Goal: Task Accomplishment & Management: Complete application form

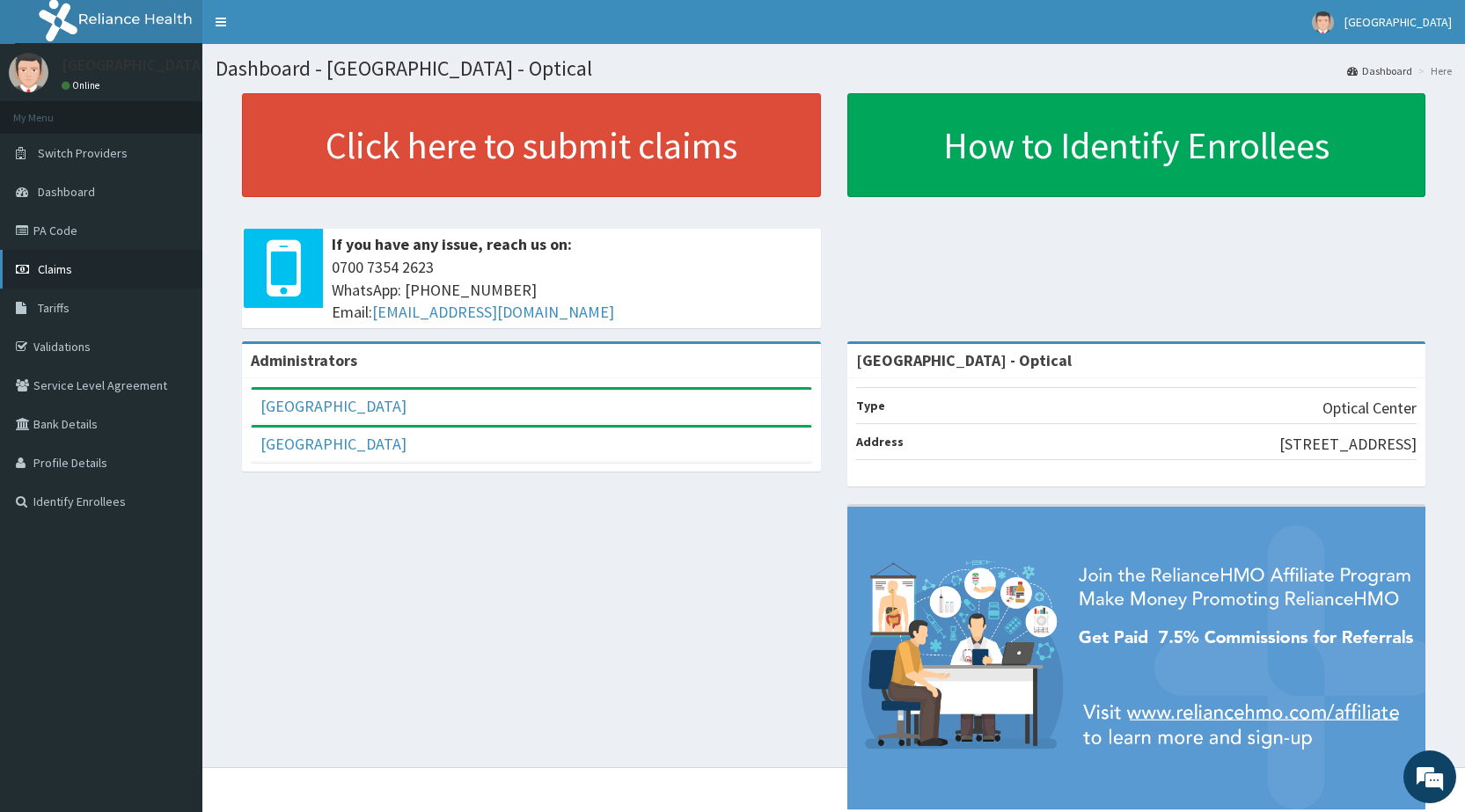
click at [48, 265] on span "Claims" at bounding box center [54, 269] width 34 height 16
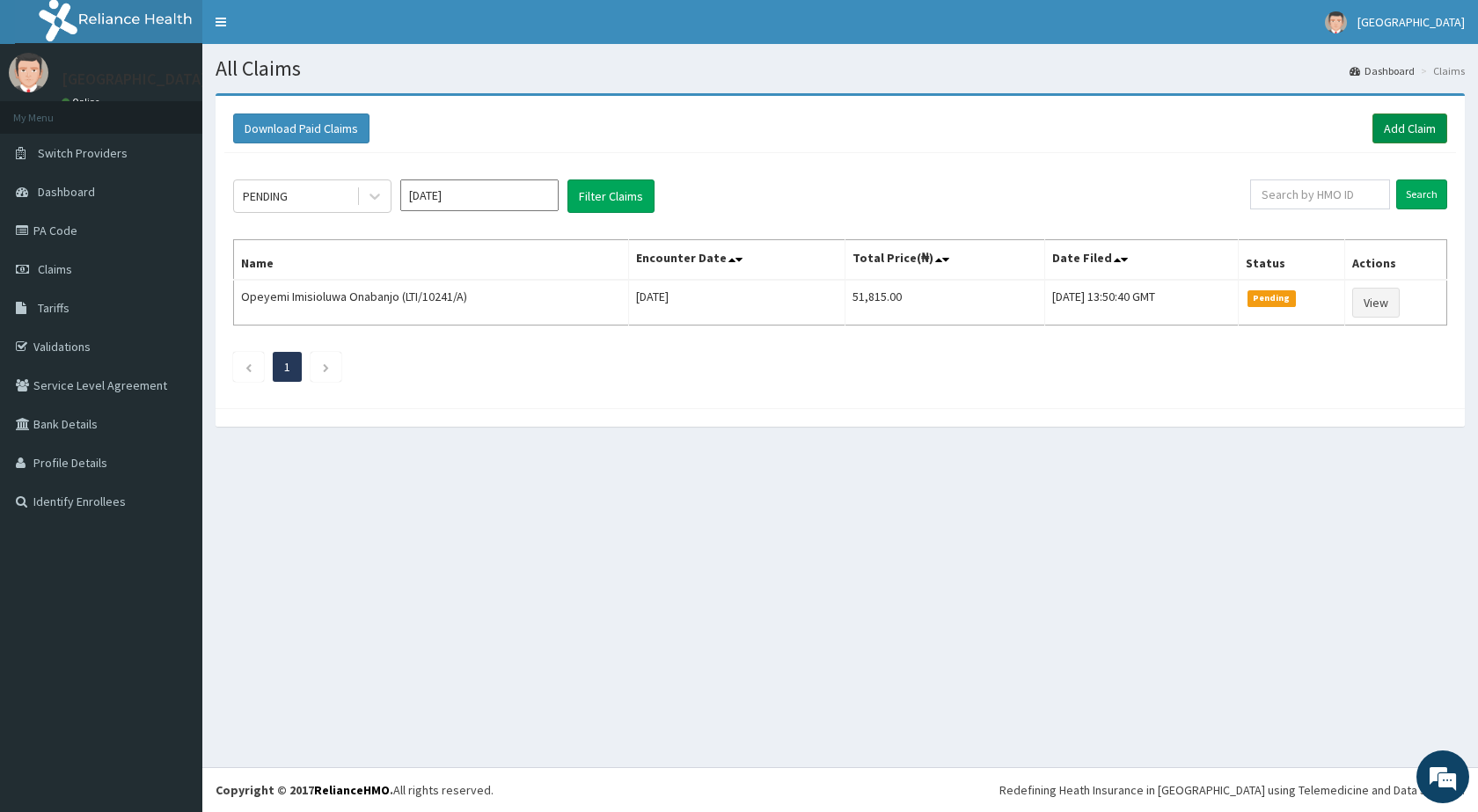
click at [1433, 117] on link "Add Claim" at bounding box center [1409, 128] width 75 height 30
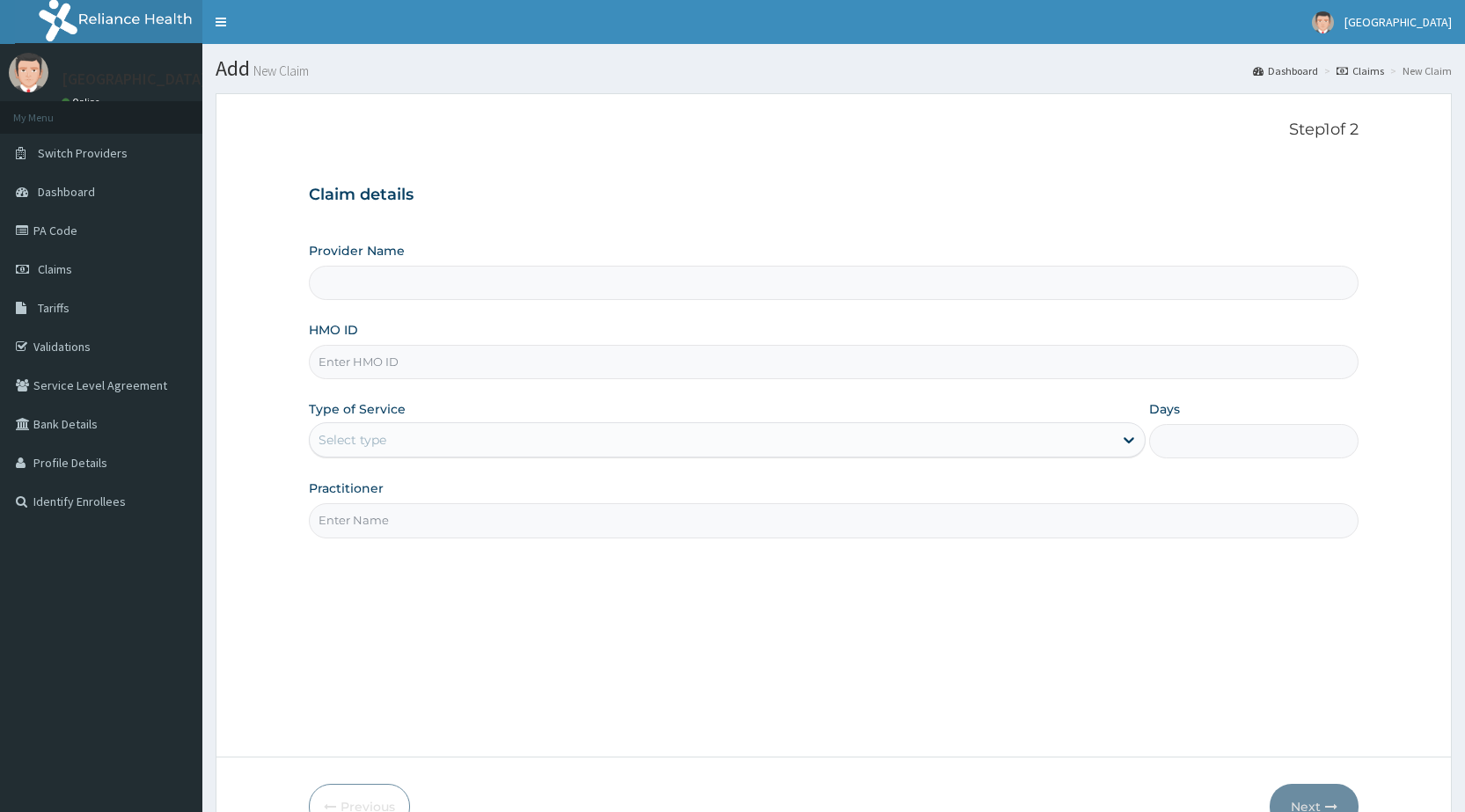
type input "De-Lakeland Imperial Hospital - Optical"
click at [501, 362] on input "HMO ID" at bounding box center [834, 361] width 1050 height 34
type input "gac/10028/b"
click at [360, 449] on div "Select type" at bounding box center [353, 440] width 68 height 17
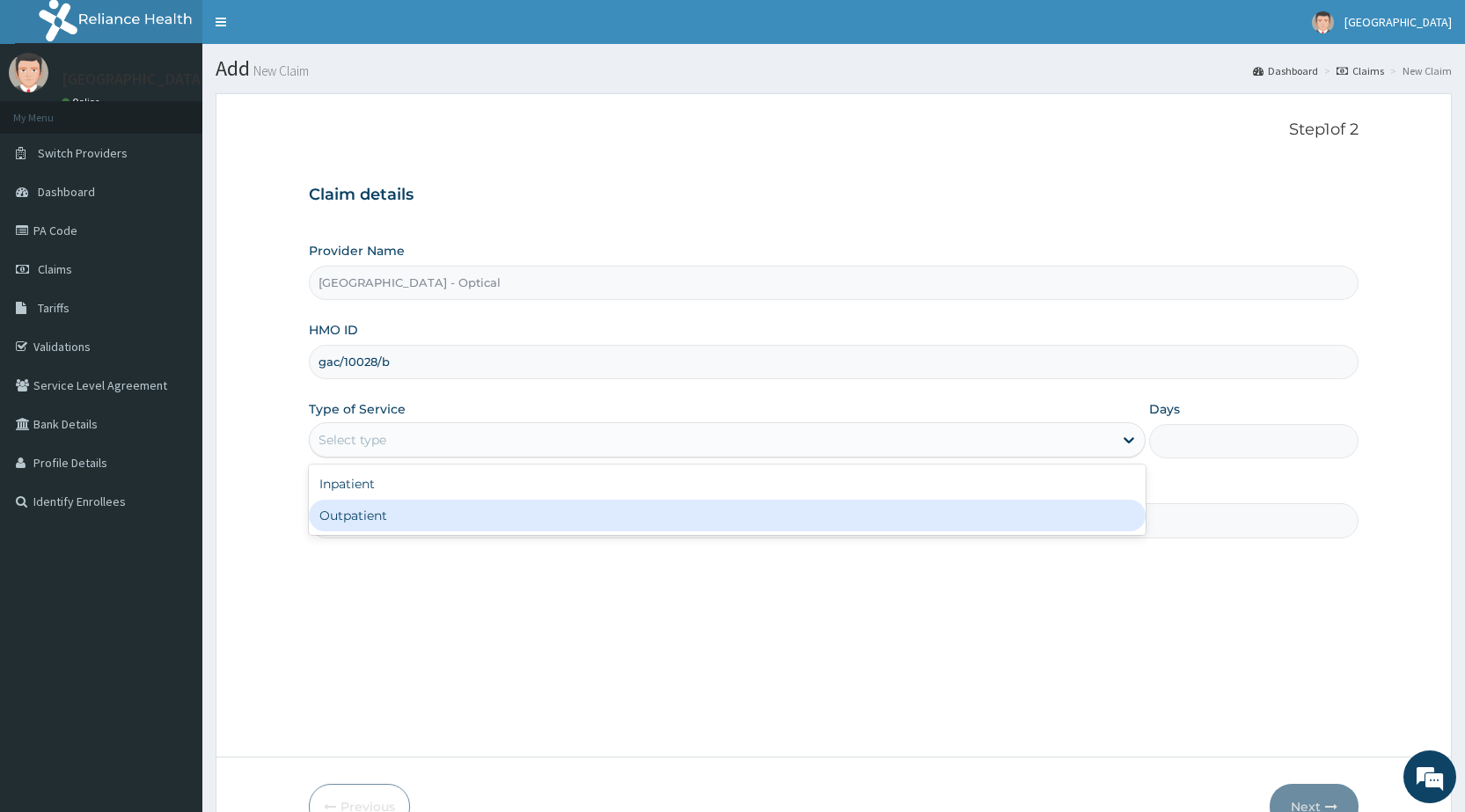
click at [366, 521] on div "Outpatient" at bounding box center [727, 515] width 837 height 32
type input "1"
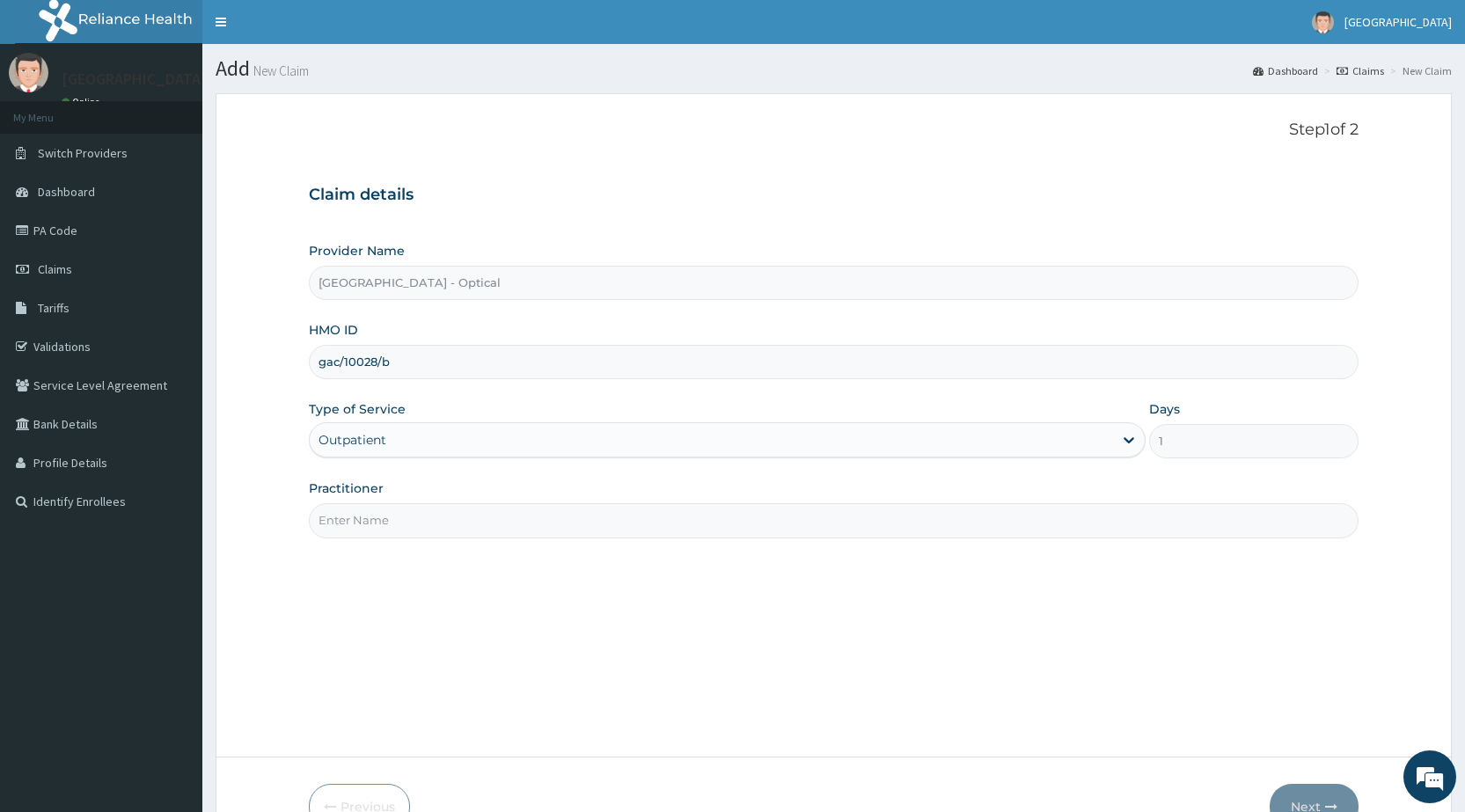
click at [372, 527] on input "Practitioner" at bounding box center [834, 519] width 1050 height 34
type input "dr chioma"
click at [1282, 790] on button "Next" at bounding box center [1315, 806] width 89 height 46
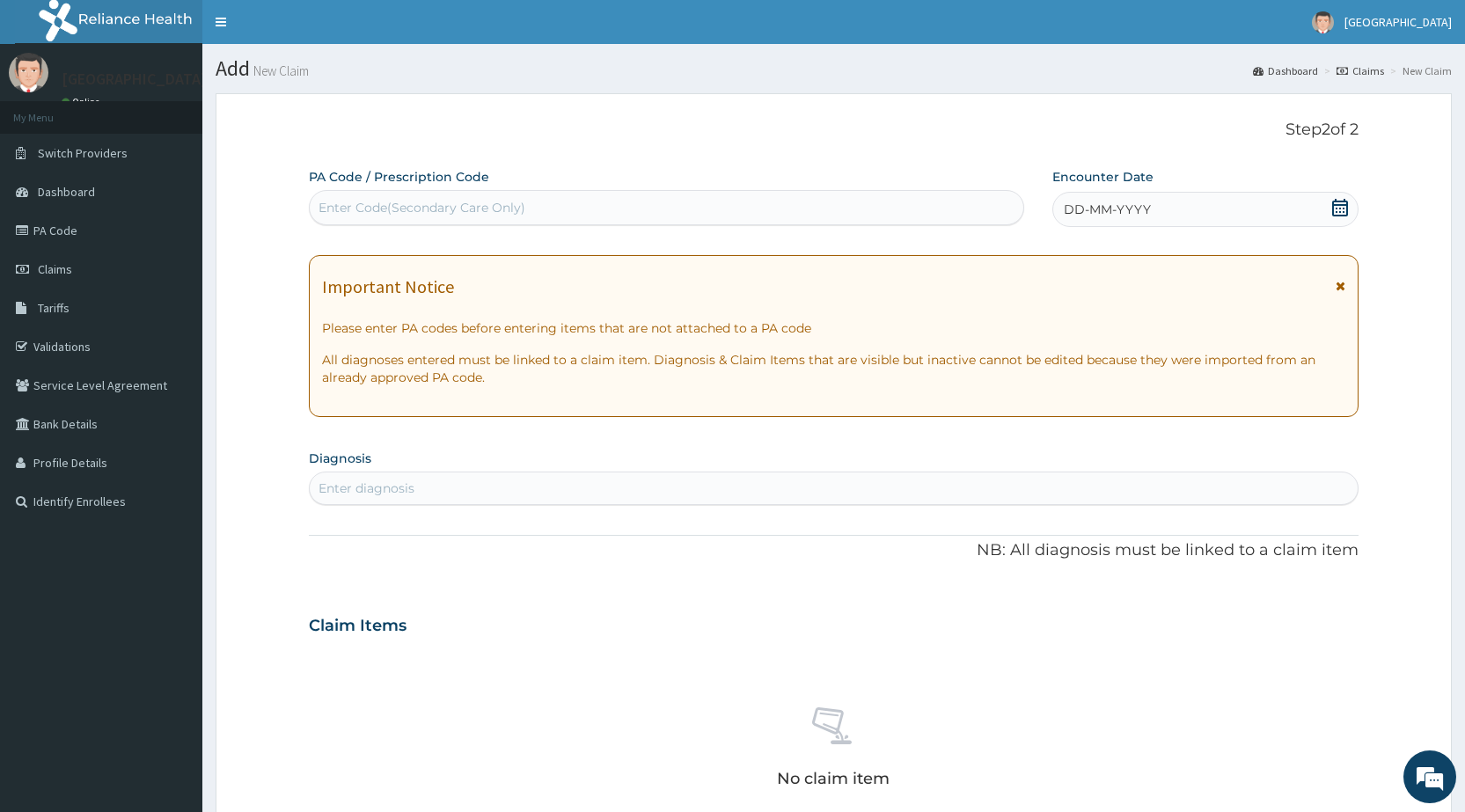
click at [448, 208] on div "Enter Code(Secondary Care Only)" at bounding box center [422, 207] width 207 height 17
type input "PA/033C9F"
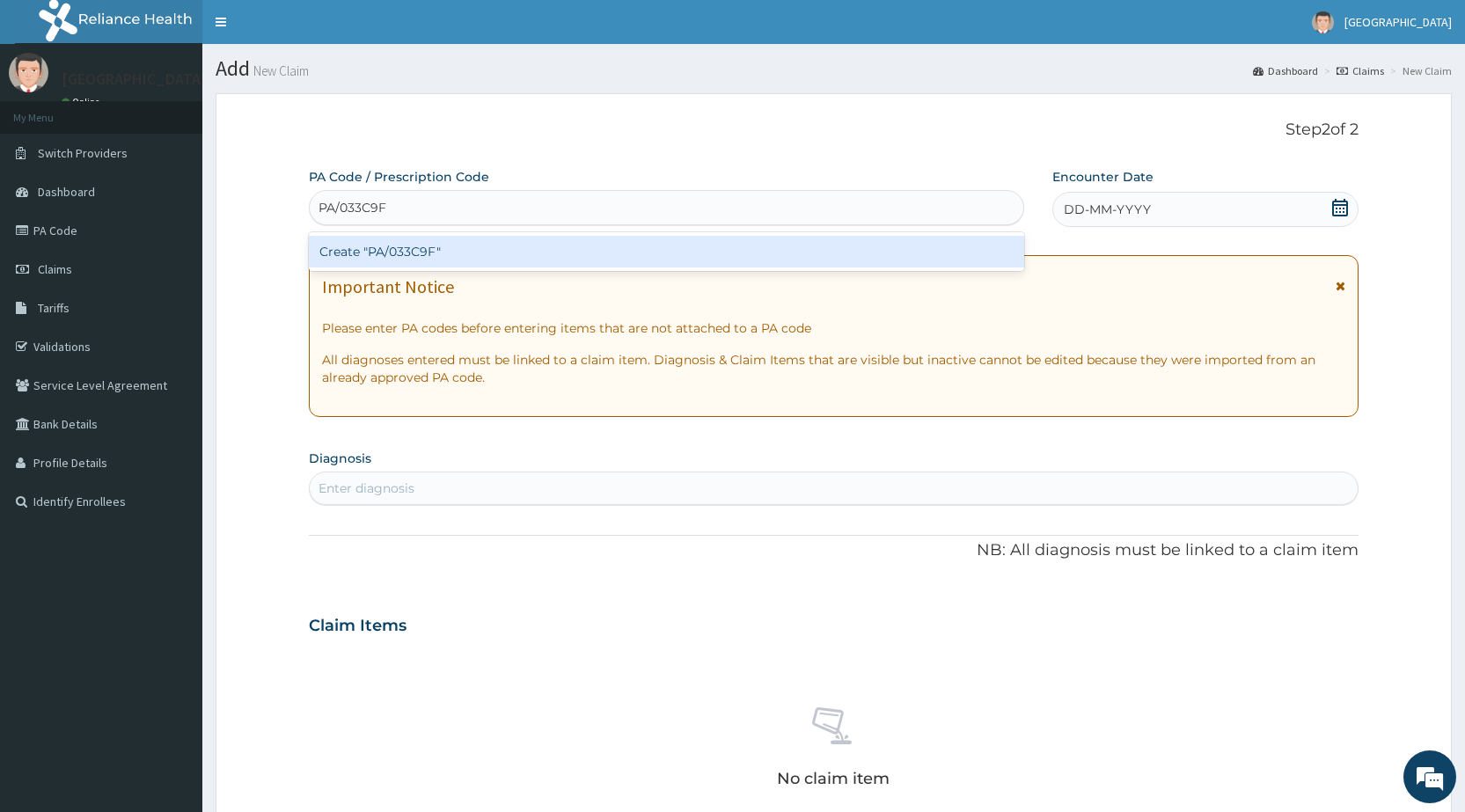
click at [443, 265] on div "Create "PA/033C9F"" at bounding box center [666, 251] width 715 height 32
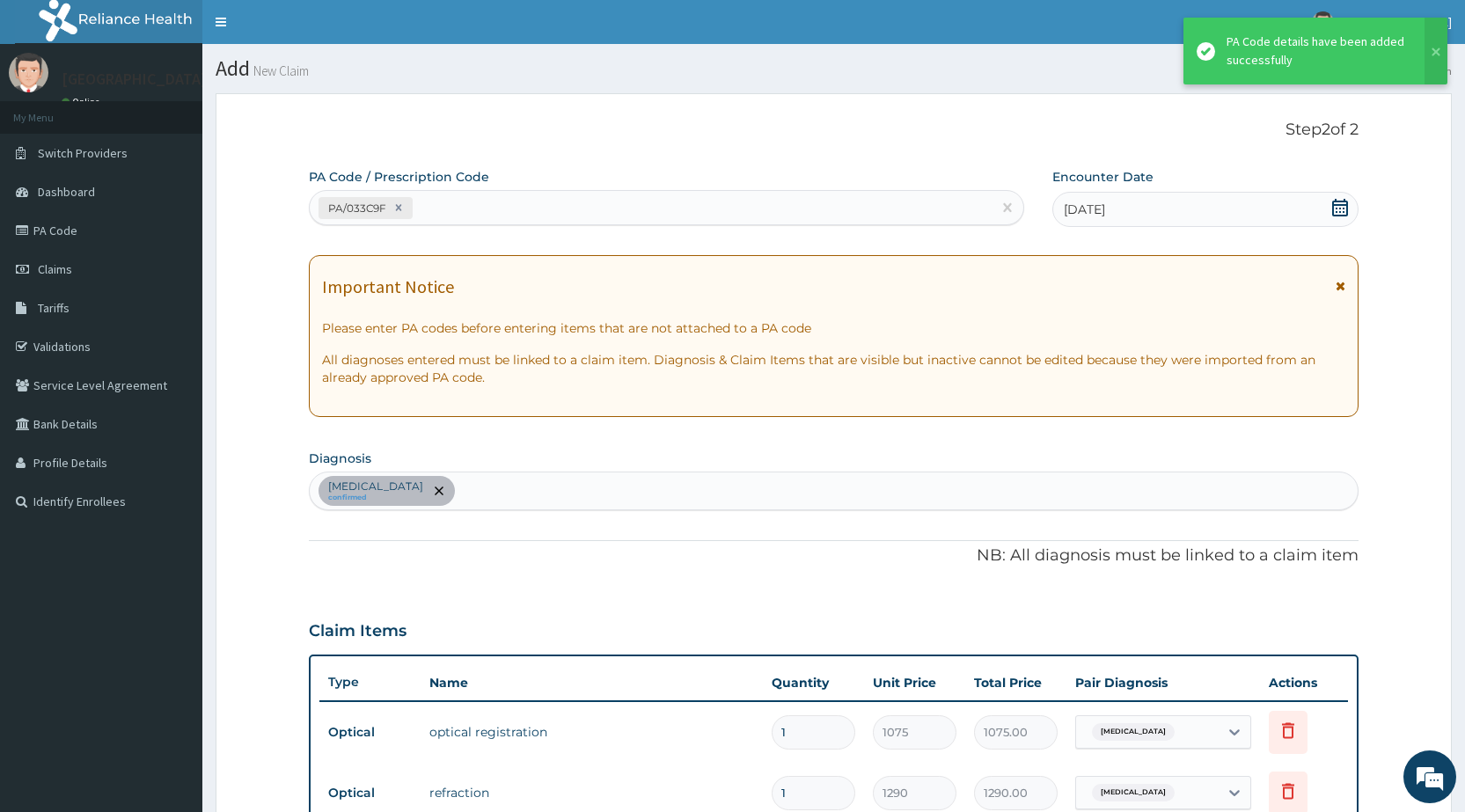
scroll to position [509, 0]
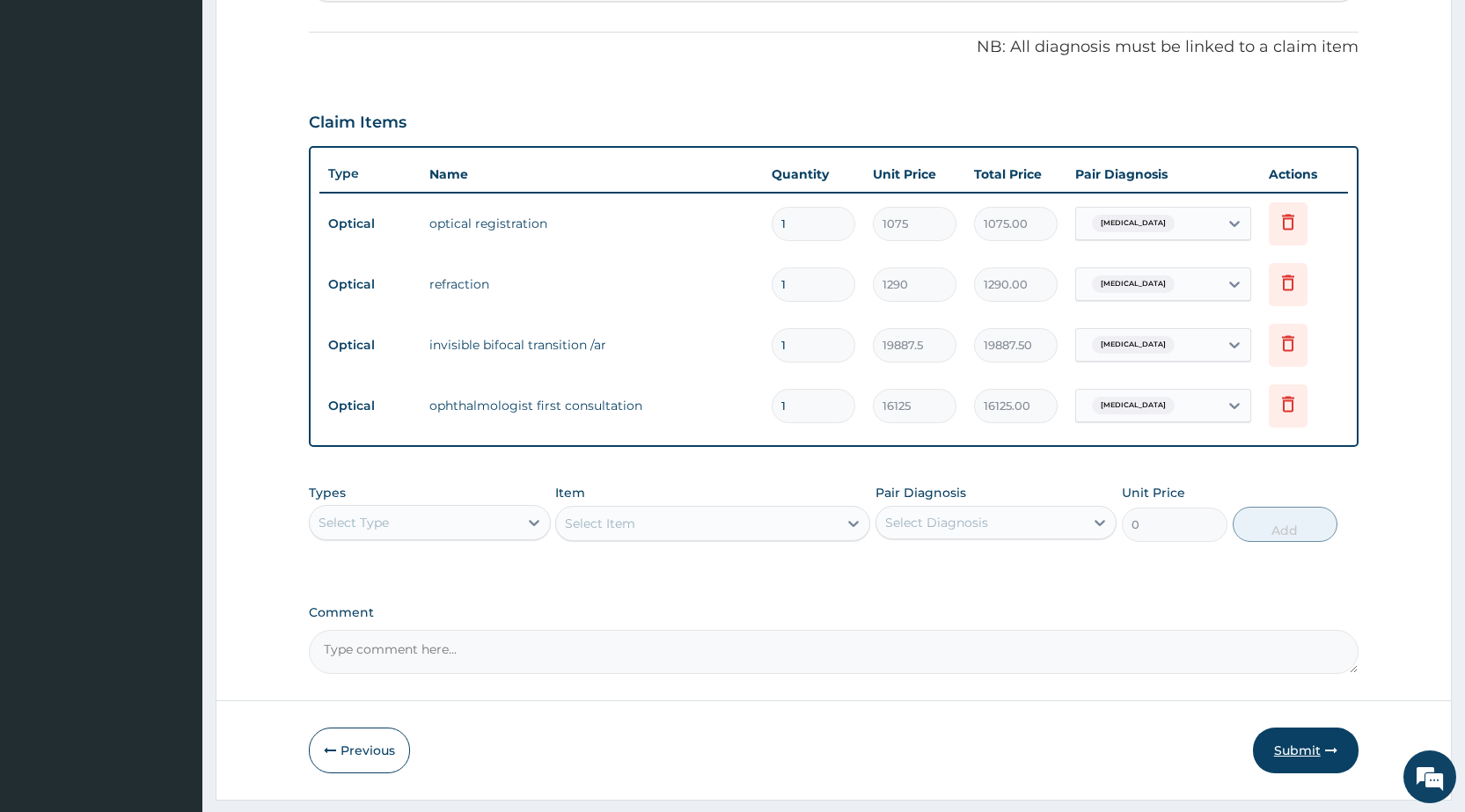
click at [1290, 750] on button "Submit" at bounding box center [1305, 750] width 106 height 46
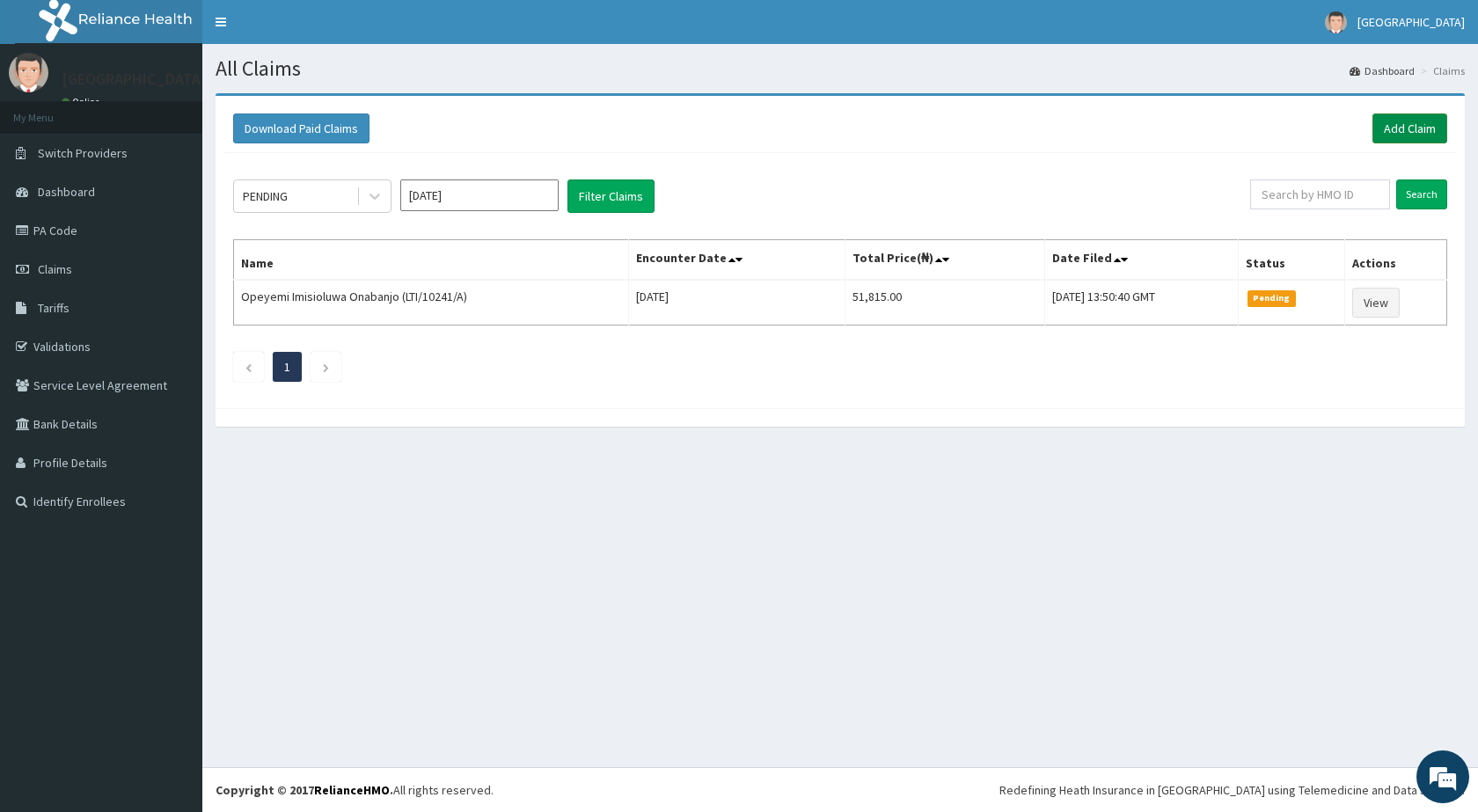
click at [1410, 122] on link "Add Claim" at bounding box center [1409, 128] width 75 height 30
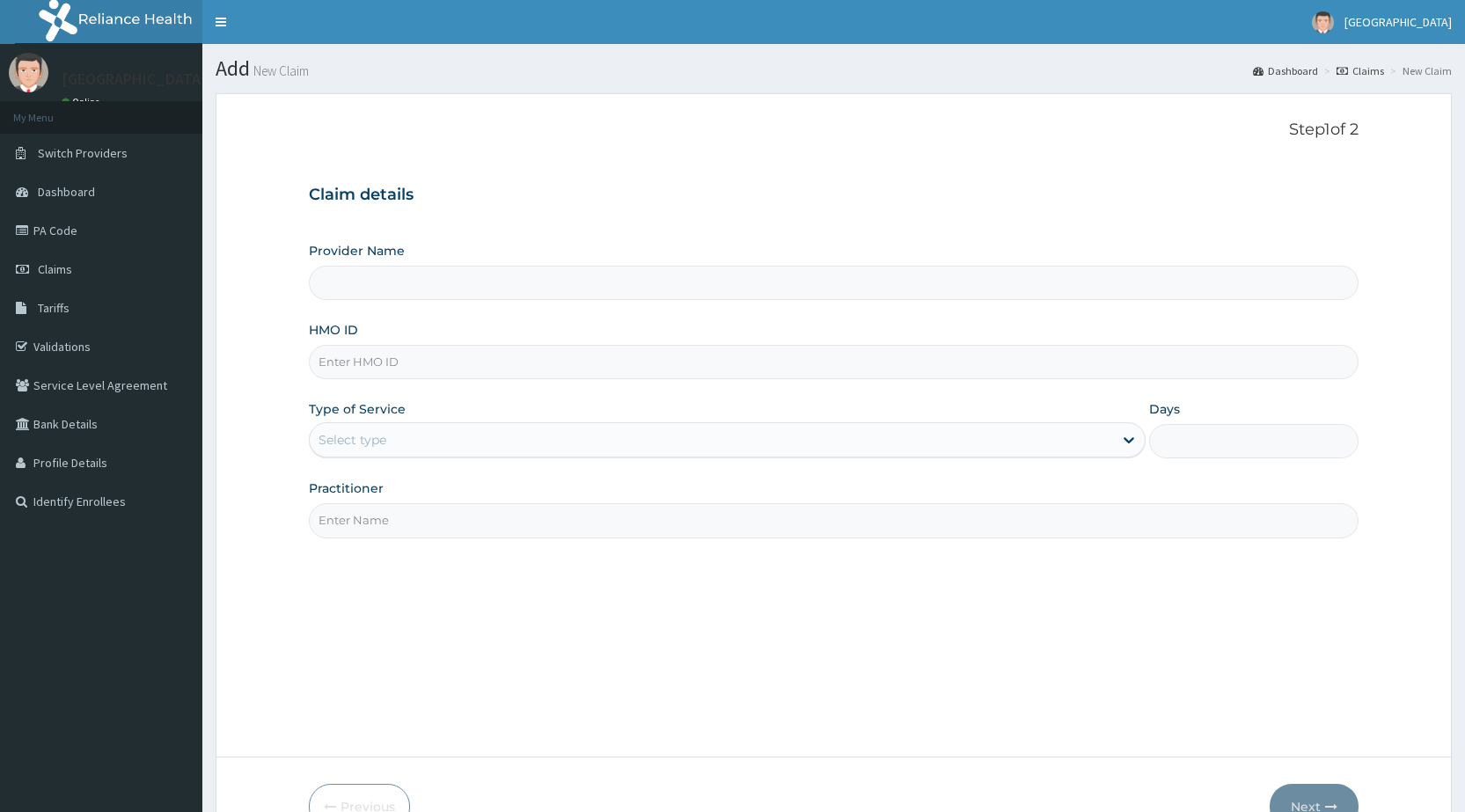
click at [631, 355] on input "HMO ID" at bounding box center [834, 361] width 1050 height 34
type input "g"
type input "De-Lakeland Imperial Hospital - Optical"
type input "gac/10028/e"
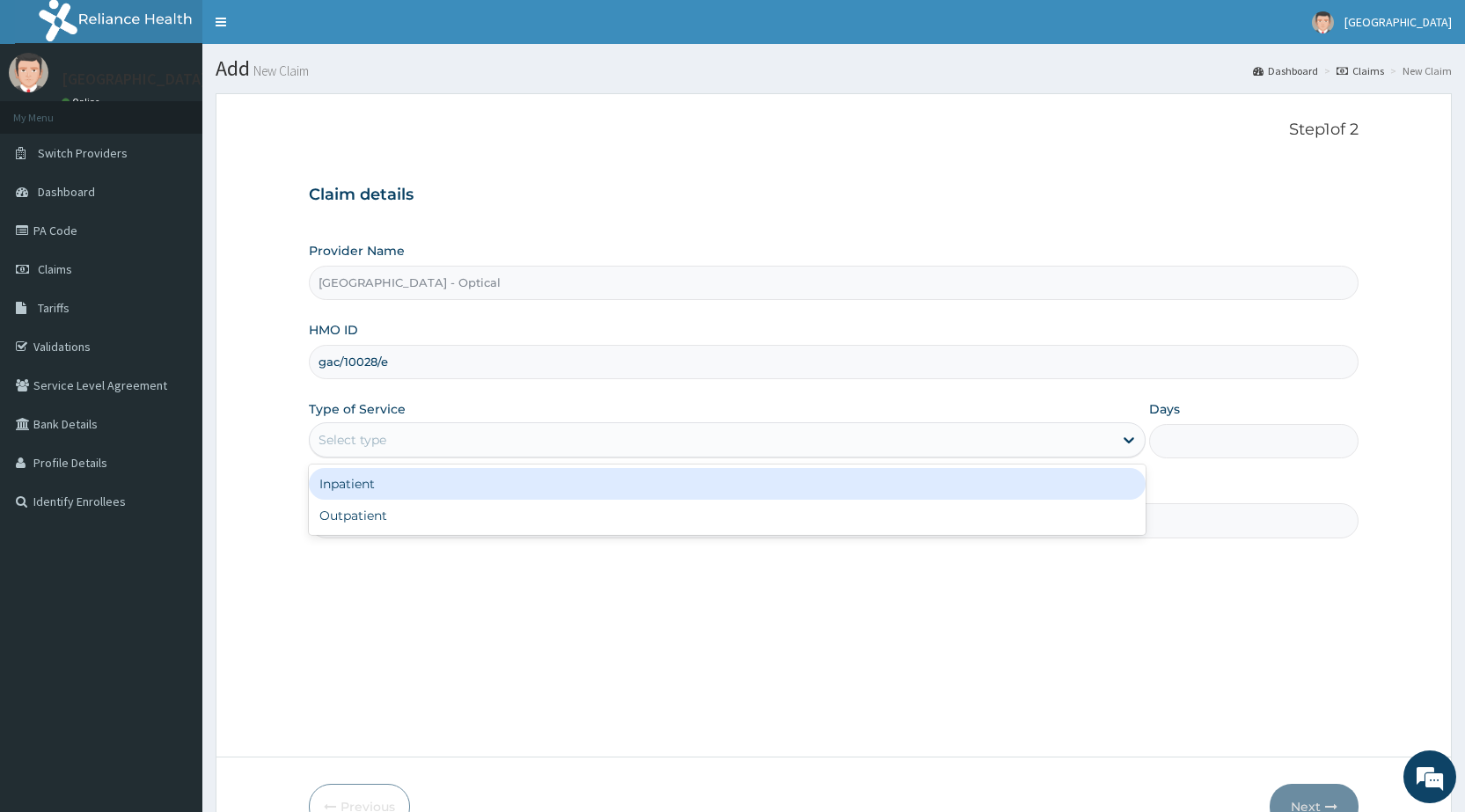
click at [427, 441] on div "Select type" at bounding box center [711, 439] width 804 height 28
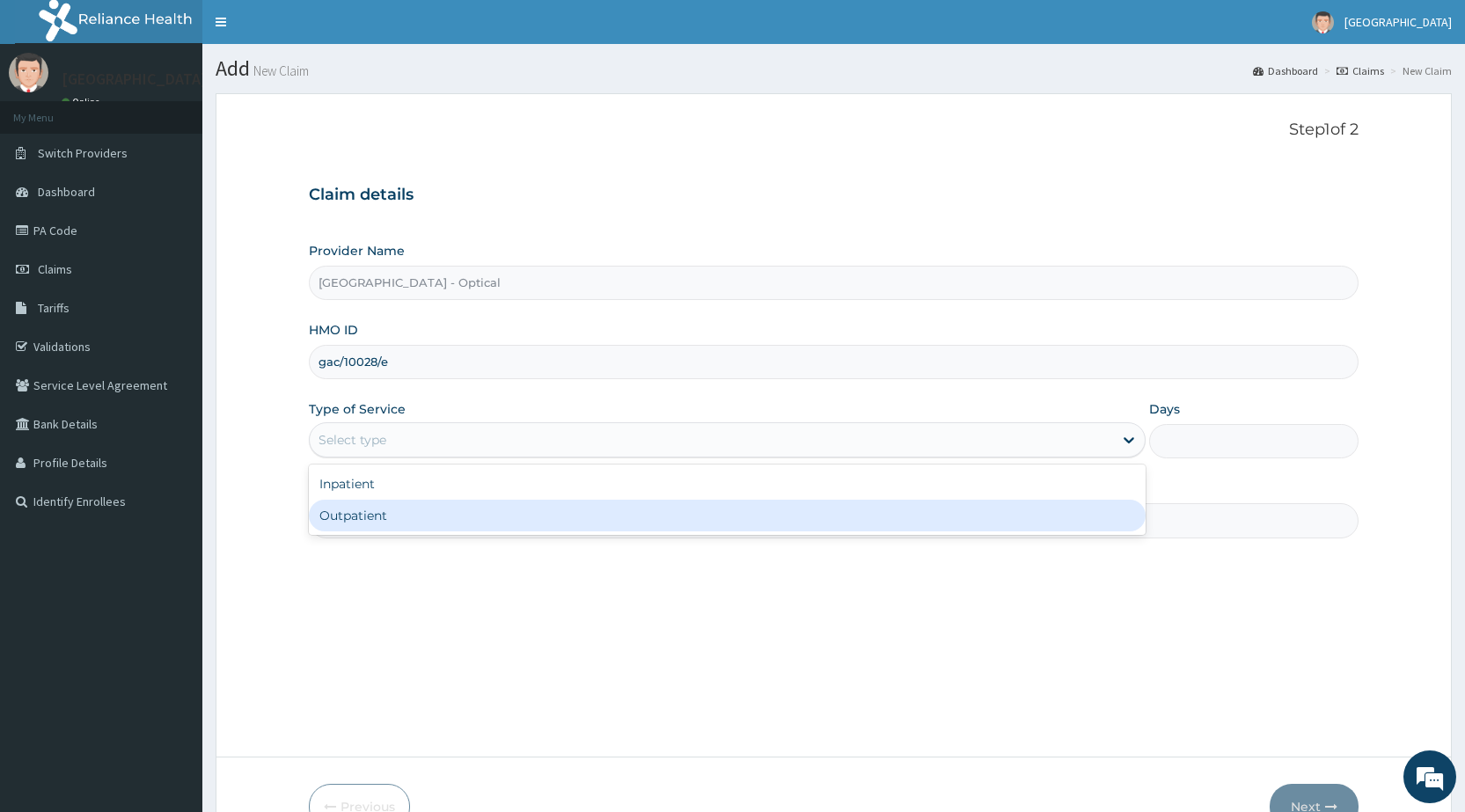
click at [359, 516] on div "Outpatient" at bounding box center [727, 515] width 837 height 32
type input "1"
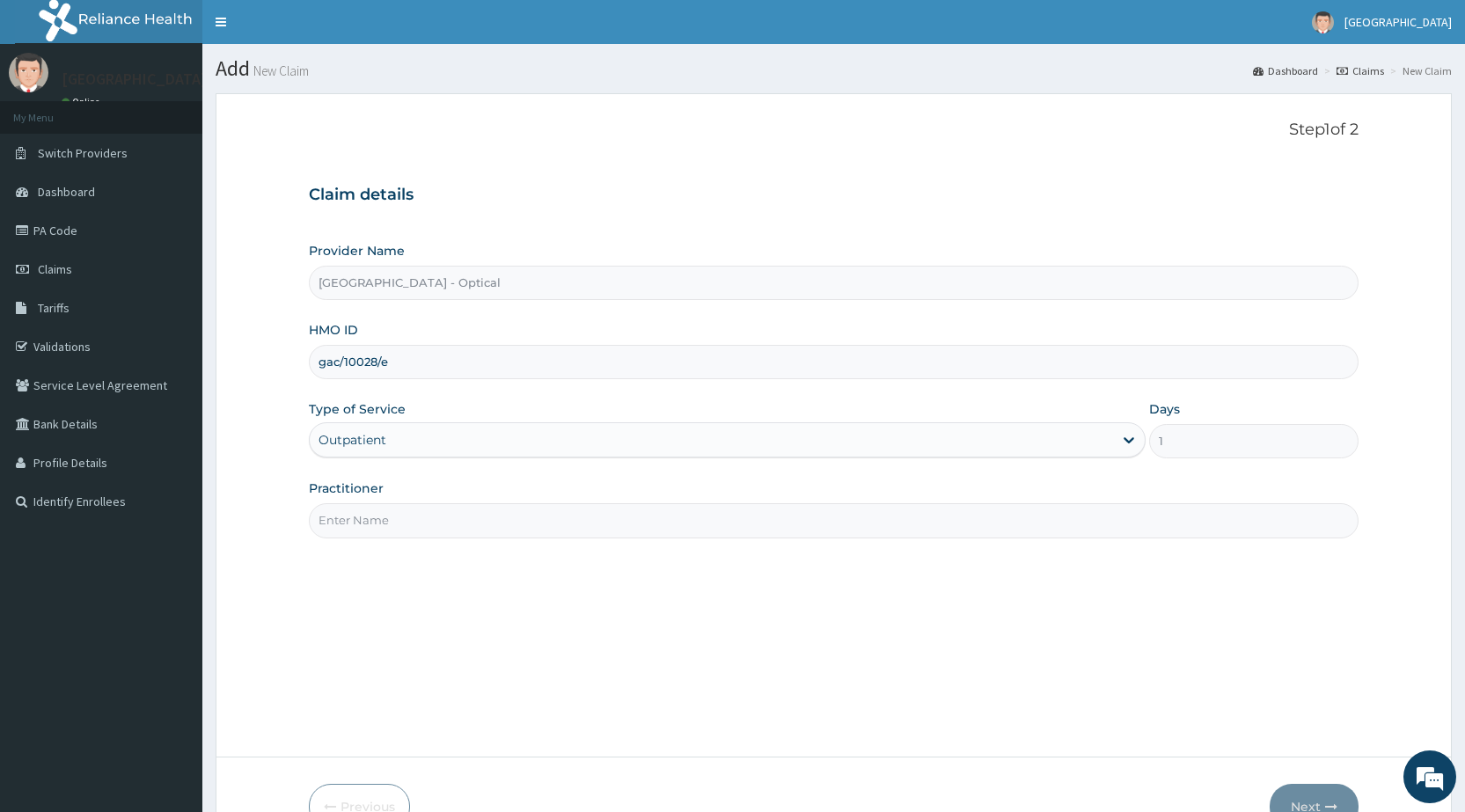
click at [367, 518] on input "Practitioner" at bounding box center [834, 519] width 1050 height 34
type input "dr chioma"
click at [1305, 795] on button "Next" at bounding box center [1315, 806] width 89 height 46
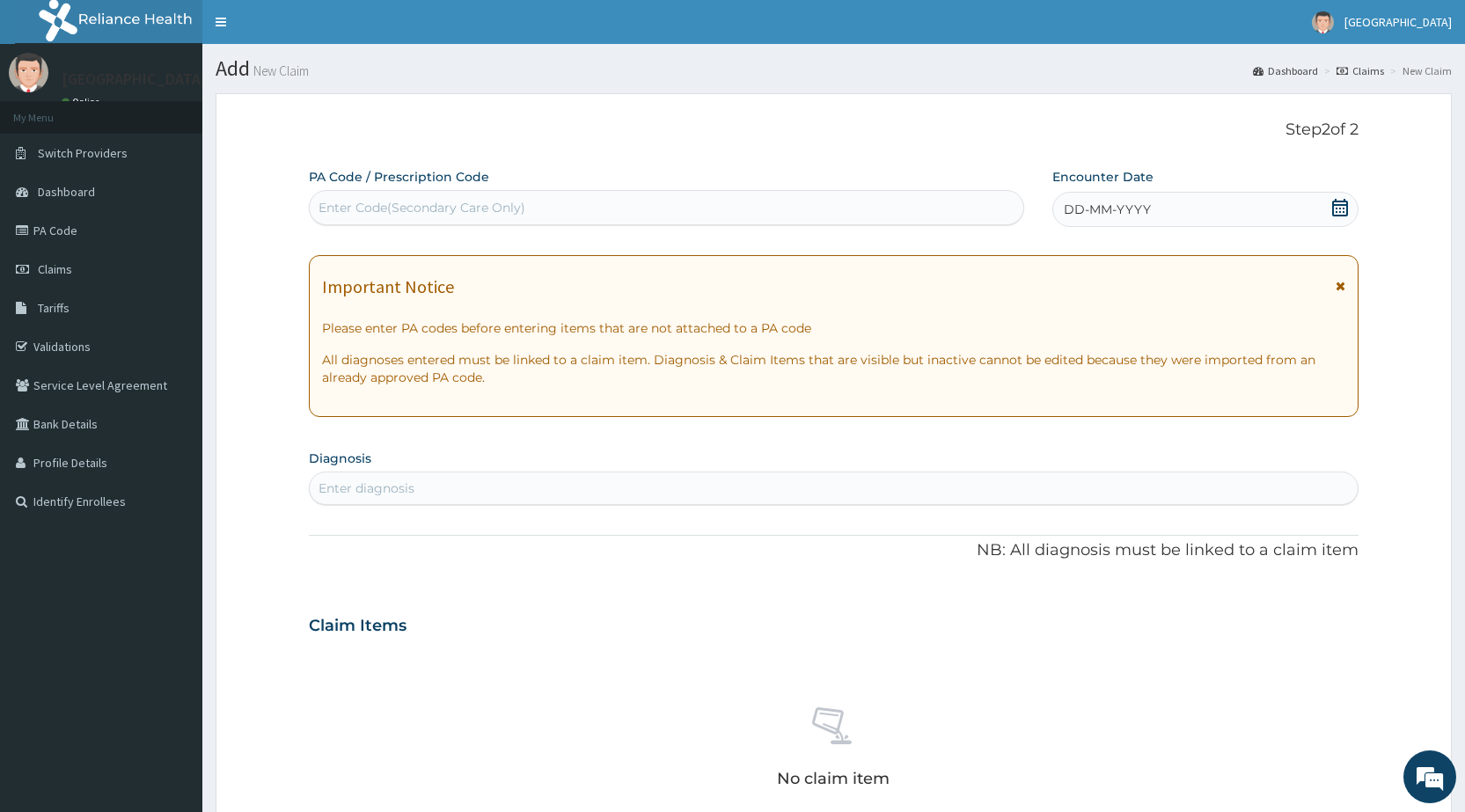
click at [367, 201] on div "Enter Code(Secondary Care Only)" at bounding box center [422, 207] width 207 height 17
type input "PA/0CA174"
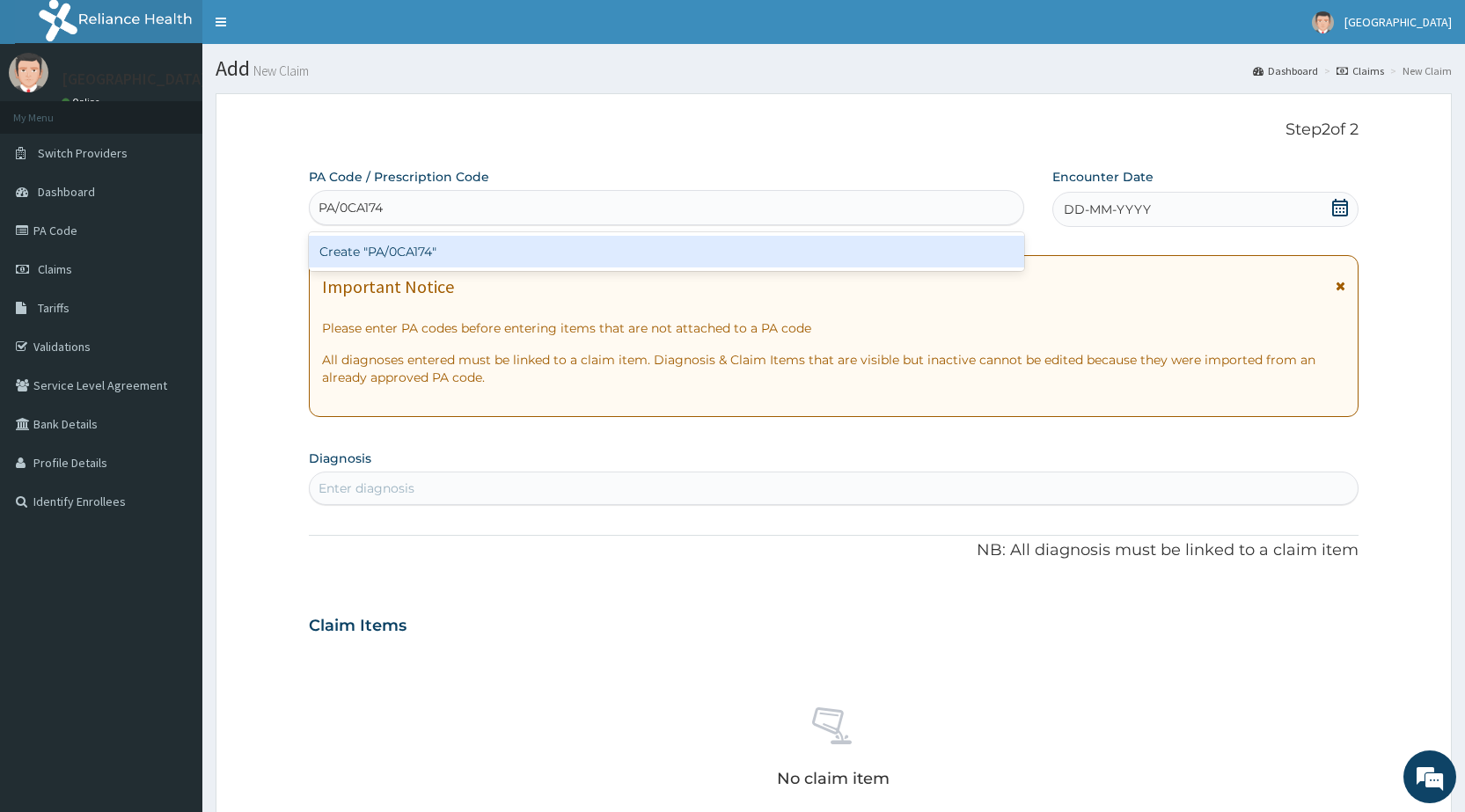
click at [424, 256] on div "Create "PA/0CA174"" at bounding box center [666, 251] width 715 height 32
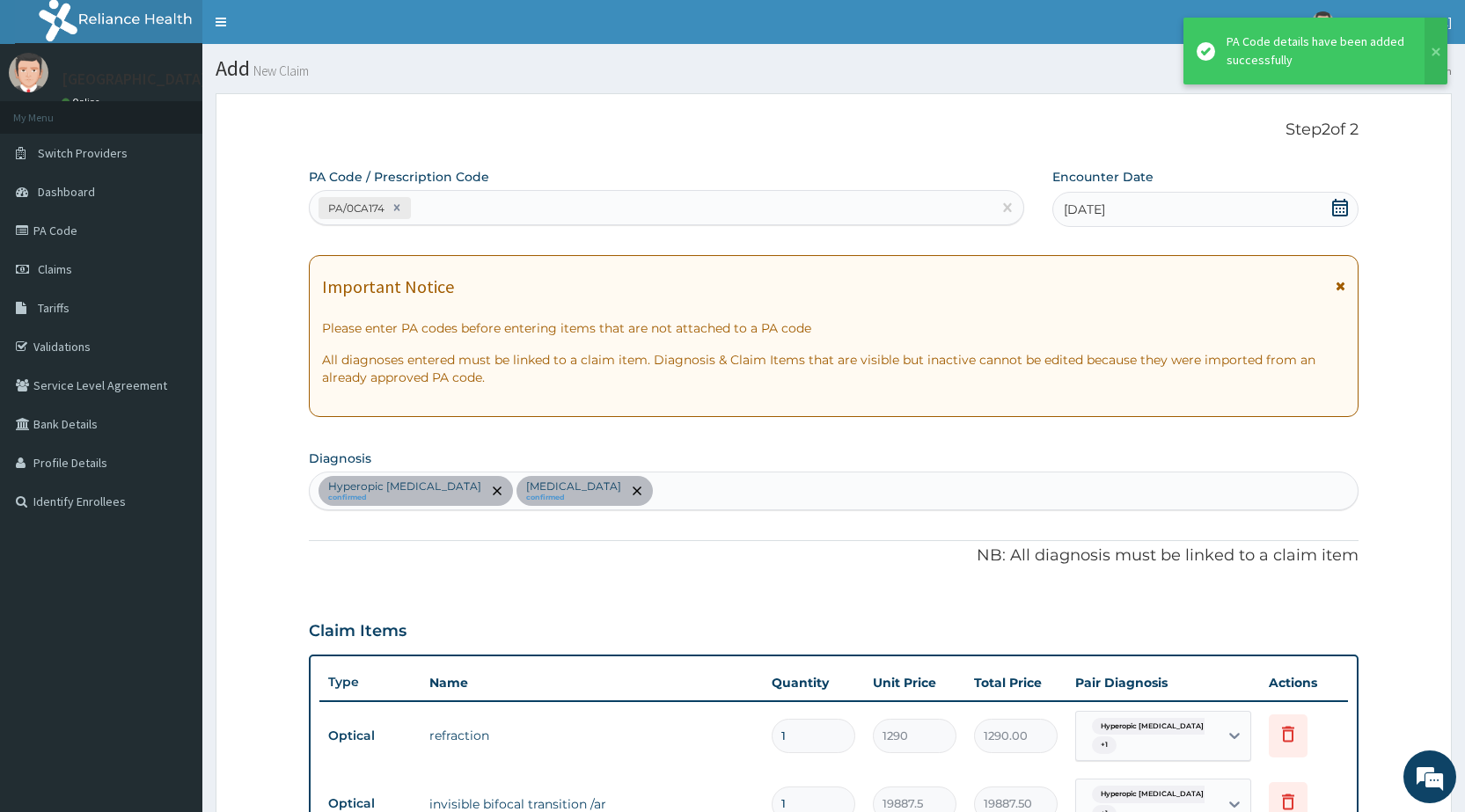
scroll to position [530, 0]
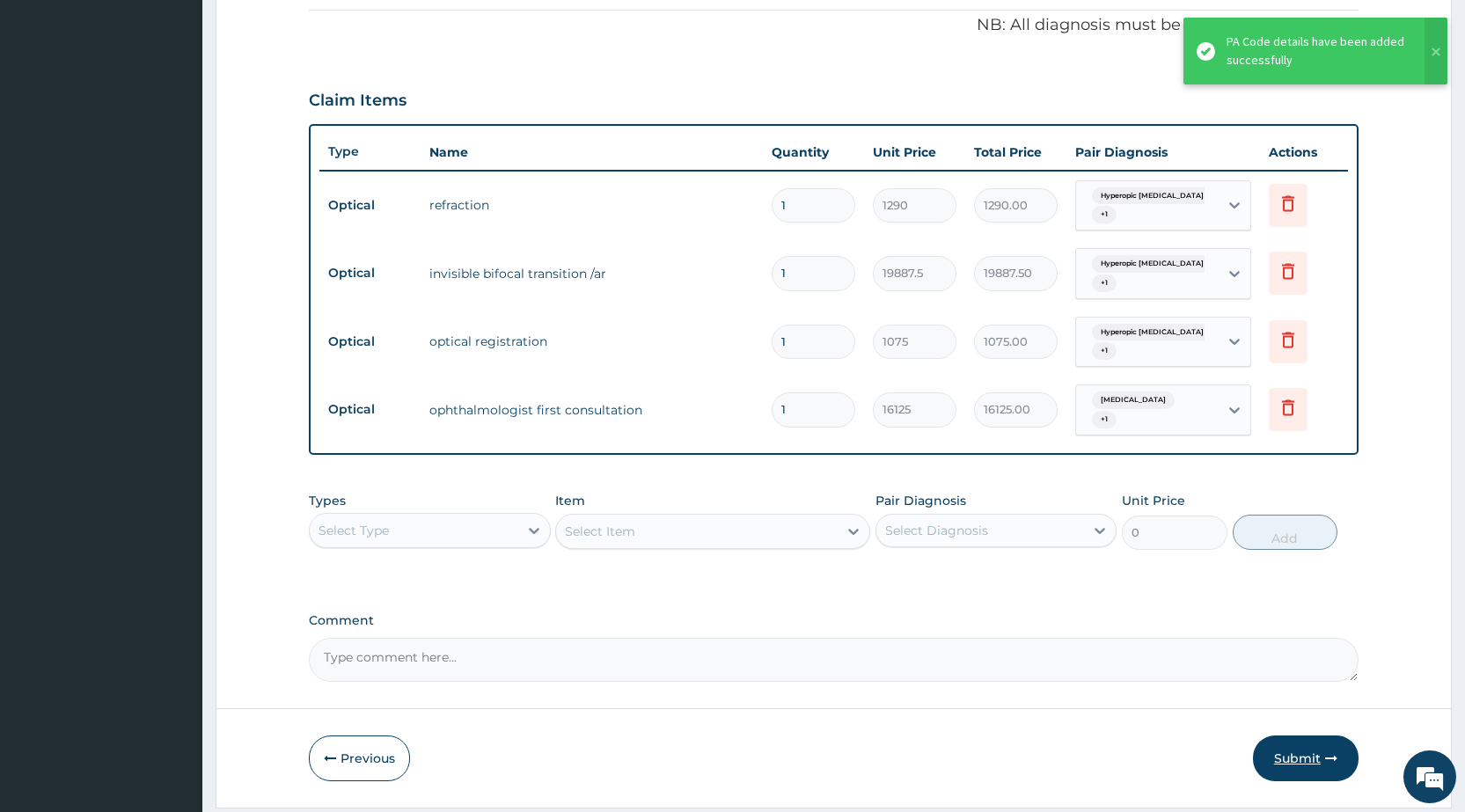
click at [1300, 742] on button "Submit" at bounding box center [1305, 758] width 106 height 46
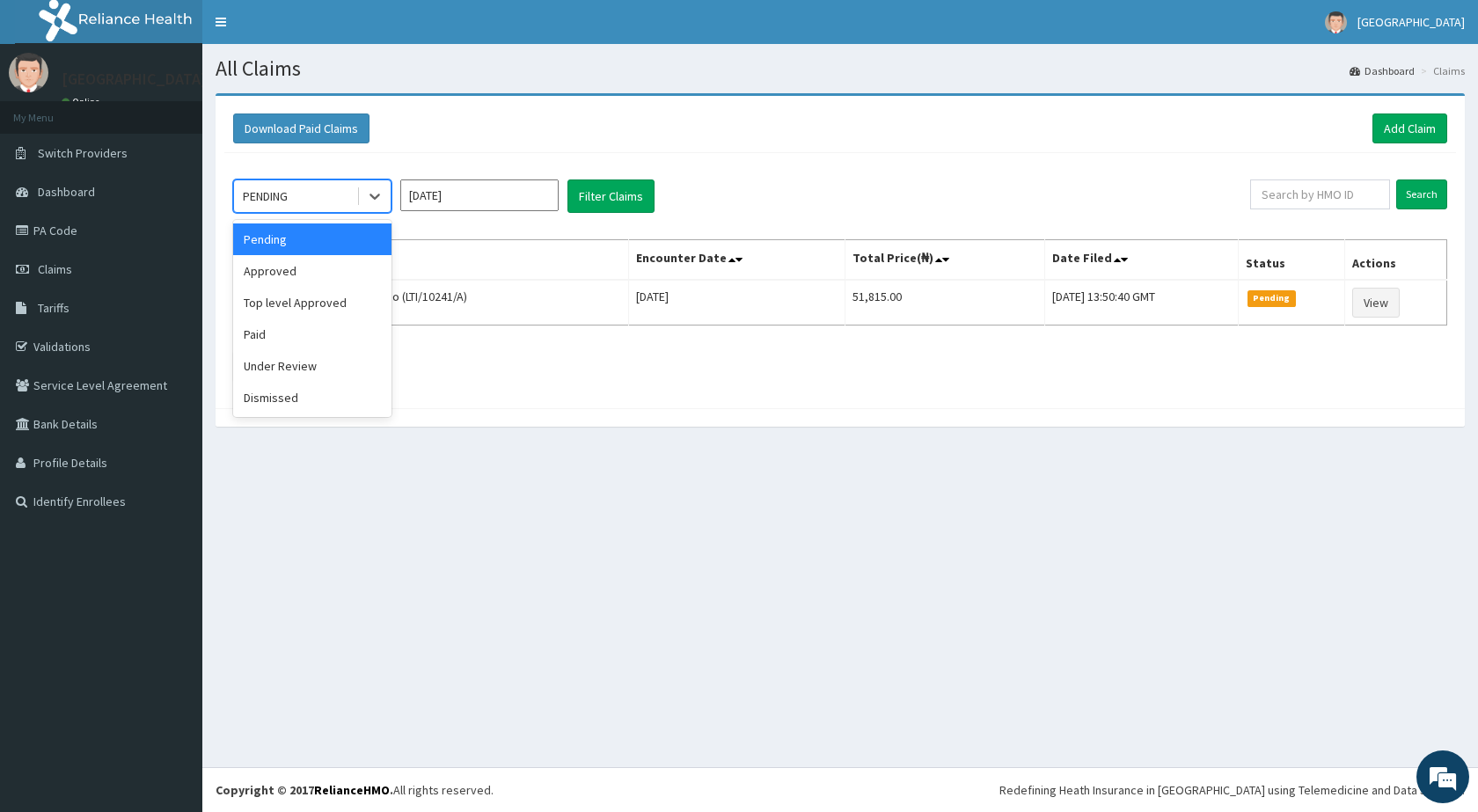
click at [333, 192] on div "PENDING" at bounding box center [295, 196] width 122 height 28
click at [282, 272] on div "Approved" at bounding box center [312, 270] width 158 height 32
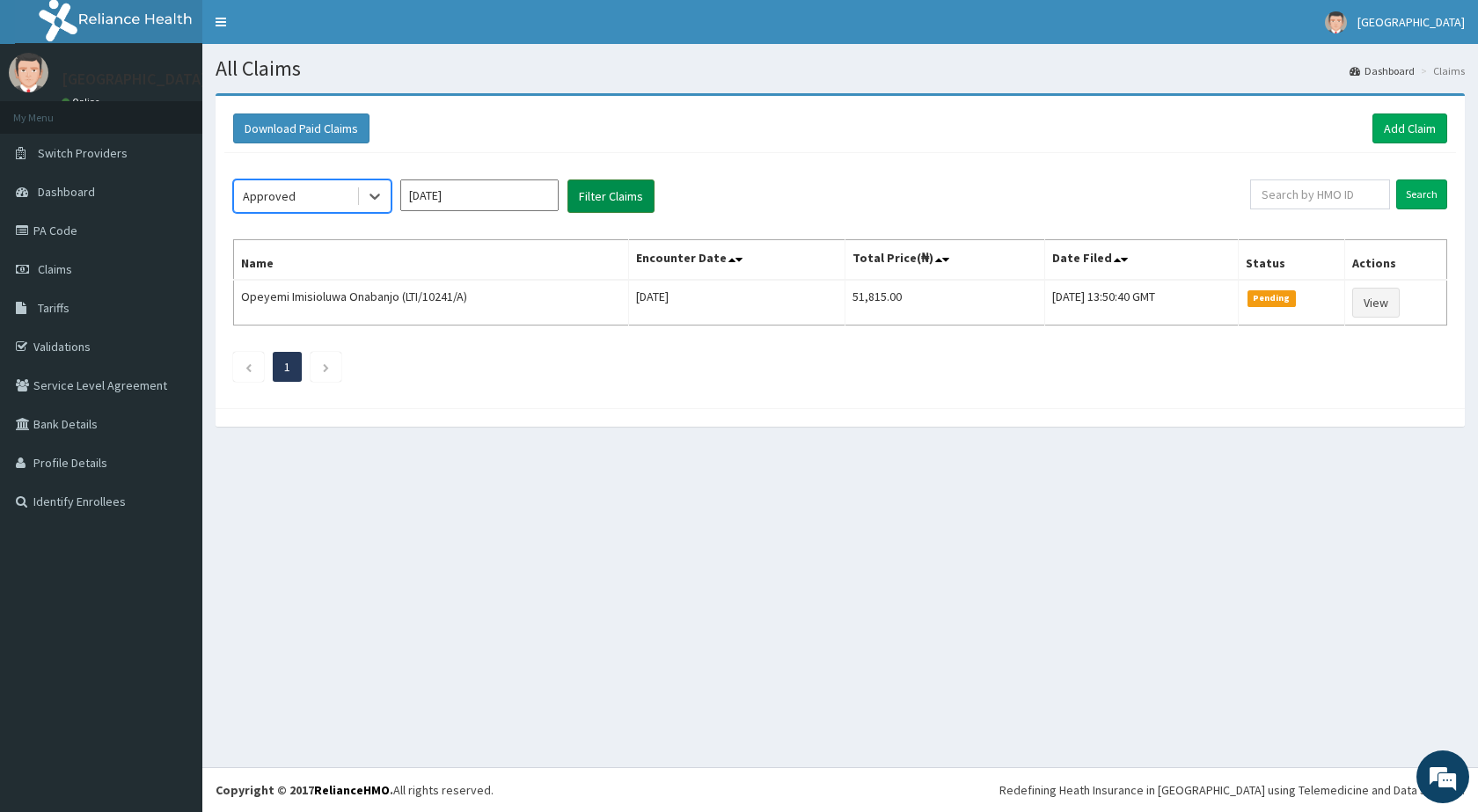
click at [605, 193] on button "Filter Claims" at bounding box center [611, 196] width 87 height 33
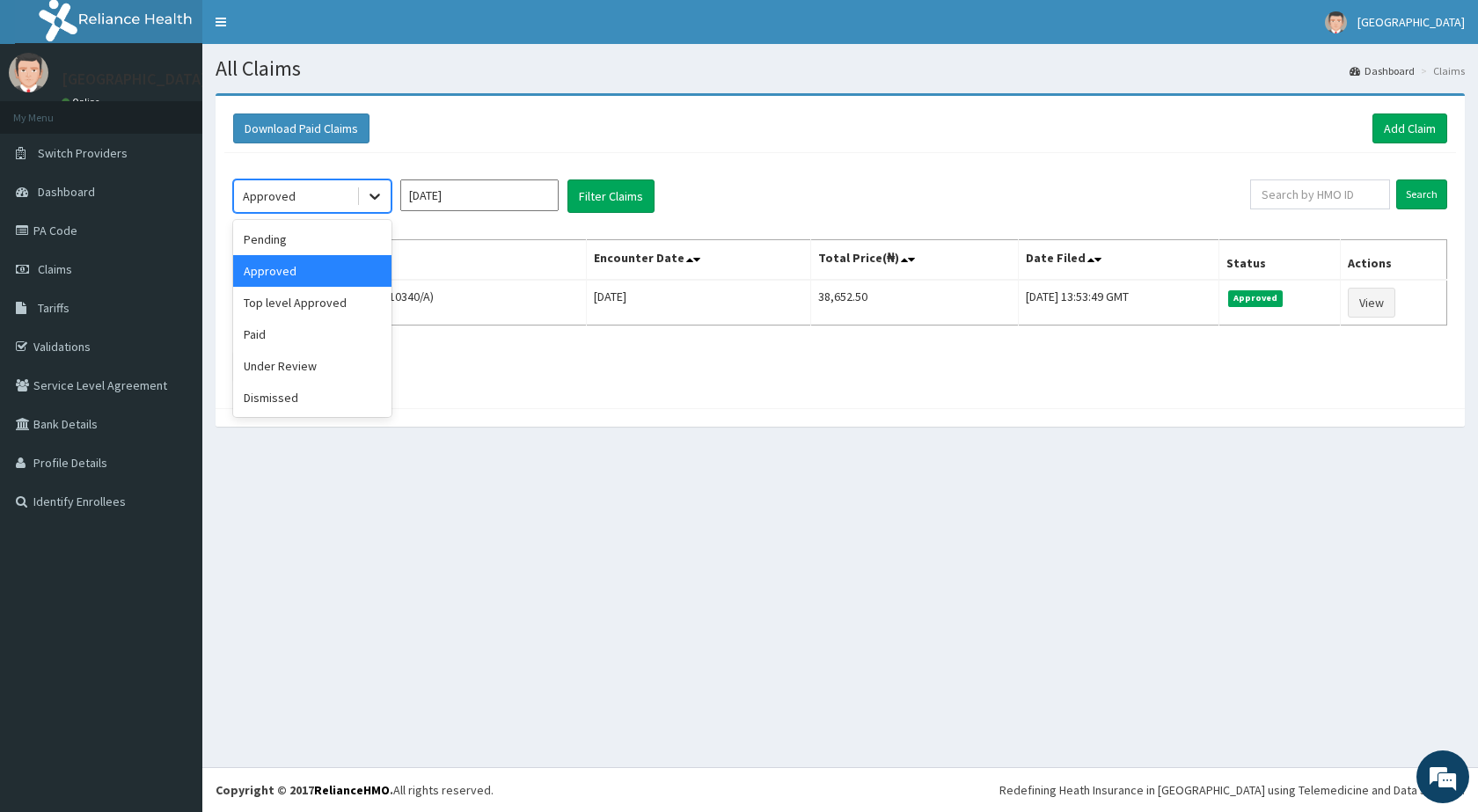
click at [363, 199] on div at bounding box center [374, 196] width 32 height 32
click at [291, 368] on div "Under Review" at bounding box center [312, 365] width 158 height 32
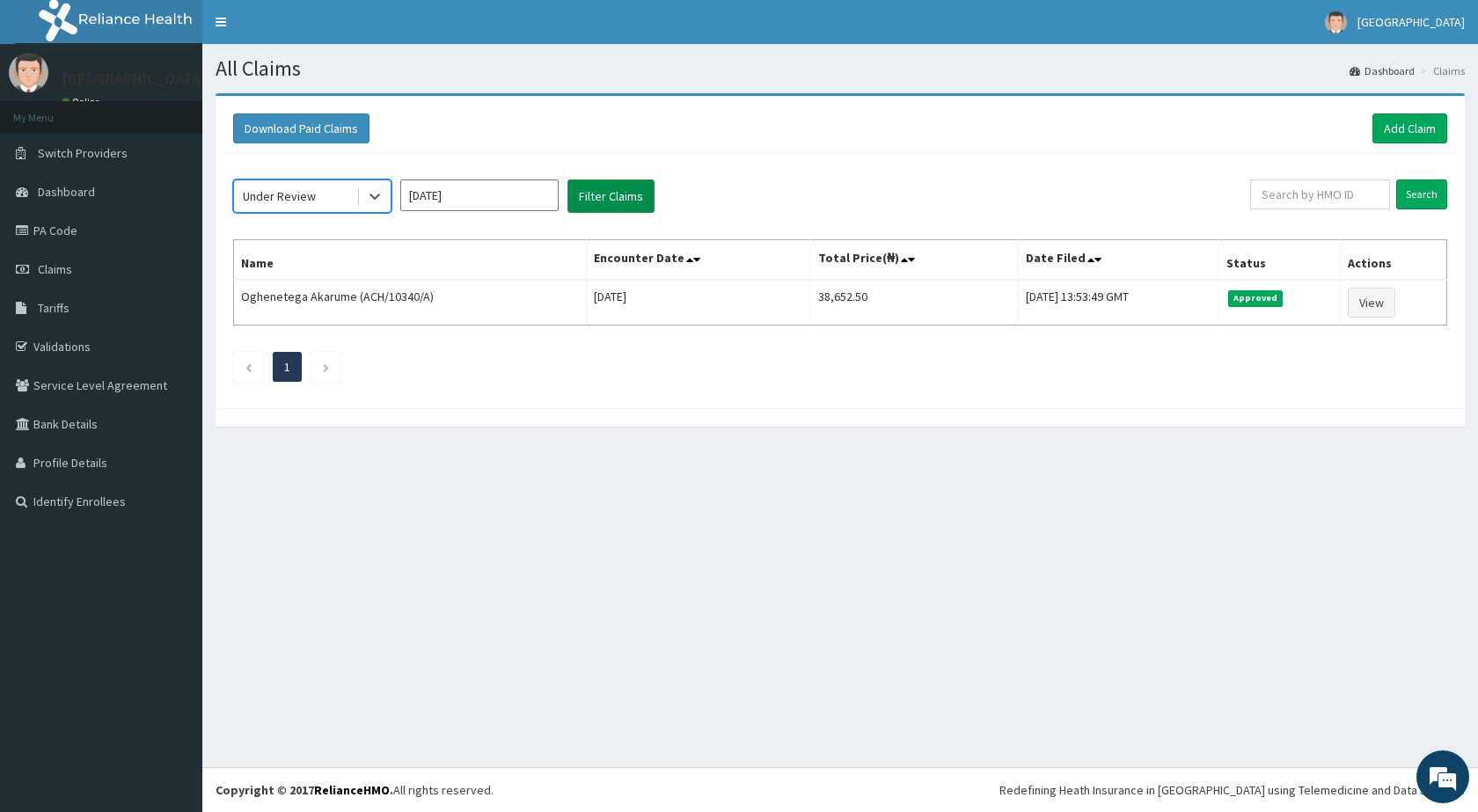
click at [618, 195] on button "Filter Claims" at bounding box center [611, 196] width 87 height 33
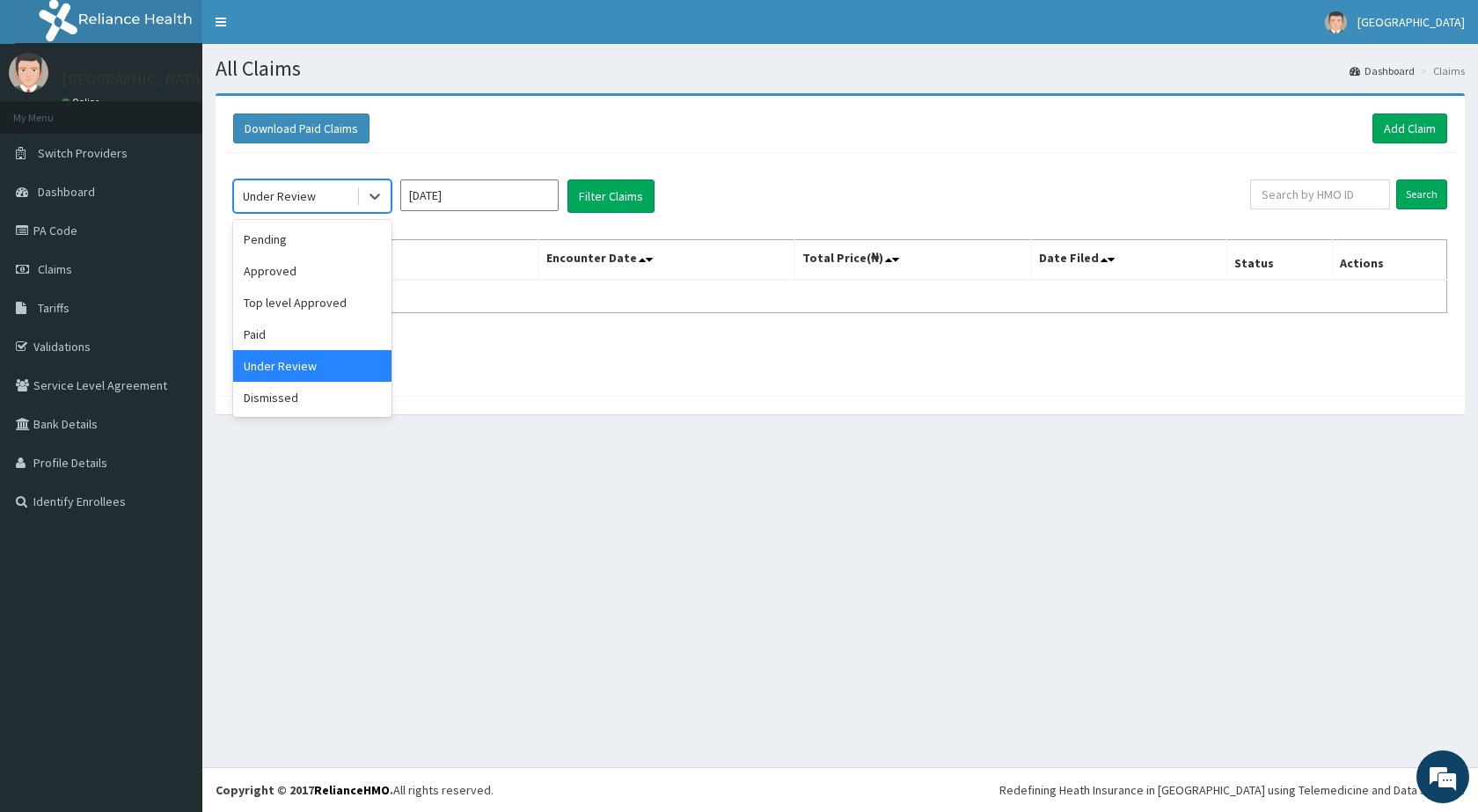
click at [324, 195] on div "Under Review" at bounding box center [295, 196] width 122 height 28
click at [293, 241] on div "Pending" at bounding box center [312, 239] width 158 height 32
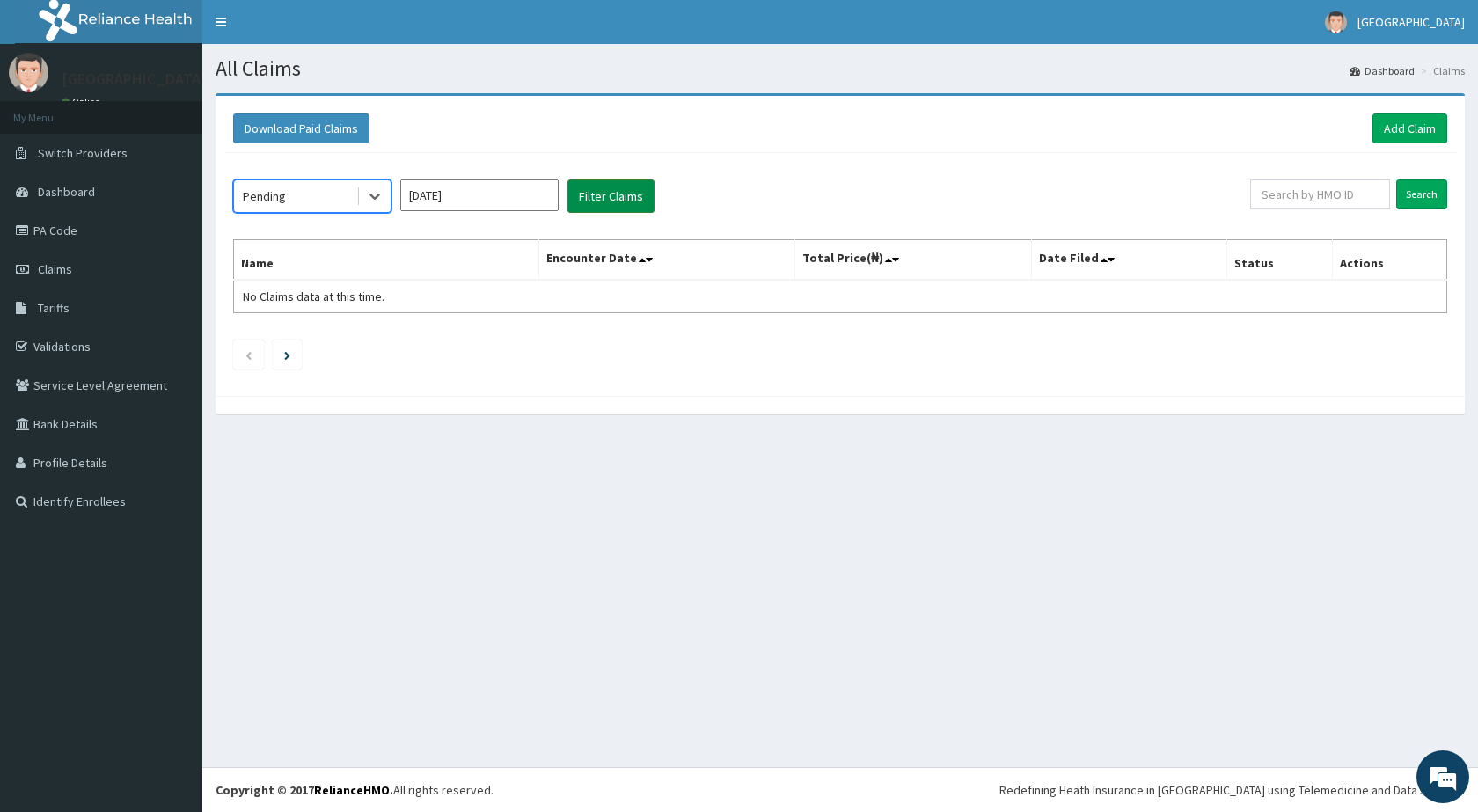
click at [643, 195] on button "Filter Claims" at bounding box center [611, 196] width 87 height 33
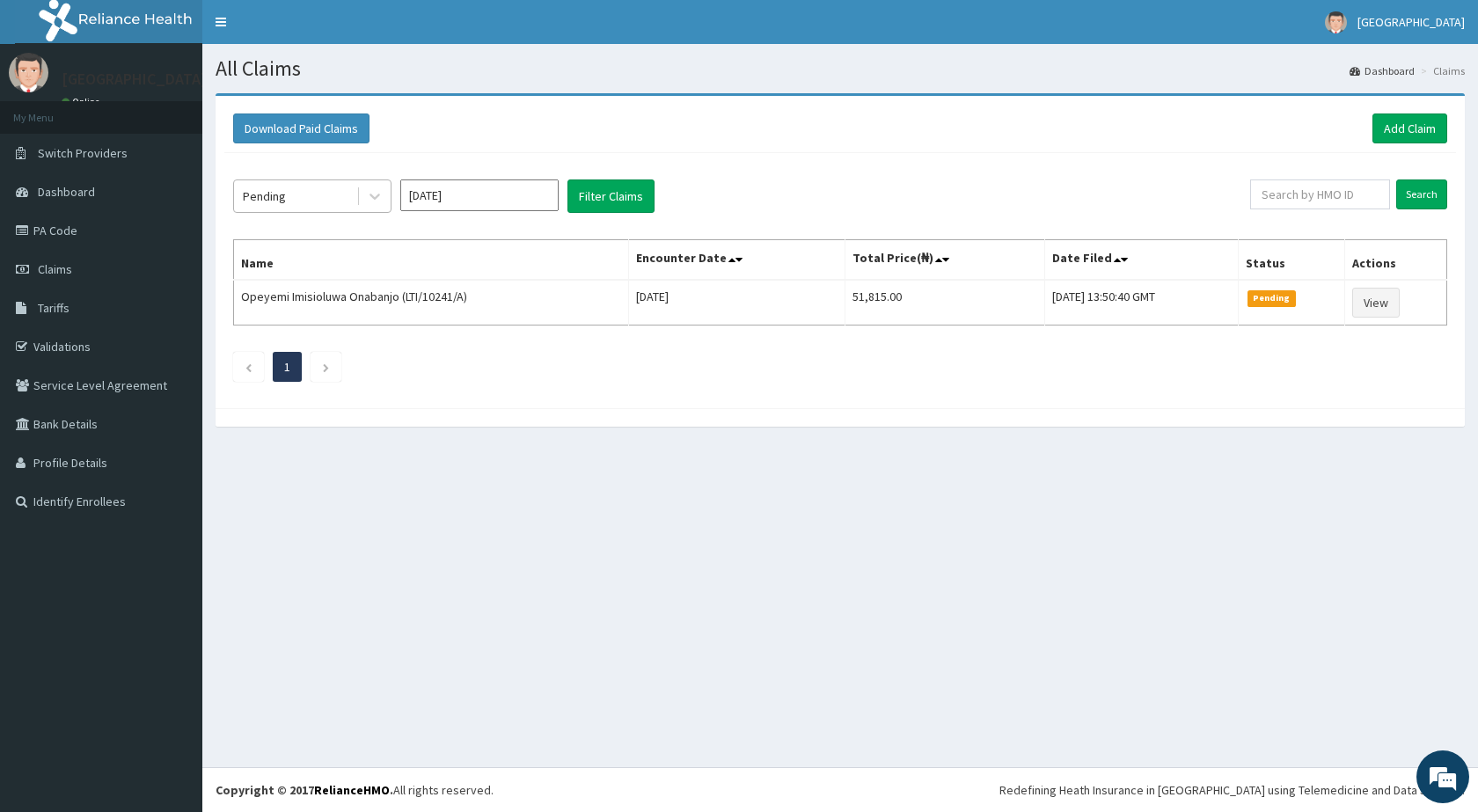
click at [319, 204] on div "Pending" at bounding box center [295, 196] width 122 height 28
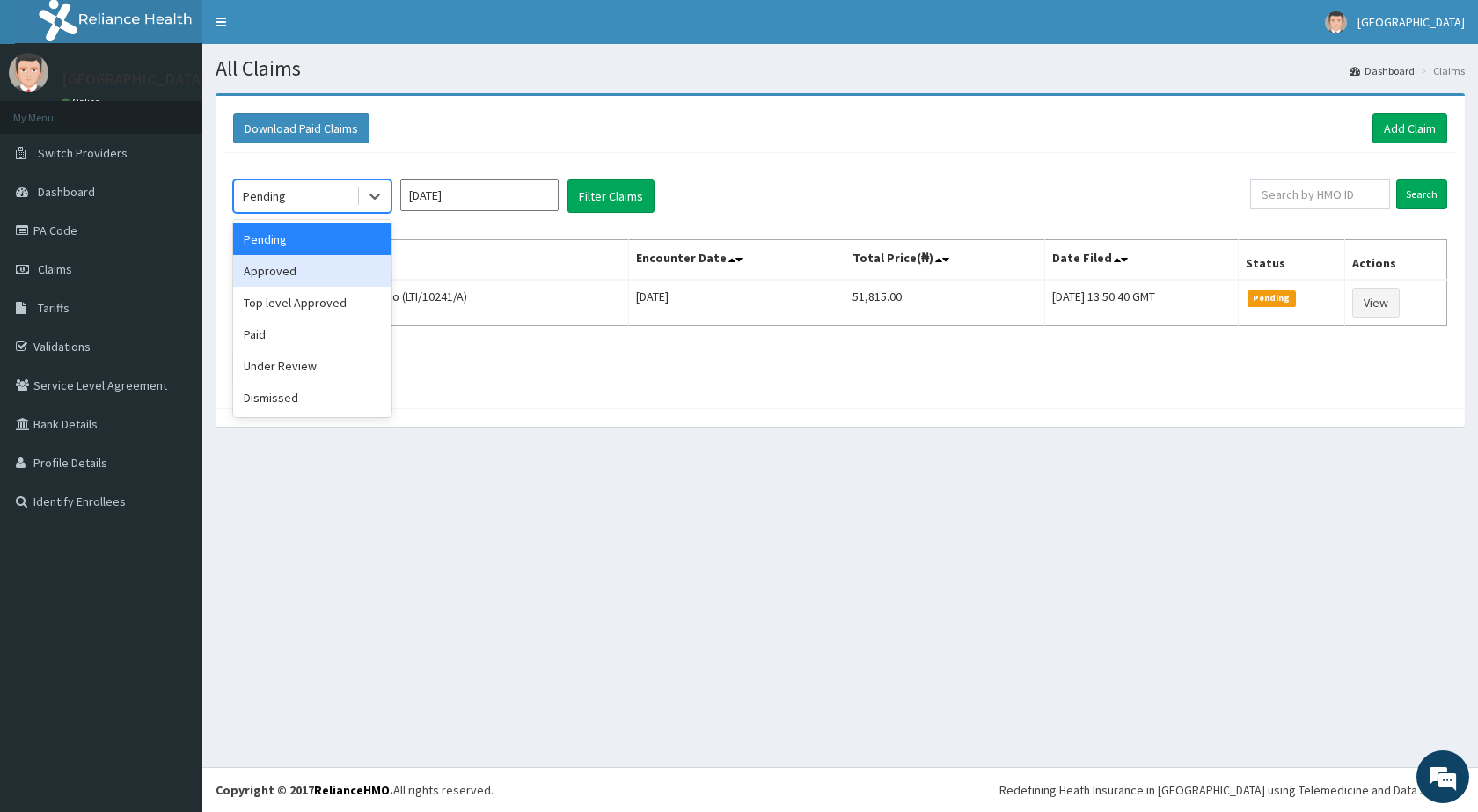
drag, startPoint x: 315, startPoint y: 271, endPoint x: 337, endPoint y: 257, distance: 26.1
click at [319, 268] on div "Approved" at bounding box center [312, 270] width 158 height 32
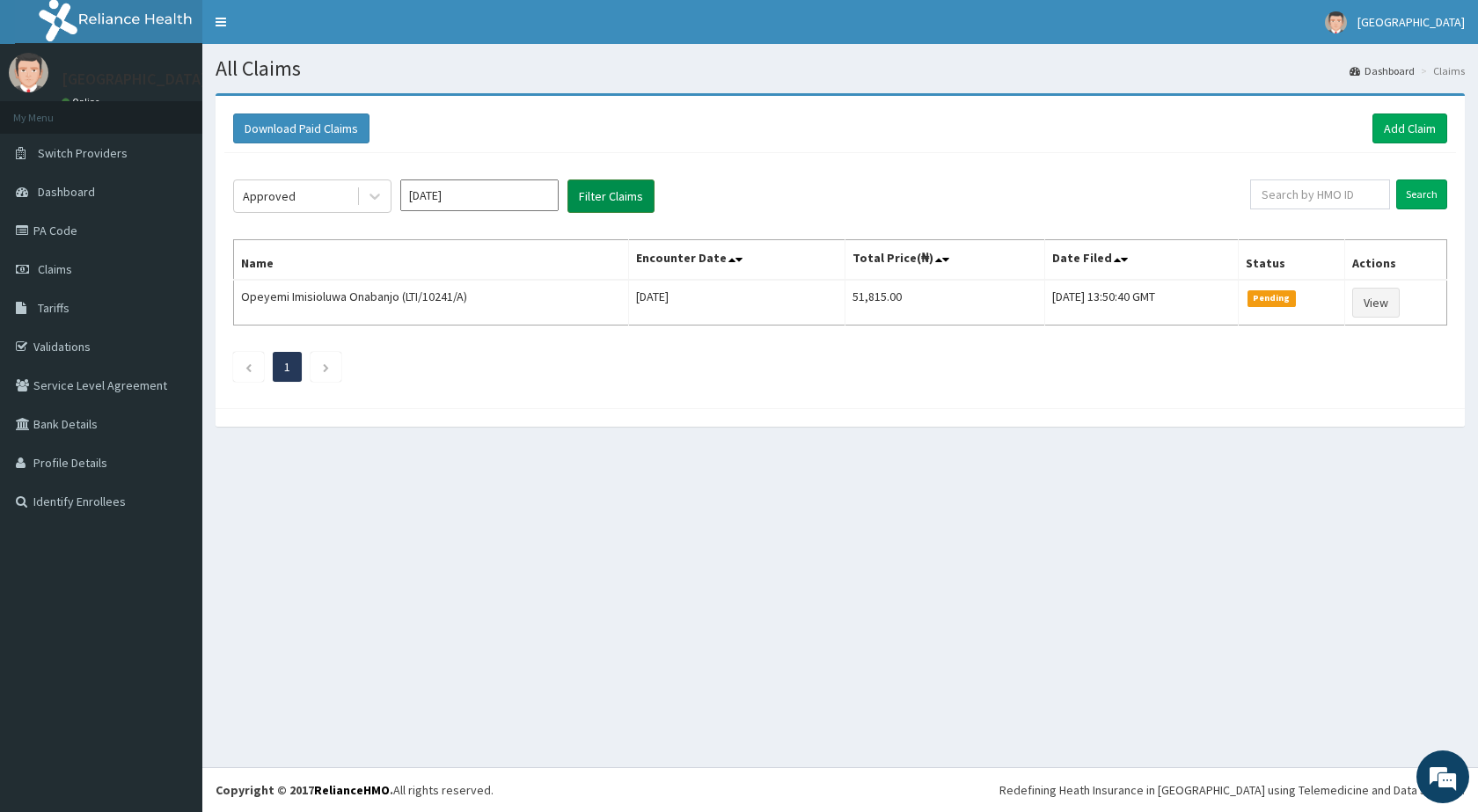
click at [614, 199] on button "Filter Claims" at bounding box center [611, 196] width 87 height 33
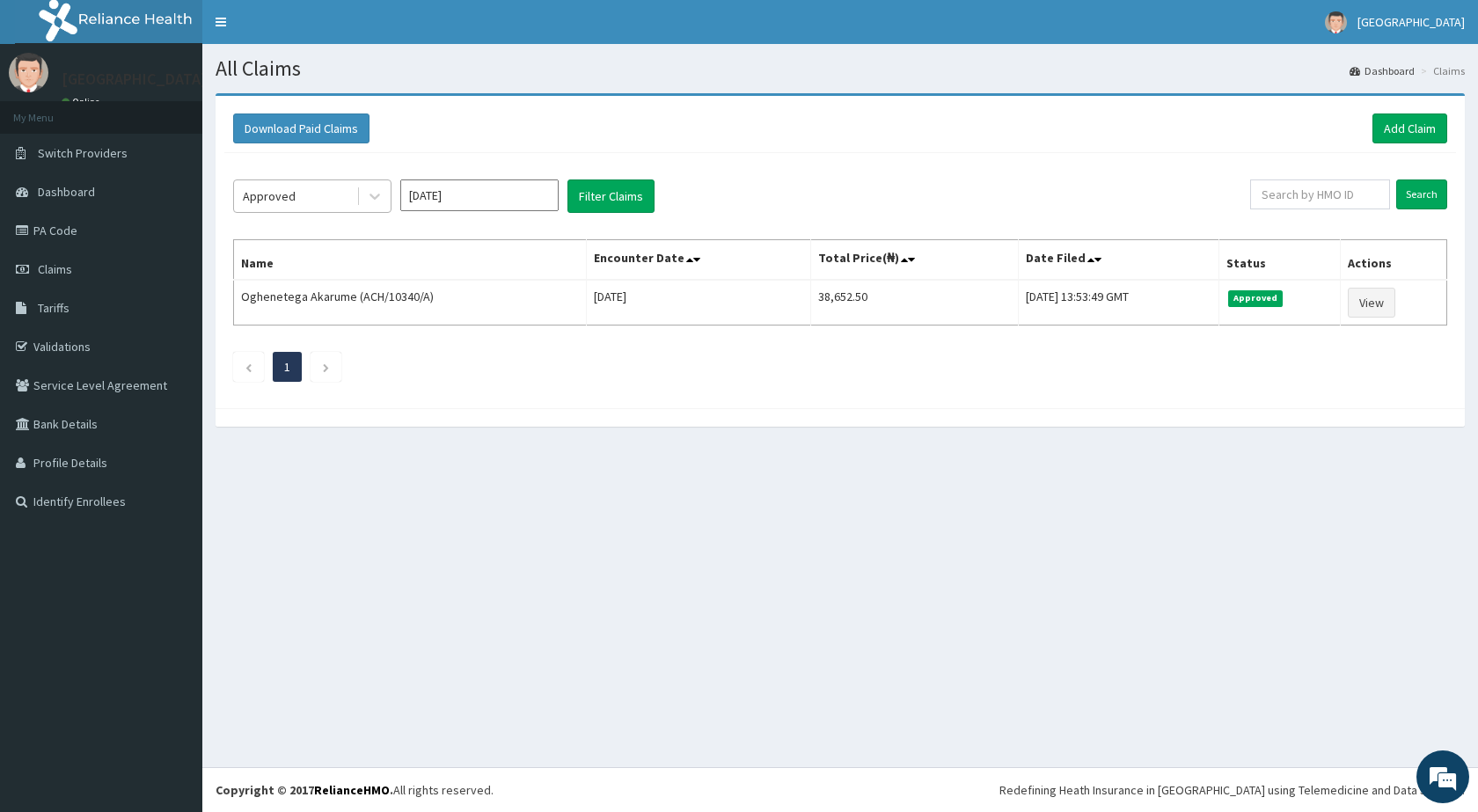
click at [325, 192] on div "Approved" at bounding box center [295, 196] width 122 height 28
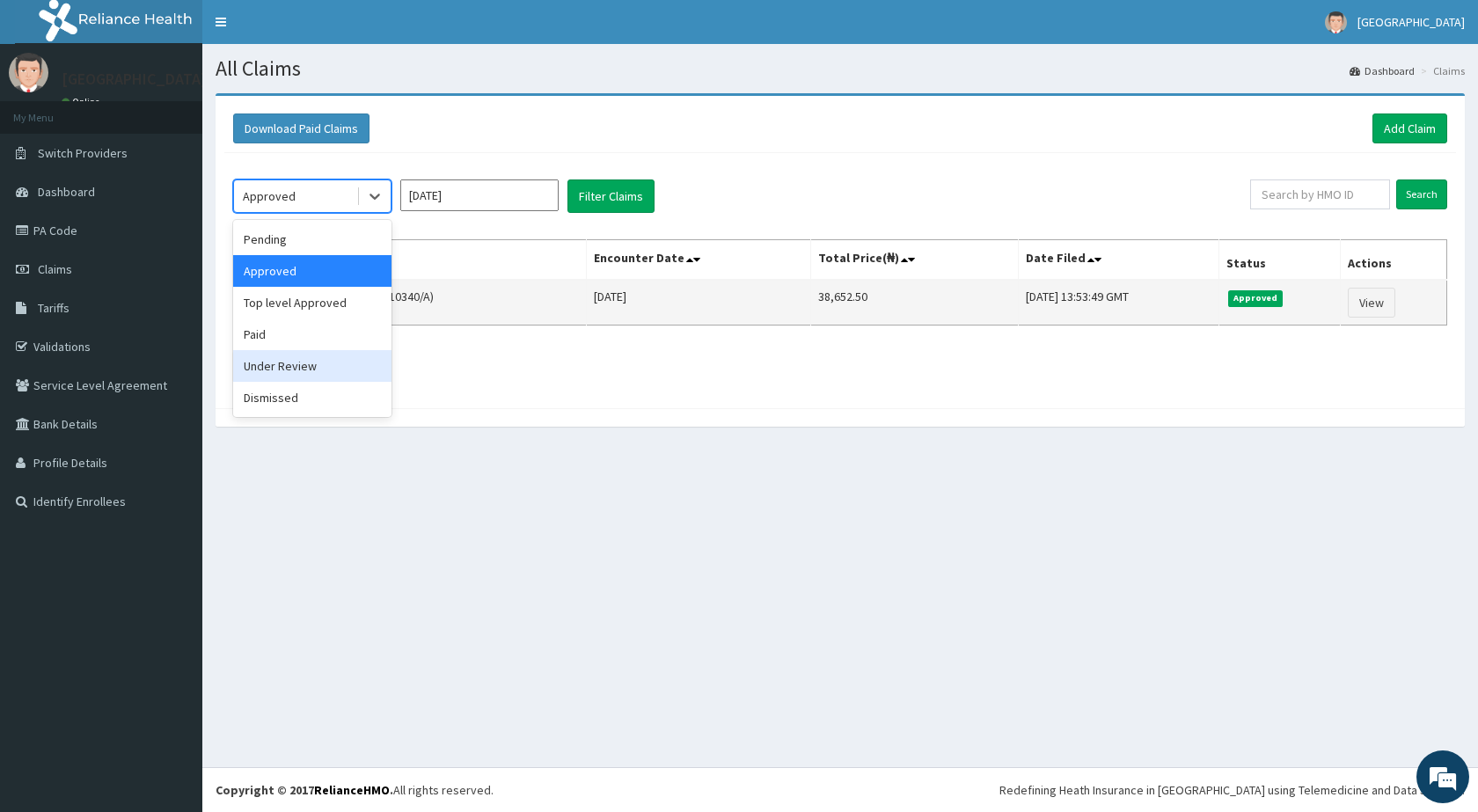
drag, startPoint x: 299, startPoint y: 366, endPoint x: 364, endPoint y: 313, distance: 83.9
click at [299, 362] on div "Under Review" at bounding box center [312, 365] width 158 height 32
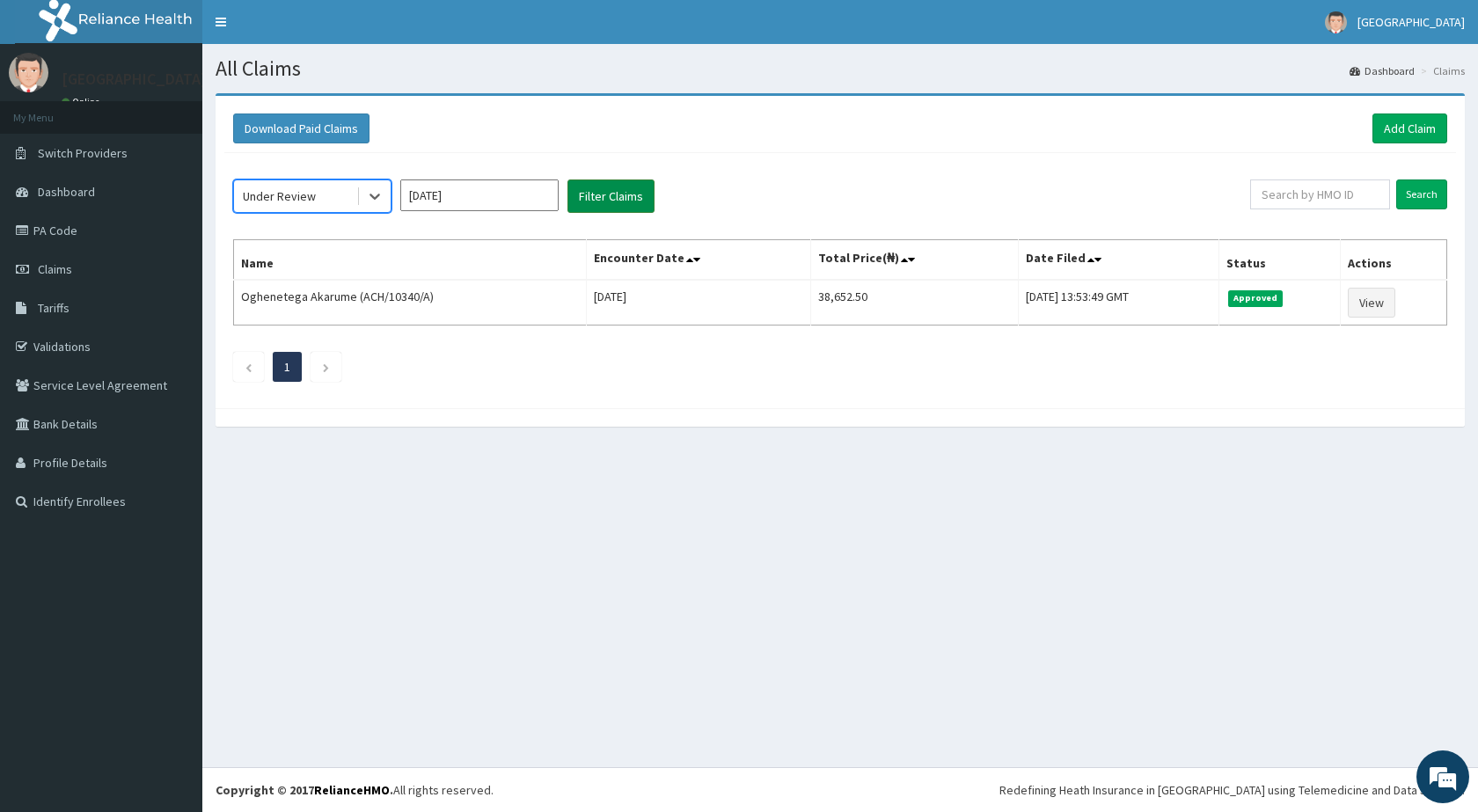
click at [605, 196] on button "Filter Claims" at bounding box center [611, 196] width 87 height 33
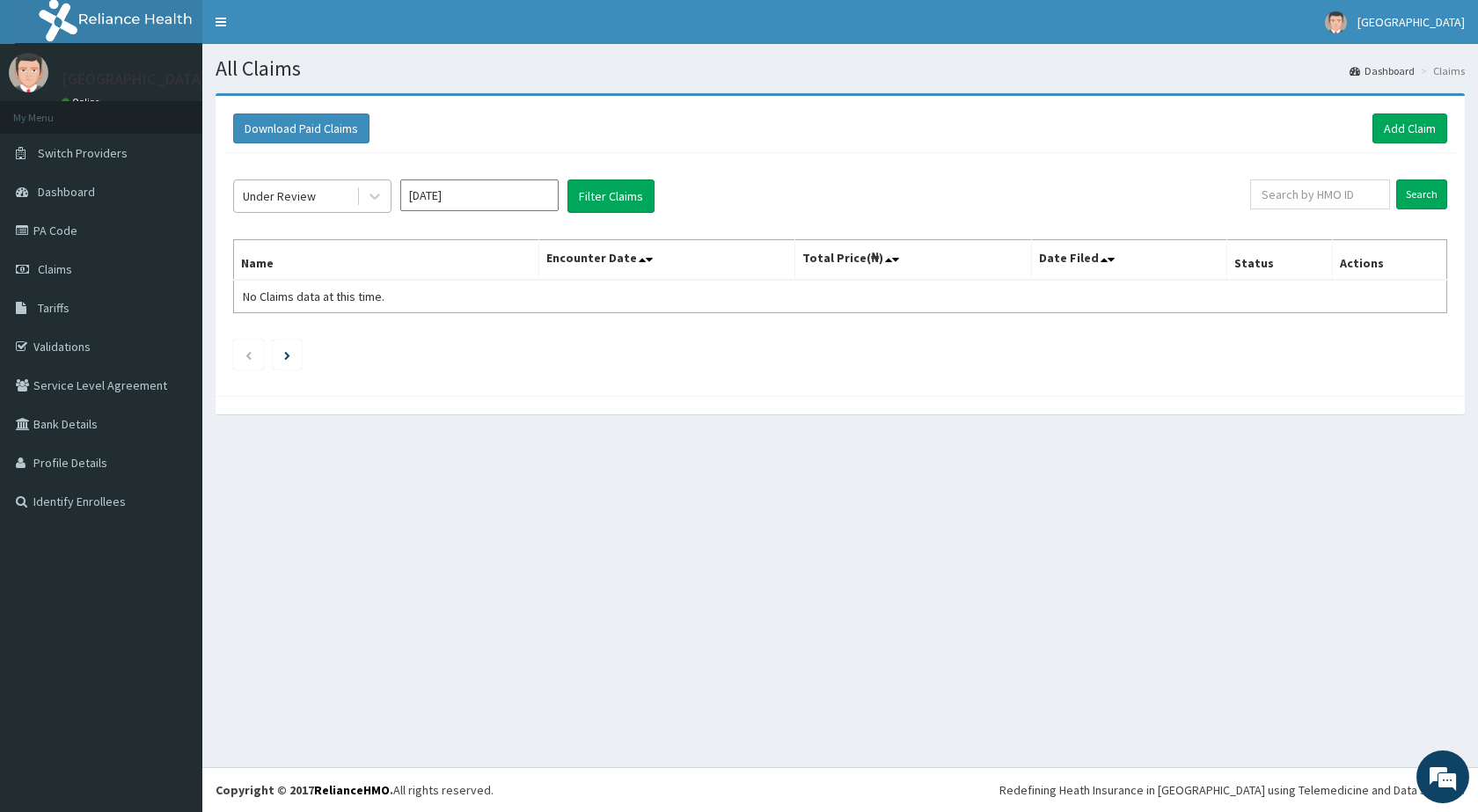
click at [278, 191] on div "Under Review" at bounding box center [279, 196] width 73 height 17
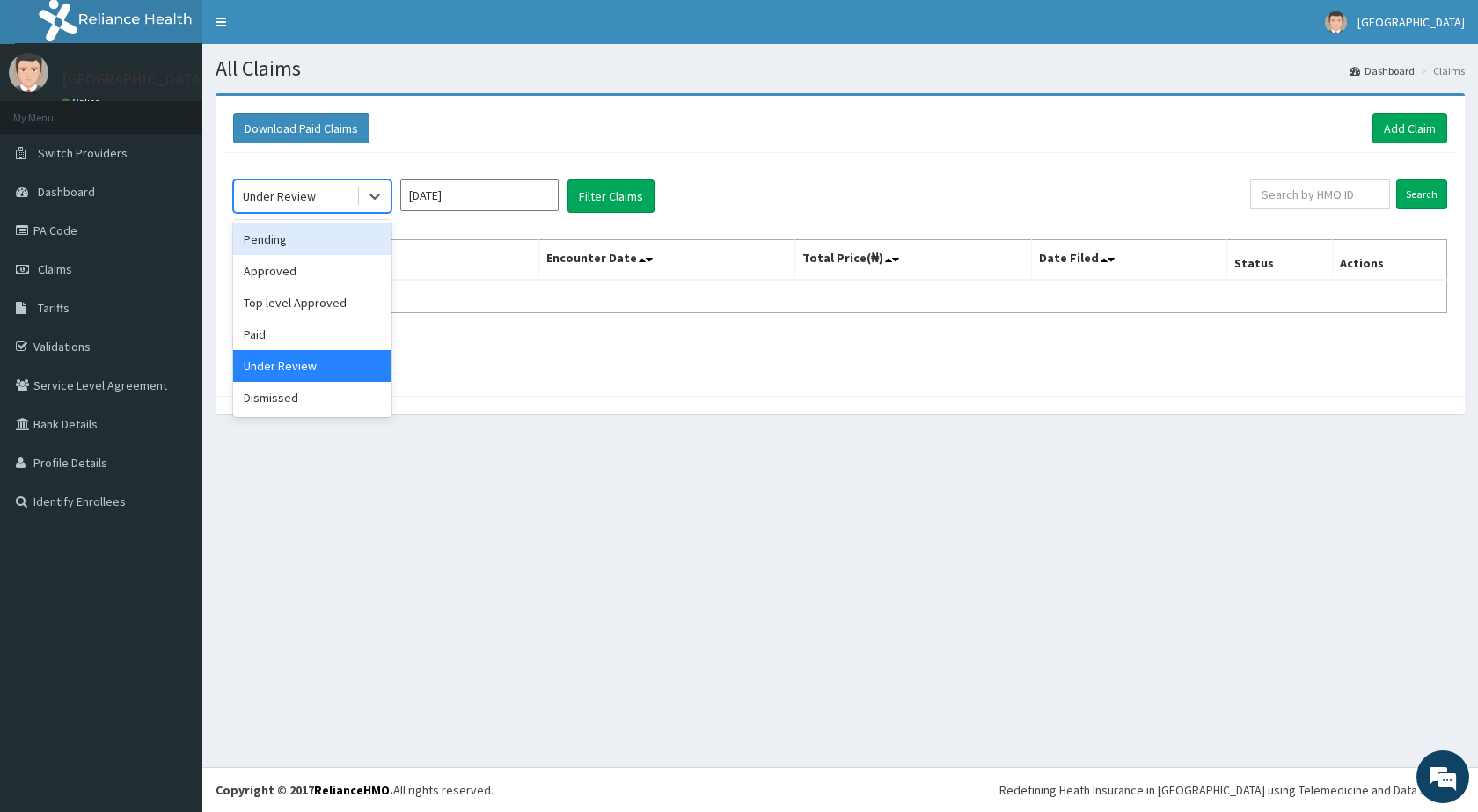
click at [285, 246] on div "Pending" at bounding box center [312, 239] width 158 height 32
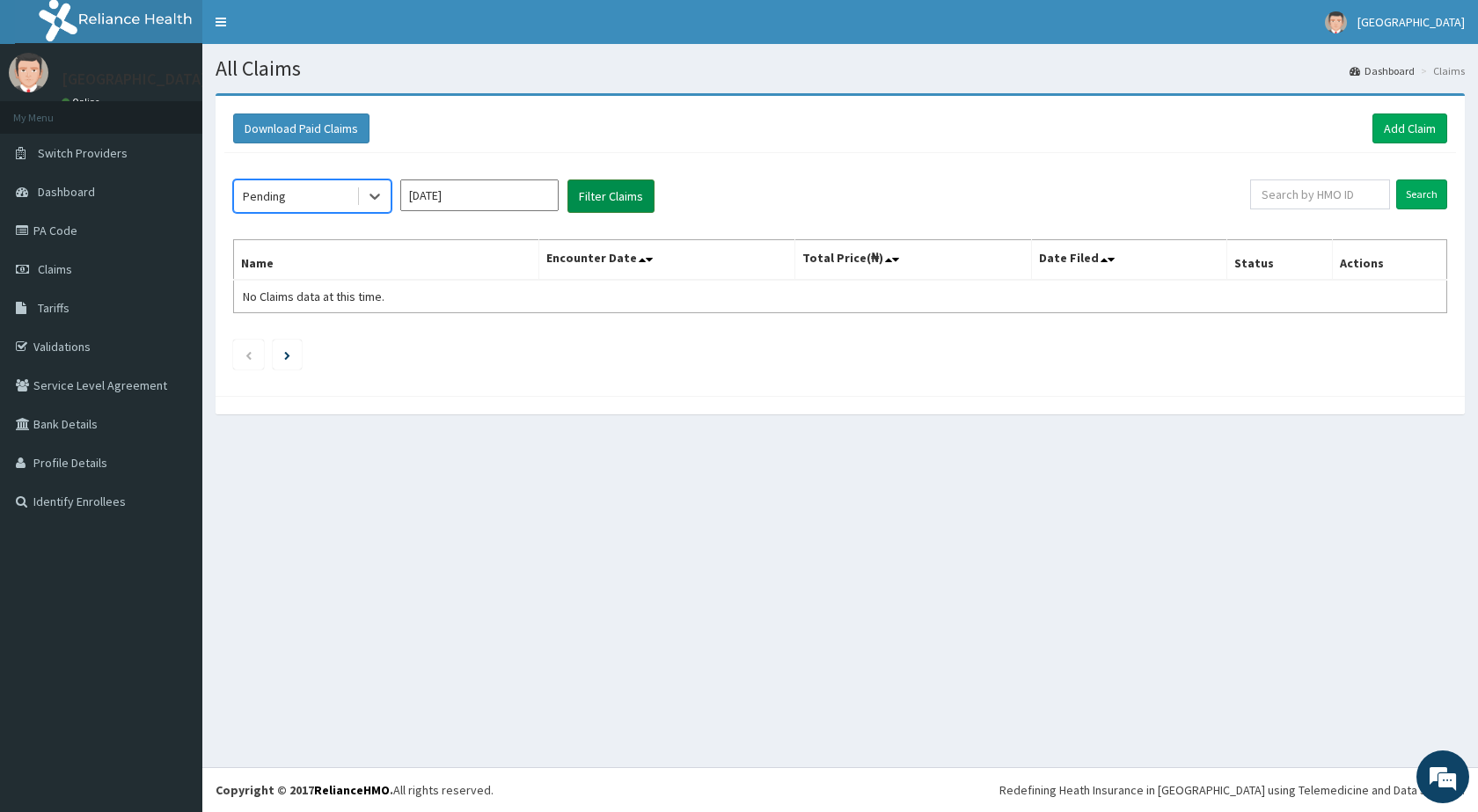
click at [612, 197] on button "Filter Claims" at bounding box center [611, 196] width 87 height 33
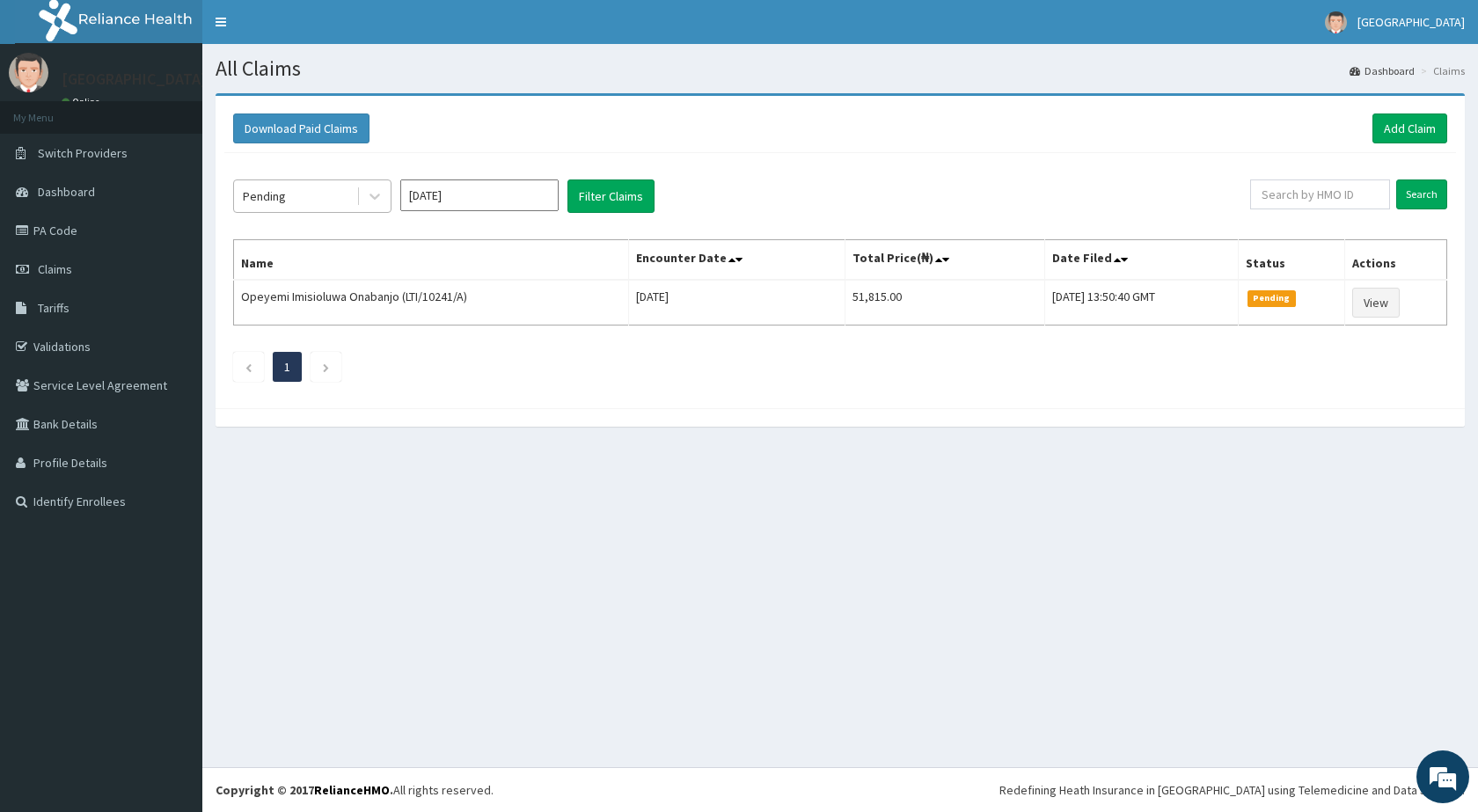
click at [293, 184] on div "Pending" at bounding box center [295, 196] width 122 height 28
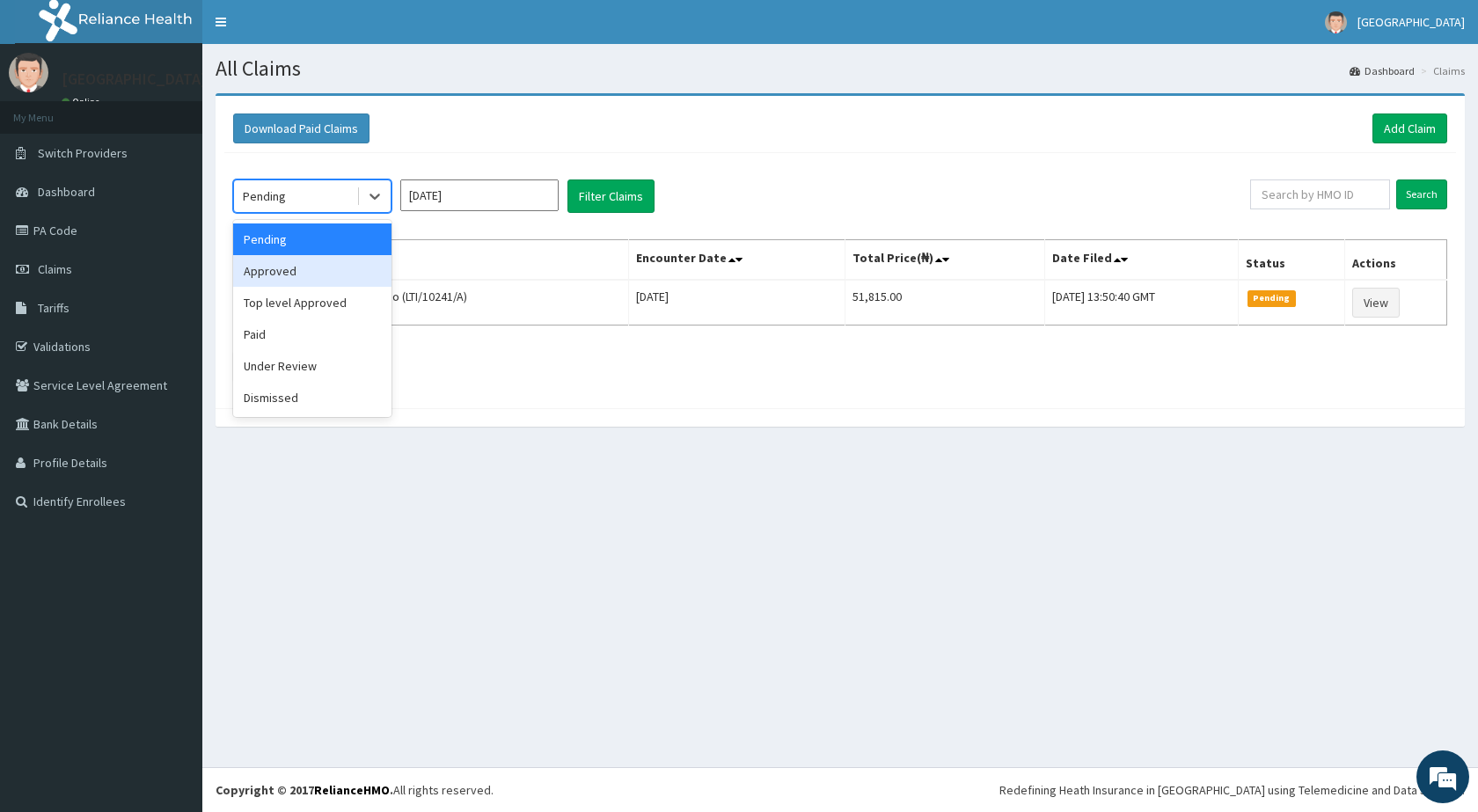
click at [271, 271] on div "Approved" at bounding box center [312, 270] width 158 height 32
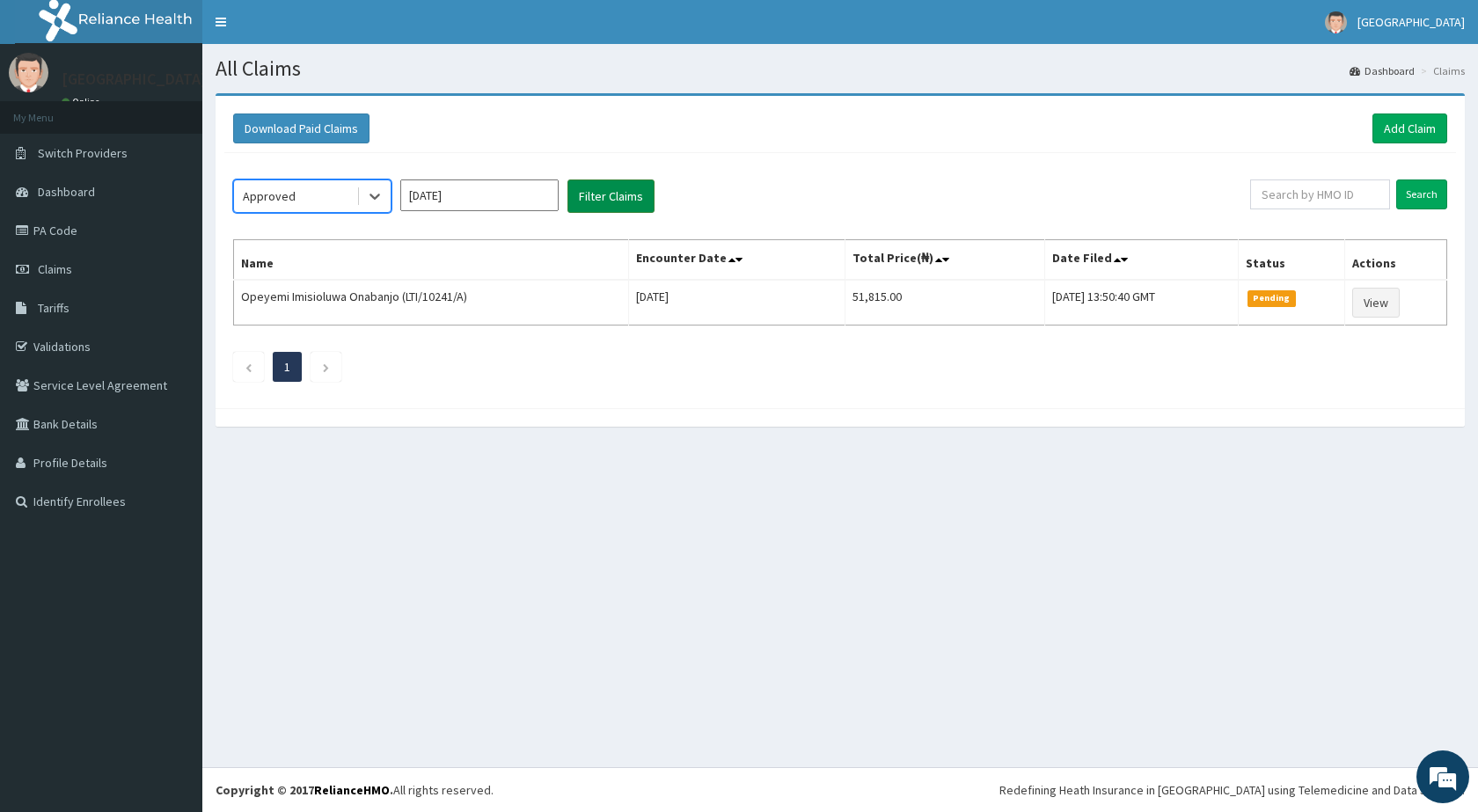
click at [598, 201] on button "Filter Claims" at bounding box center [611, 196] width 87 height 33
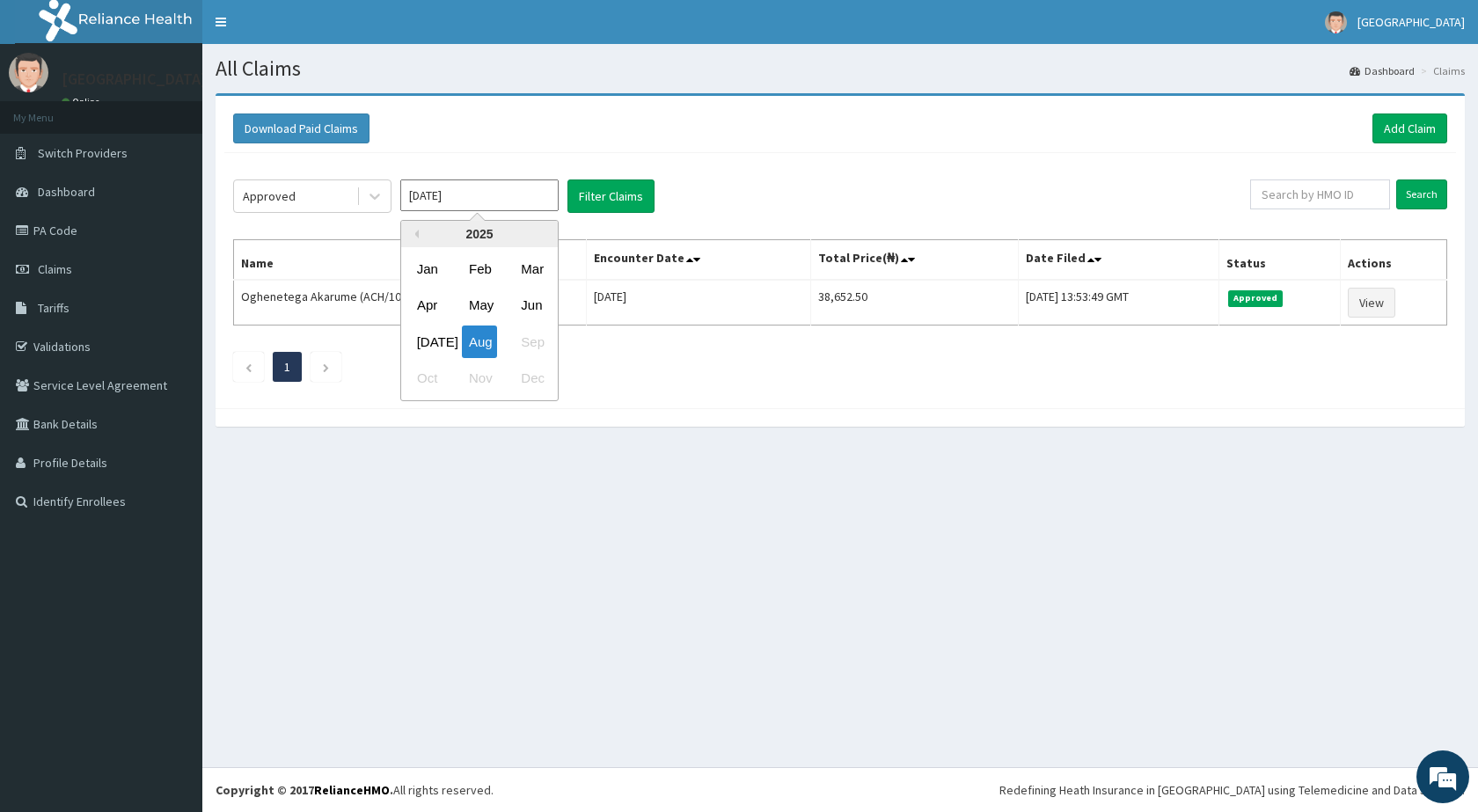
click at [456, 203] on input "Aug 2025" at bounding box center [479, 195] width 158 height 32
click at [424, 344] on div "Jul" at bounding box center [427, 342] width 35 height 33
click at [612, 196] on button "Filter Claims" at bounding box center [611, 196] width 87 height 33
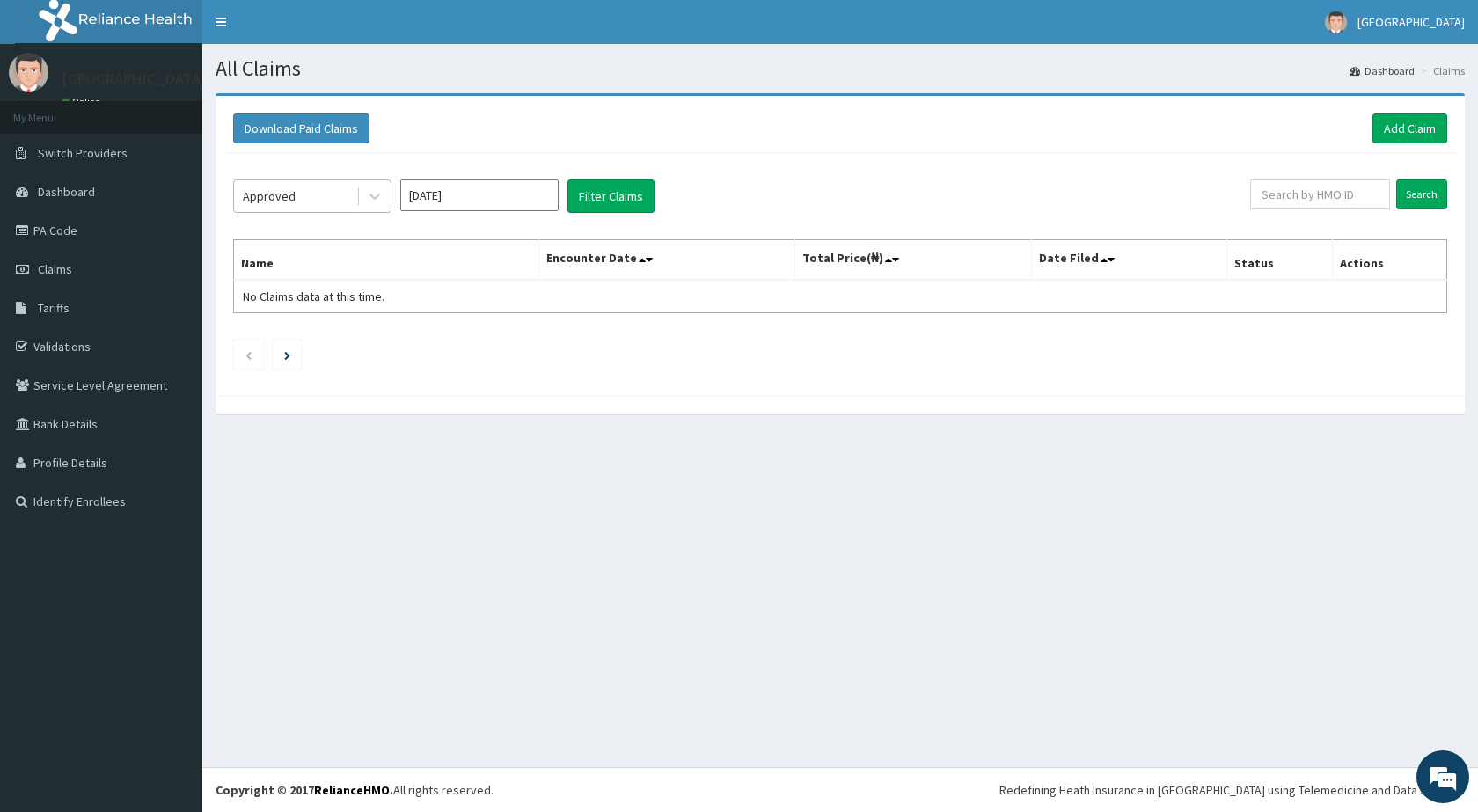
click at [299, 199] on div "Approved" at bounding box center [295, 196] width 122 height 28
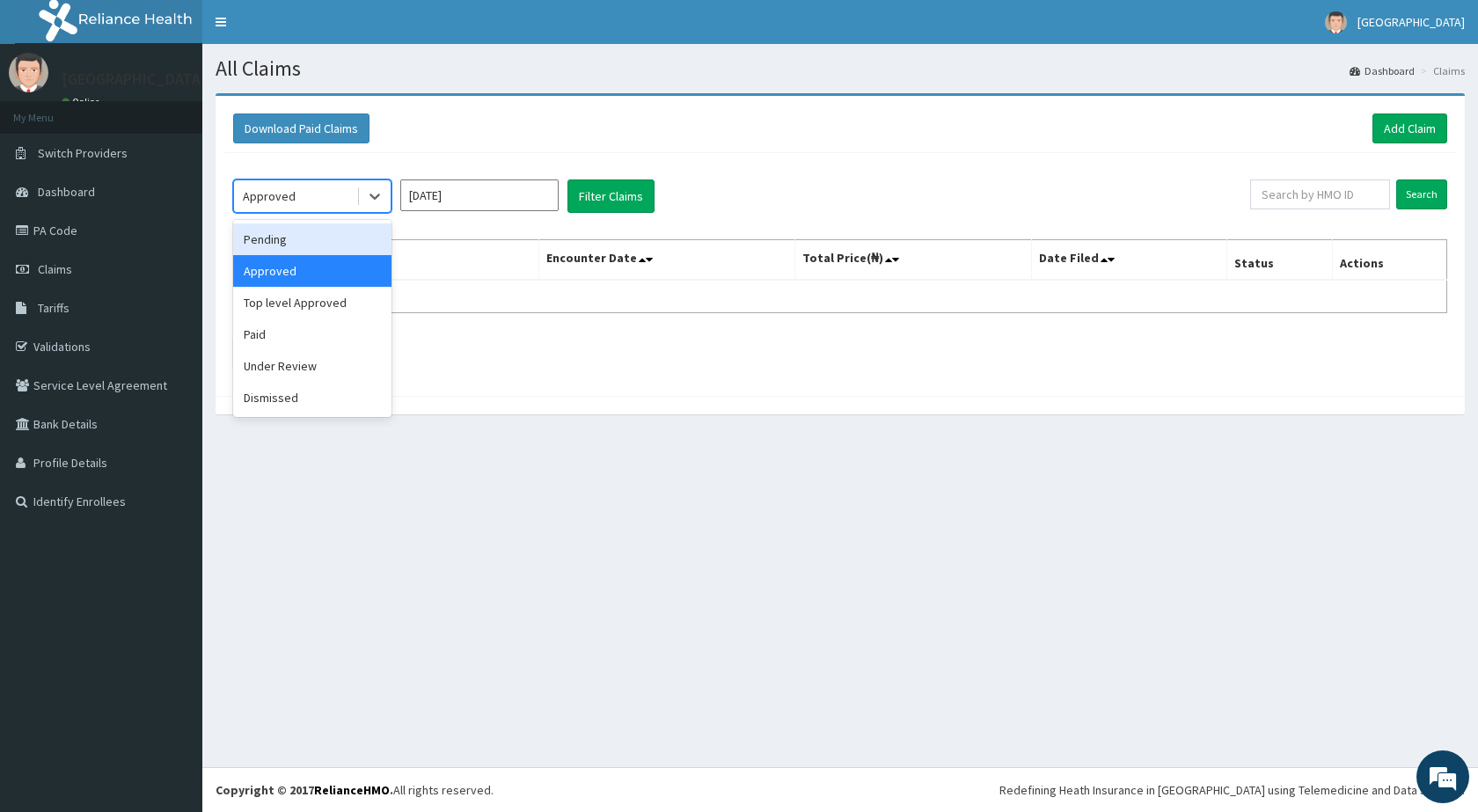
click at [292, 231] on div "Pending" at bounding box center [312, 239] width 158 height 32
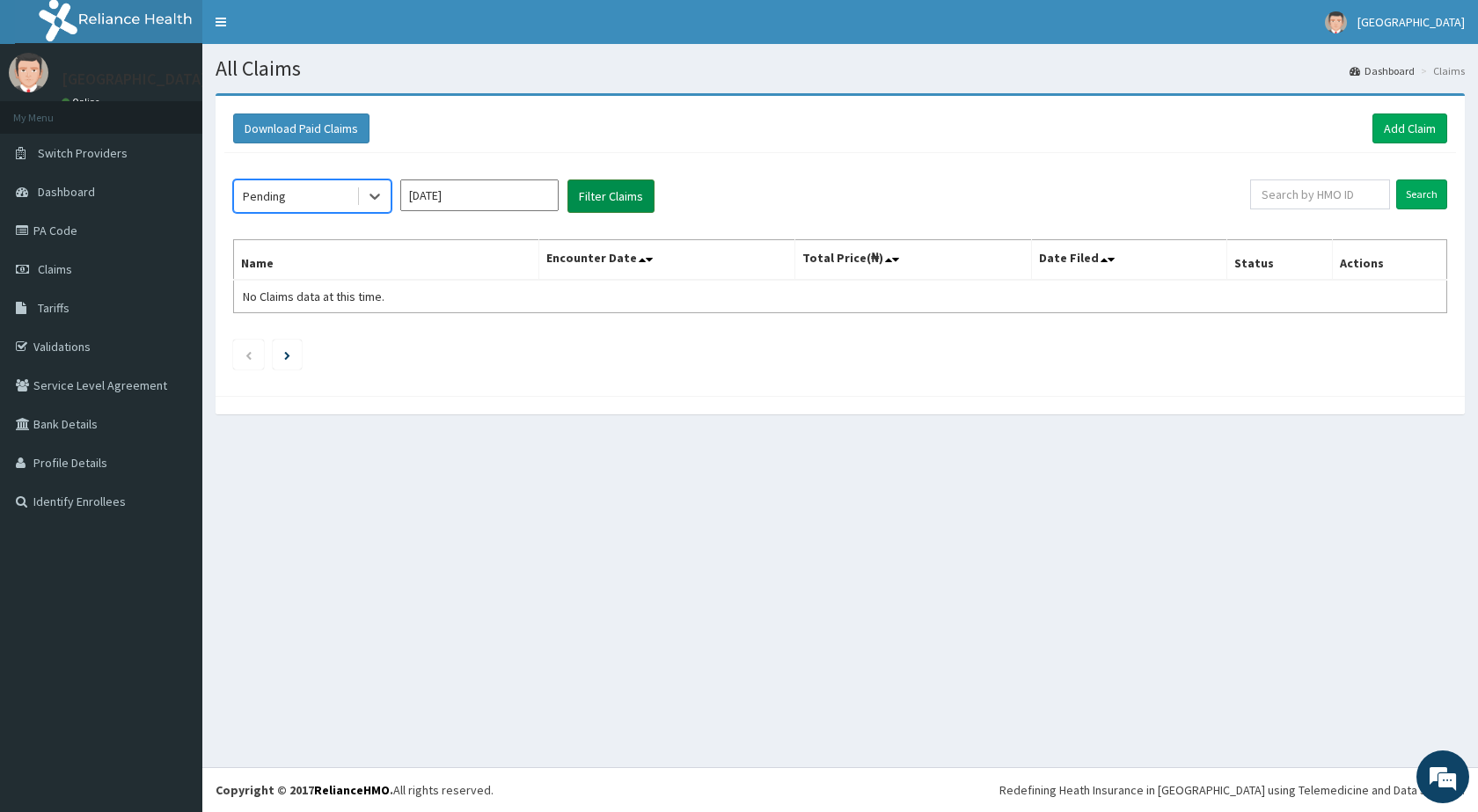
click at [615, 204] on button "Filter Claims" at bounding box center [611, 196] width 87 height 33
click at [283, 195] on div "Pending" at bounding box center [265, 196] width 43 height 17
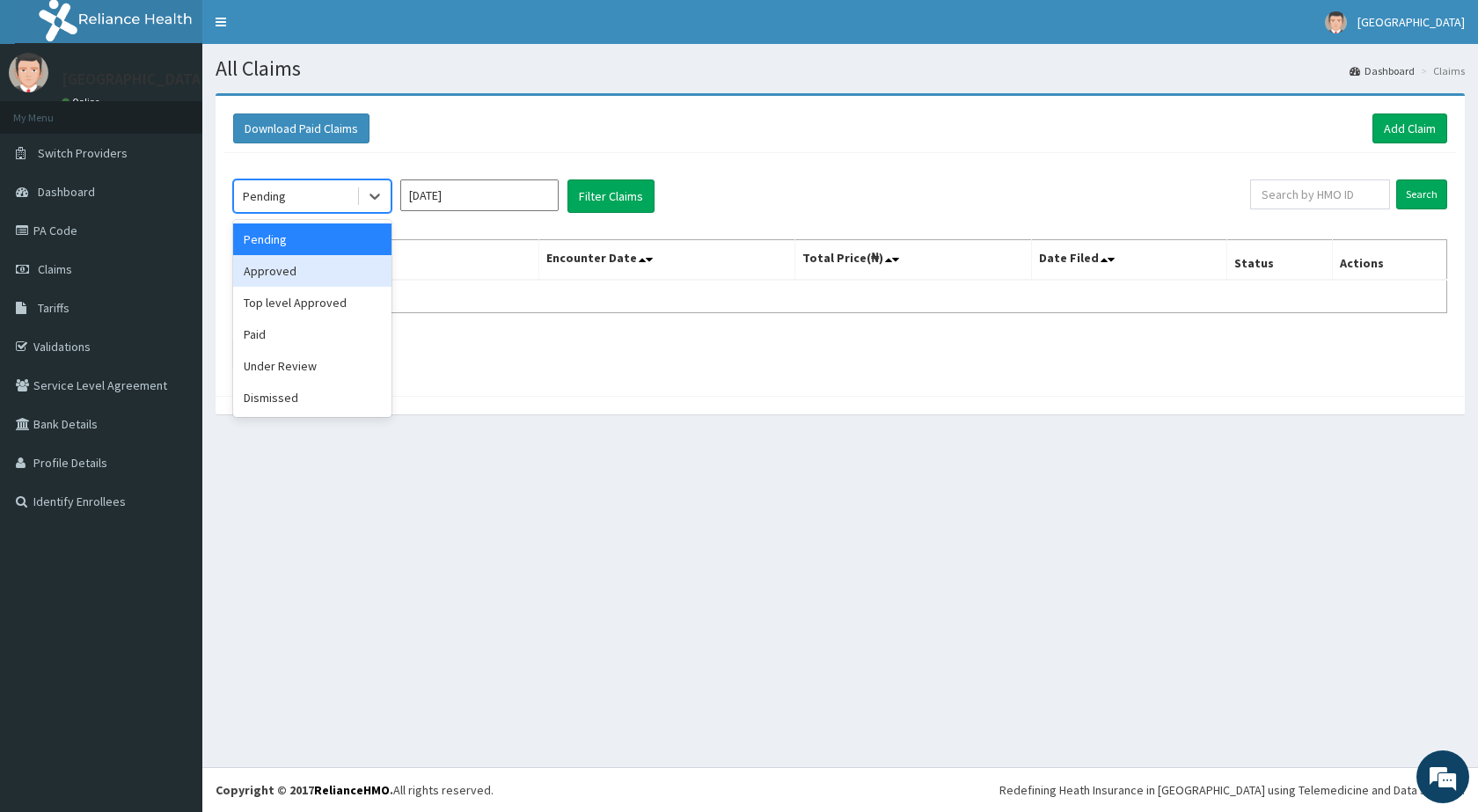
click at [282, 269] on div "Approved" at bounding box center [312, 270] width 158 height 32
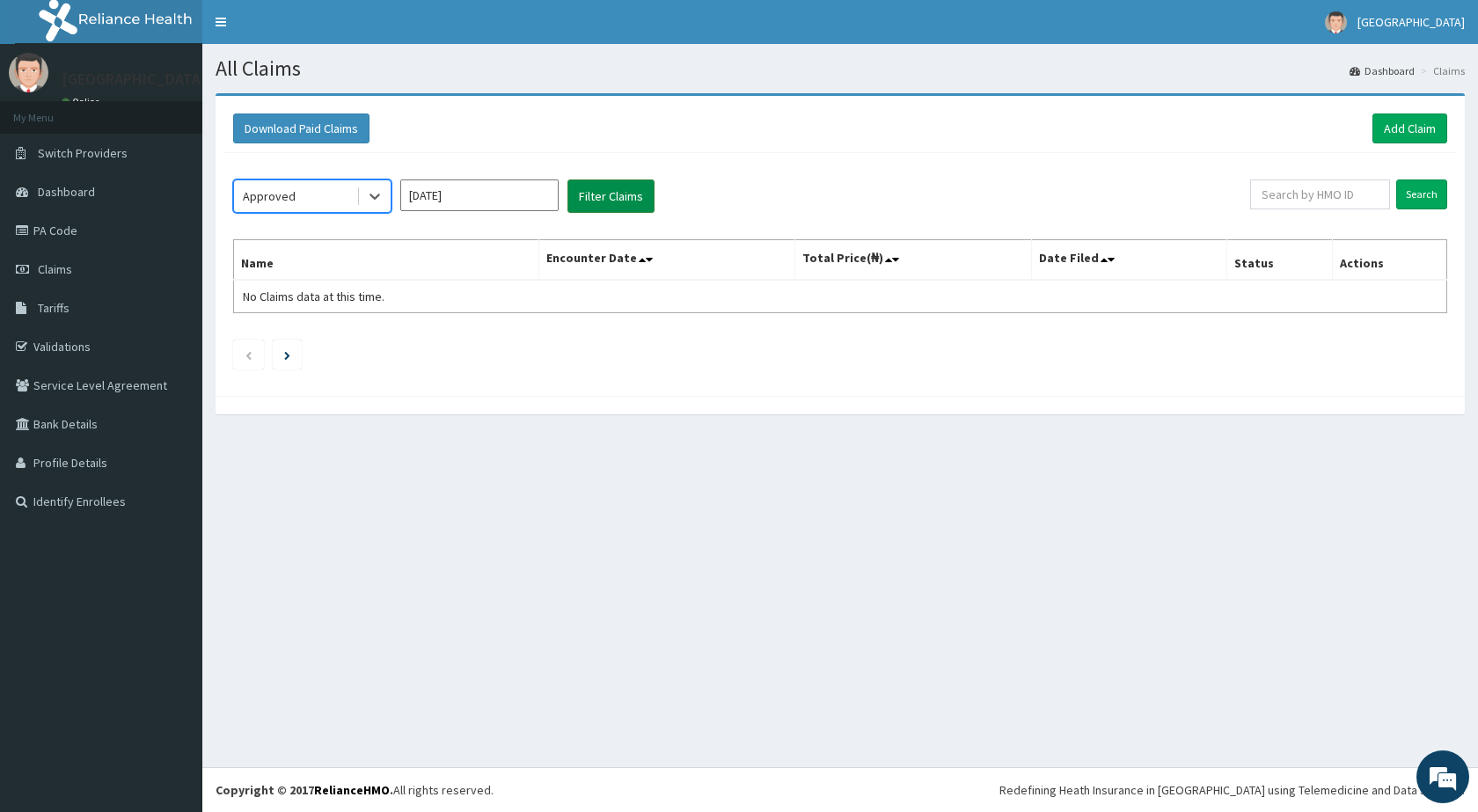
click at [591, 200] on button "Filter Claims" at bounding box center [611, 196] width 87 height 33
click at [252, 198] on div "Approved" at bounding box center [269, 196] width 52 height 17
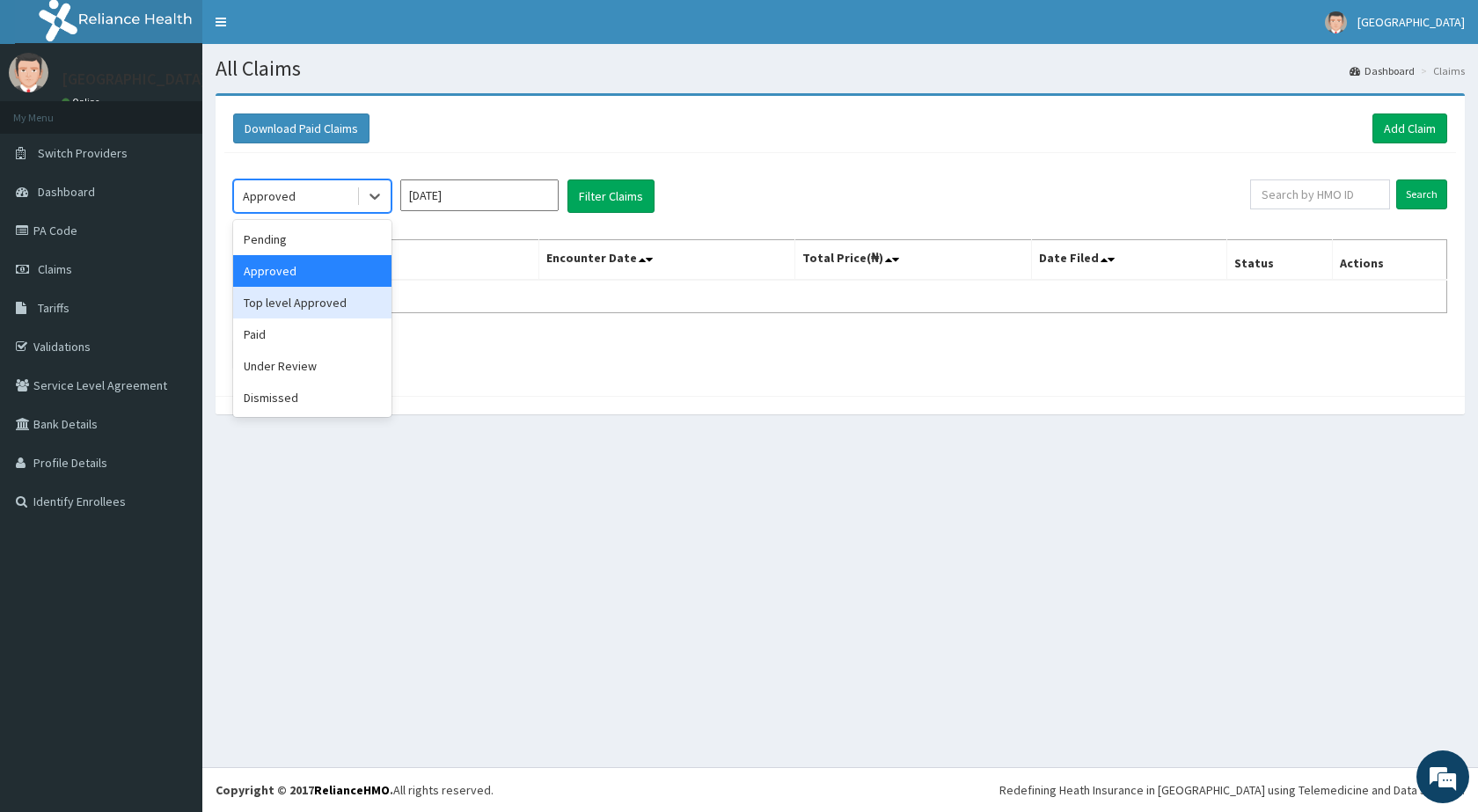
click at [271, 301] on div "Top level Approved" at bounding box center [312, 302] width 158 height 32
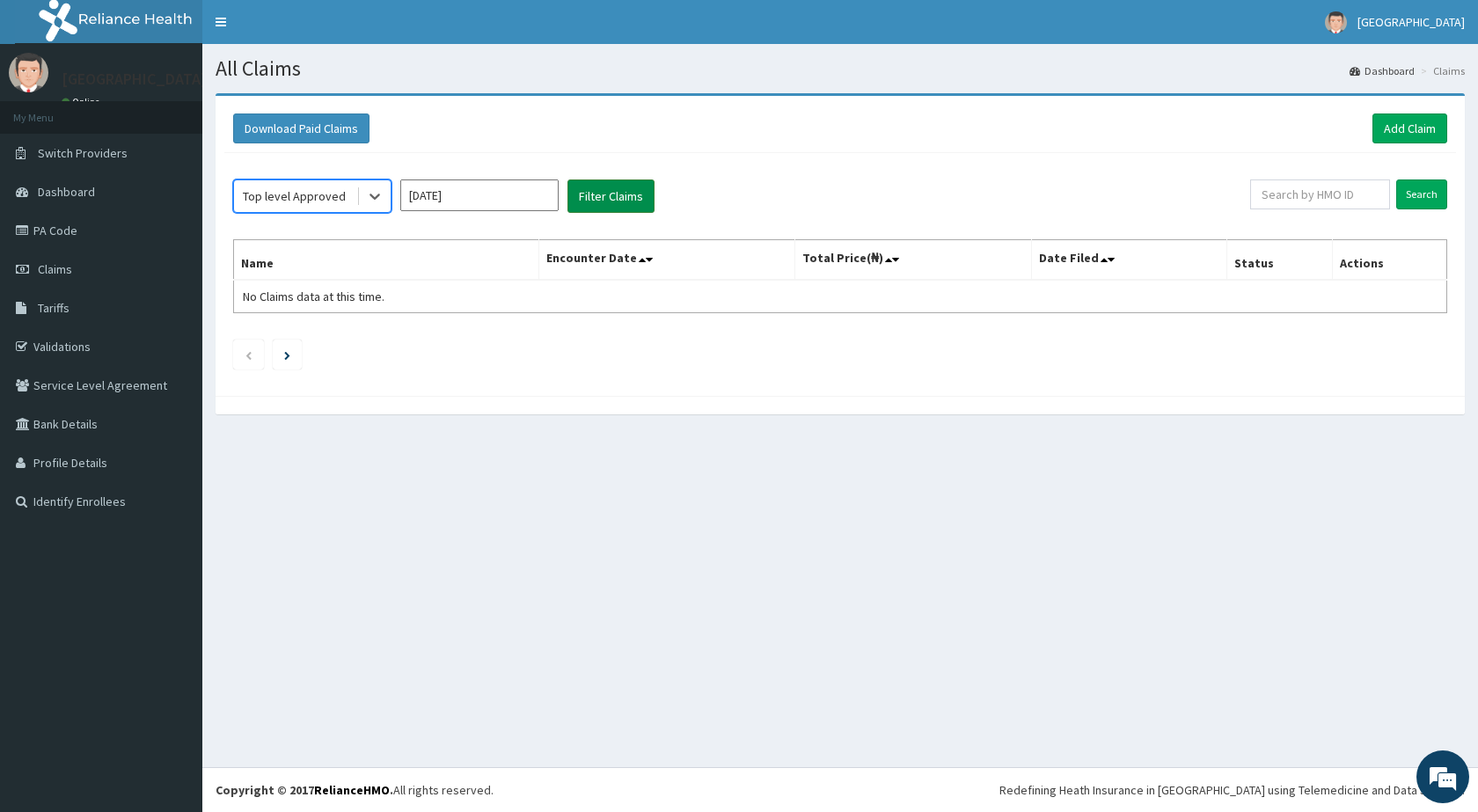
click at [602, 200] on button "Filter Claims" at bounding box center [611, 196] width 87 height 33
click at [333, 195] on div "Top level Approved" at bounding box center [295, 196] width 103 height 17
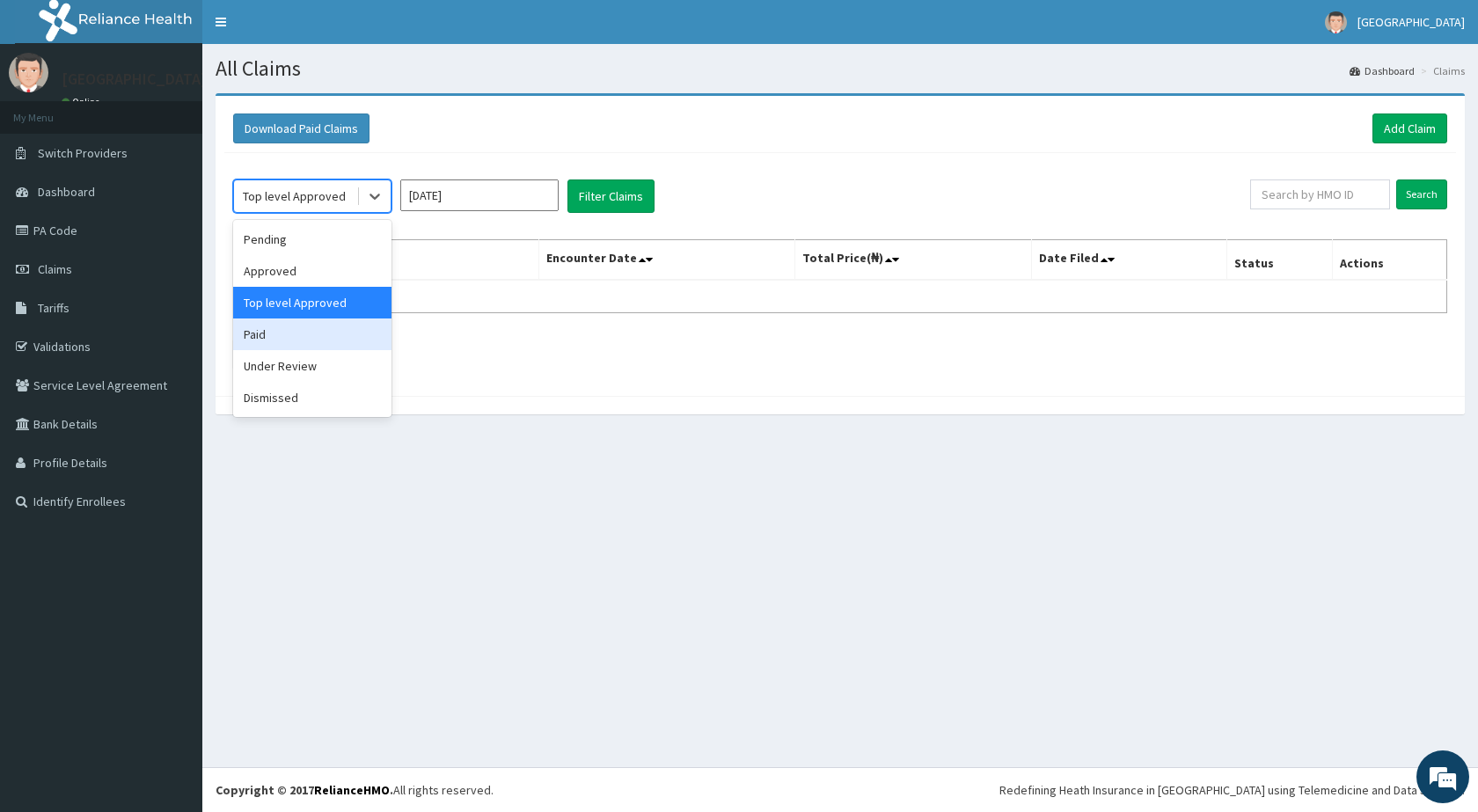
click at [316, 340] on div "Paid" at bounding box center [312, 334] width 158 height 32
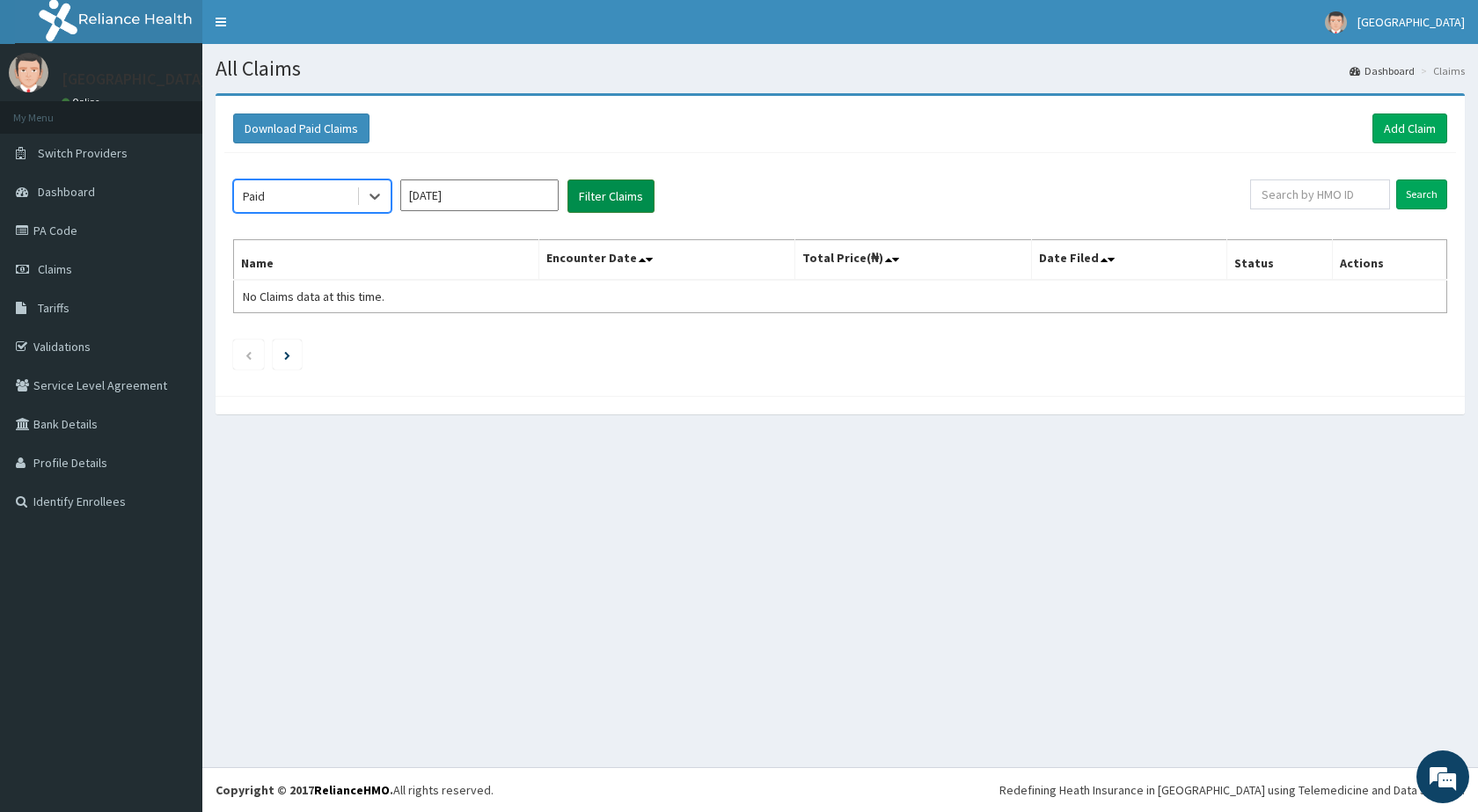
click at [629, 191] on button "Filter Claims" at bounding box center [611, 196] width 87 height 33
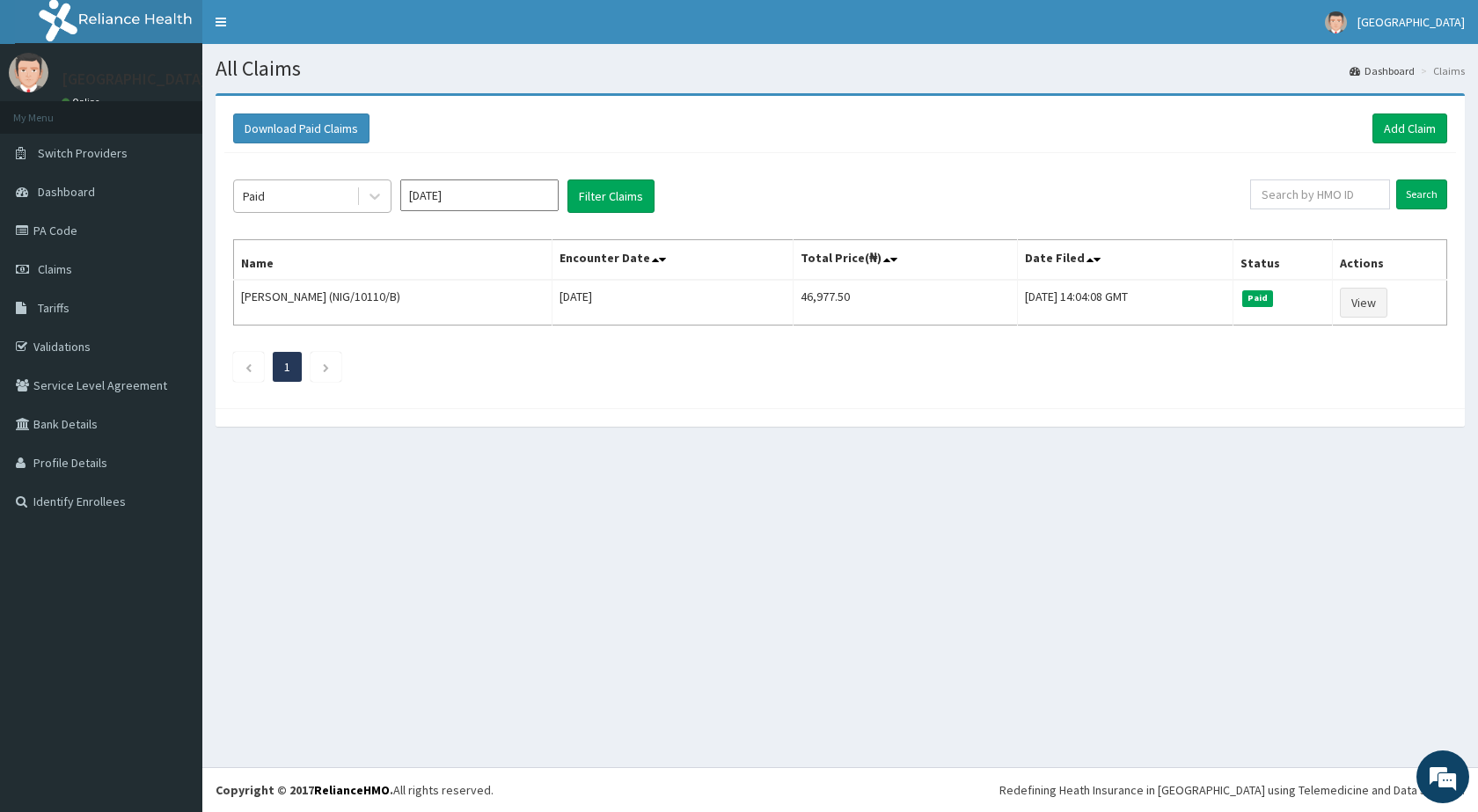
click at [281, 204] on div "Paid" at bounding box center [295, 196] width 122 height 28
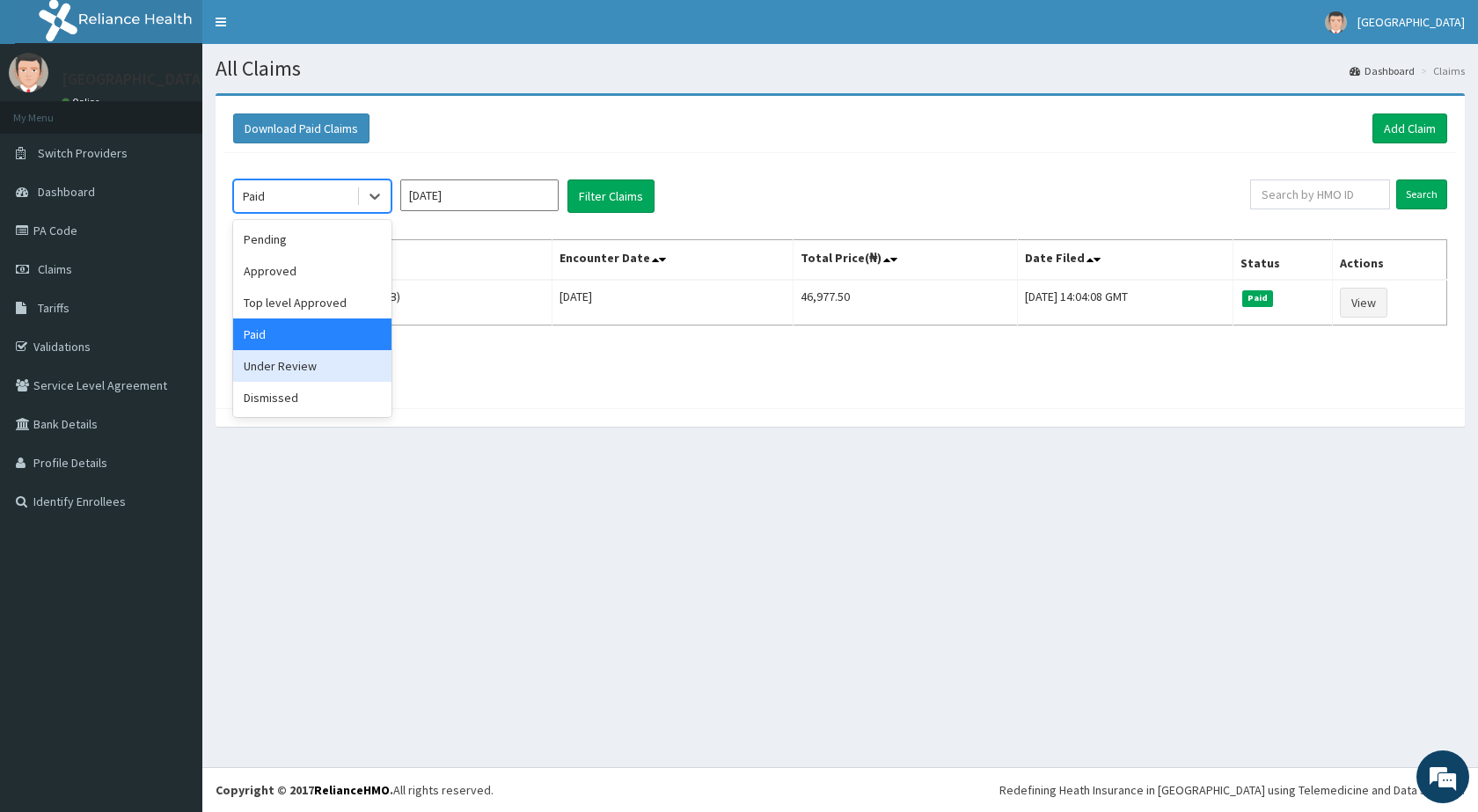
click at [269, 369] on div "Under Review" at bounding box center [312, 365] width 158 height 32
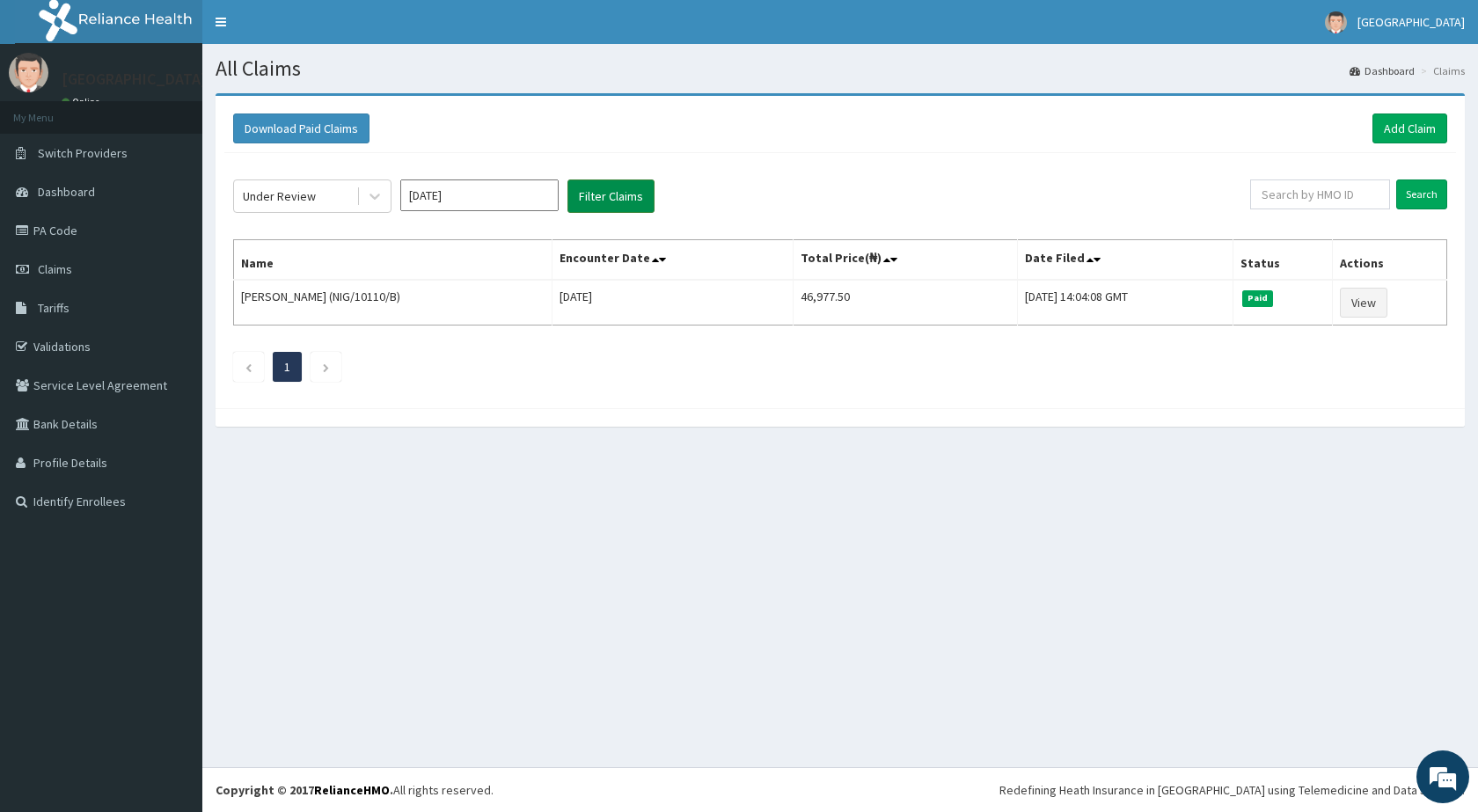
click at [622, 195] on button "Filter Claims" at bounding box center [611, 196] width 87 height 33
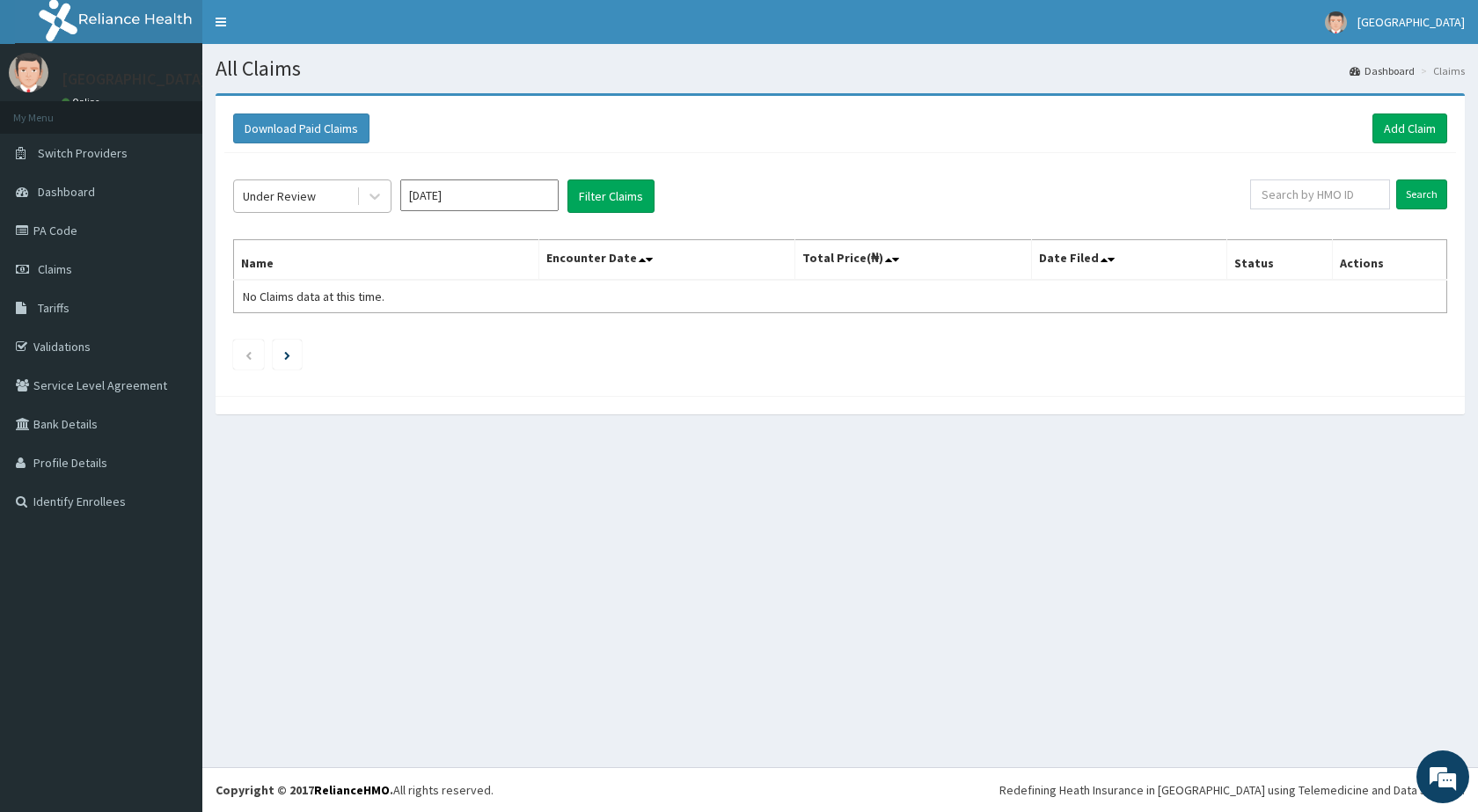
click at [267, 198] on div "Under Review" at bounding box center [279, 196] width 73 height 17
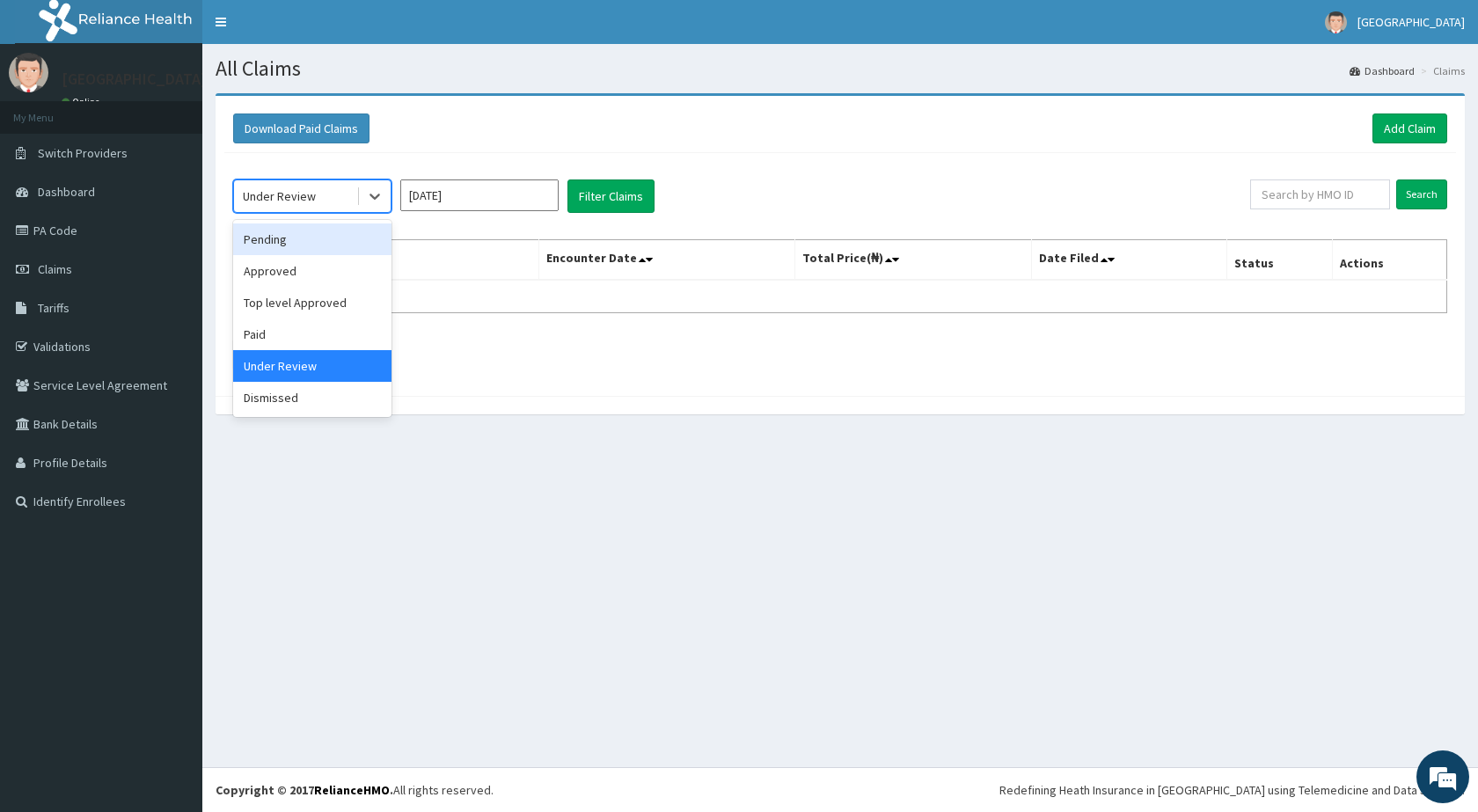
click at [271, 229] on div "Pending" at bounding box center [312, 239] width 158 height 32
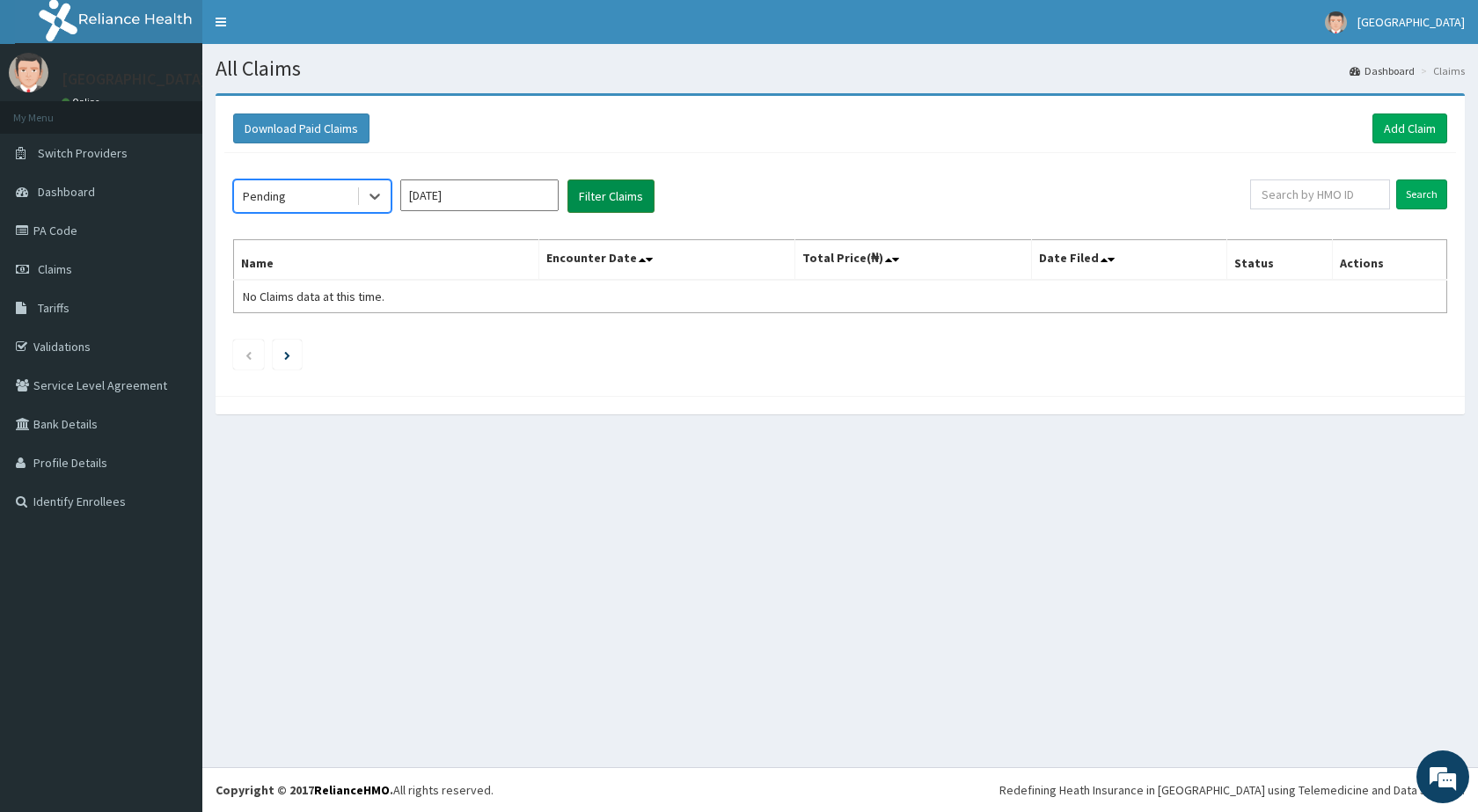
click at [588, 204] on button "Filter Claims" at bounding box center [611, 196] width 87 height 33
click at [294, 204] on div "Pending" at bounding box center [295, 196] width 122 height 28
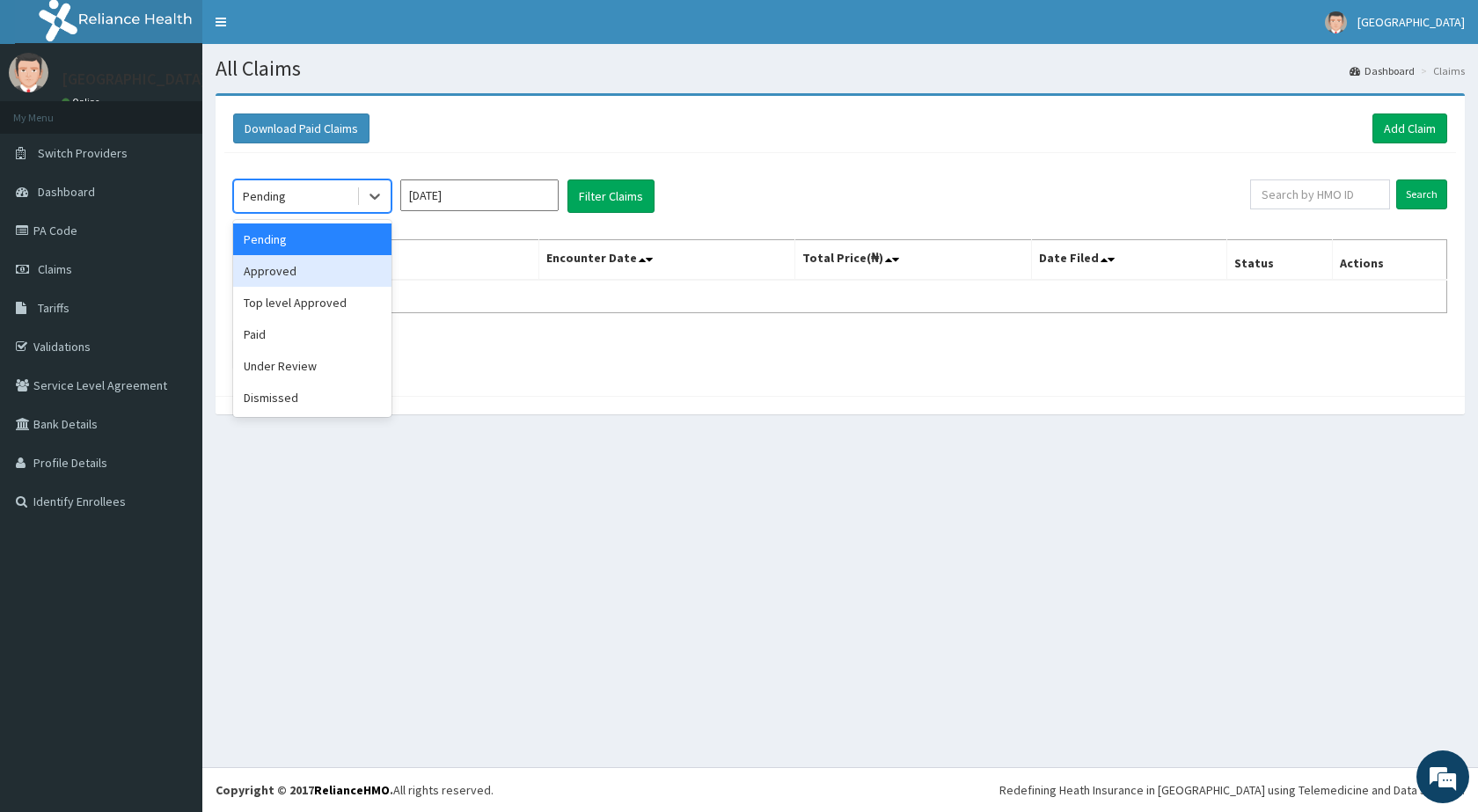
click at [302, 277] on div "Approved" at bounding box center [312, 270] width 158 height 32
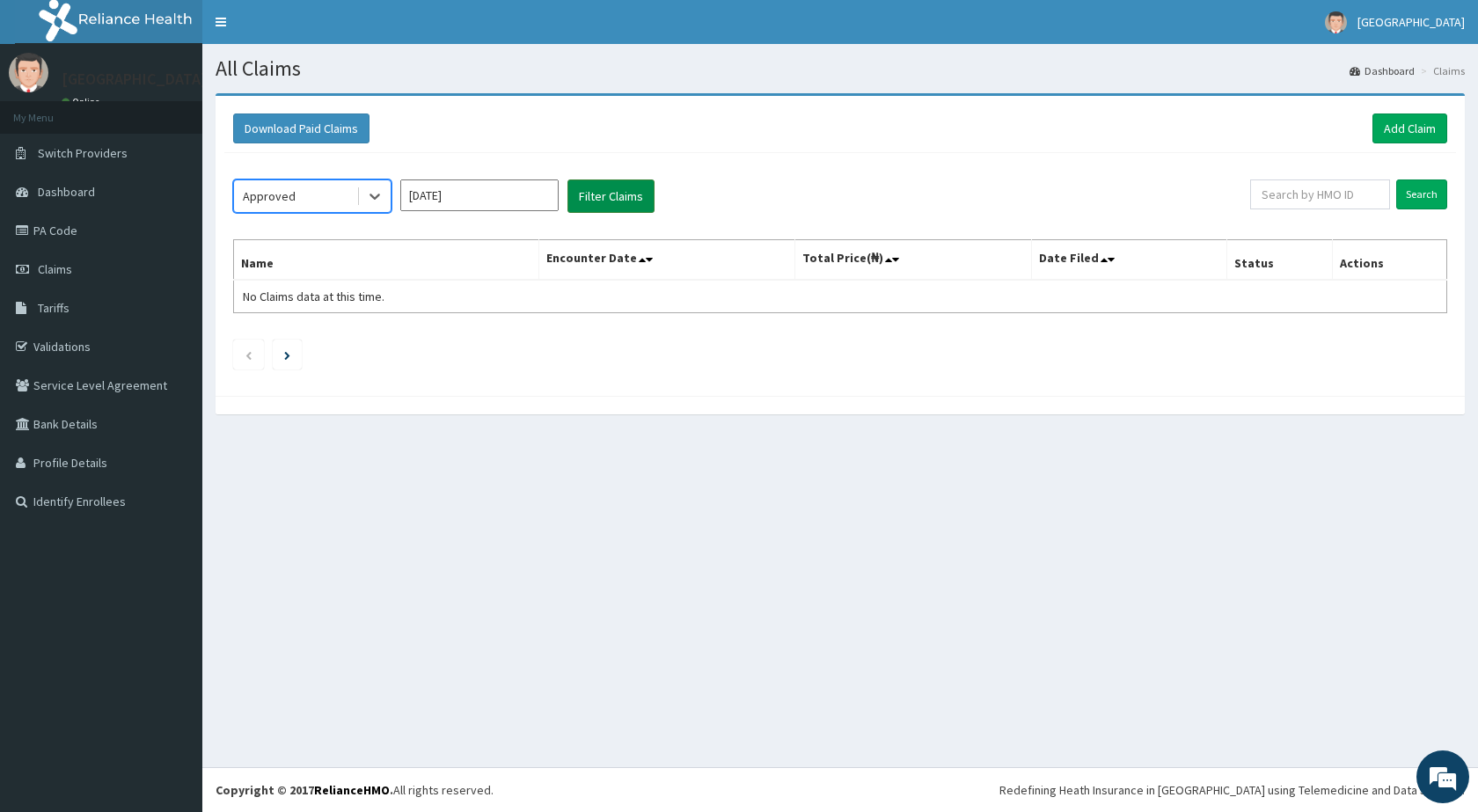
click at [605, 202] on button "Filter Claims" at bounding box center [611, 196] width 87 height 33
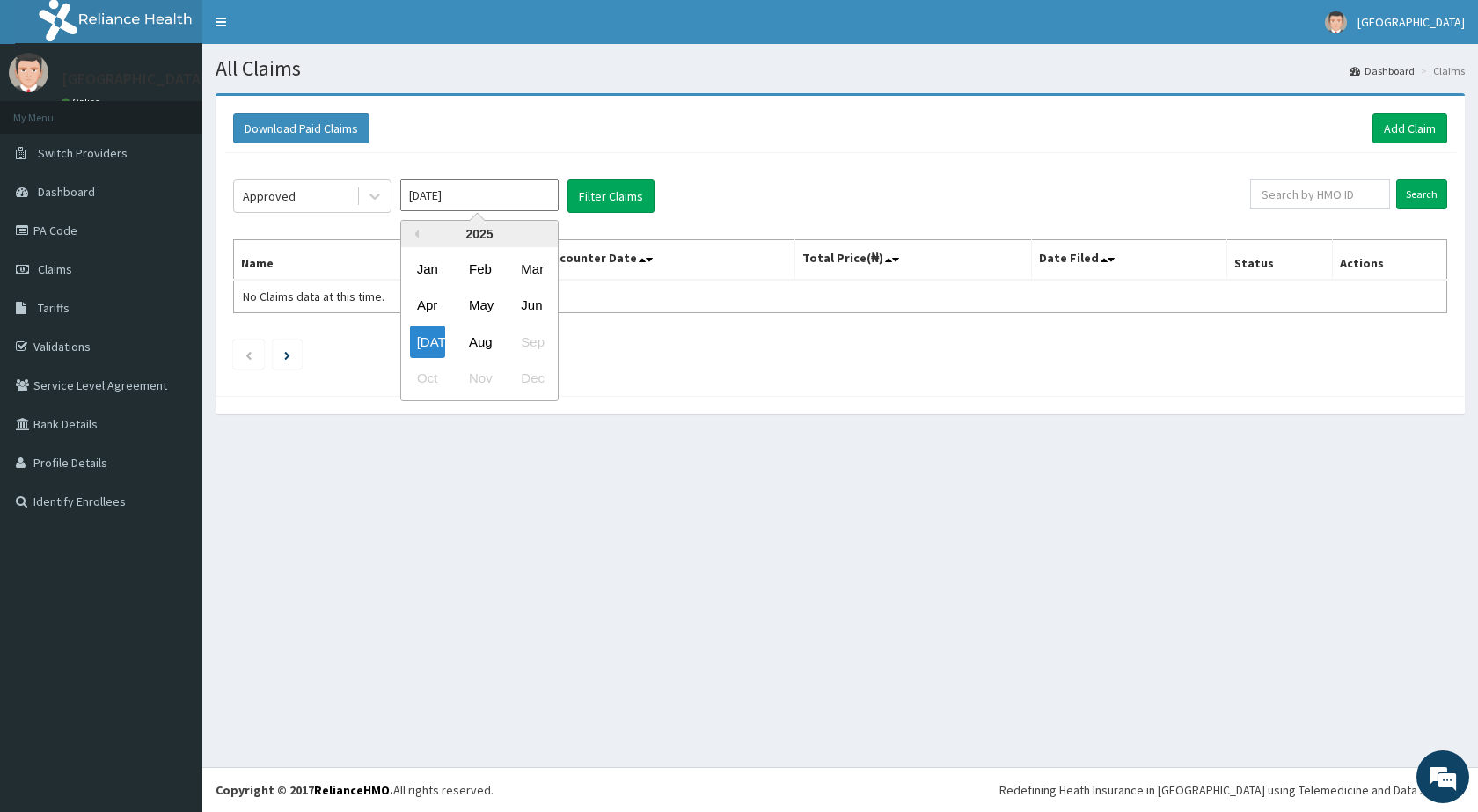
click at [512, 207] on input "Jul 2025" at bounding box center [479, 195] width 158 height 32
click at [602, 194] on button "Filter Claims" at bounding box center [611, 196] width 87 height 33
click at [484, 185] on input "Jul 2025" at bounding box center [479, 195] width 158 height 32
drag, startPoint x: 478, startPoint y: 344, endPoint x: 582, endPoint y: 236, distance: 149.9
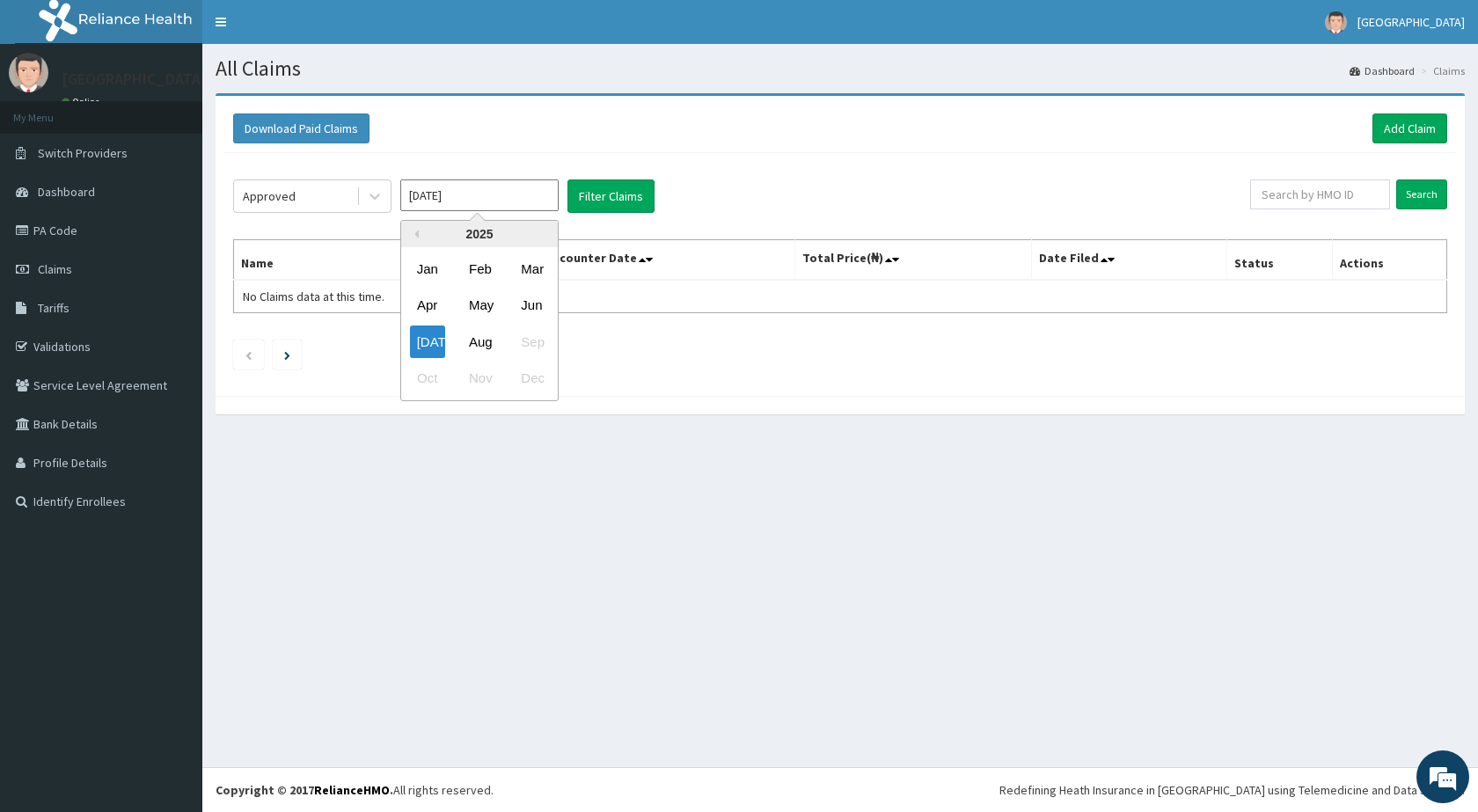
click at [483, 342] on div "Aug" at bounding box center [480, 342] width 35 height 33
click at [621, 186] on button "Filter Claims" at bounding box center [611, 196] width 87 height 33
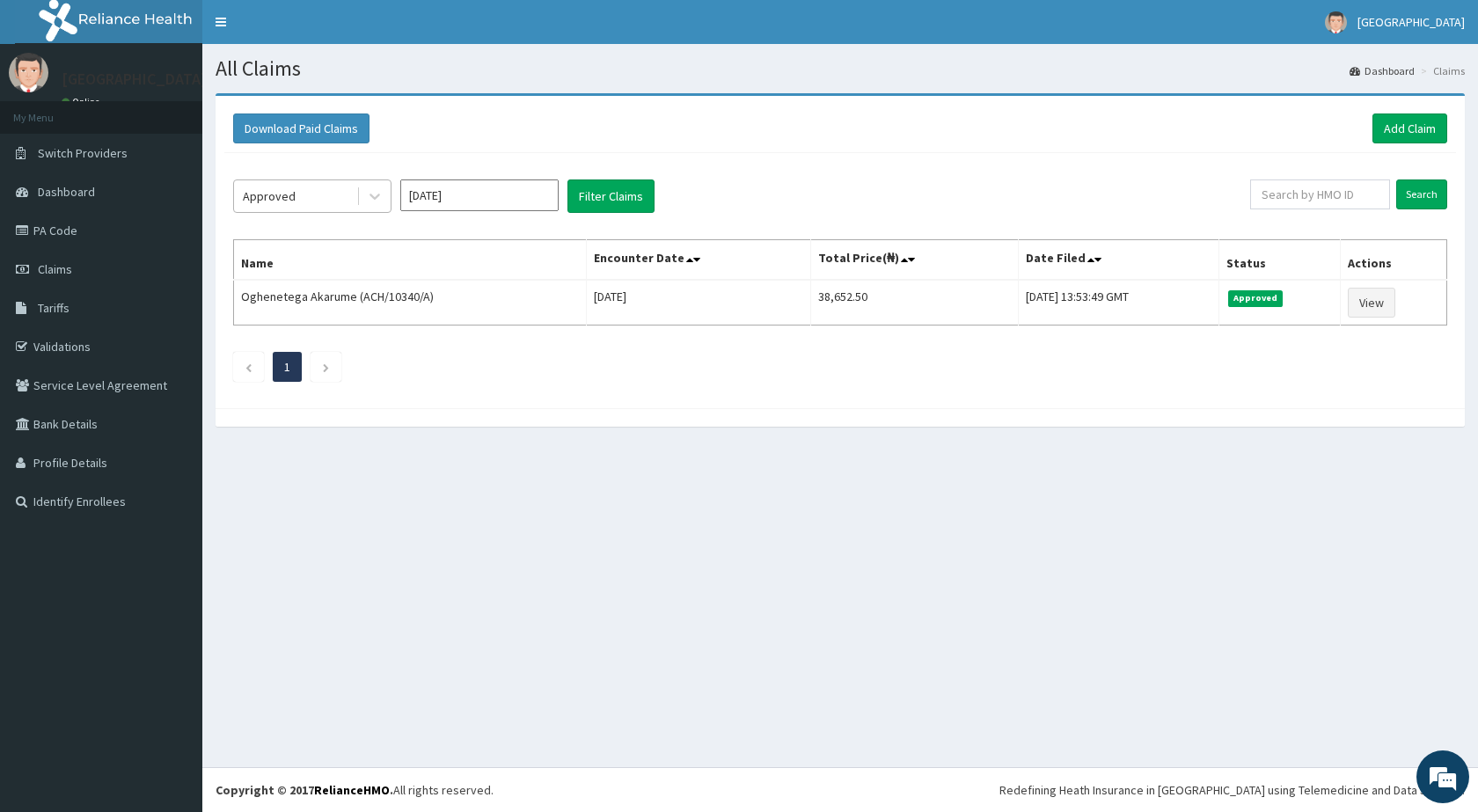
click at [253, 192] on div "Approved" at bounding box center [269, 196] width 52 height 17
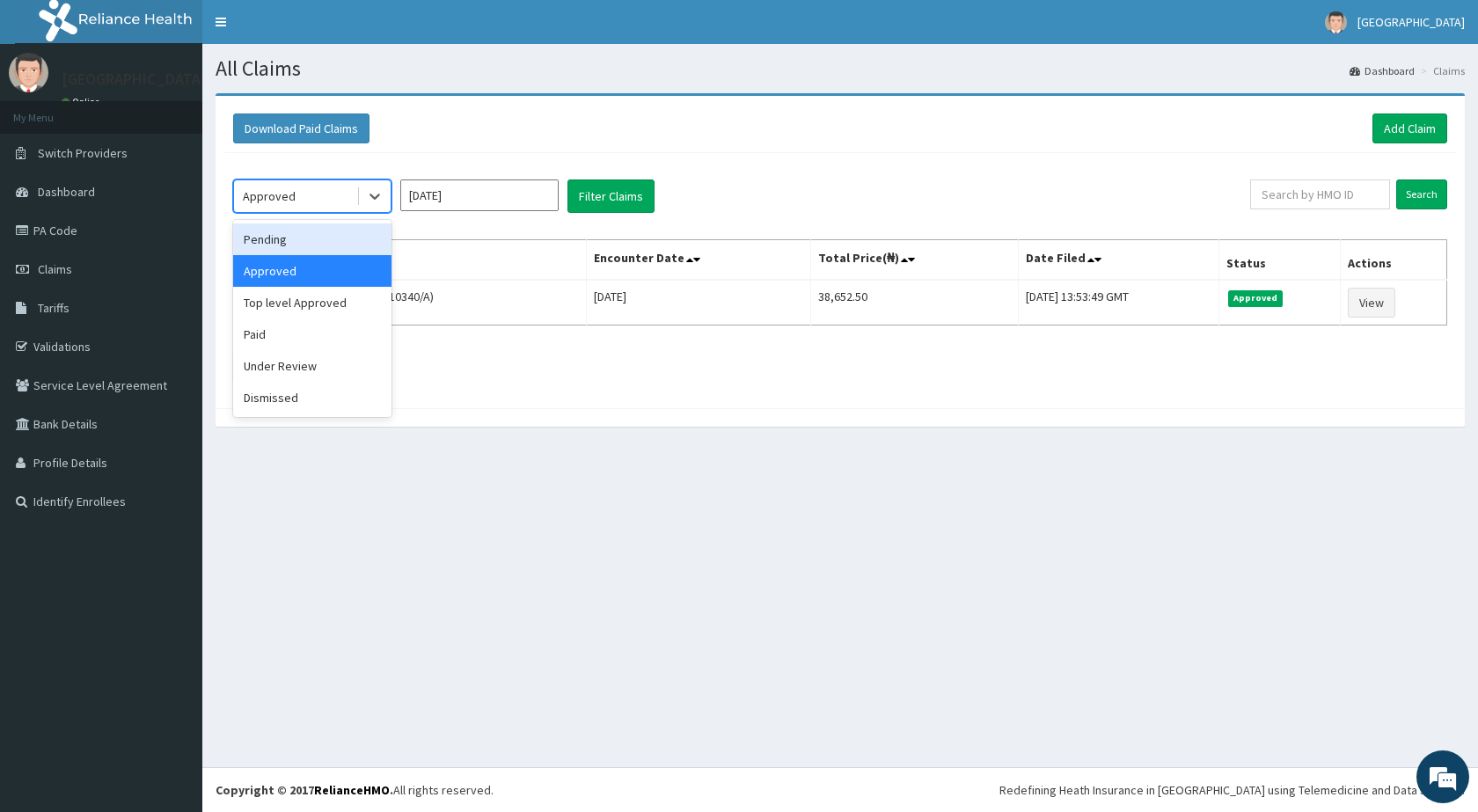
click at [293, 237] on div "Pending" at bounding box center [312, 239] width 158 height 32
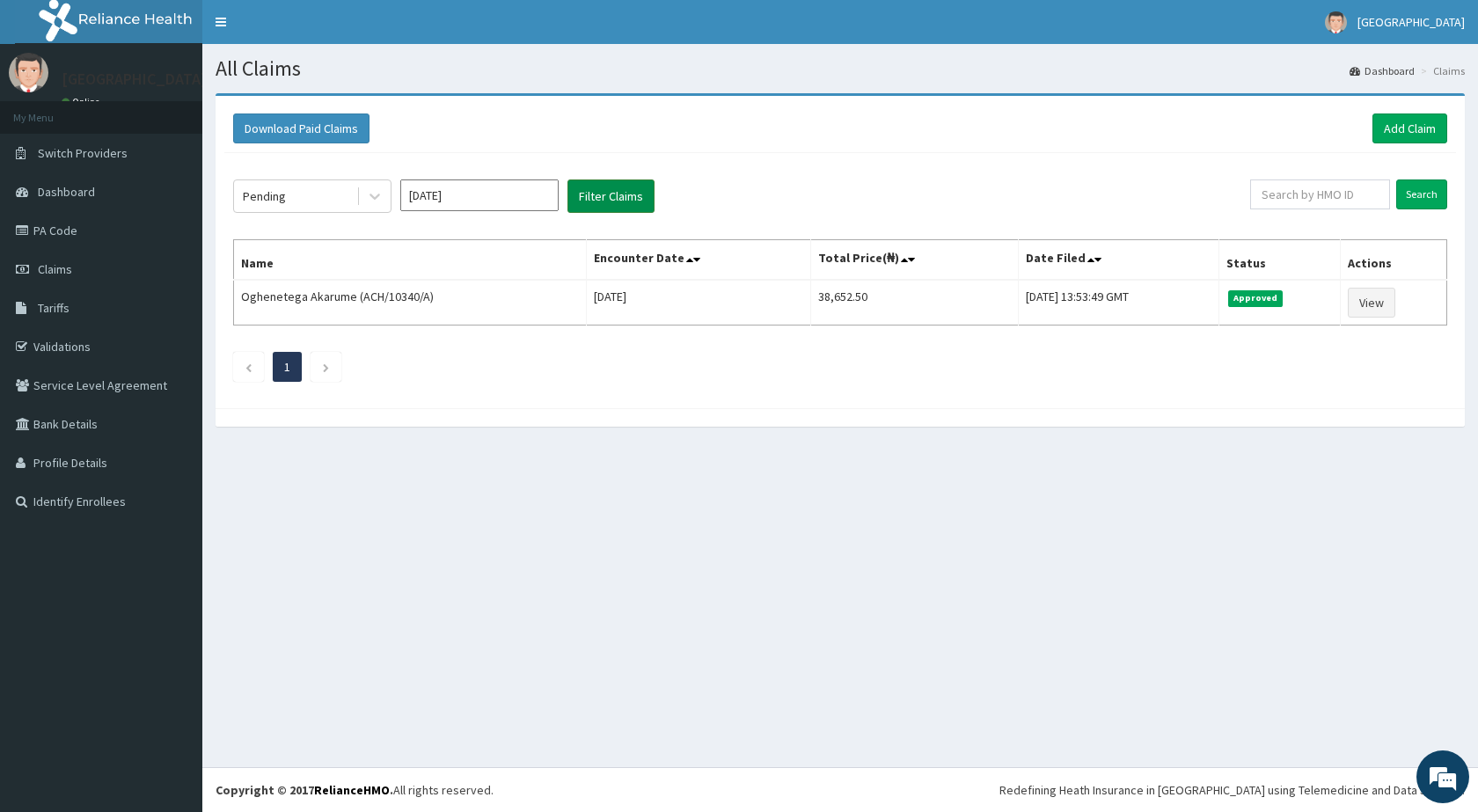
click at [606, 186] on button "Filter Claims" at bounding box center [611, 196] width 87 height 33
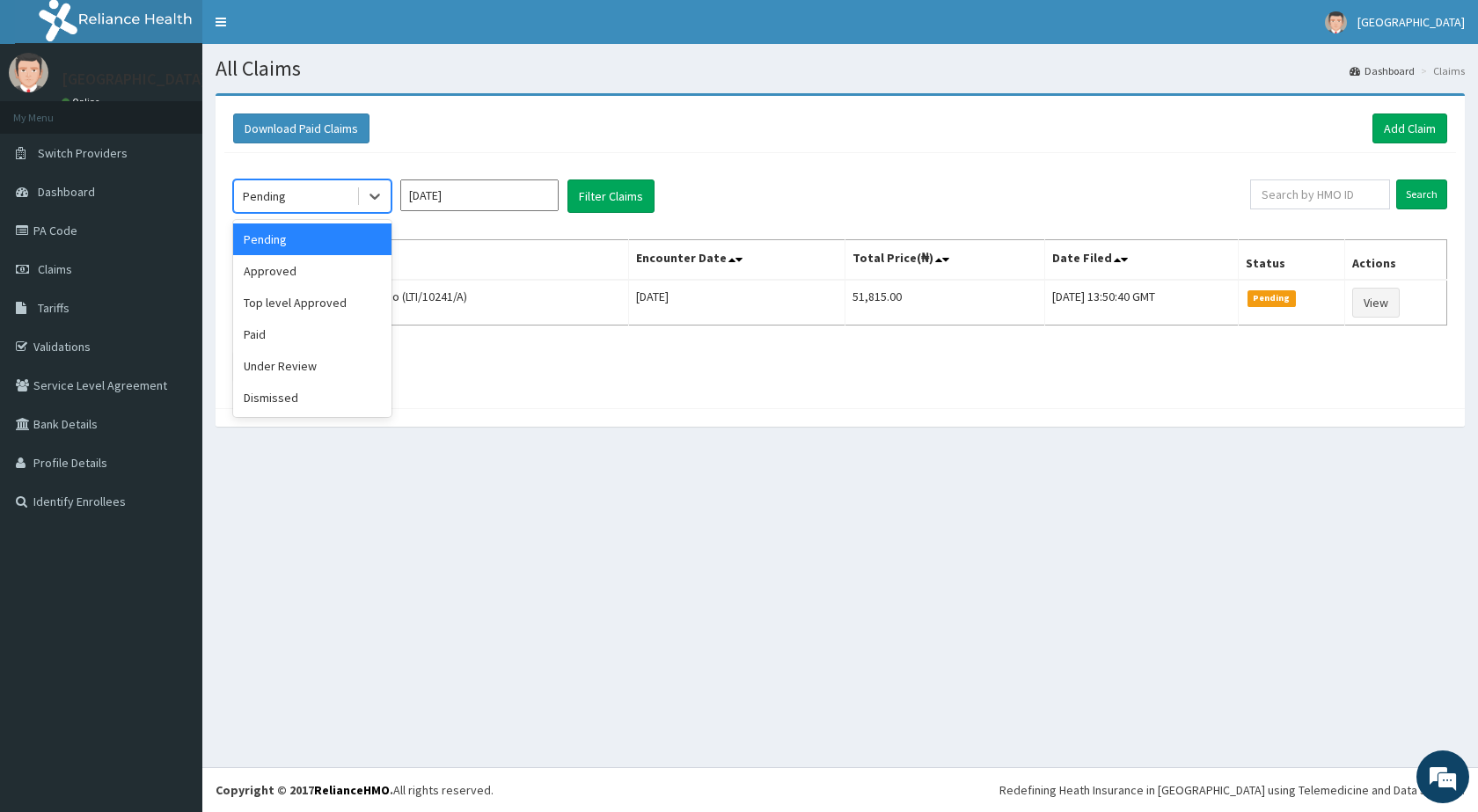
click at [271, 204] on div "Pending" at bounding box center [265, 196] width 43 height 17
drag, startPoint x: 271, startPoint y: 271, endPoint x: 424, endPoint y: 214, distance: 163.3
click at [271, 270] on div "Approved" at bounding box center [312, 270] width 158 height 32
click at [630, 187] on button "Filter Claims" at bounding box center [611, 196] width 87 height 33
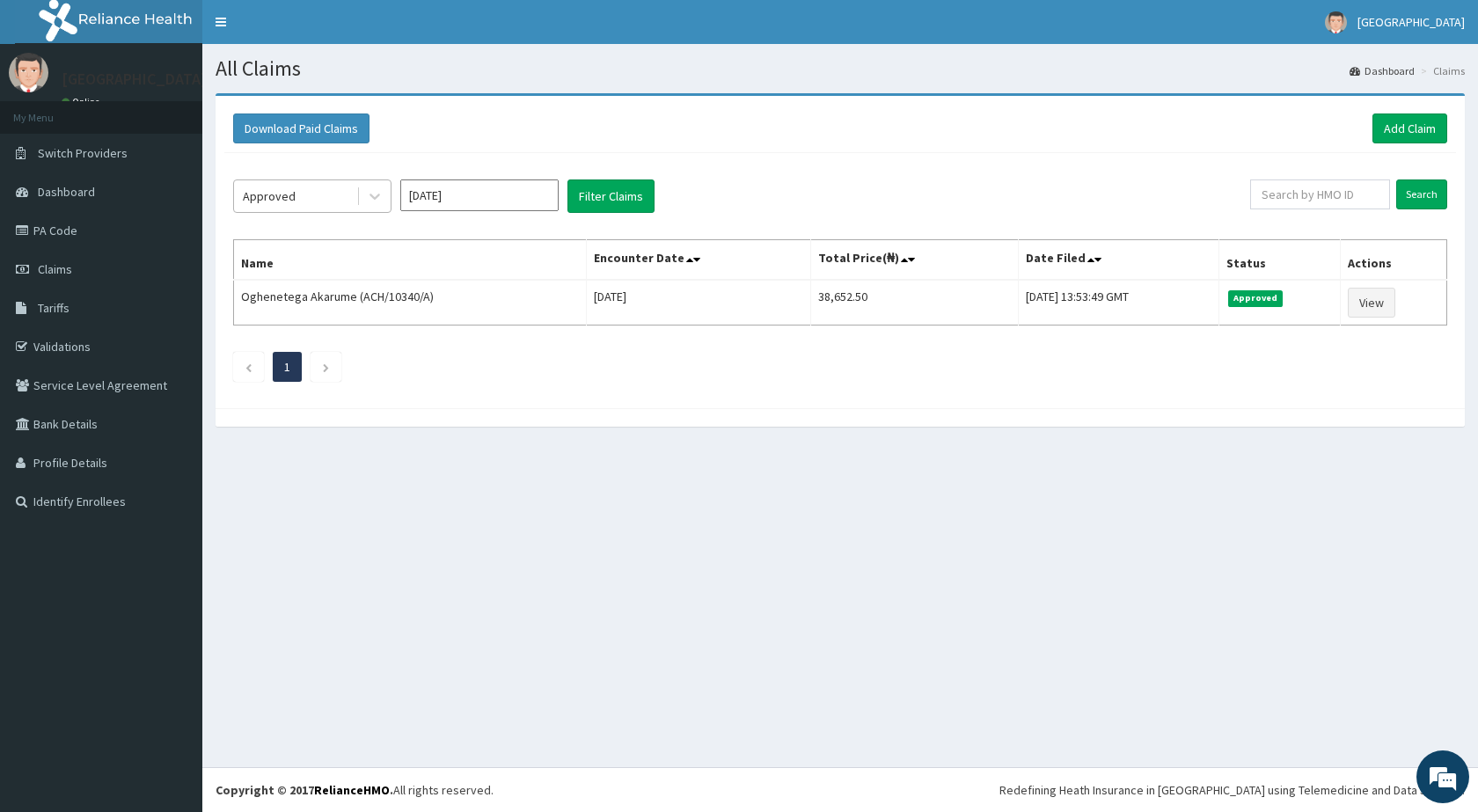
click at [294, 200] on div "Approved" at bounding box center [295, 196] width 122 height 28
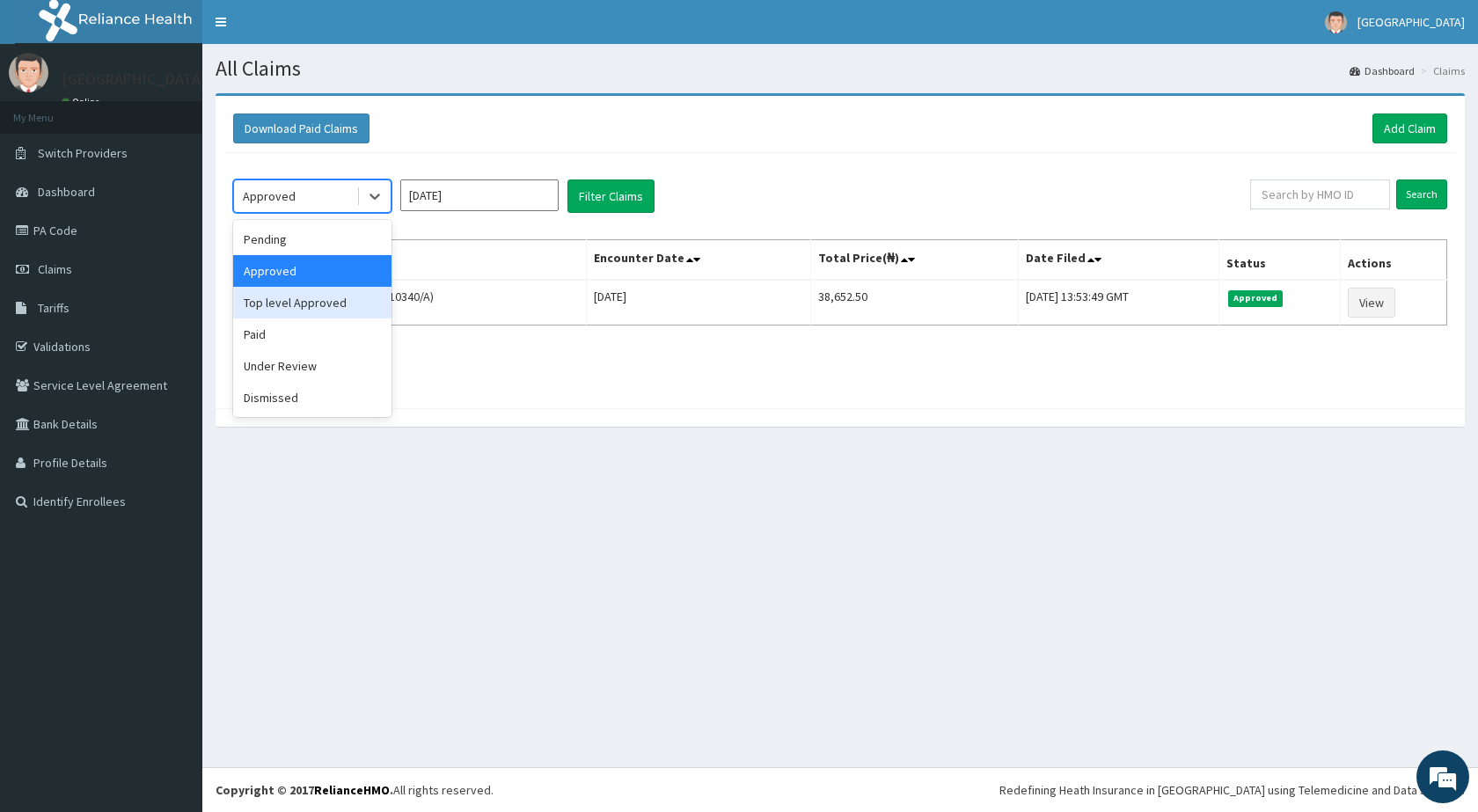
click at [287, 310] on div "Top level Approved" at bounding box center [312, 302] width 158 height 32
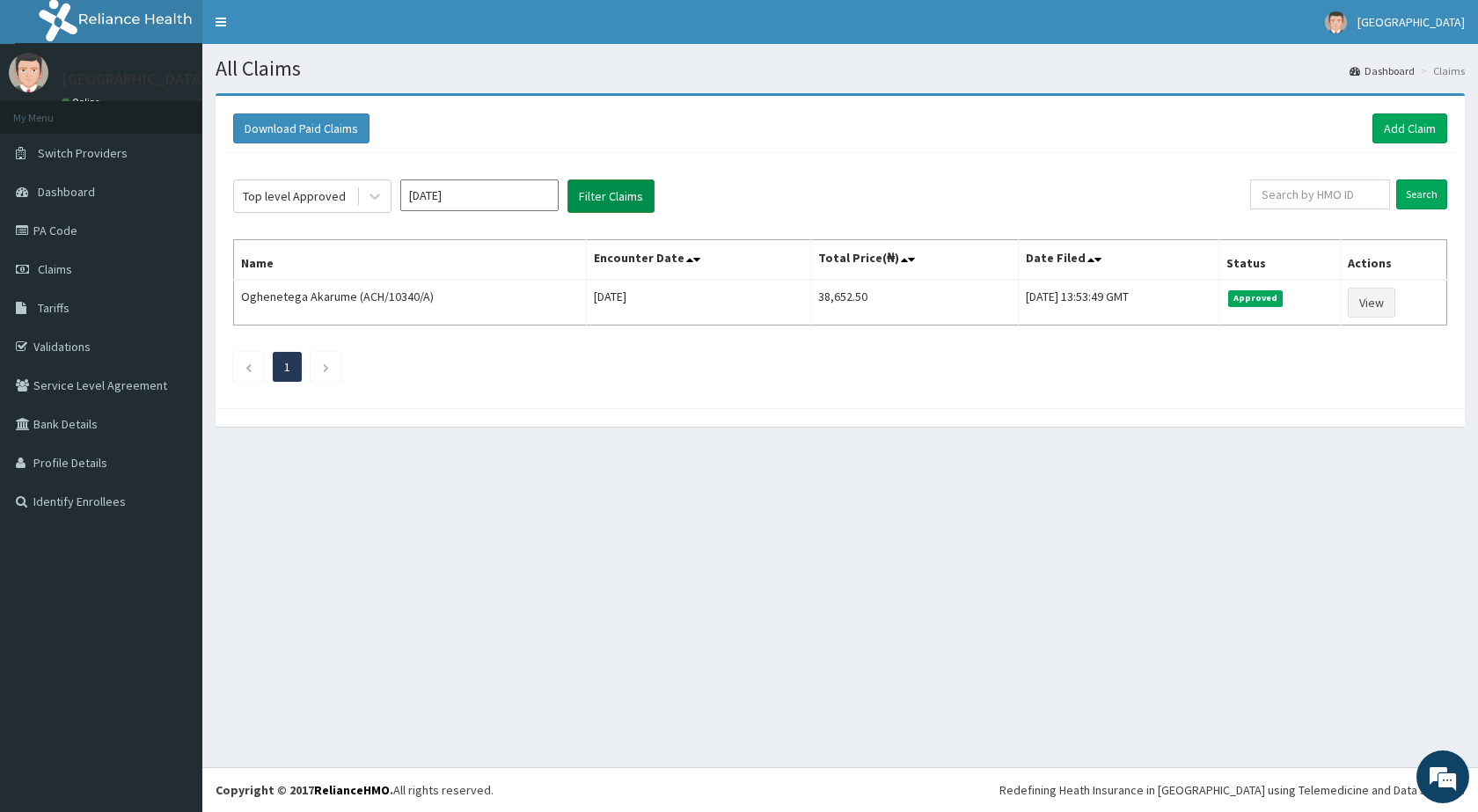
click at [631, 193] on button "Filter Claims" at bounding box center [611, 196] width 87 height 33
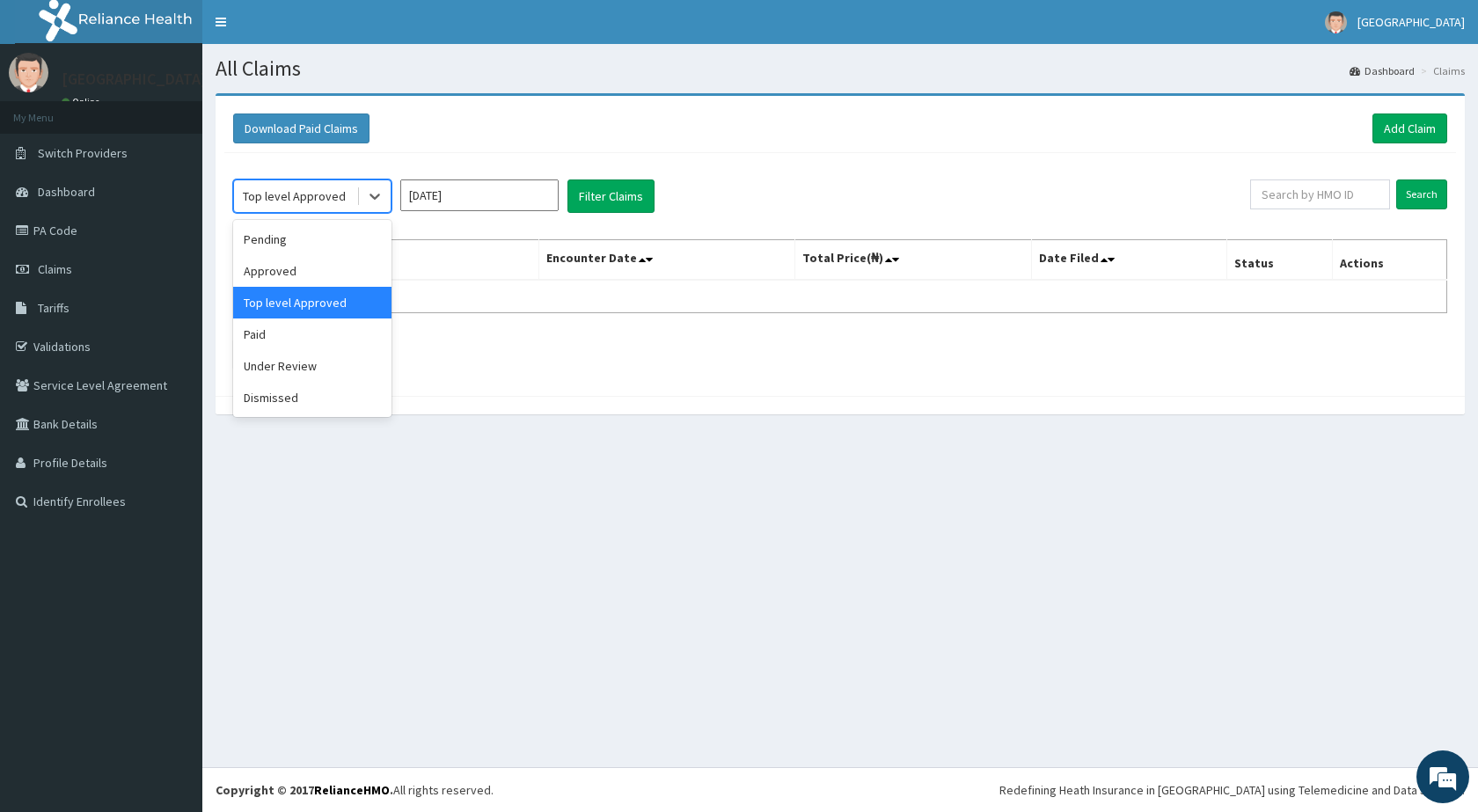
drag, startPoint x: 322, startPoint y: 190, endPoint x: 291, endPoint y: 270, distance: 85.8
click at [321, 190] on div "Top level Approved" at bounding box center [295, 196] width 103 height 17
click at [275, 340] on div "Paid" at bounding box center [312, 334] width 158 height 32
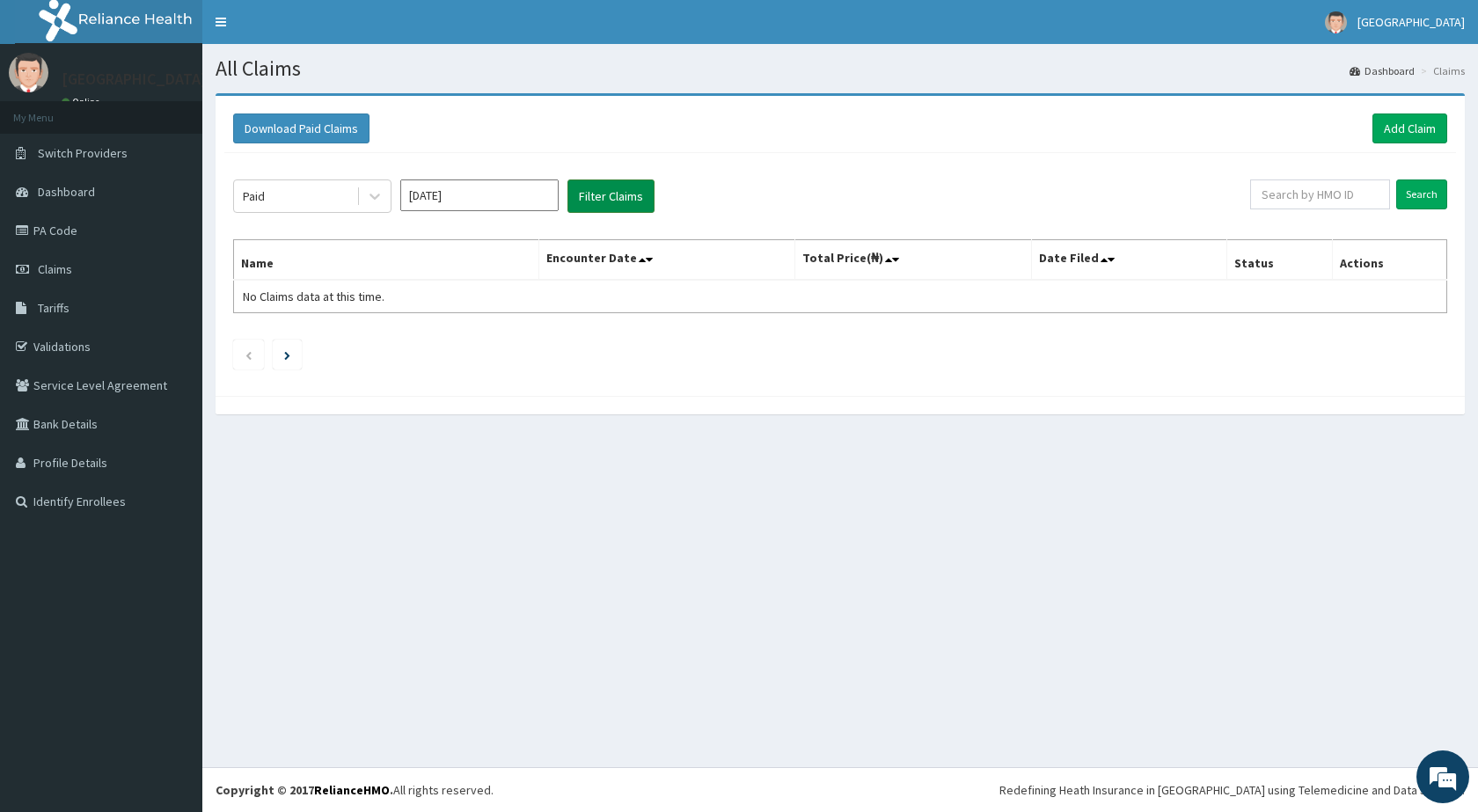
click at [610, 195] on button "Filter Claims" at bounding box center [611, 196] width 87 height 33
click at [282, 203] on div "Paid" at bounding box center [295, 196] width 122 height 28
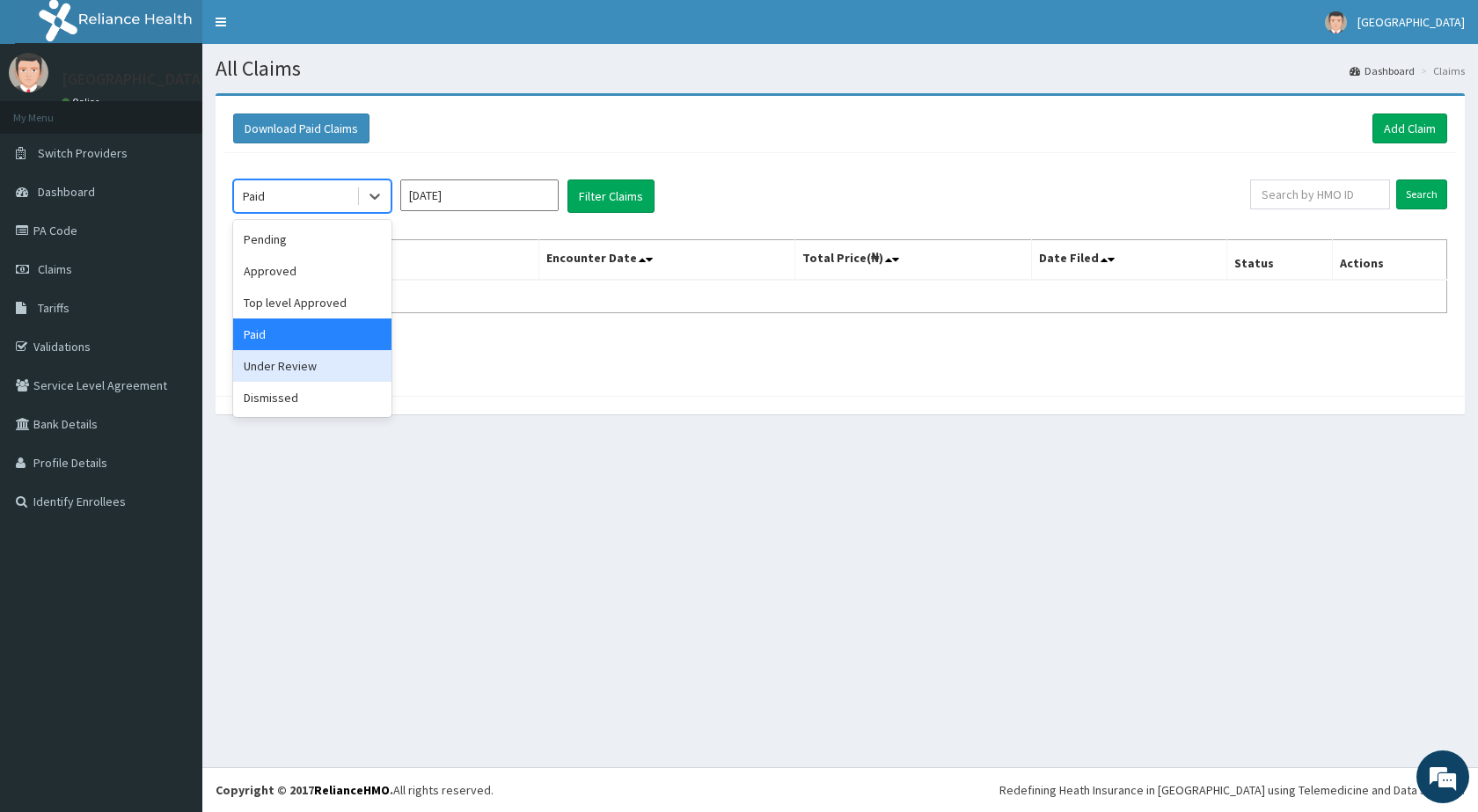
click at [270, 368] on div "Under Review" at bounding box center [312, 365] width 158 height 32
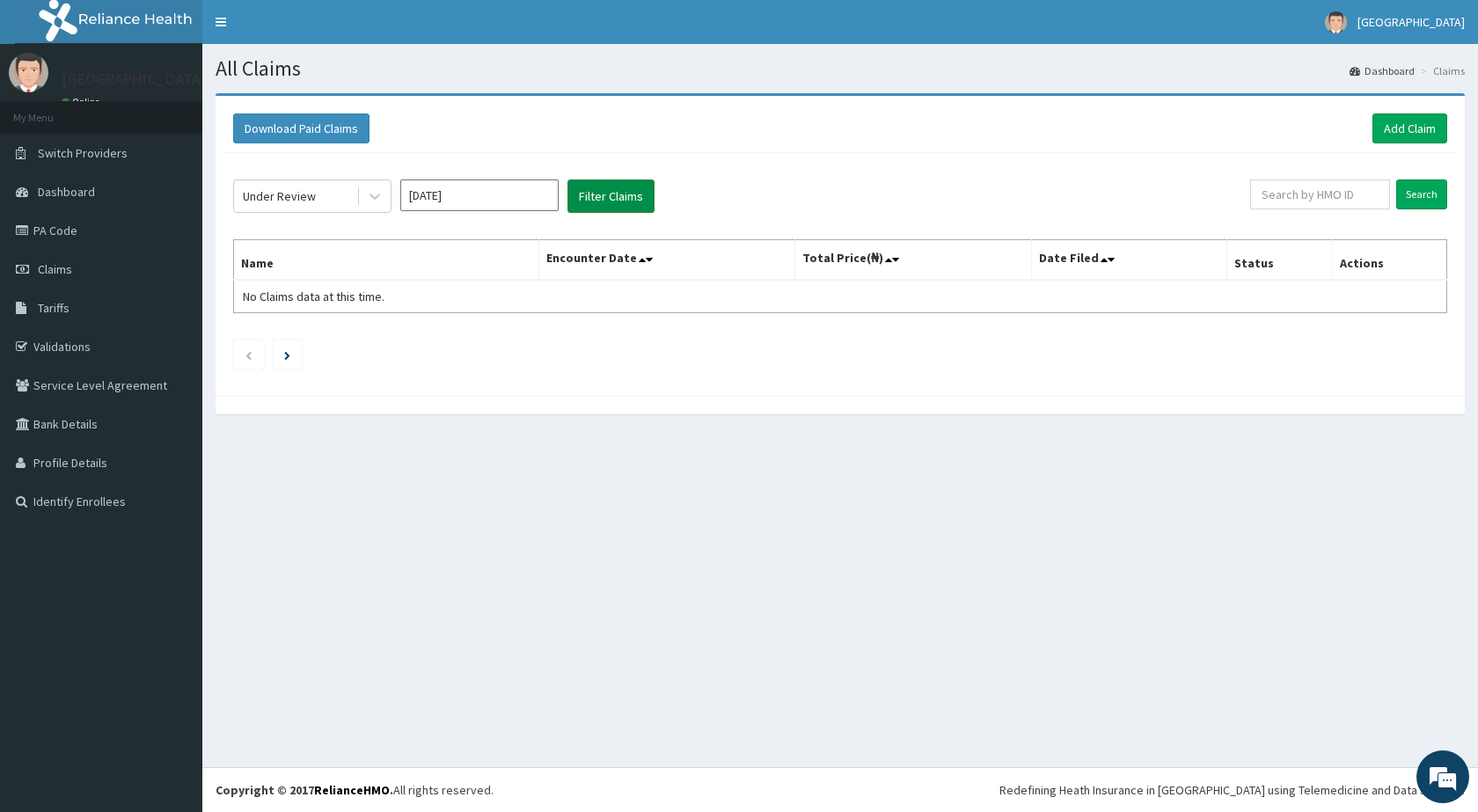
click at [608, 195] on button "Filter Claims" at bounding box center [611, 196] width 87 height 33
click at [290, 199] on div "Under Review" at bounding box center [279, 196] width 73 height 17
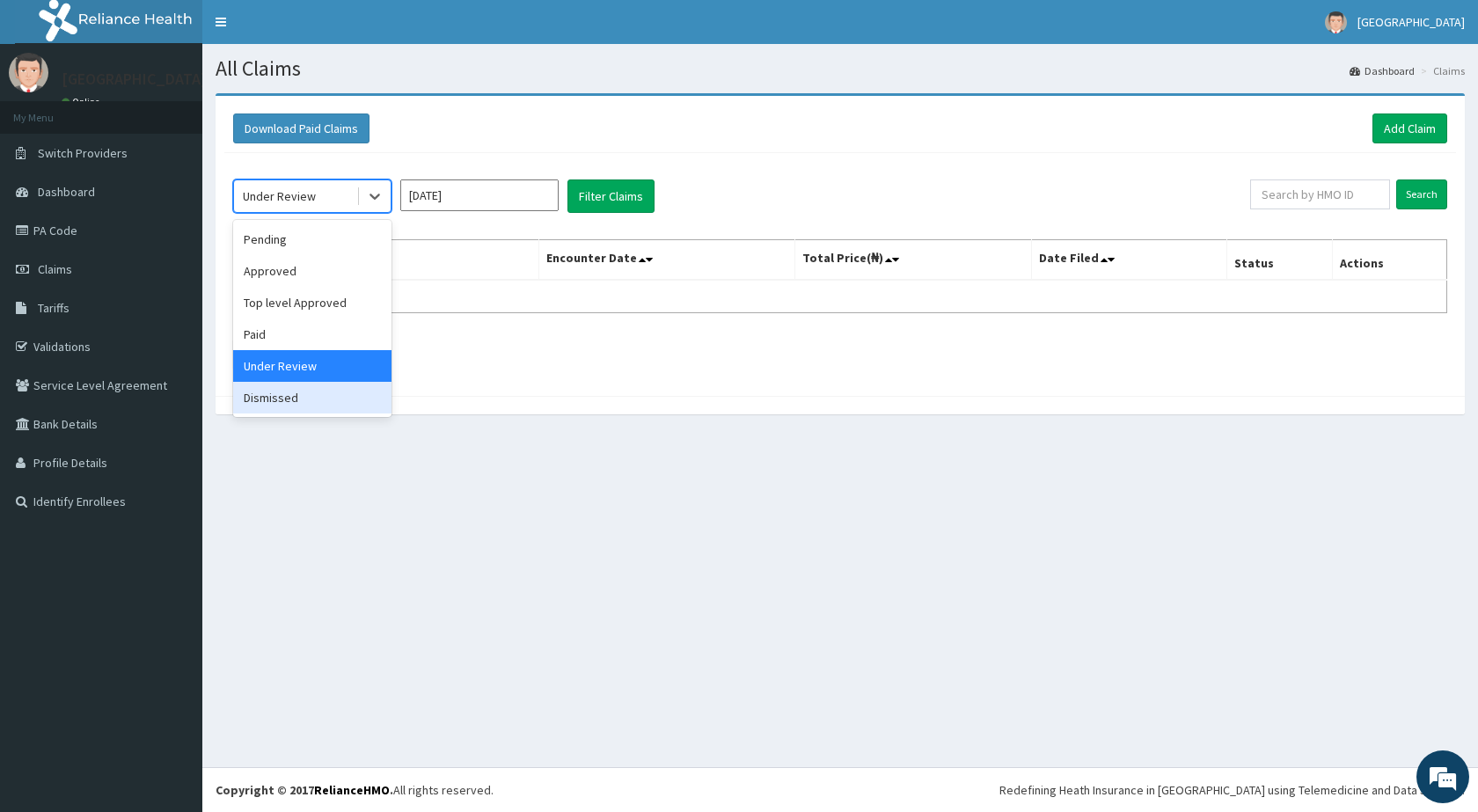
click at [275, 403] on div "Dismissed" at bounding box center [312, 397] width 158 height 32
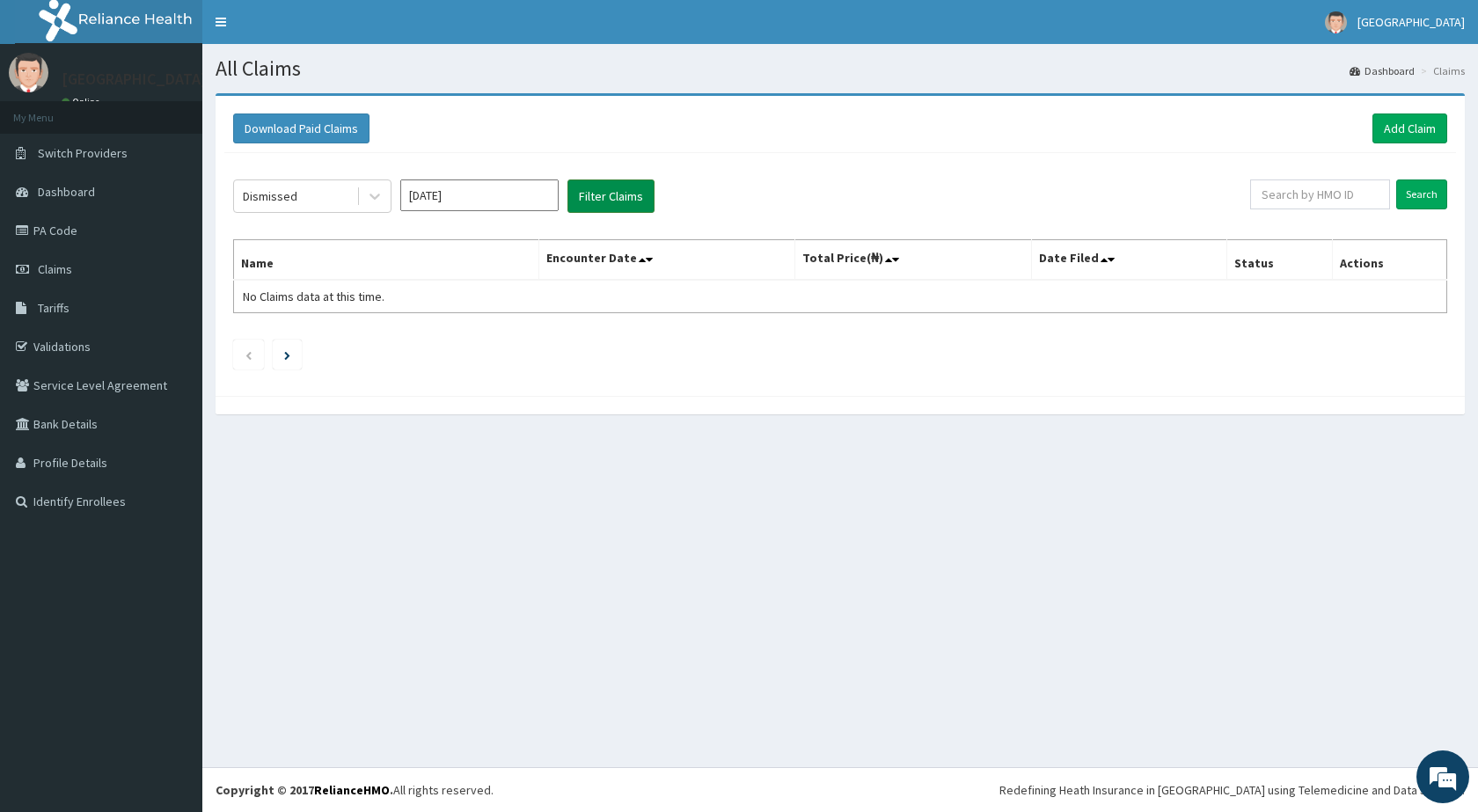
click at [593, 190] on button "Filter Claims" at bounding box center [611, 196] width 87 height 33
click at [503, 200] on input "[DATE]" at bounding box center [479, 195] width 158 height 32
click at [426, 347] on div "Jul" at bounding box center [427, 342] width 35 height 33
click at [273, 187] on div "Dismissed" at bounding box center [270, 196] width 54 height 17
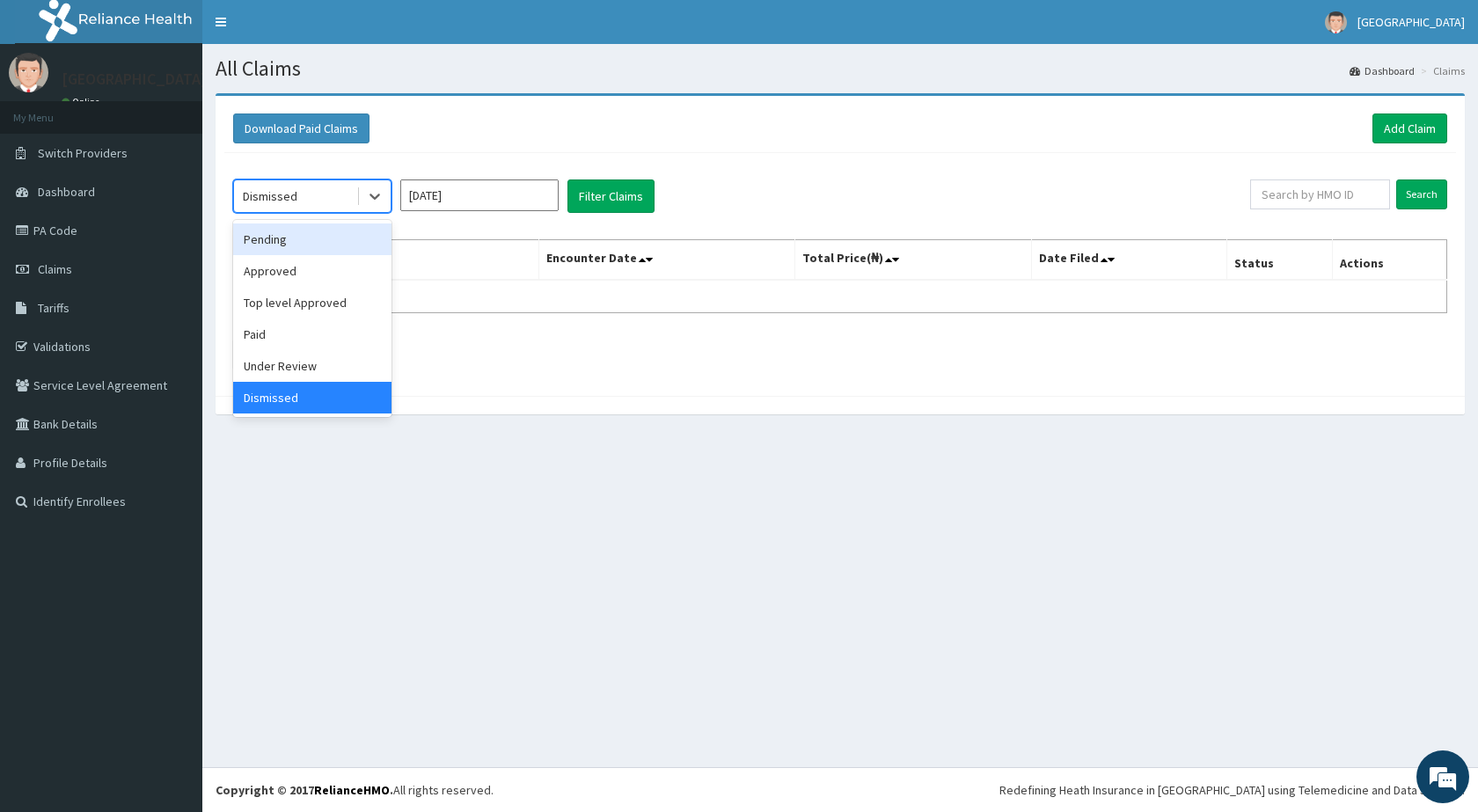
click at [273, 241] on div "Pending" at bounding box center [312, 239] width 158 height 32
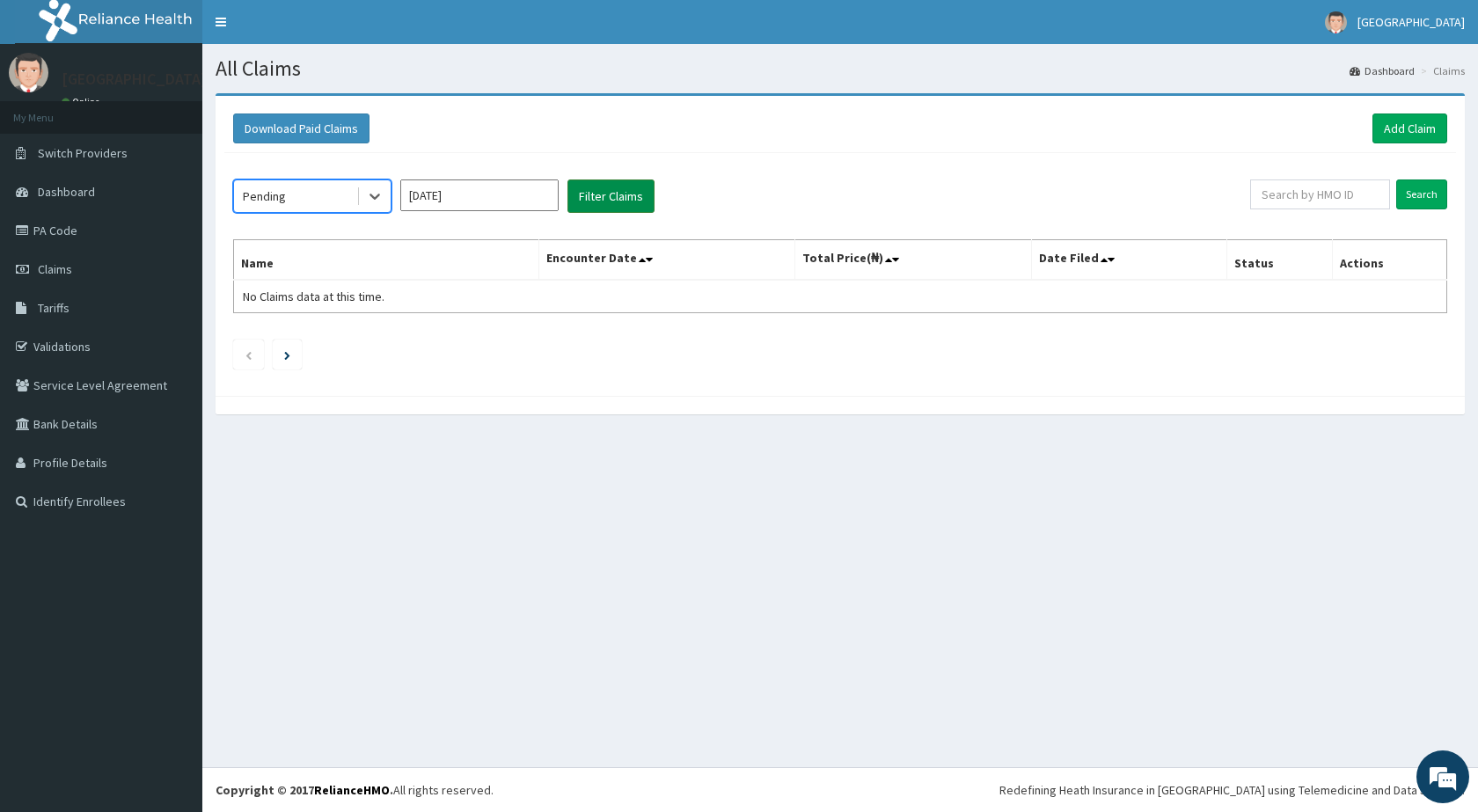
click at [595, 204] on button "Filter Claims" at bounding box center [611, 196] width 87 height 33
click at [299, 195] on div "Pending" at bounding box center [295, 196] width 122 height 28
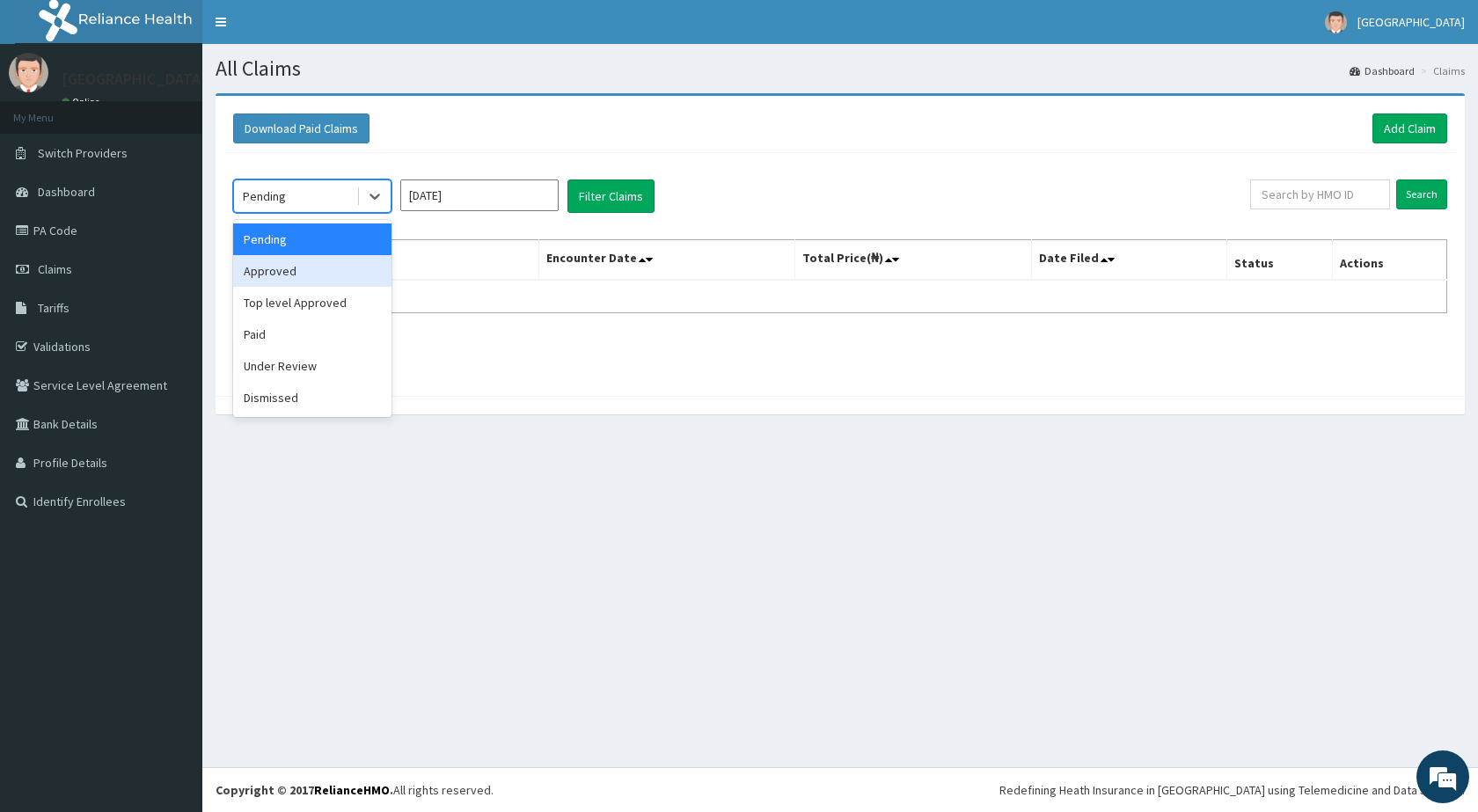
click at [299, 270] on div "Approved" at bounding box center [312, 270] width 158 height 32
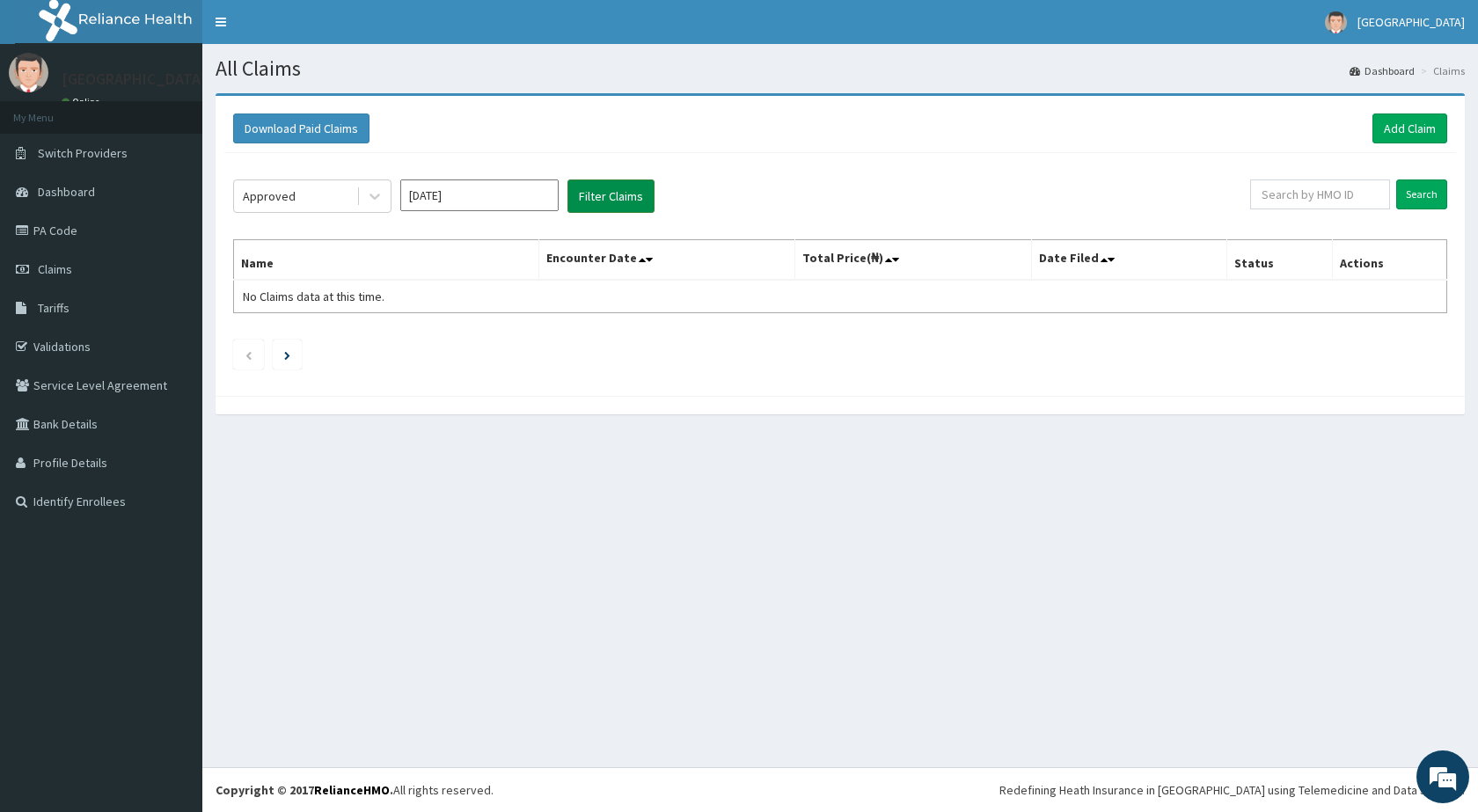
click at [601, 195] on button "Filter Claims" at bounding box center [611, 196] width 87 height 33
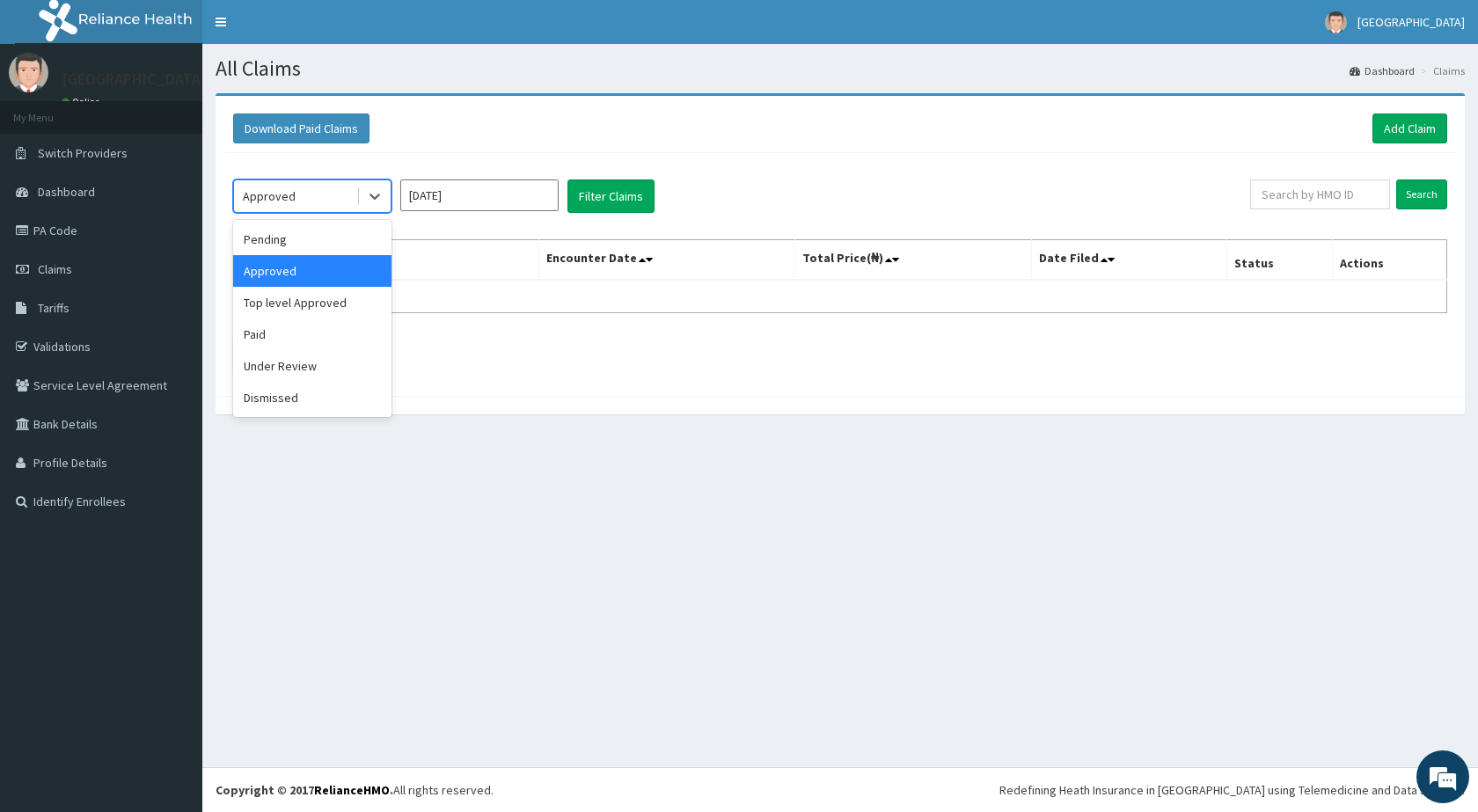
click at [258, 191] on div "Approved" at bounding box center [269, 196] width 52 height 17
click at [280, 314] on div "Top level Approved" at bounding box center [312, 302] width 158 height 32
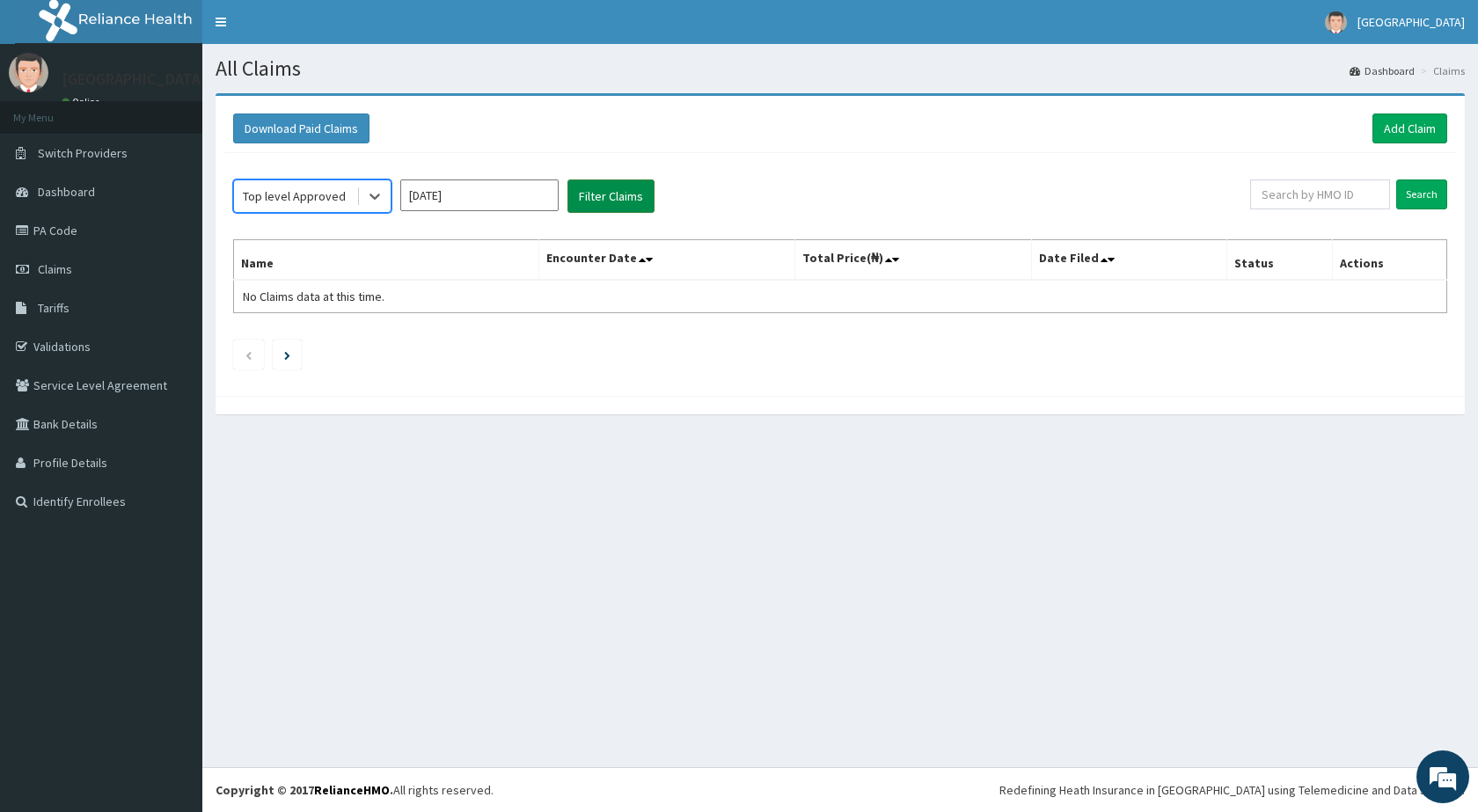
click at [599, 203] on button "Filter Claims" at bounding box center [611, 196] width 87 height 33
click at [284, 183] on div "Top level Approved" at bounding box center [295, 196] width 122 height 28
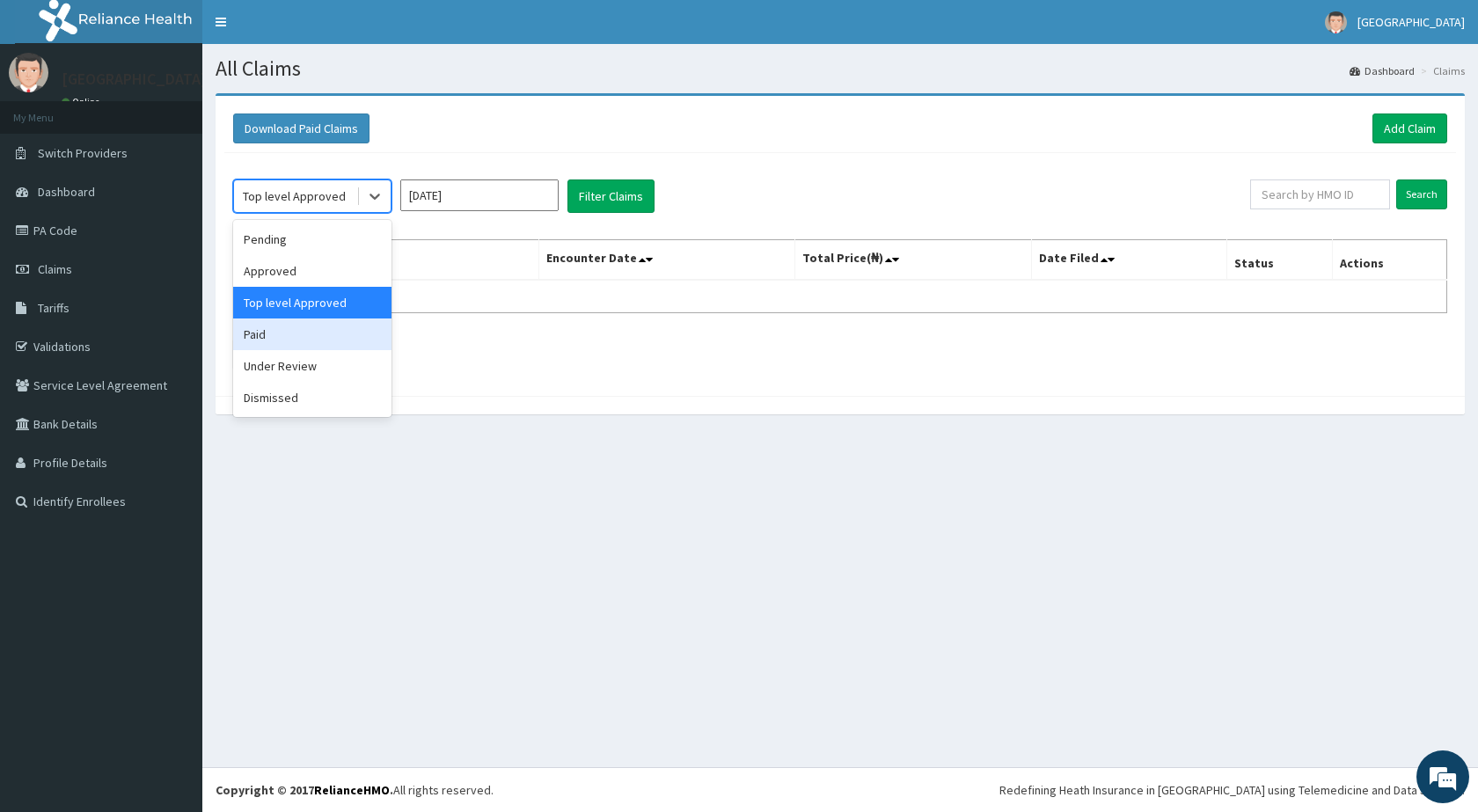
drag, startPoint x: 289, startPoint y: 342, endPoint x: 440, endPoint y: 313, distance: 153.8
click at [289, 341] on div "Paid" at bounding box center [312, 334] width 158 height 32
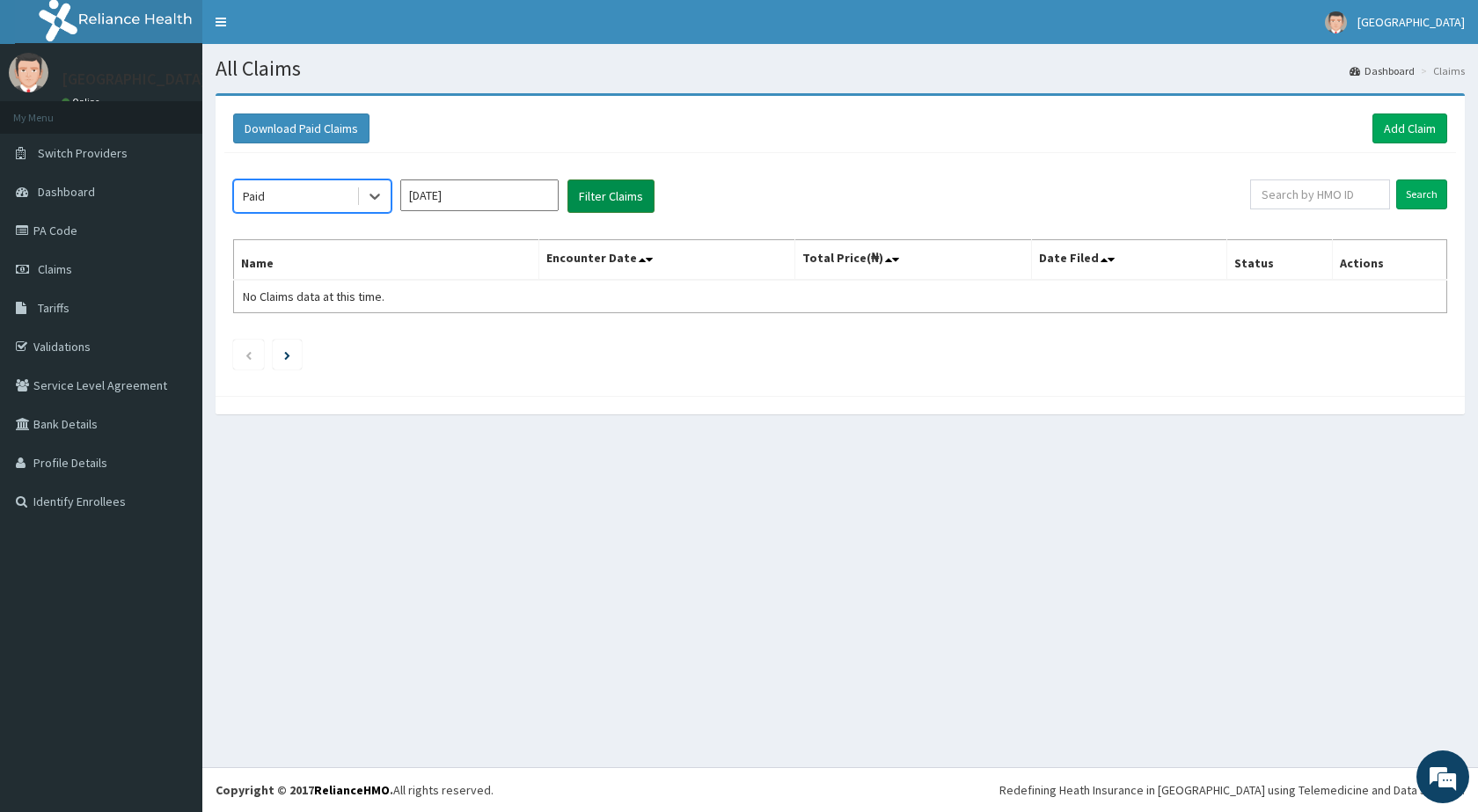
click at [593, 195] on button "Filter Claims" at bounding box center [611, 196] width 87 height 33
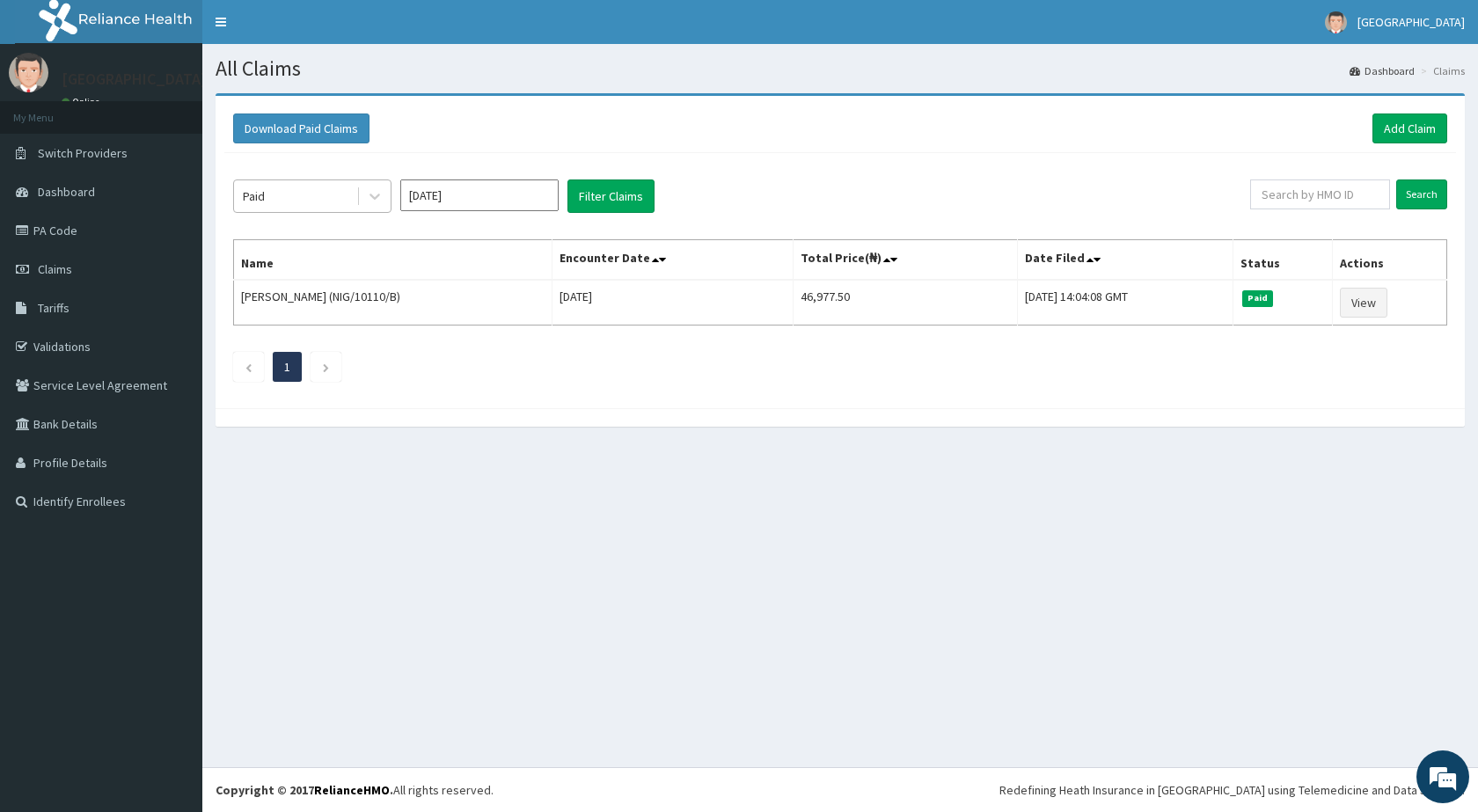
click at [278, 196] on div "Paid" at bounding box center [295, 196] width 122 height 28
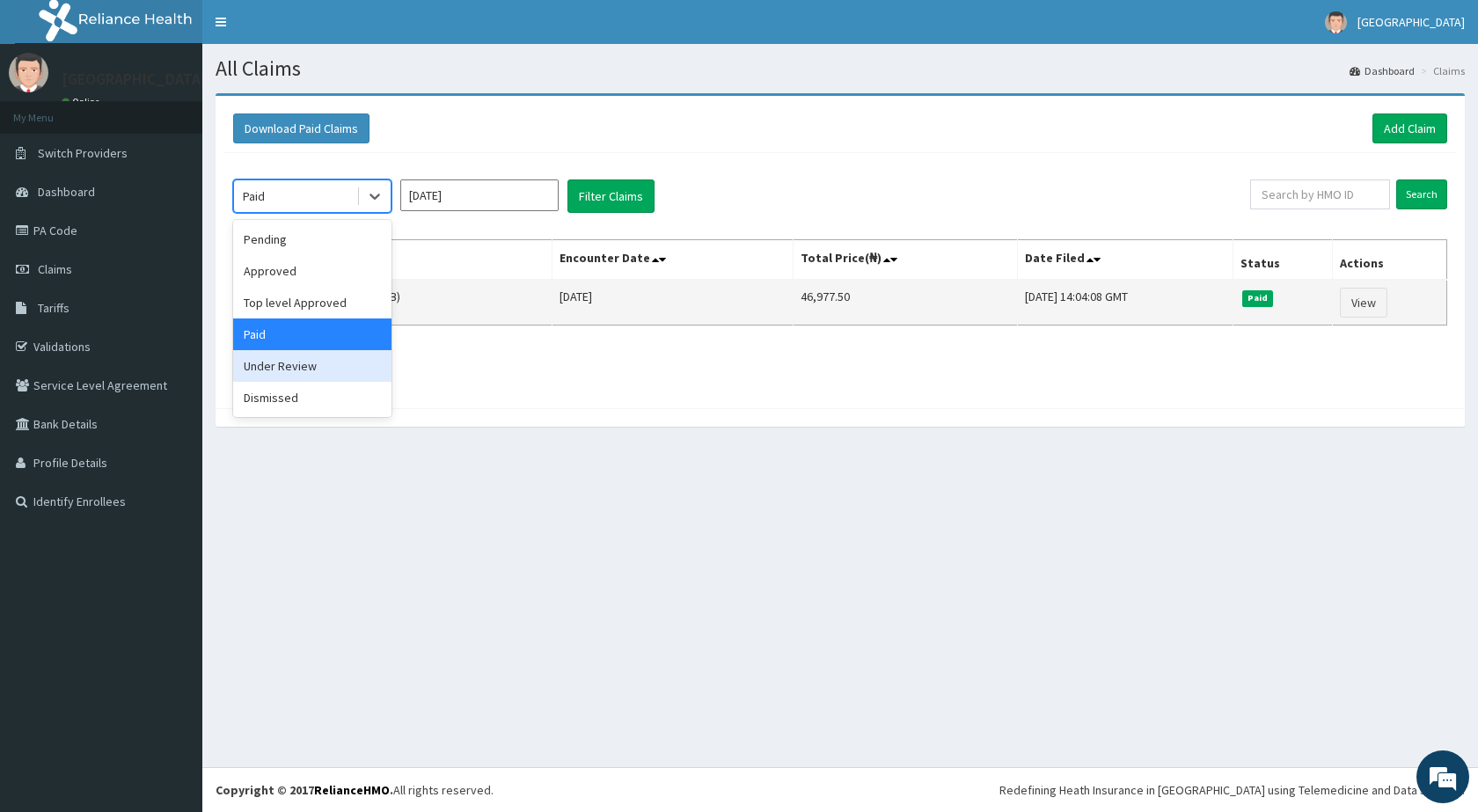
drag, startPoint x: 265, startPoint y: 360, endPoint x: 428, endPoint y: 284, distance: 179.8
click at [266, 360] on div "Under Review" at bounding box center [312, 365] width 158 height 32
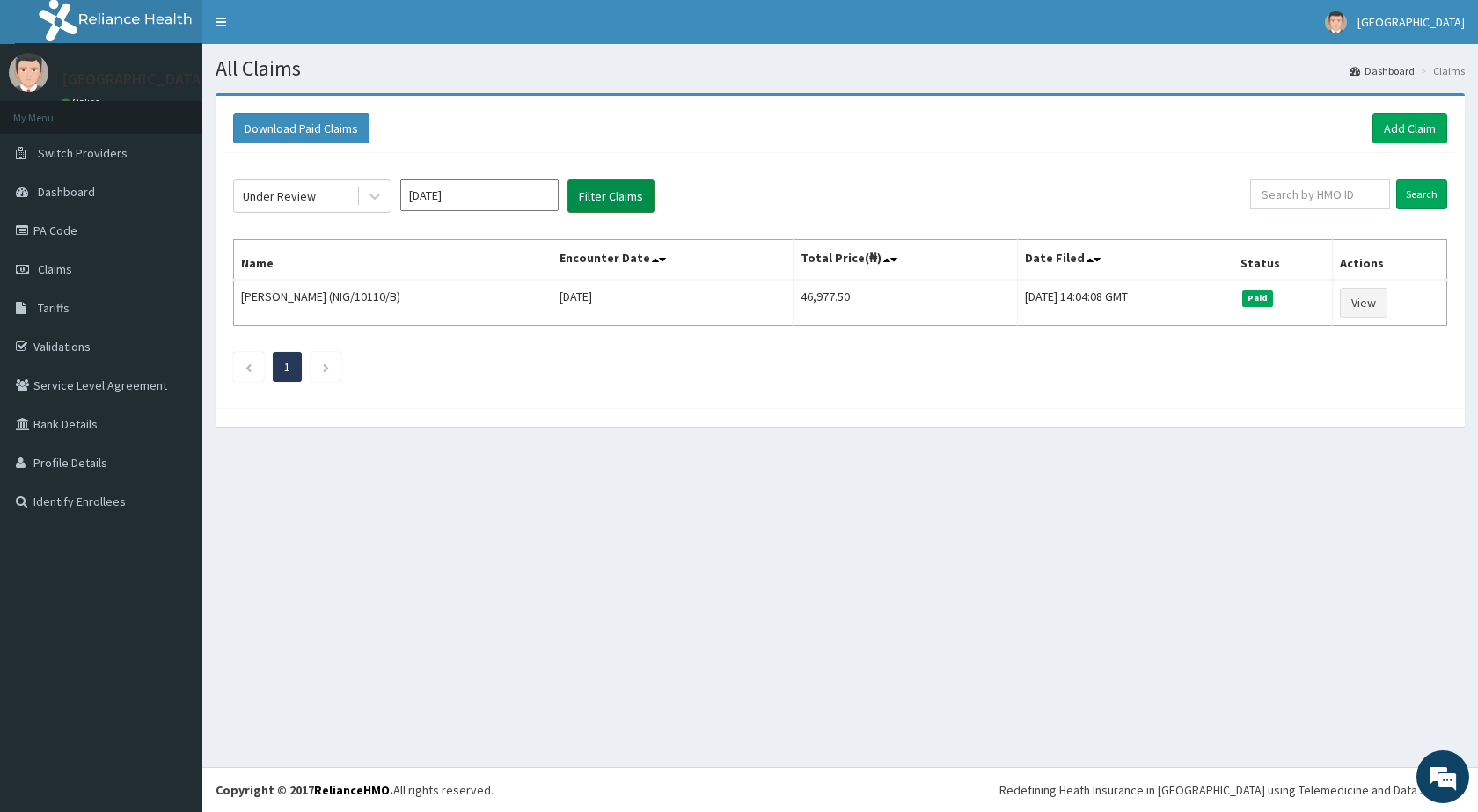
click at [630, 191] on button "Filter Claims" at bounding box center [611, 196] width 87 height 33
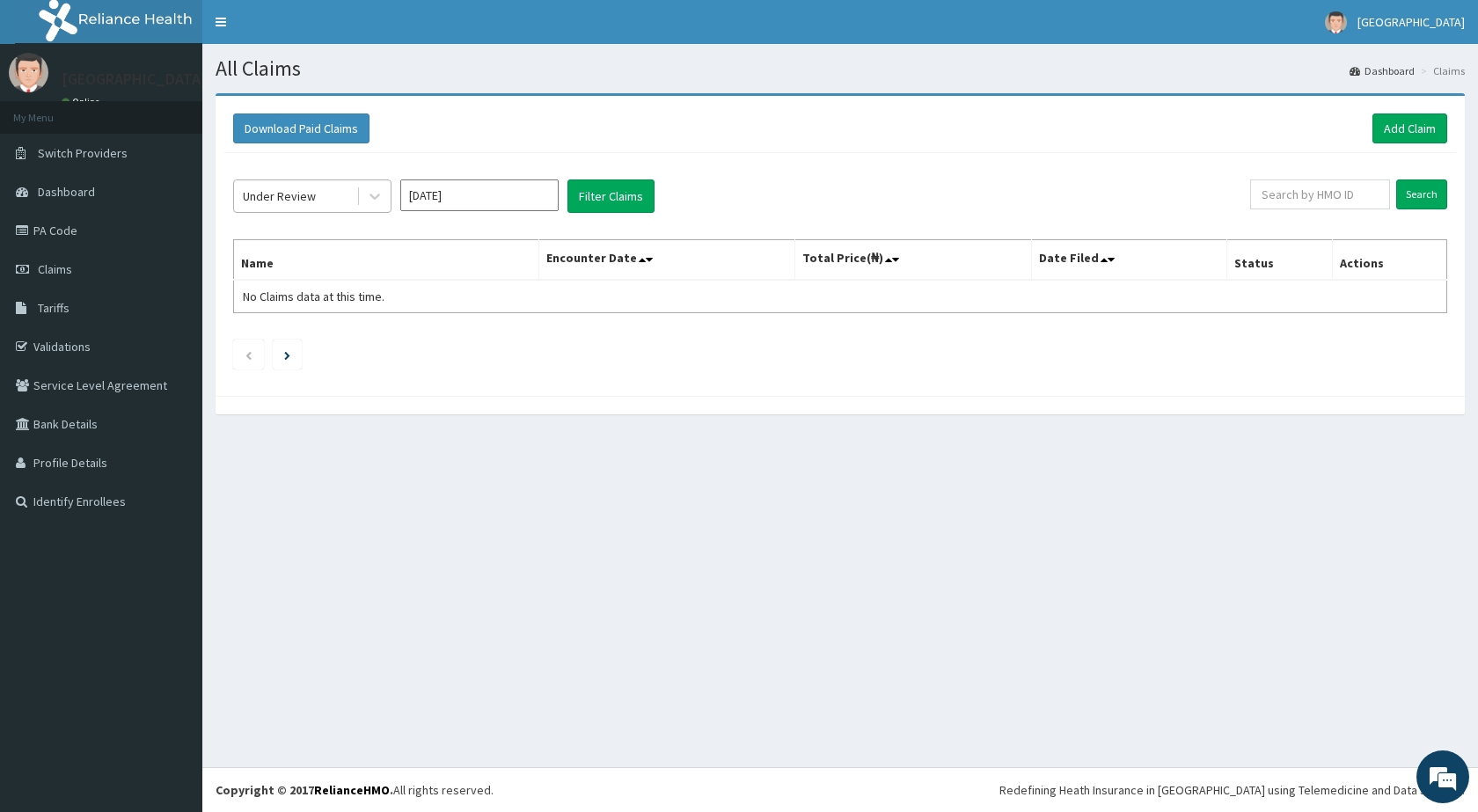
click at [299, 196] on div "Under Review" at bounding box center [279, 196] width 73 height 17
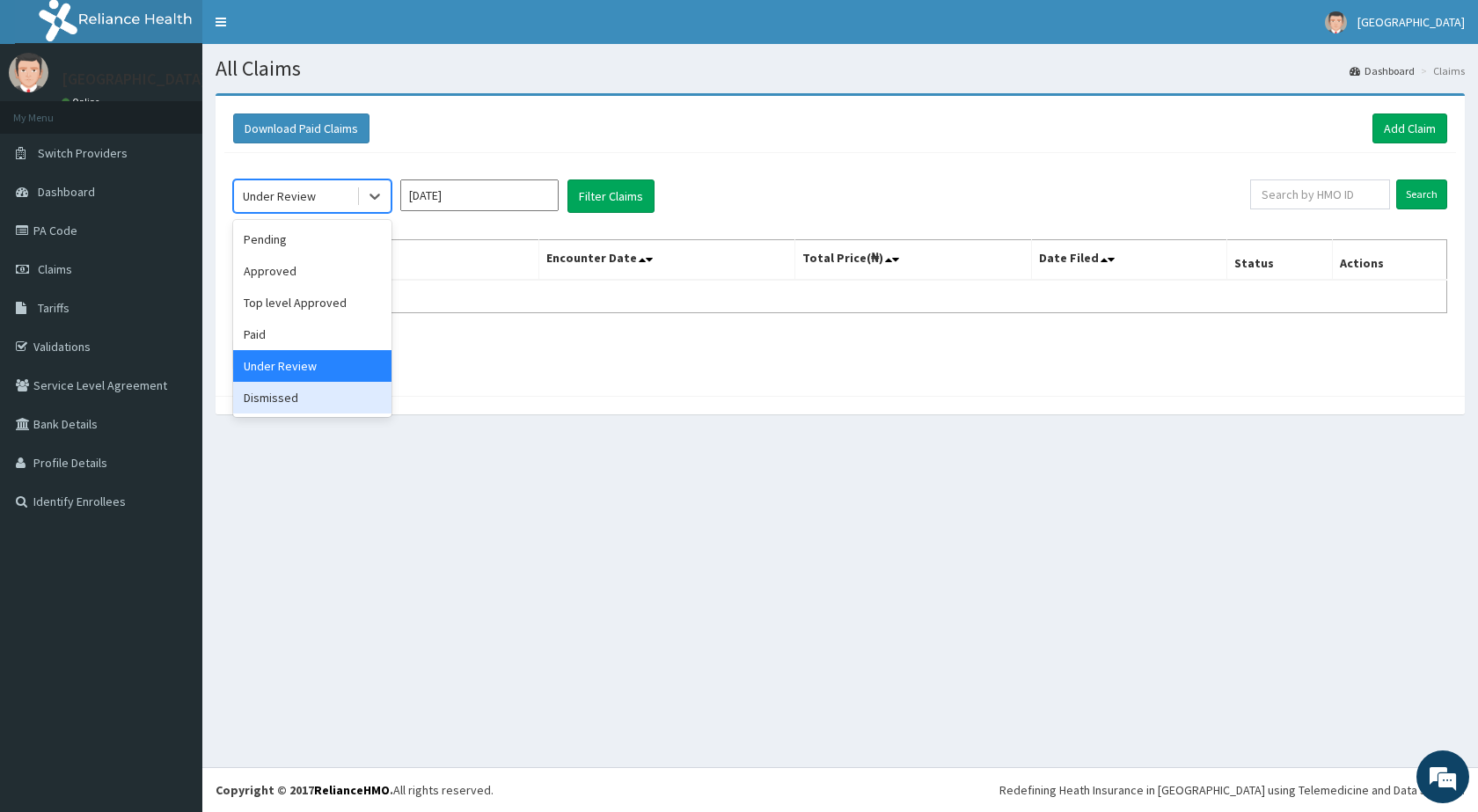
drag, startPoint x: 281, startPoint y: 397, endPoint x: 291, endPoint y: 395, distance: 10.2
click at [281, 397] on div "Dismissed" at bounding box center [312, 397] width 158 height 32
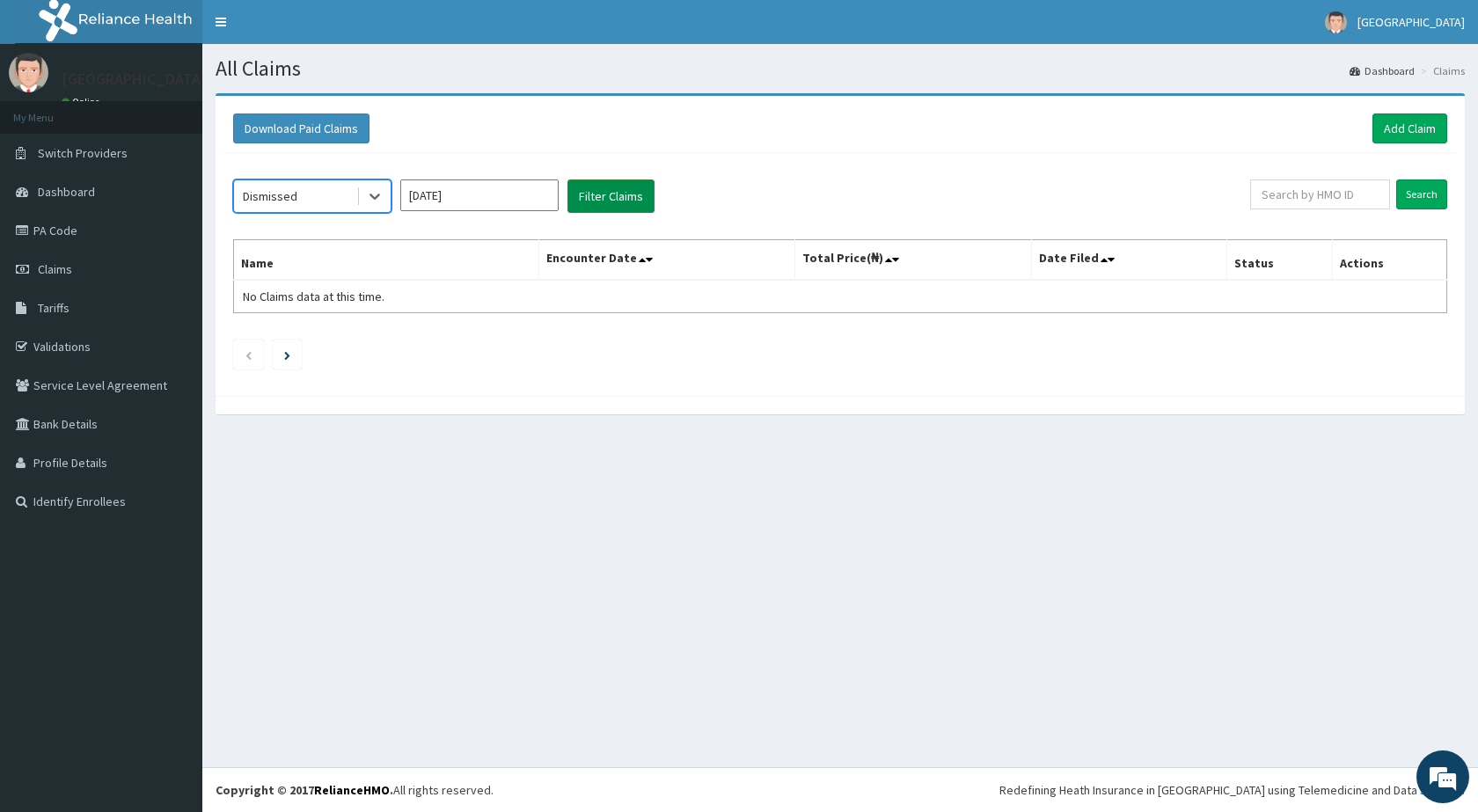
click at [593, 189] on button "Filter Claims" at bounding box center [611, 196] width 87 height 33
click at [445, 203] on input "Jul 2025" at bounding box center [479, 195] width 158 height 32
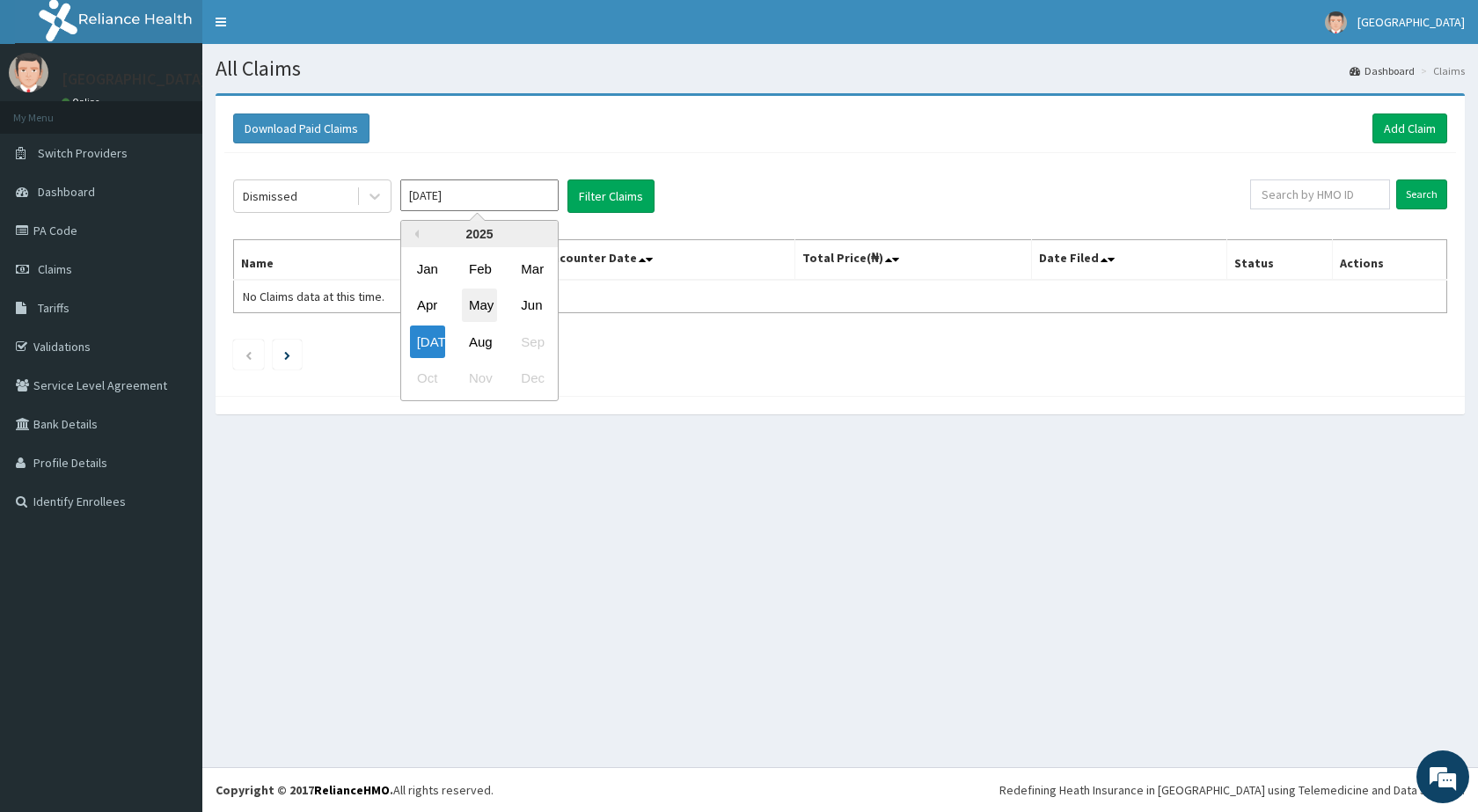
click at [482, 308] on div "May" at bounding box center [480, 306] width 35 height 33
click at [602, 202] on button "Filter Claims" at bounding box center [611, 196] width 87 height 33
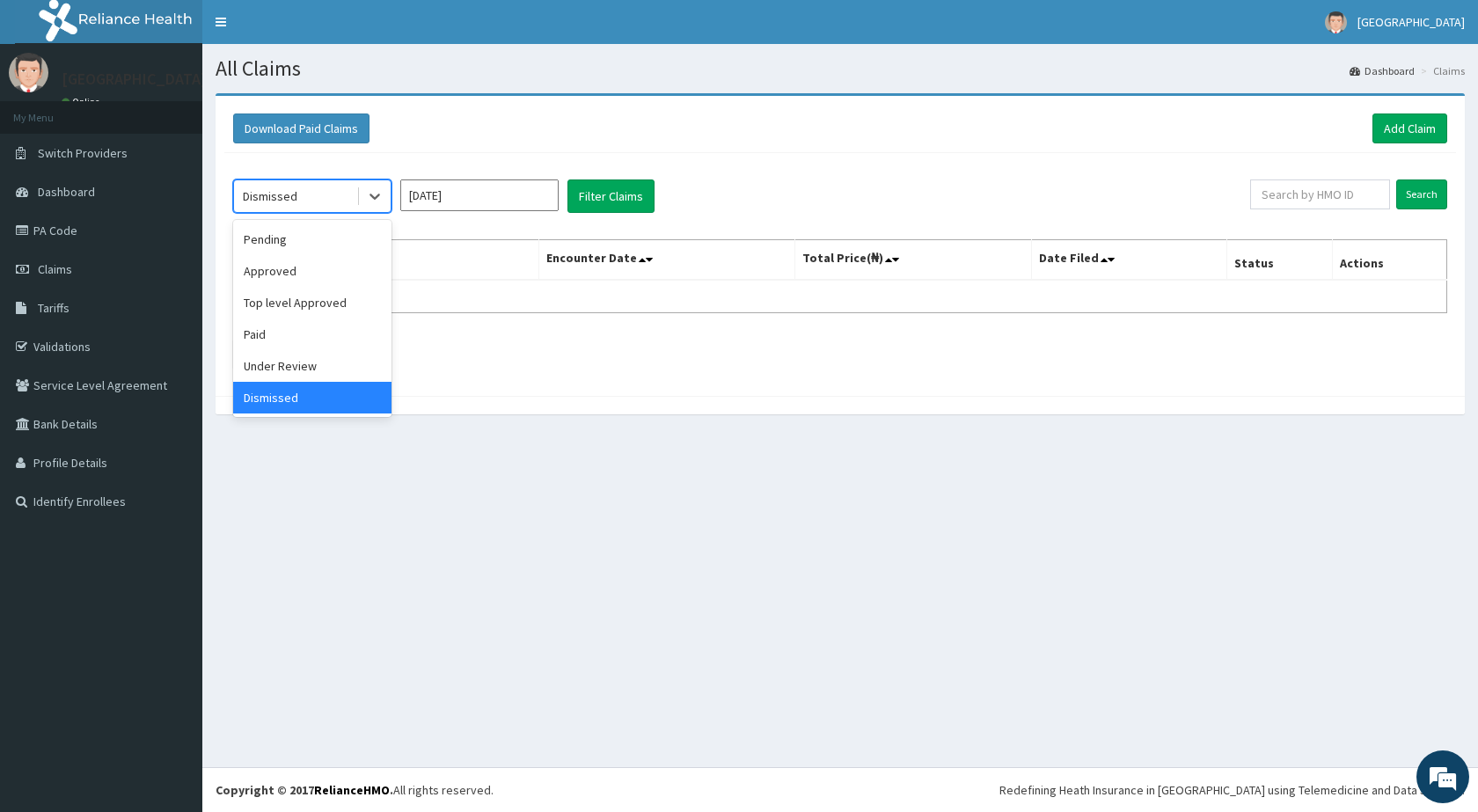
click at [279, 191] on div "Dismissed" at bounding box center [270, 196] width 54 height 17
click at [284, 238] on div "Pending" at bounding box center [312, 239] width 158 height 32
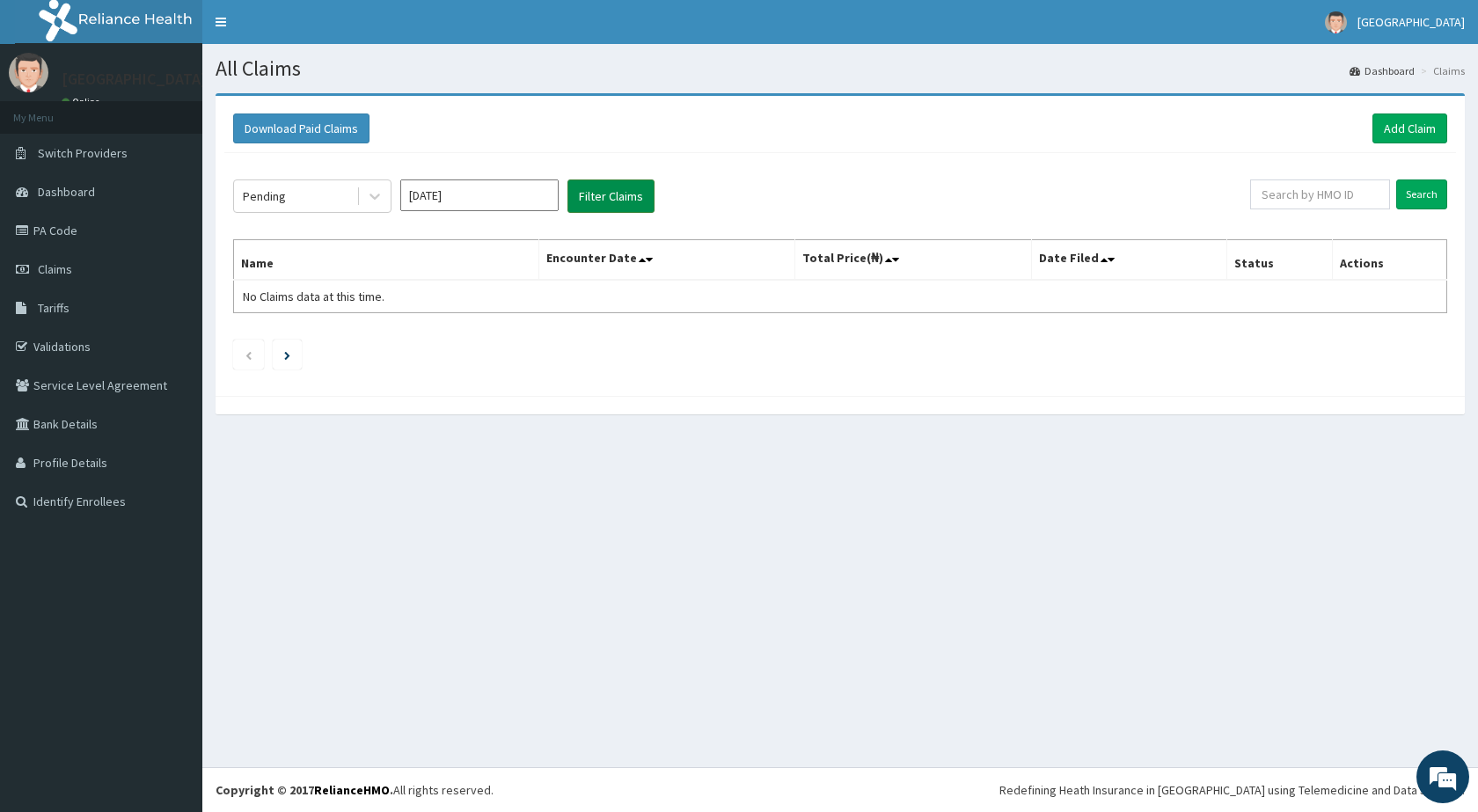
click at [586, 196] on button "Filter Claims" at bounding box center [611, 196] width 87 height 33
click at [286, 201] on div "Pending" at bounding box center [295, 196] width 122 height 28
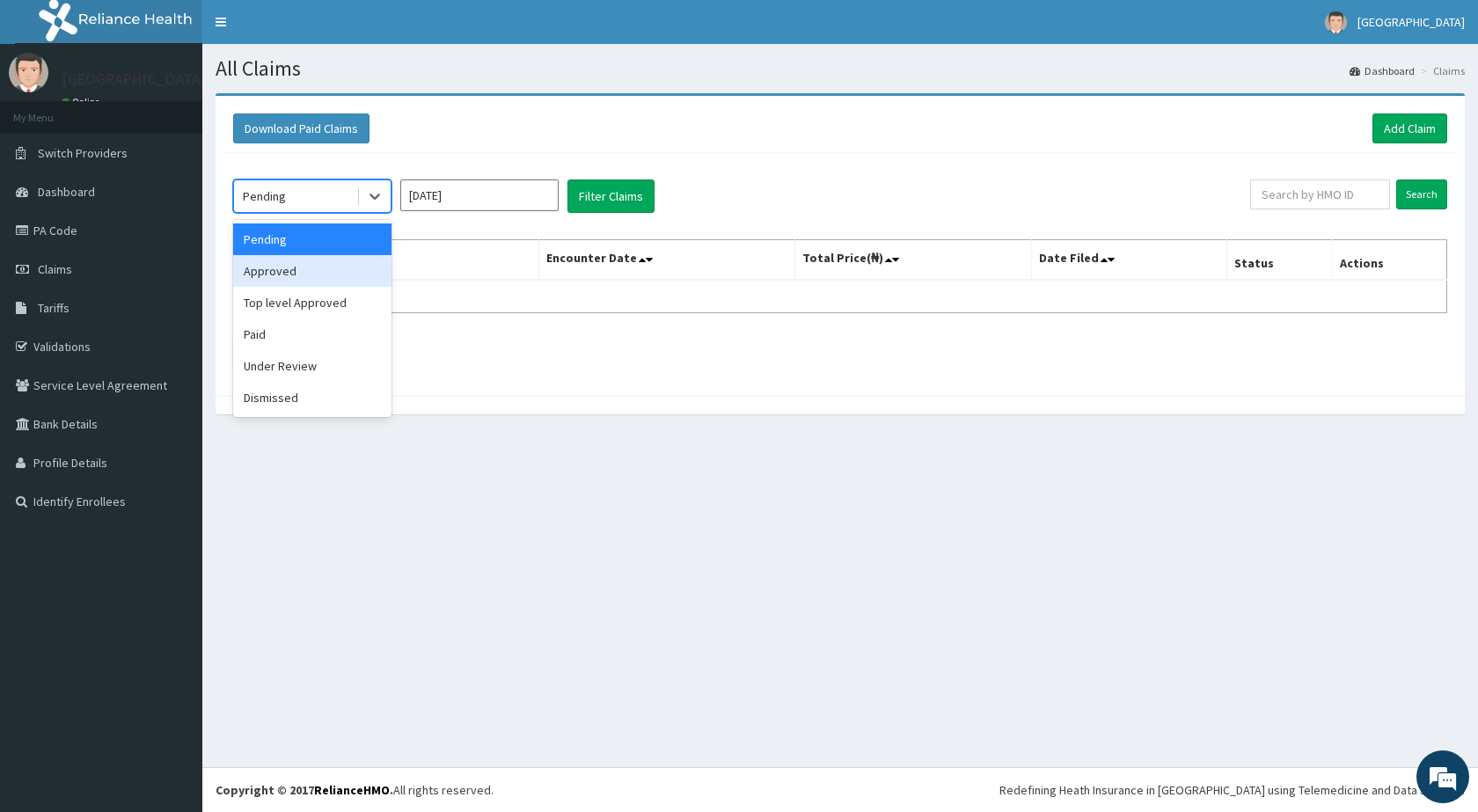
drag, startPoint x: 299, startPoint y: 265, endPoint x: 501, endPoint y: 217, distance: 207.6
click at [302, 265] on div "Approved" at bounding box center [312, 270] width 158 height 32
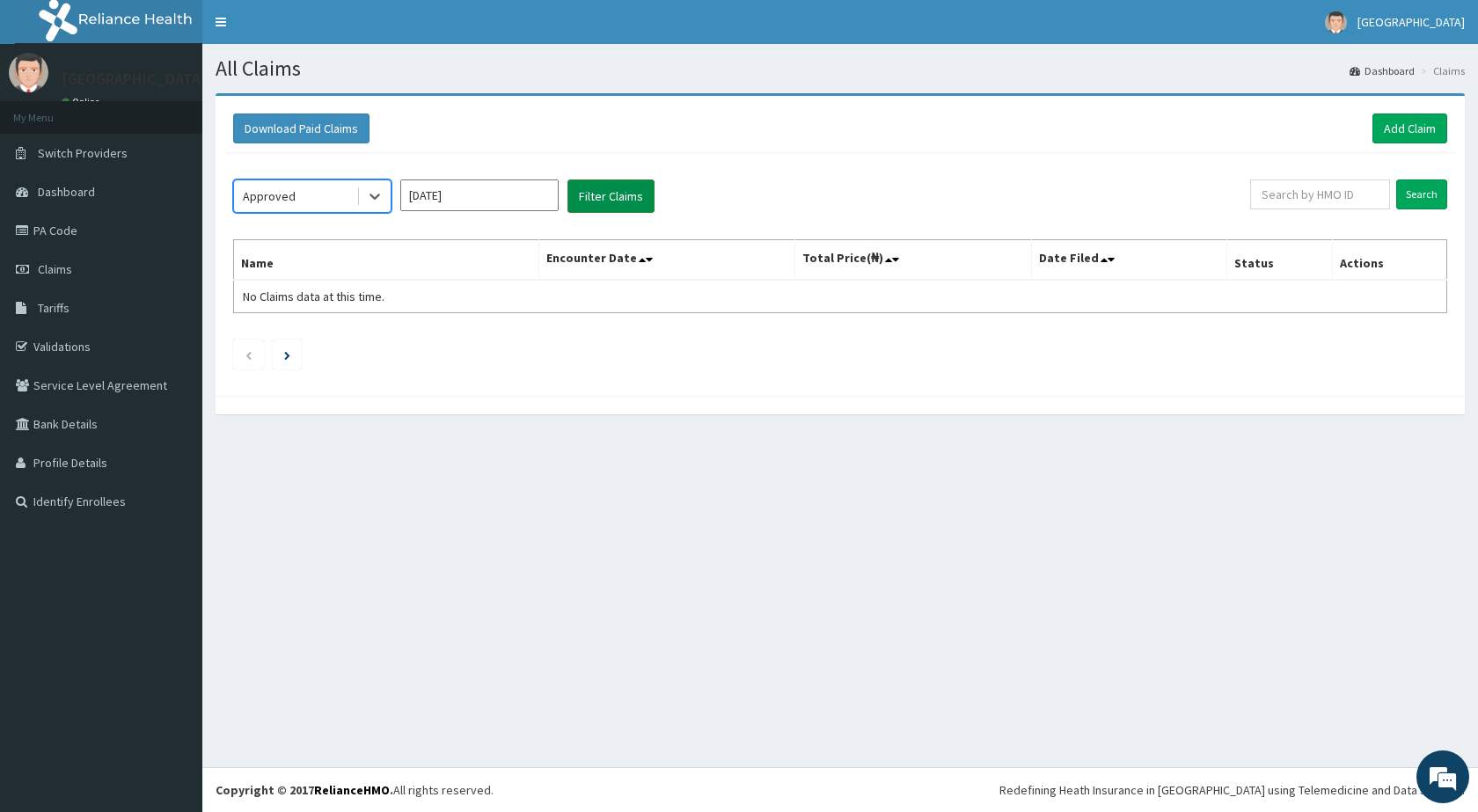
click at [601, 197] on button "Filter Claims" at bounding box center [611, 196] width 87 height 33
click at [267, 195] on div "Approved" at bounding box center [269, 196] width 52 height 17
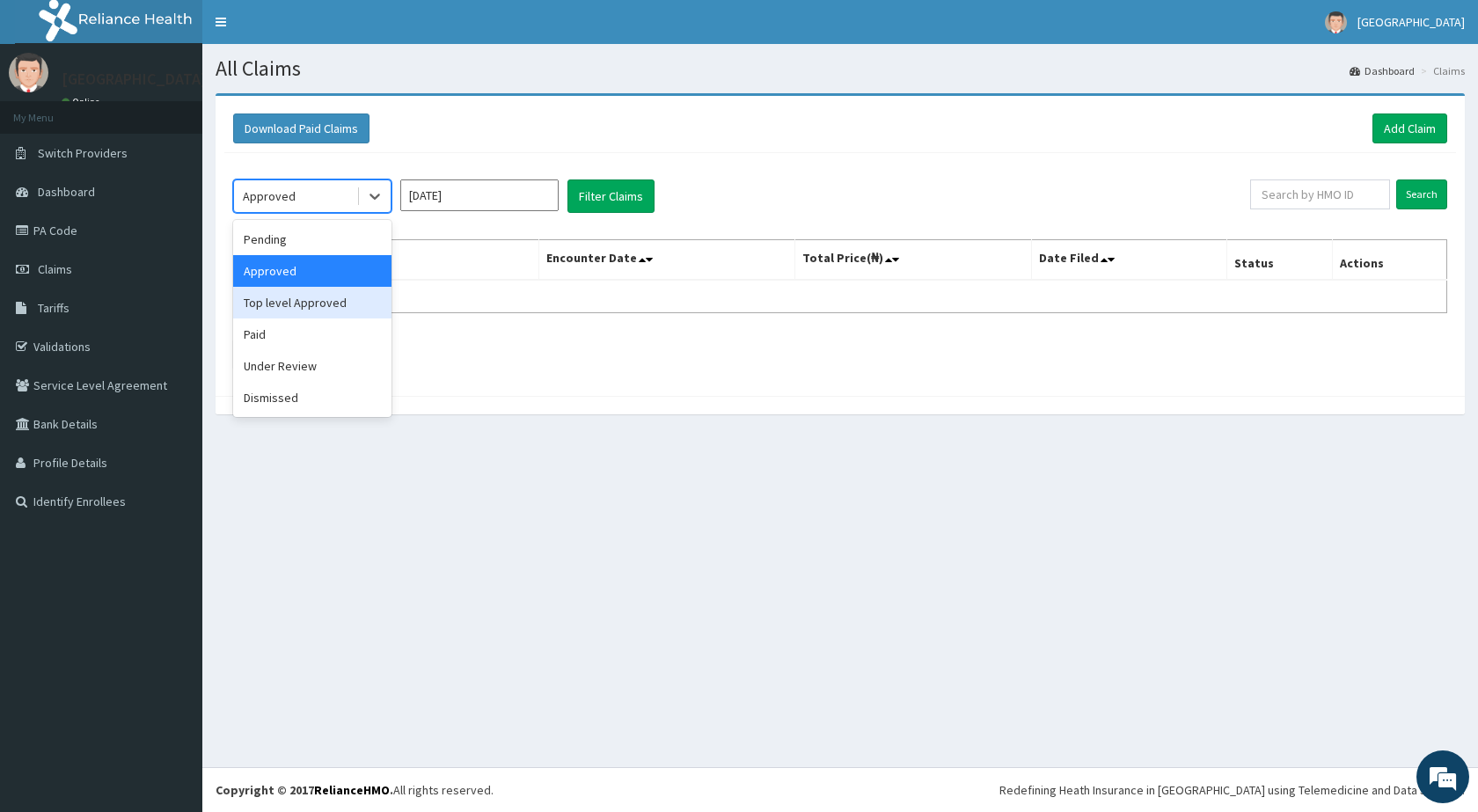
click at [288, 302] on div "Top level Approved" at bounding box center [312, 302] width 158 height 32
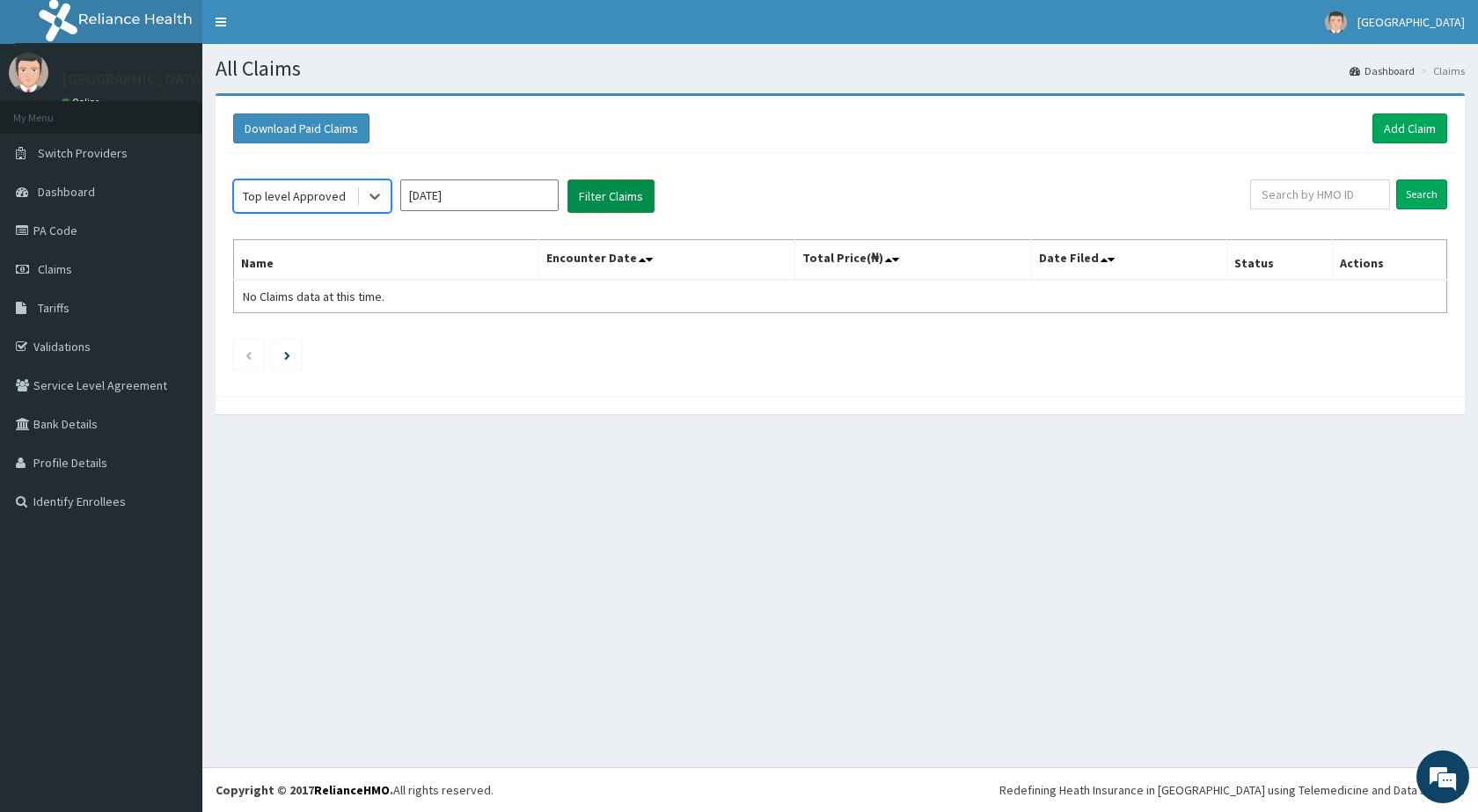
click at [590, 185] on button "Filter Claims" at bounding box center [611, 196] width 87 height 33
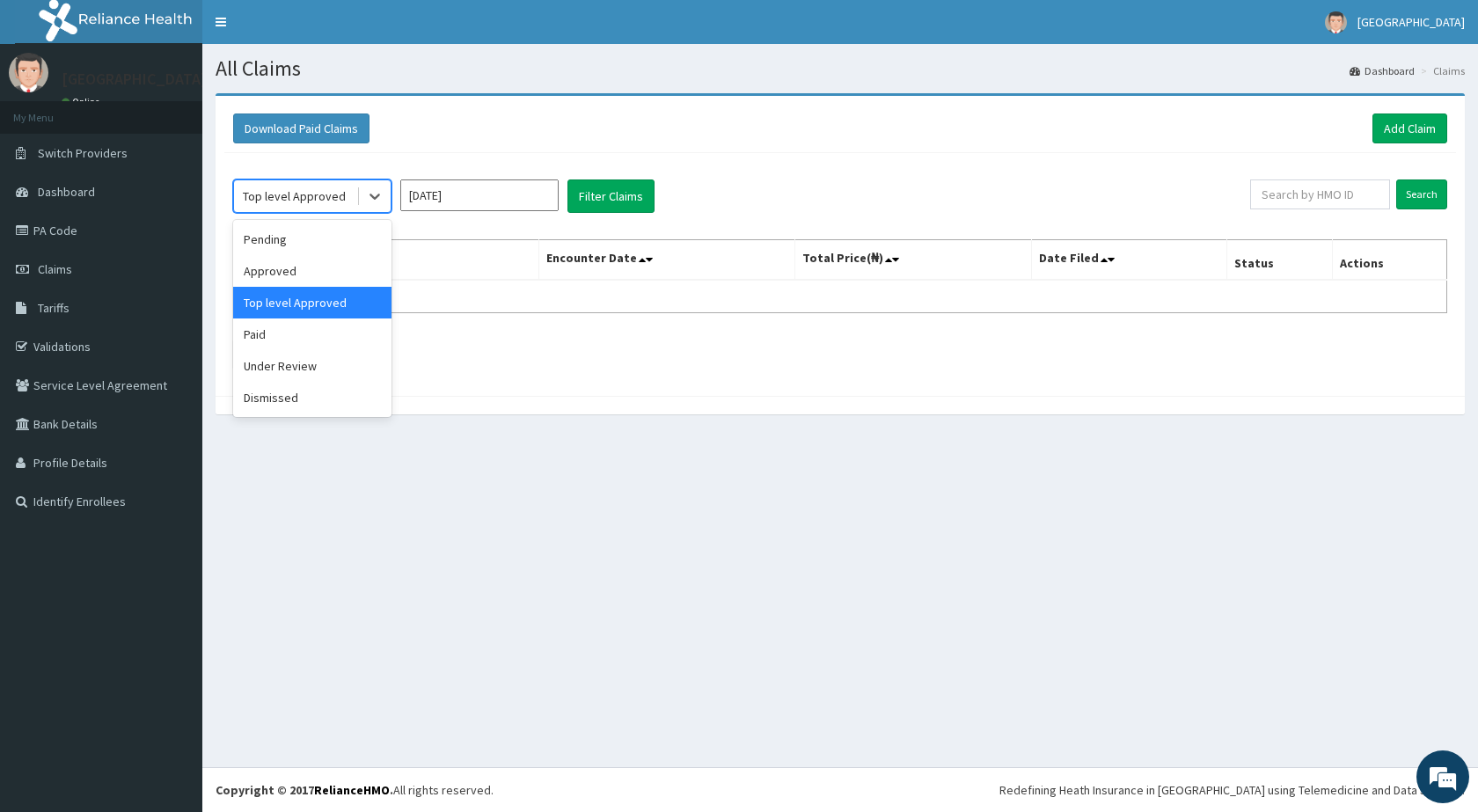
click at [334, 202] on div "Top level Approved" at bounding box center [295, 196] width 103 height 17
drag, startPoint x: 254, startPoint y: 343, endPoint x: 324, endPoint y: 300, distance: 82.2
click at [253, 342] on div "Paid" at bounding box center [312, 334] width 158 height 32
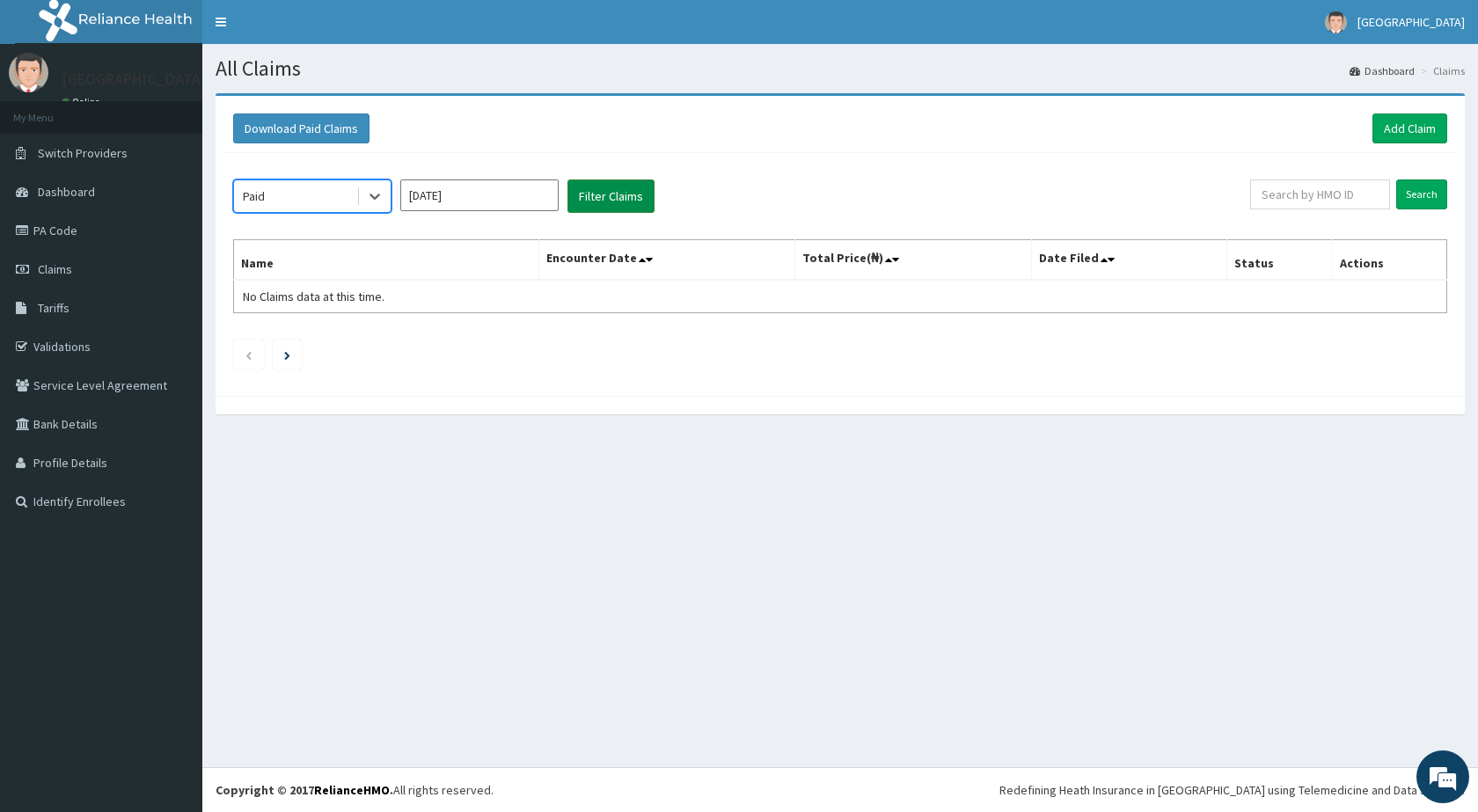
click at [623, 193] on button "Filter Claims" at bounding box center [611, 196] width 87 height 33
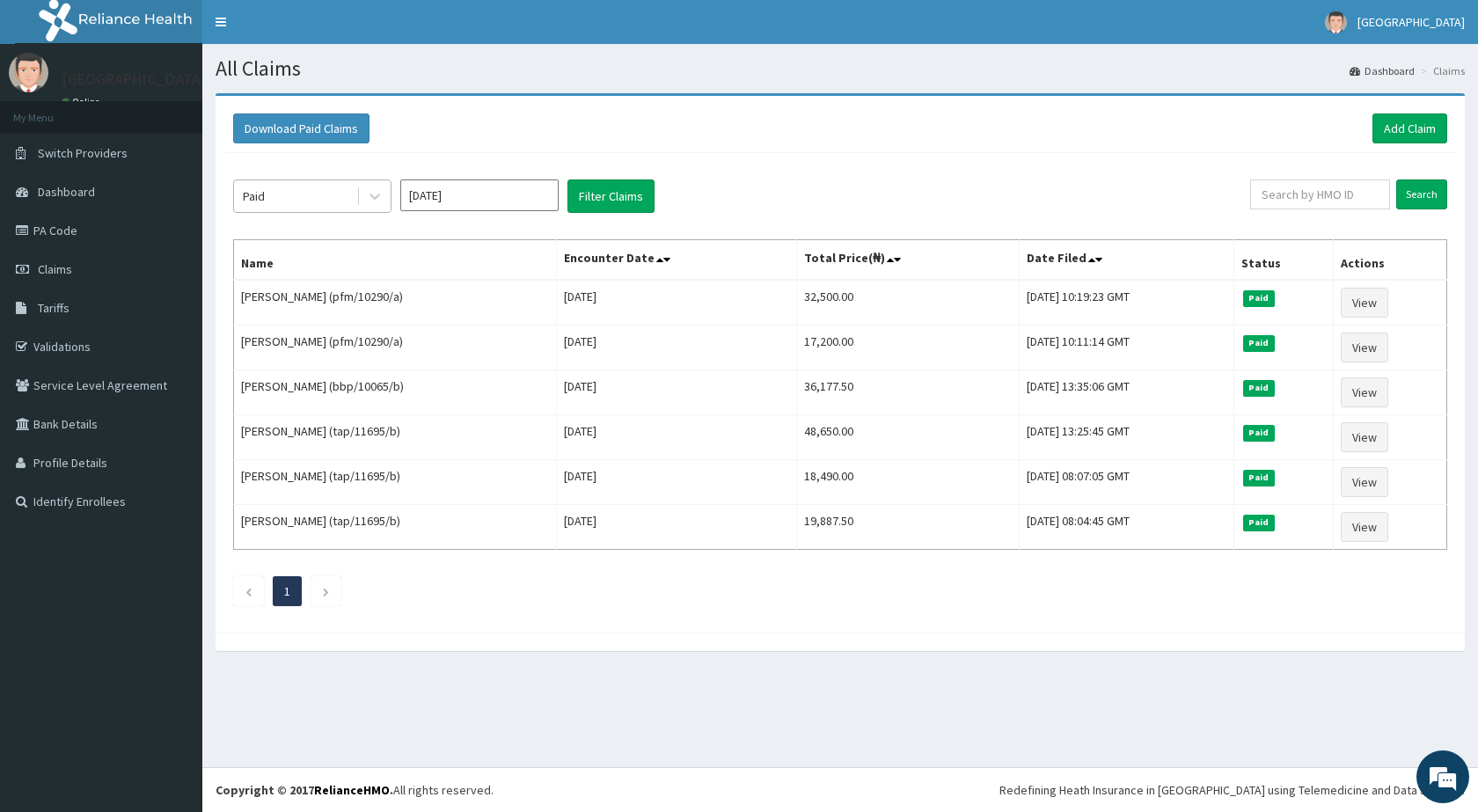
click at [334, 196] on div "Paid" at bounding box center [295, 196] width 122 height 28
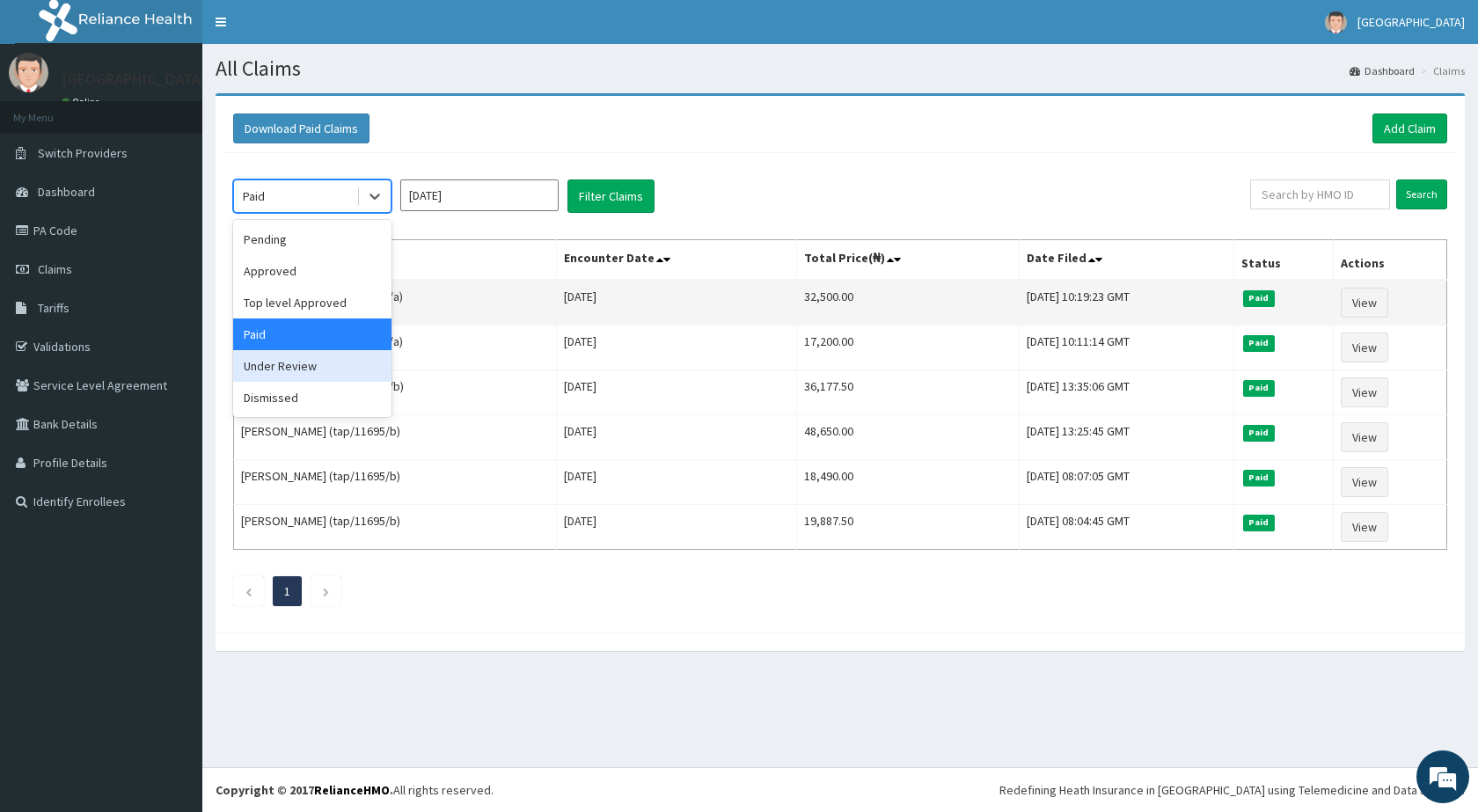
drag, startPoint x: 289, startPoint y: 367, endPoint x: 384, endPoint y: 313, distance: 109.3
click at [290, 367] on div "Under Review" at bounding box center [312, 365] width 158 height 32
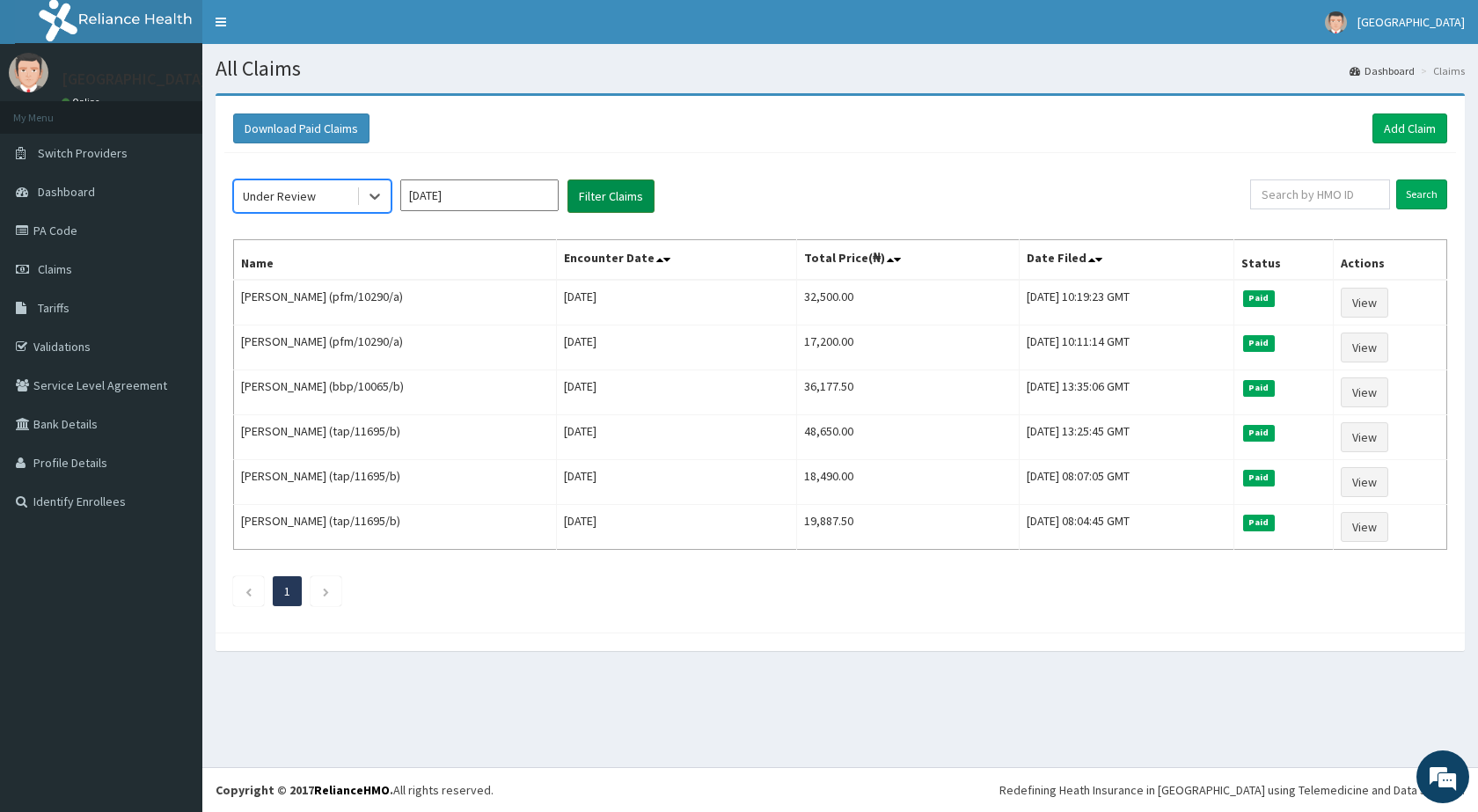
click at [609, 197] on button "Filter Claims" at bounding box center [611, 196] width 87 height 33
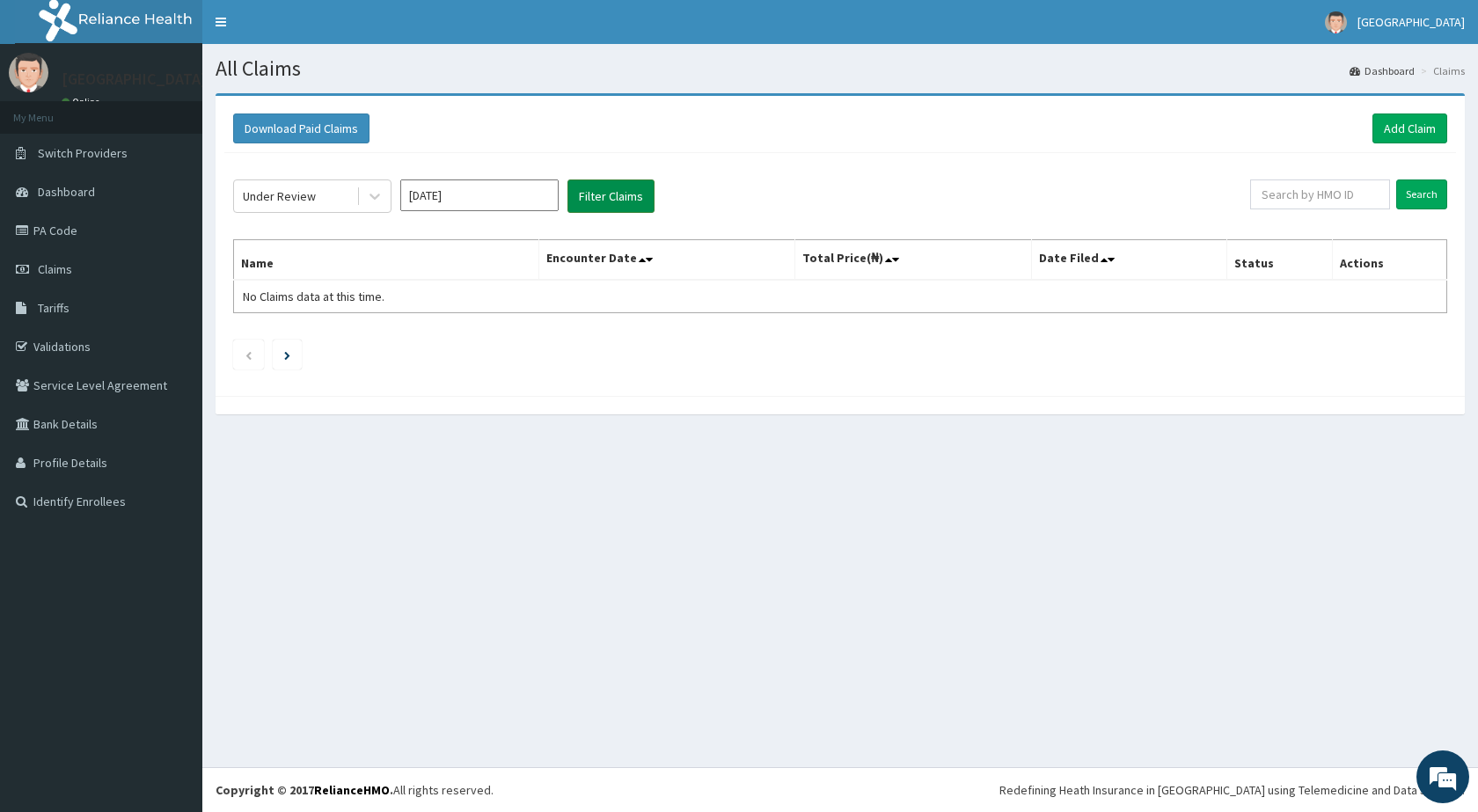
click at [609, 197] on button "Filter Claims" at bounding box center [611, 196] width 87 height 33
click at [609, 196] on button "Filter Claims" at bounding box center [611, 196] width 87 height 33
click at [309, 203] on div "Under Review" at bounding box center [279, 196] width 73 height 17
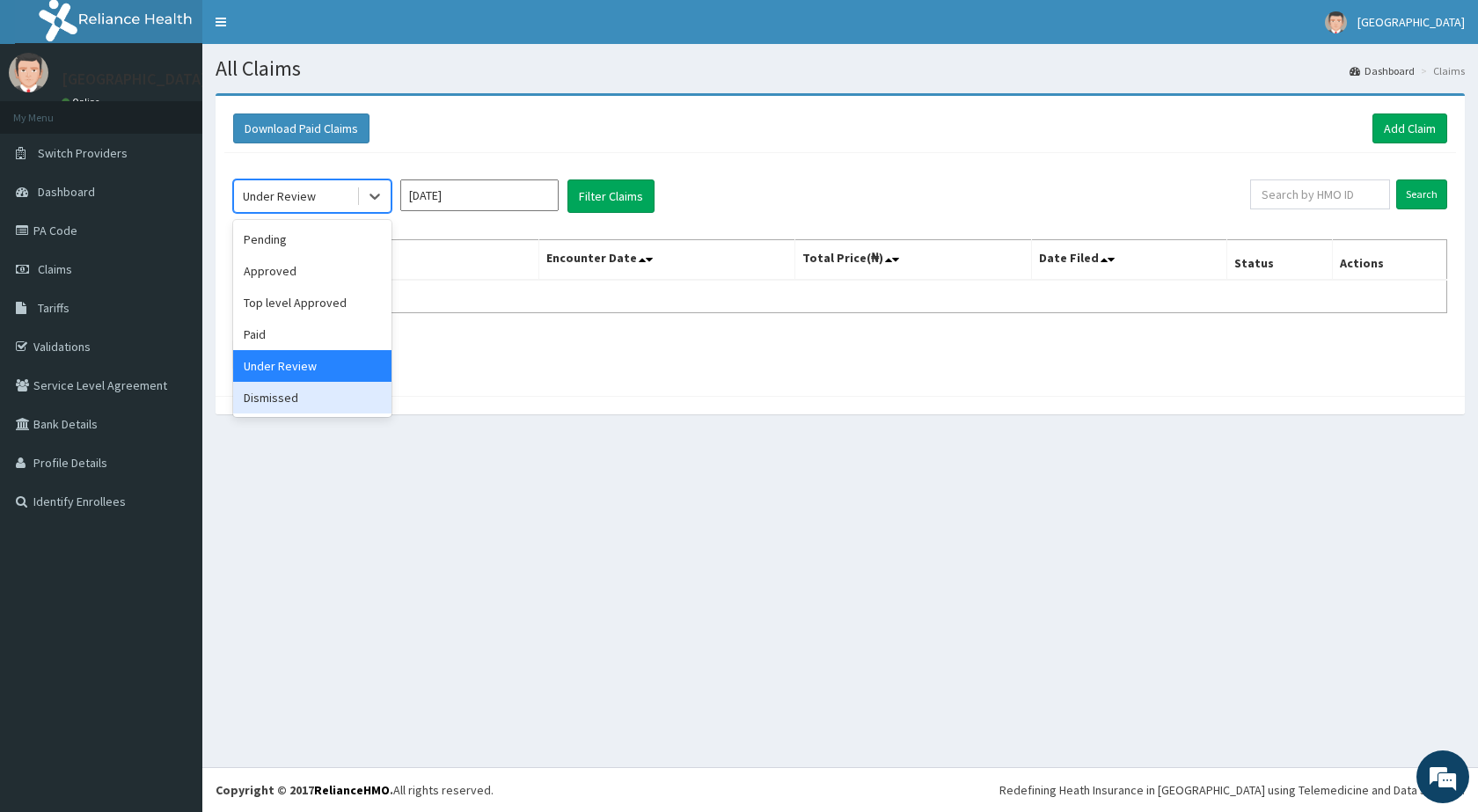
click at [309, 403] on div "Dismissed" at bounding box center [312, 397] width 158 height 32
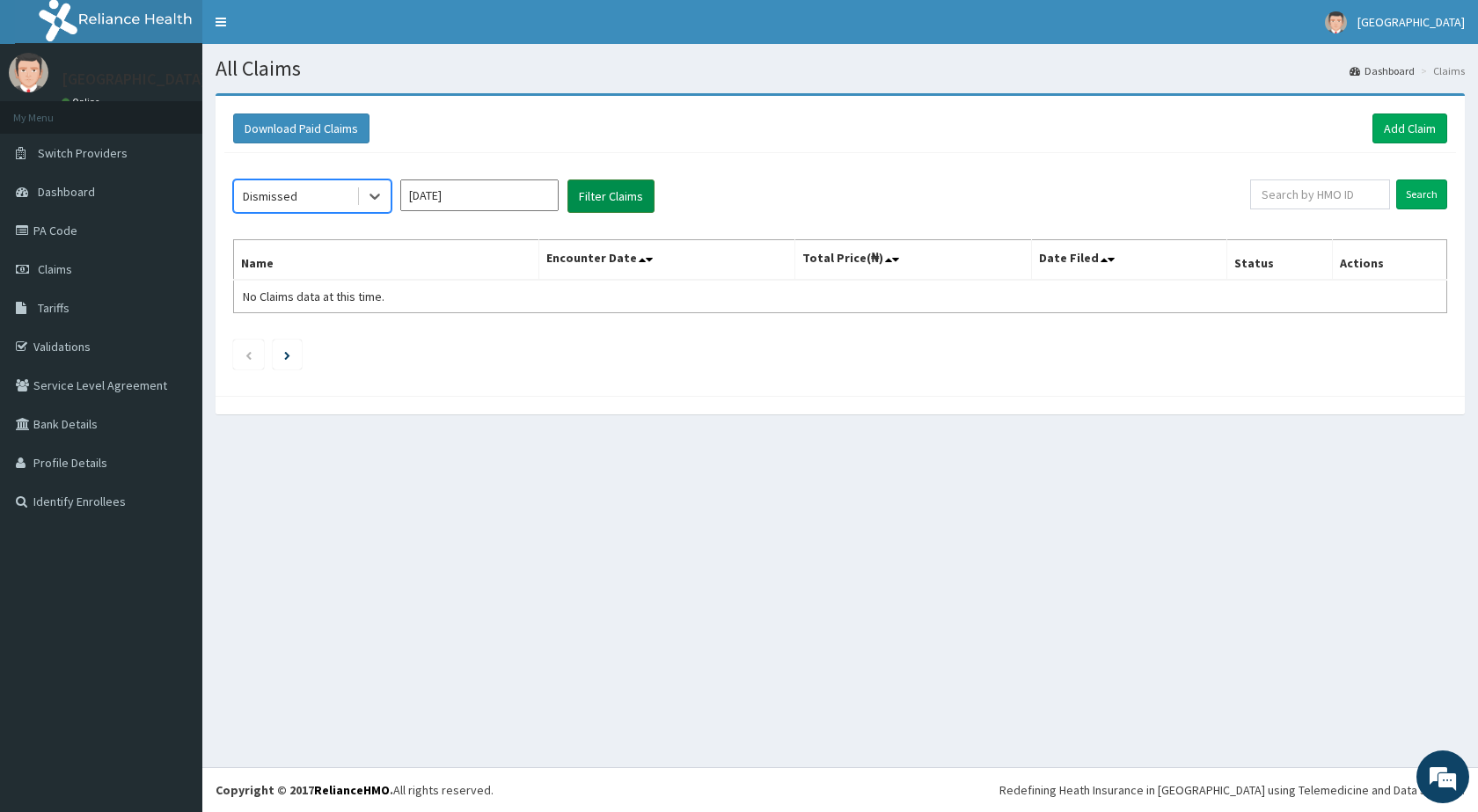
click at [603, 197] on button "Filter Claims" at bounding box center [611, 196] width 87 height 33
click at [1309, 197] on input "text" at bounding box center [1320, 194] width 140 height 30
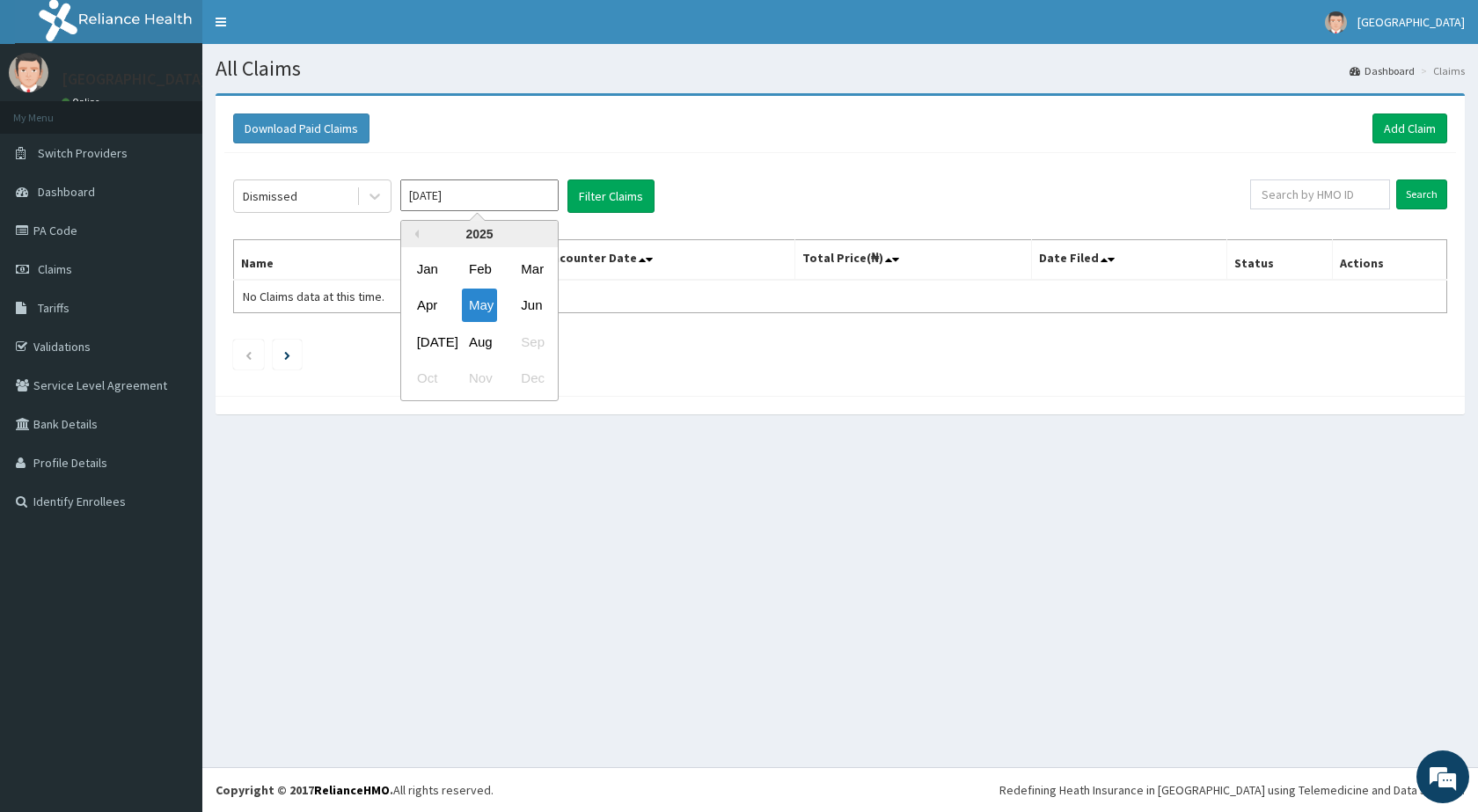
click at [498, 203] on input "May 2025" at bounding box center [479, 195] width 158 height 32
click at [474, 342] on div "Aug" at bounding box center [480, 342] width 35 height 33
type input "[DATE]"
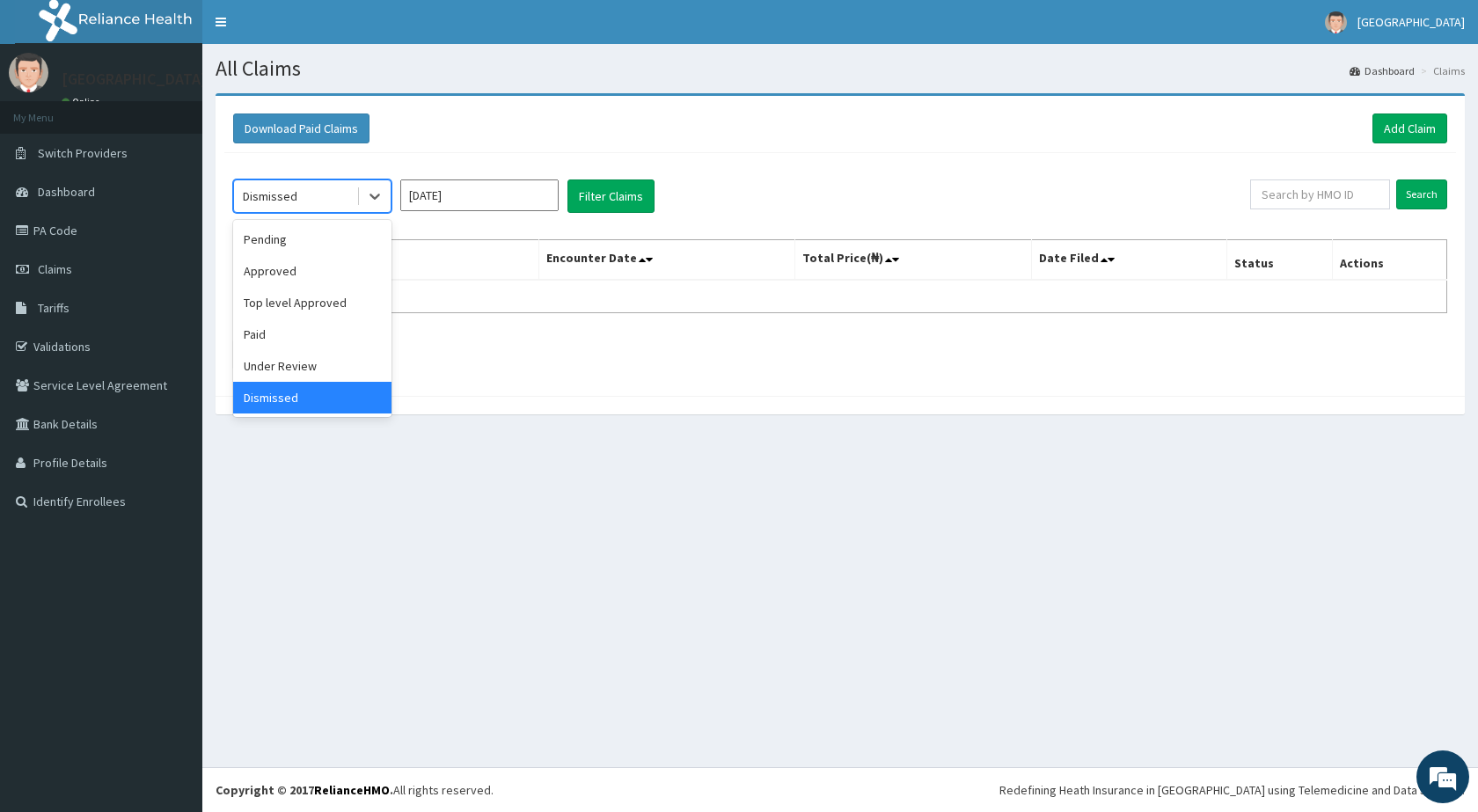
click at [325, 197] on div "Dismissed" at bounding box center [295, 196] width 122 height 28
click at [261, 244] on div "Pending" at bounding box center [312, 239] width 158 height 32
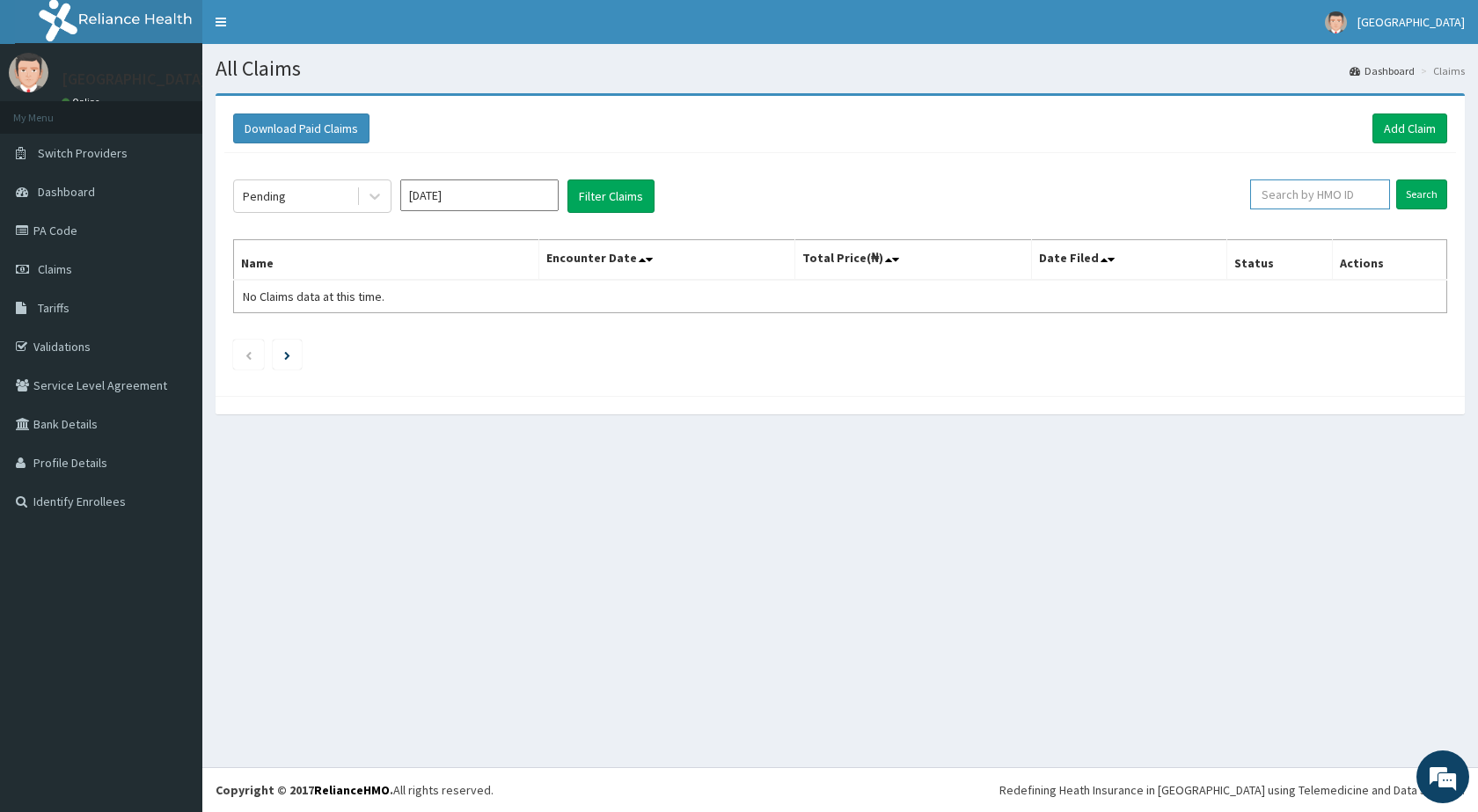
click at [1328, 197] on input "text" at bounding box center [1320, 194] width 140 height 30
type input "gac/10028/b"
click at [1417, 191] on input "Search" at bounding box center [1421, 194] width 51 height 30
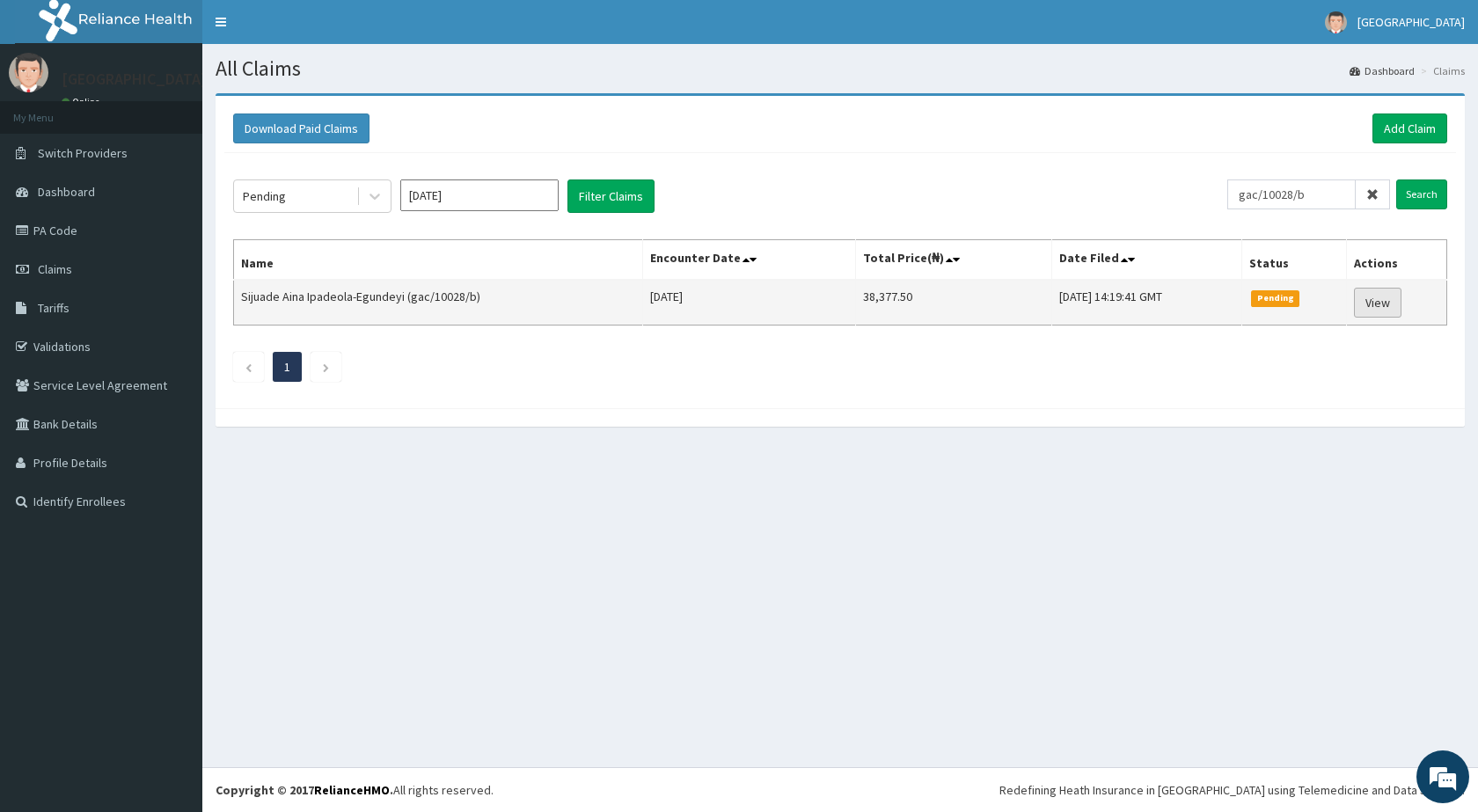
click at [1378, 297] on link "View" at bounding box center [1377, 302] width 47 height 30
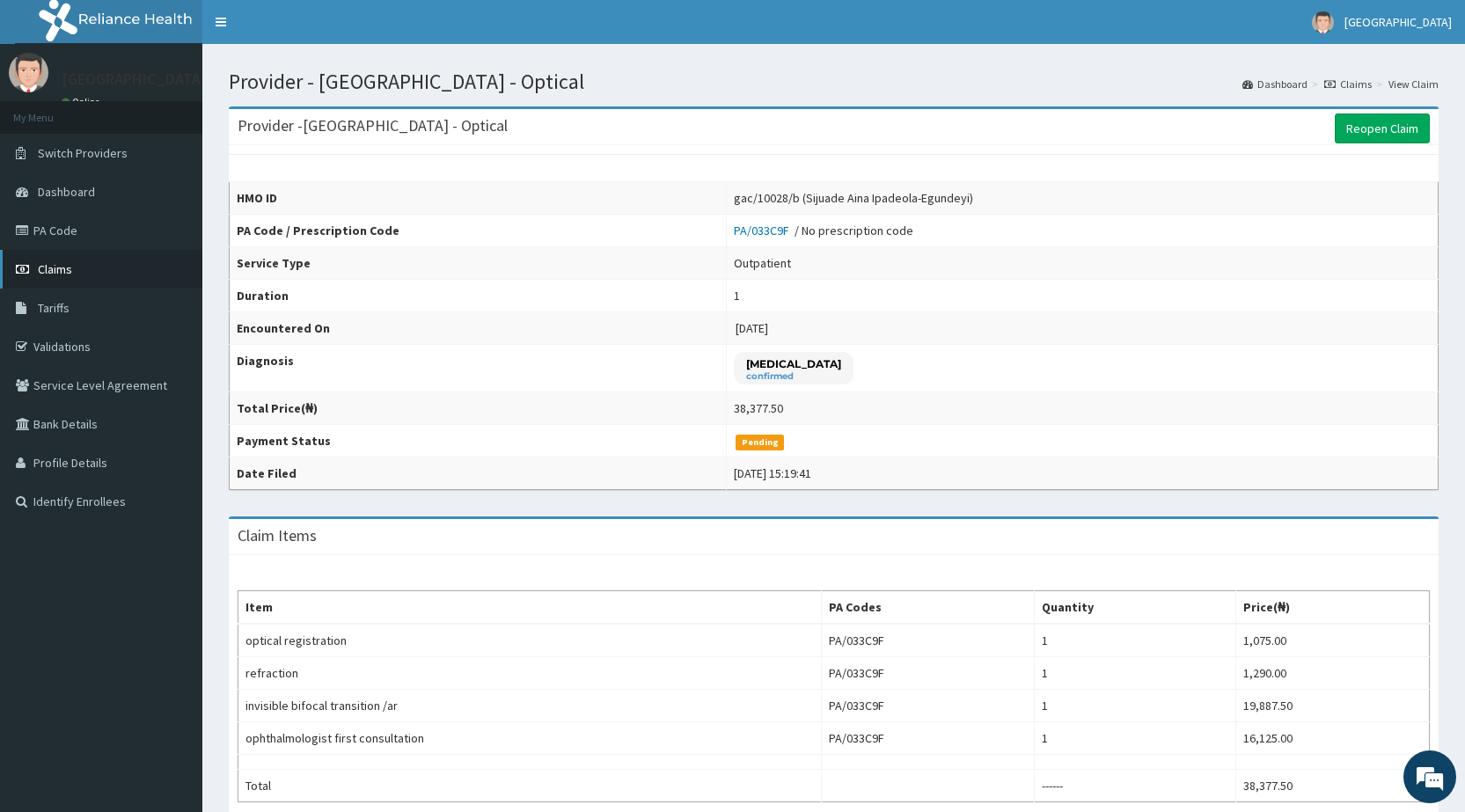
click at [56, 265] on span "Claims" at bounding box center [54, 269] width 34 height 16
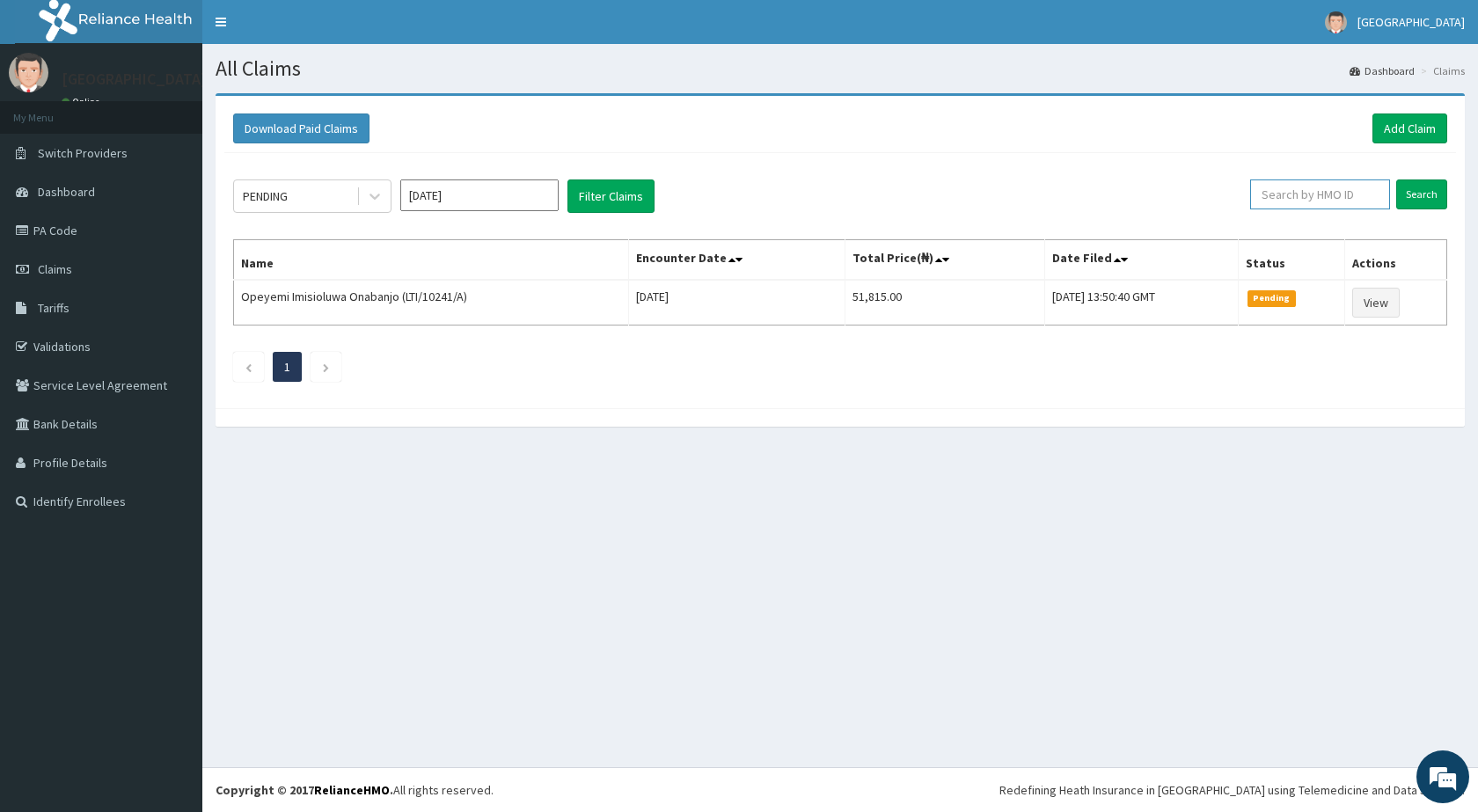
click at [1311, 189] on input "text" at bounding box center [1320, 194] width 140 height 30
type input "gac/10028/b"
click at [1415, 198] on input "Search" at bounding box center [1421, 194] width 51 height 30
drag, startPoint x: 1329, startPoint y: 189, endPoint x: 1214, endPoint y: 200, distance: 115.5
click at [1214, 200] on div "PENDING [DATE] Filter Claims gac/10028/b Search" at bounding box center [840, 196] width 1214 height 33
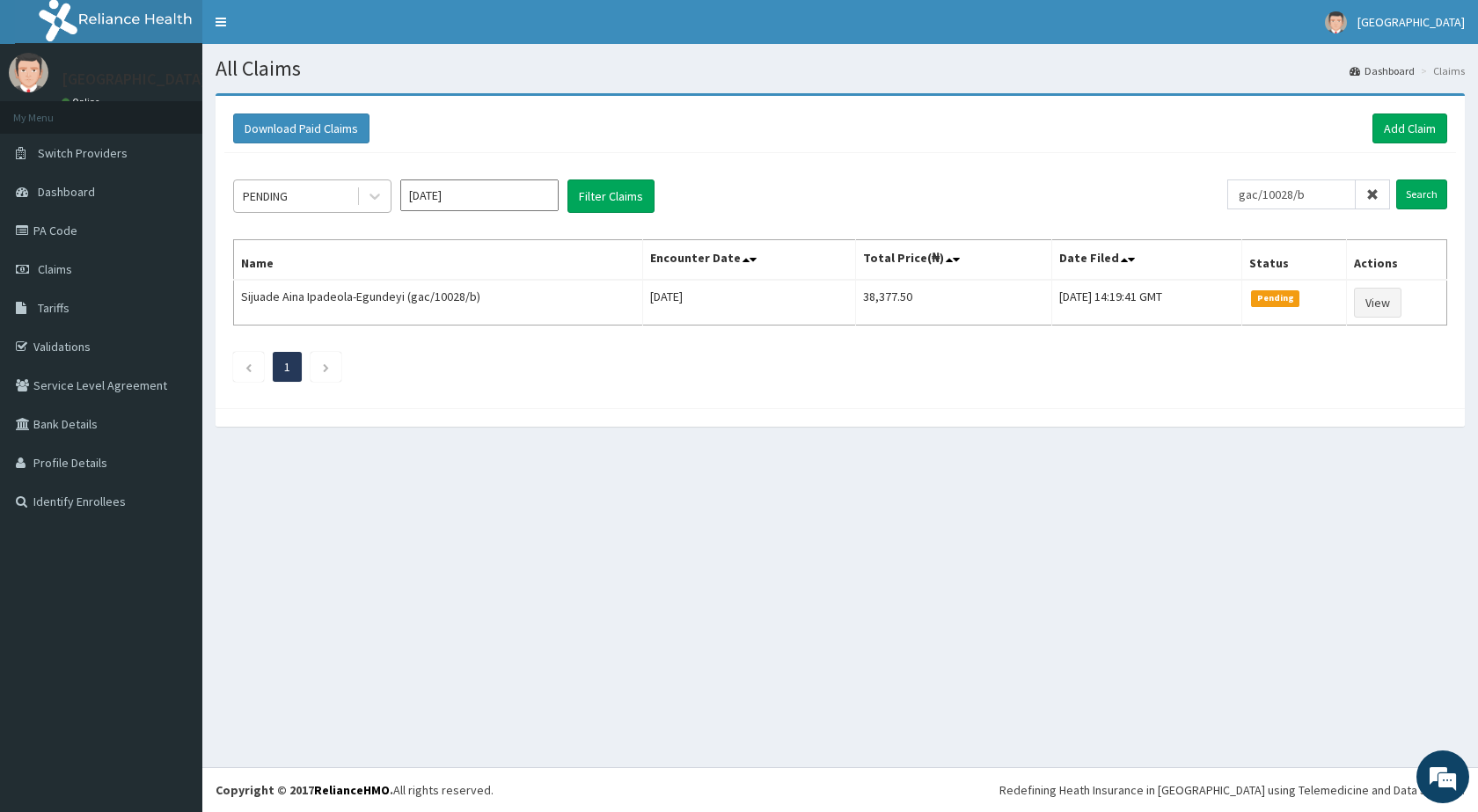
click at [272, 199] on div "PENDING" at bounding box center [266, 196] width 45 height 17
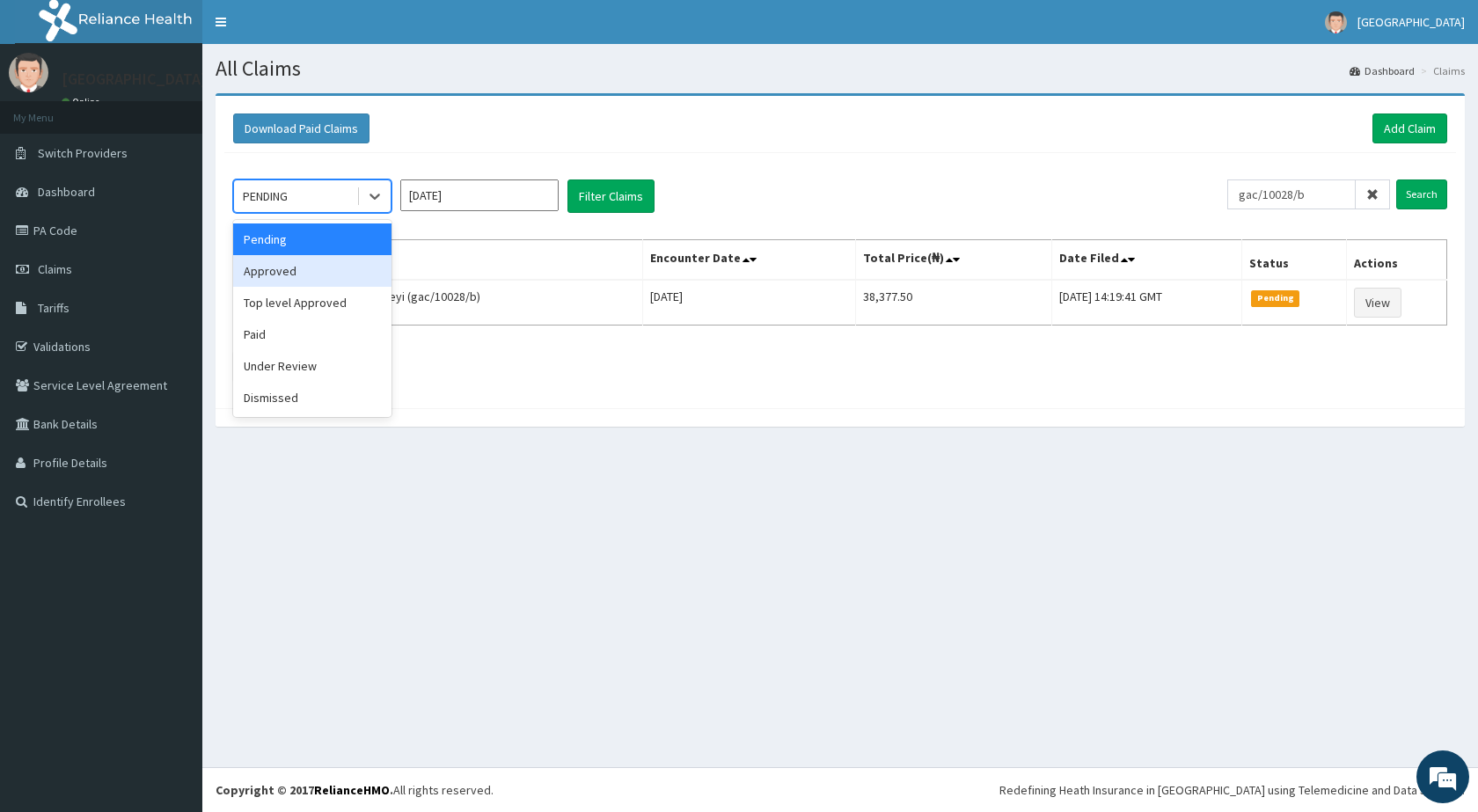
click at [292, 271] on div "Approved" at bounding box center [312, 270] width 158 height 32
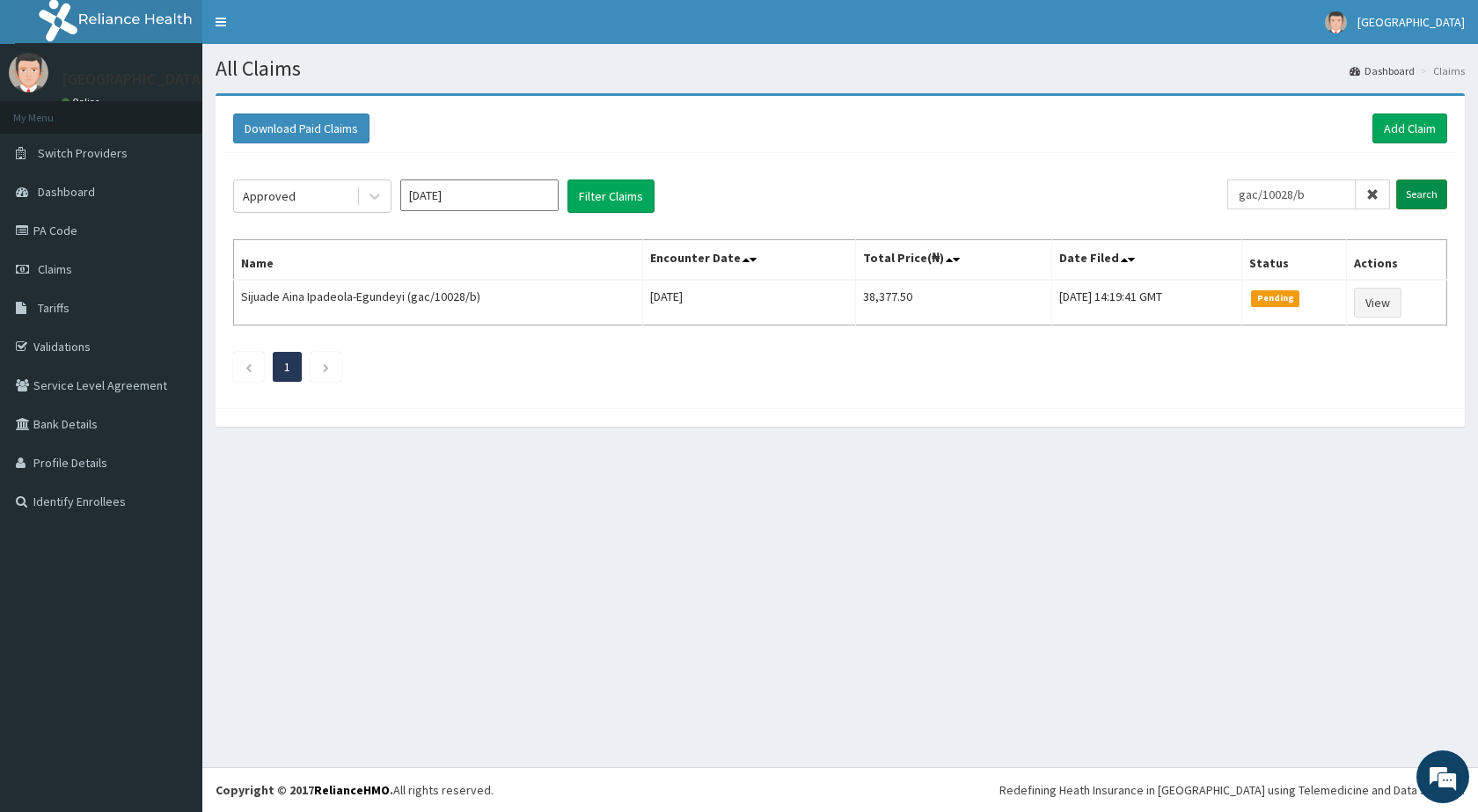
click at [1414, 197] on input "Search" at bounding box center [1421, 194] width 51 height 30
click at [1412, 197] on input "Search" at bounding box center [1421, 194] width 51 height 30
click at [312, 196] on div "Approved" at bounding box center [295, 196] width 122 height 28
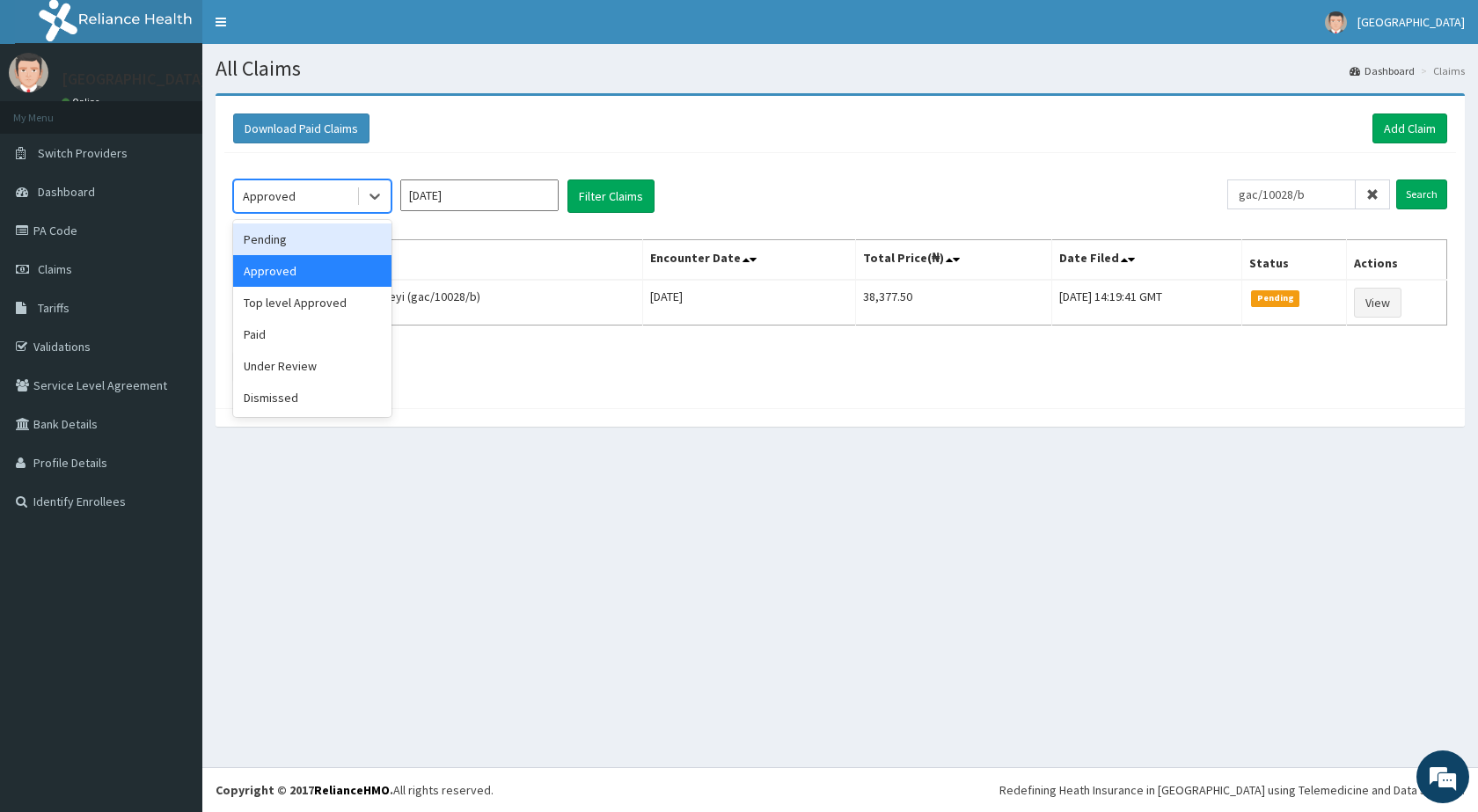
click at [280, 236] on div "Pending" at bounding box center [312, 239] width 158 height 32
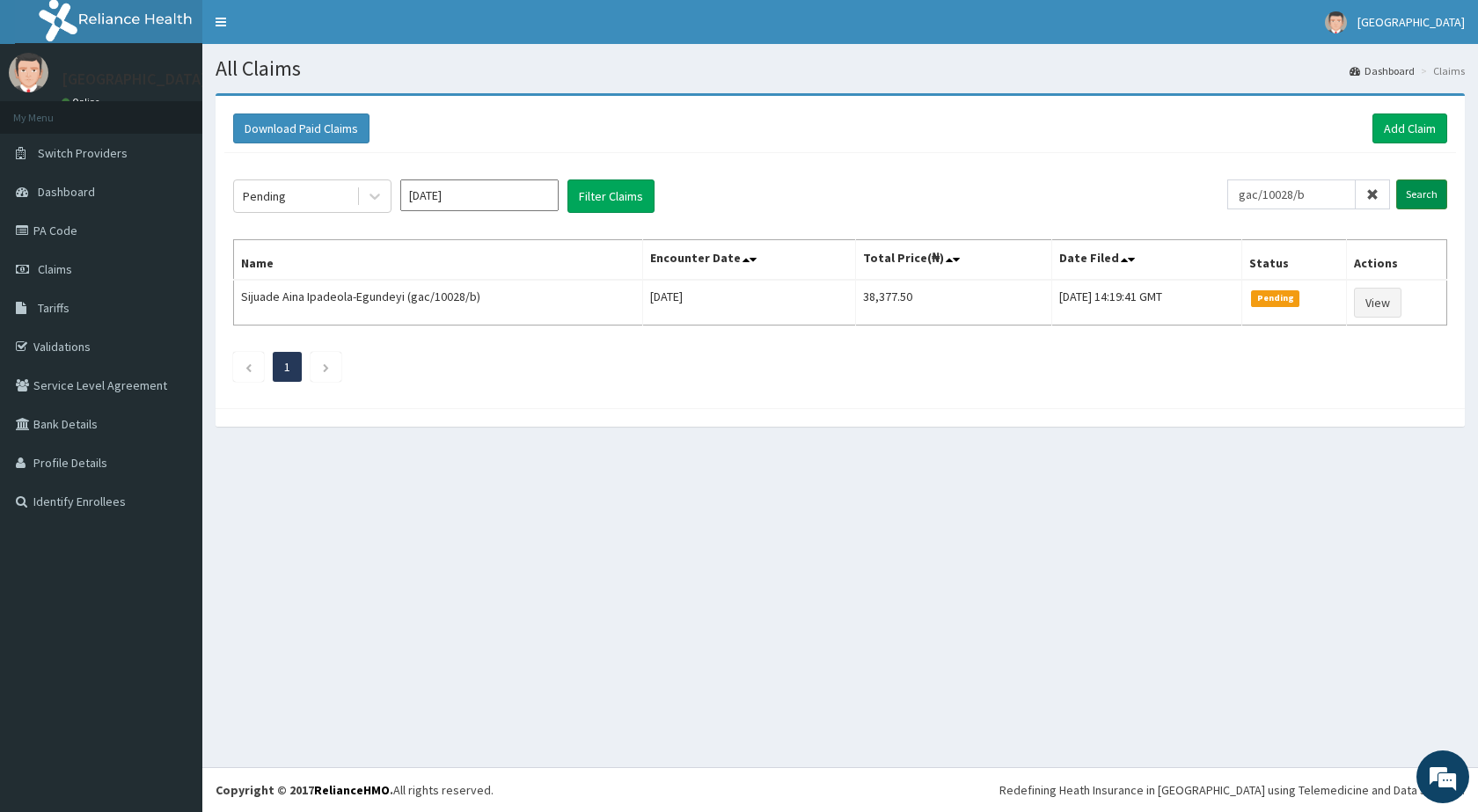
click at [1412, 196] on input "Search" at bounding box center [1421, 194] width 51 height 30
click at [273, 209] on div "Pending" at bounding box center [295, 196] width 122 height 28
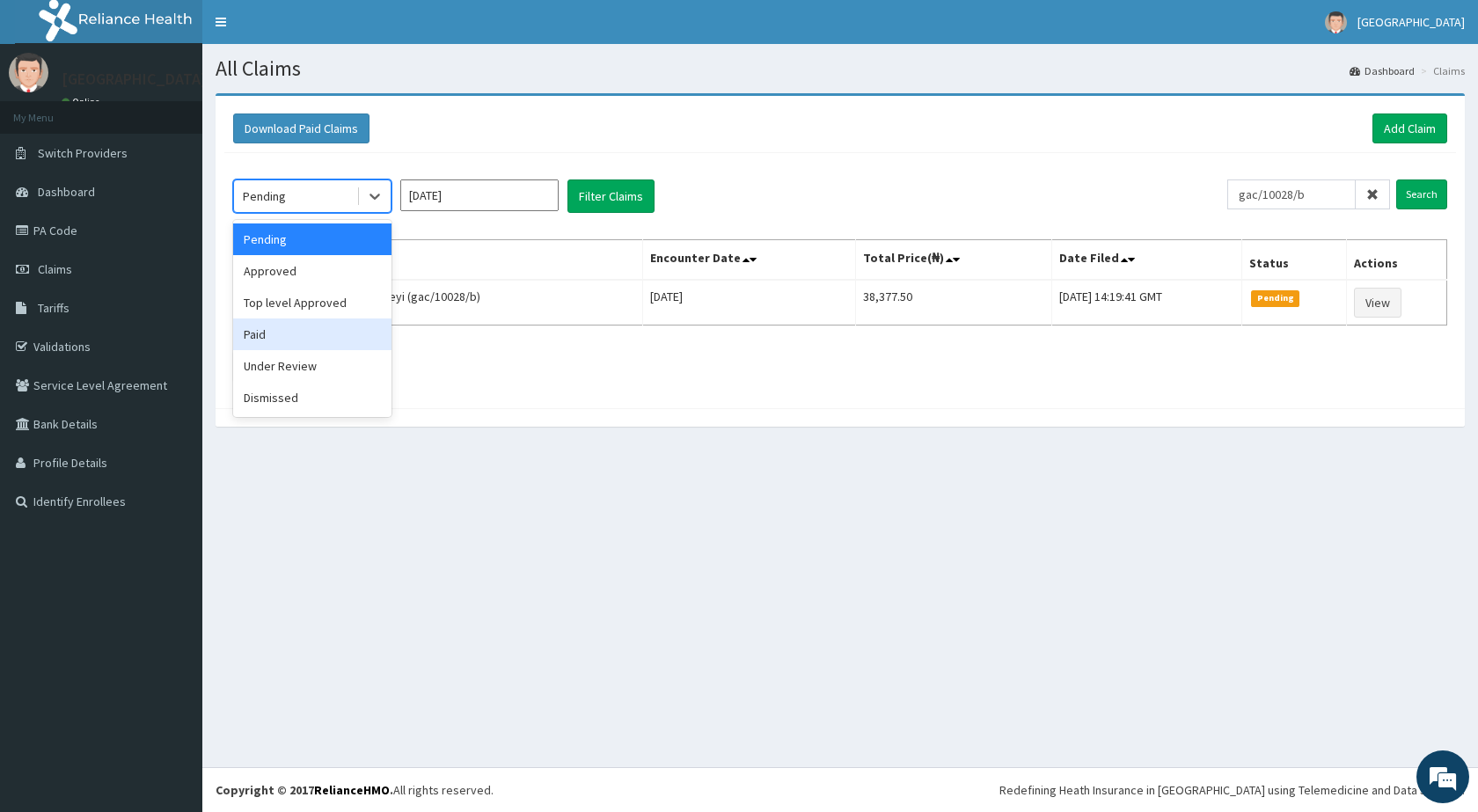
click at [281, 345] on div "Paid" at bounding box center [312, 334] width 158 height 32
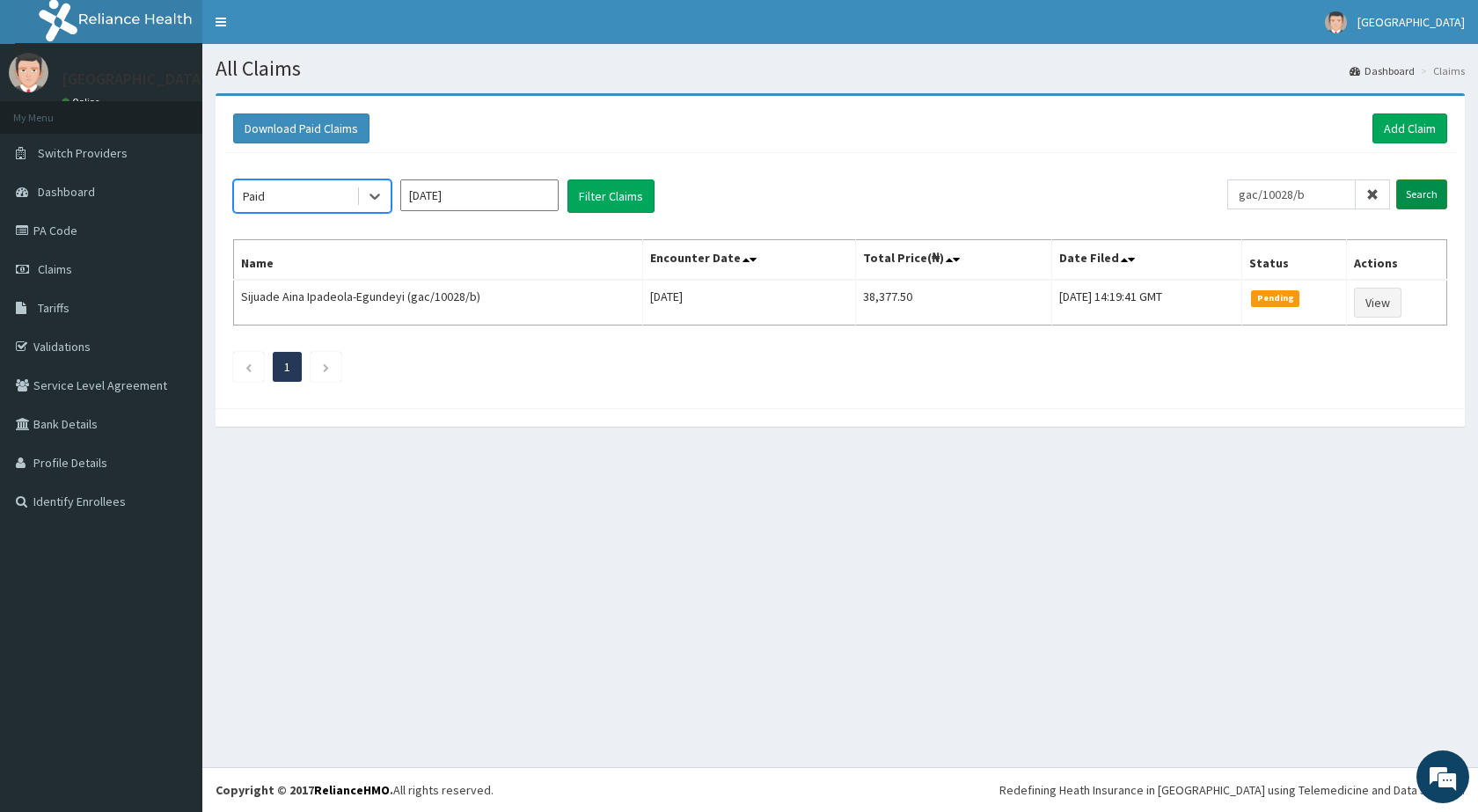
click at [1414, 195] on input "Search" at bounding box center [1421, 194] width 51 height 30
click at [1374, 196] on icon at bounding box center [1372, 194] width 13 height 13
click at [1326, 196] on input "text" at bounding box center [1320, 194] width 140 height 30
click at [285, 193] on div "Paid" at bounding box center [295, 196] width 122 height 28
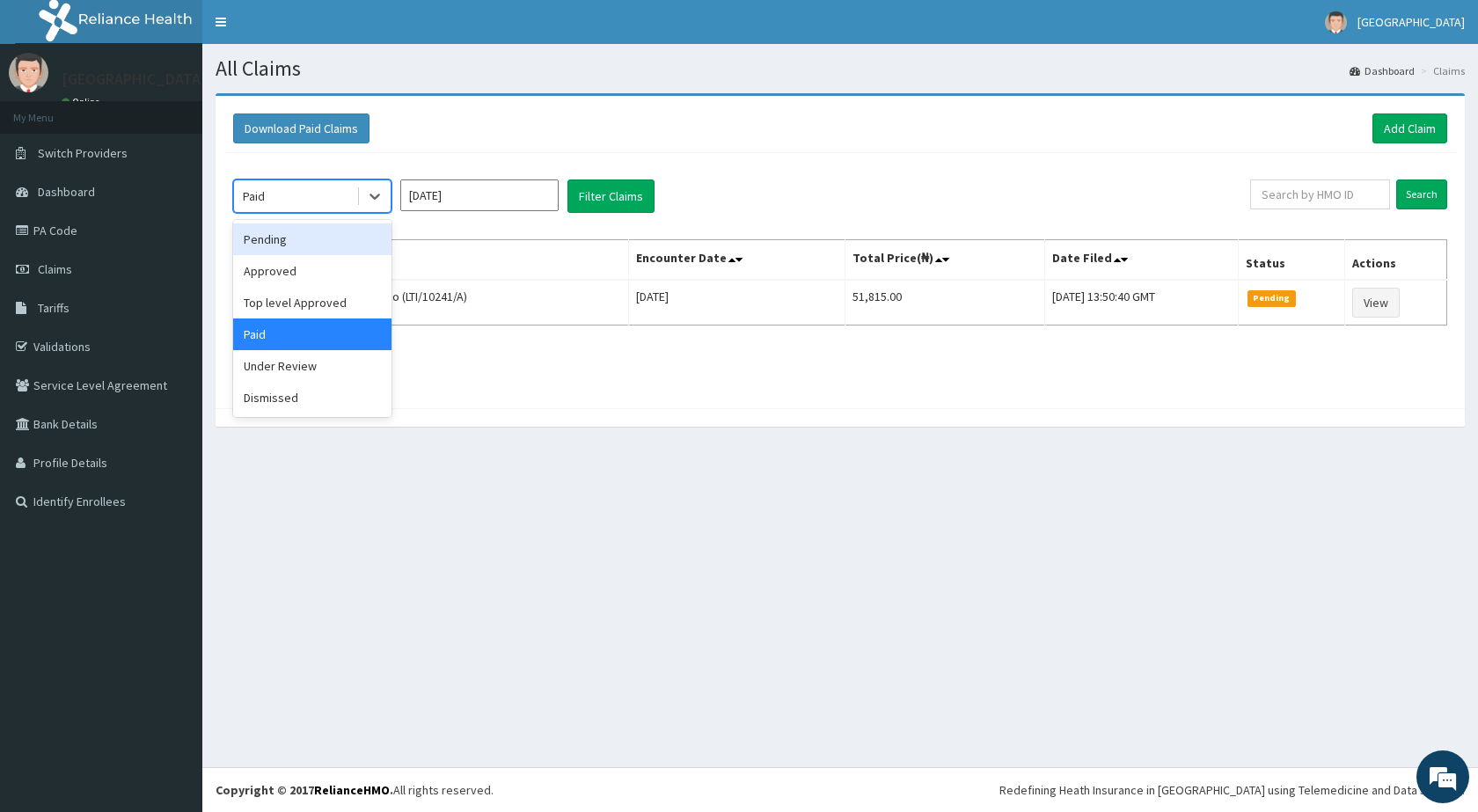
click at [277, 245] on div "Pending" at bounding box center [312, 239] width 158 height 32
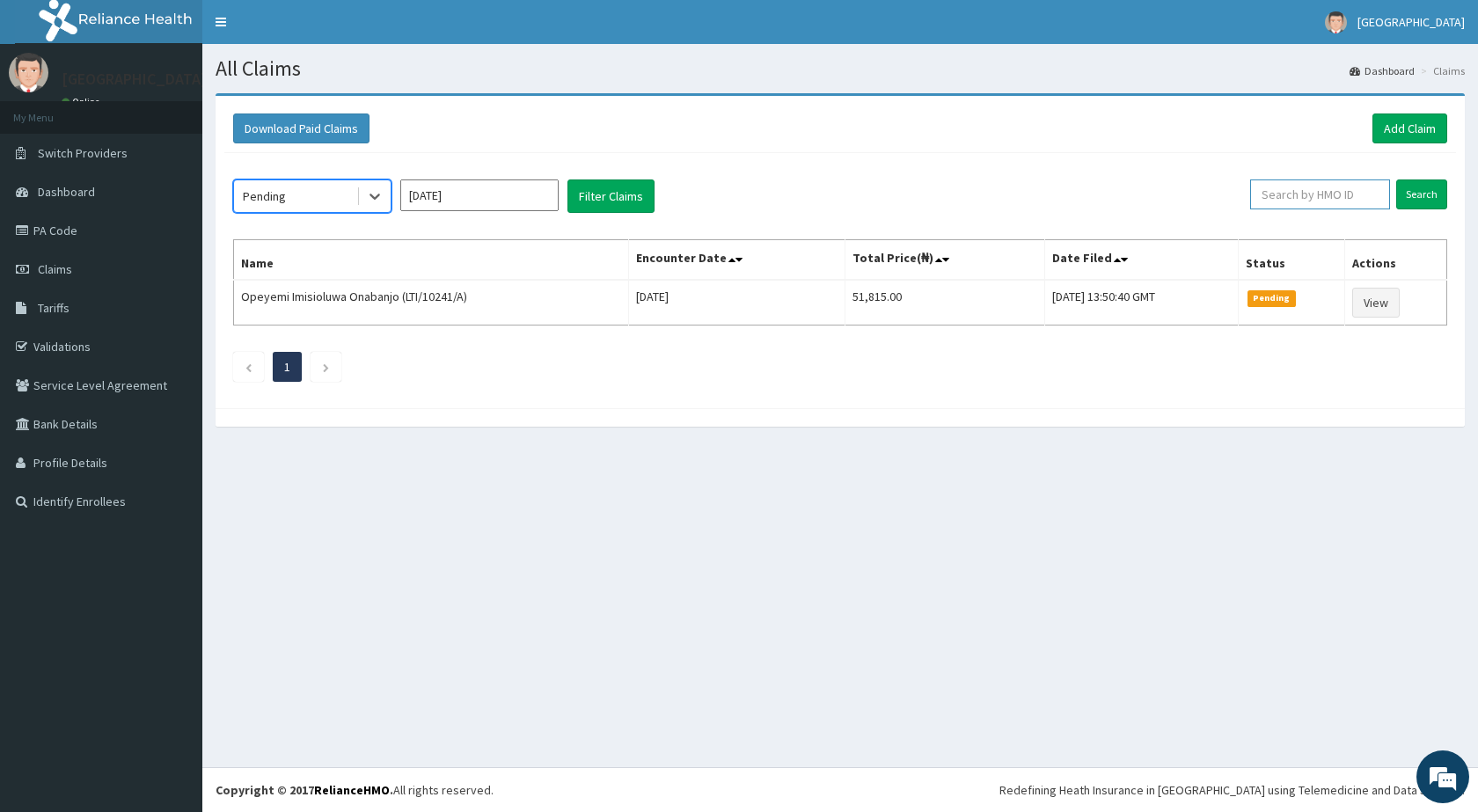
click at [1303, 195] on input "text" at bounding box center [1320, 194] width 140 height 30
paste input "gac/10028/b"
type input "gac/10028/b"
click at [1421, 186] on input "Search" at bounding box center [1421, 194] width 51 height 30
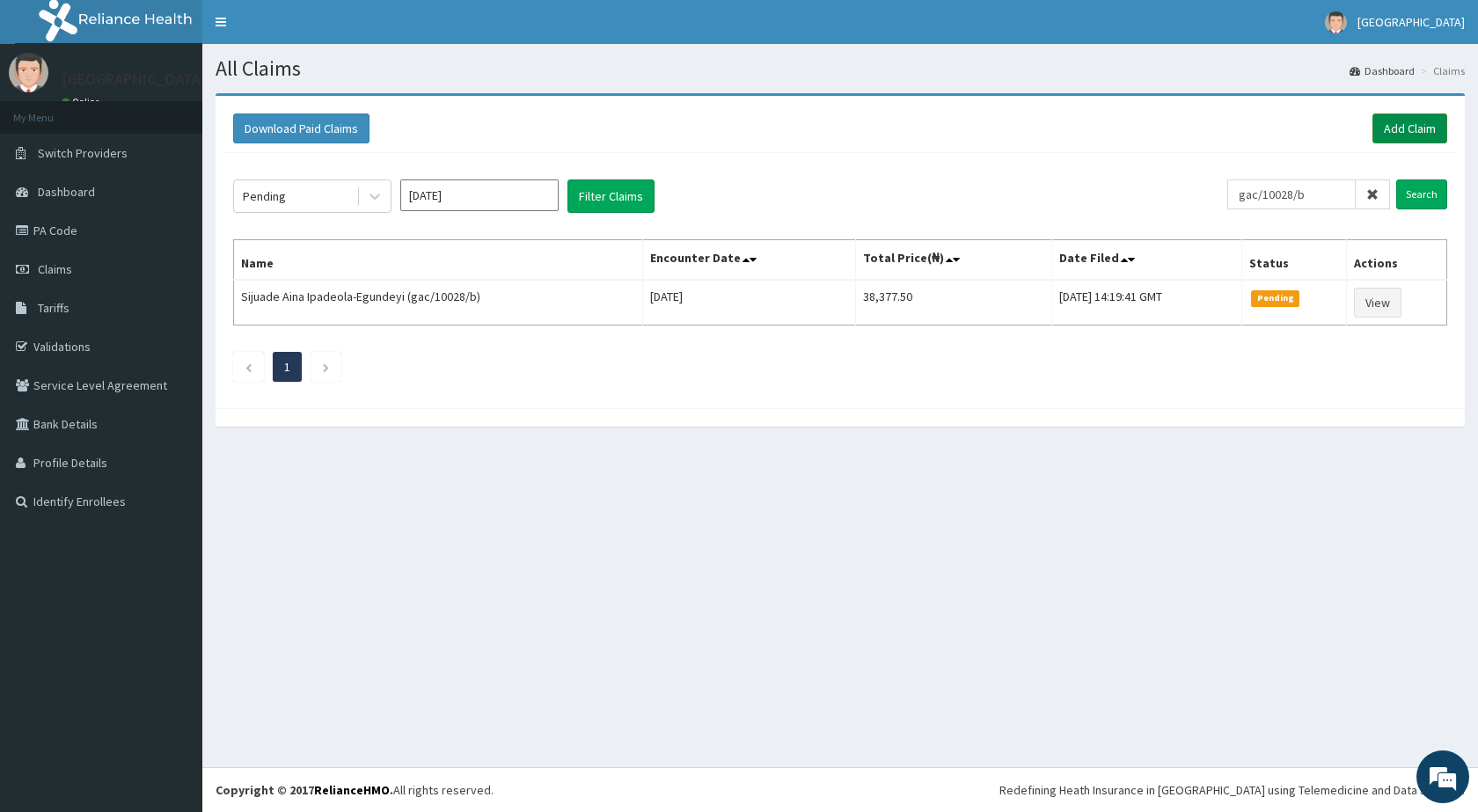
click at [1390, 129] on link "Add Claim" at bounding box center [1409, 128] width 75 height 30
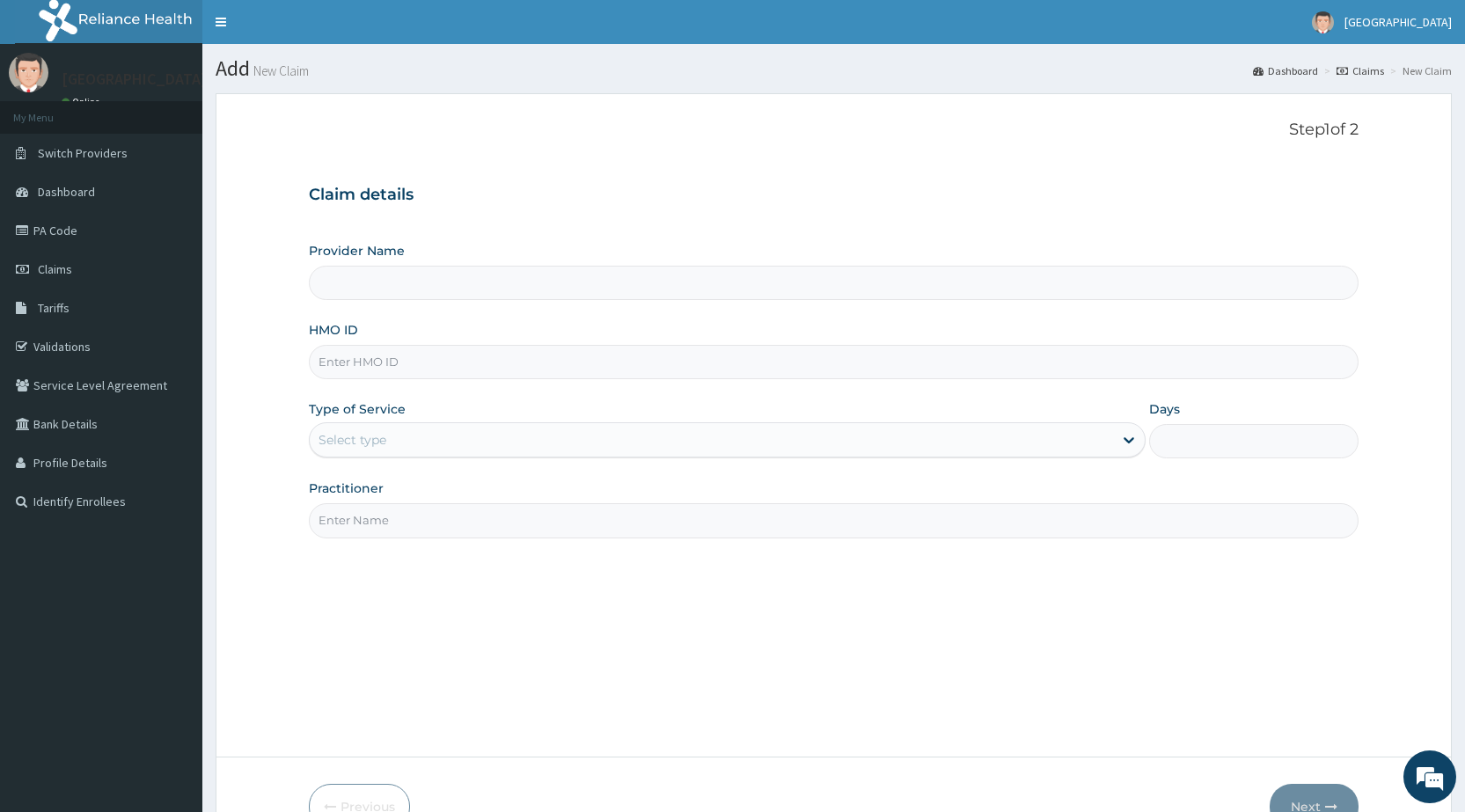
click at [366, 369] on input "HMO ID" at bounding box center [834, 361] width 1050 height 34
type input "[GEOGRAPHIC_DATA] - Optical"
type input "gac/10028/e"
click at [354, 437] on div "Select type" at bounding box center [353, 440] width 68 height 17
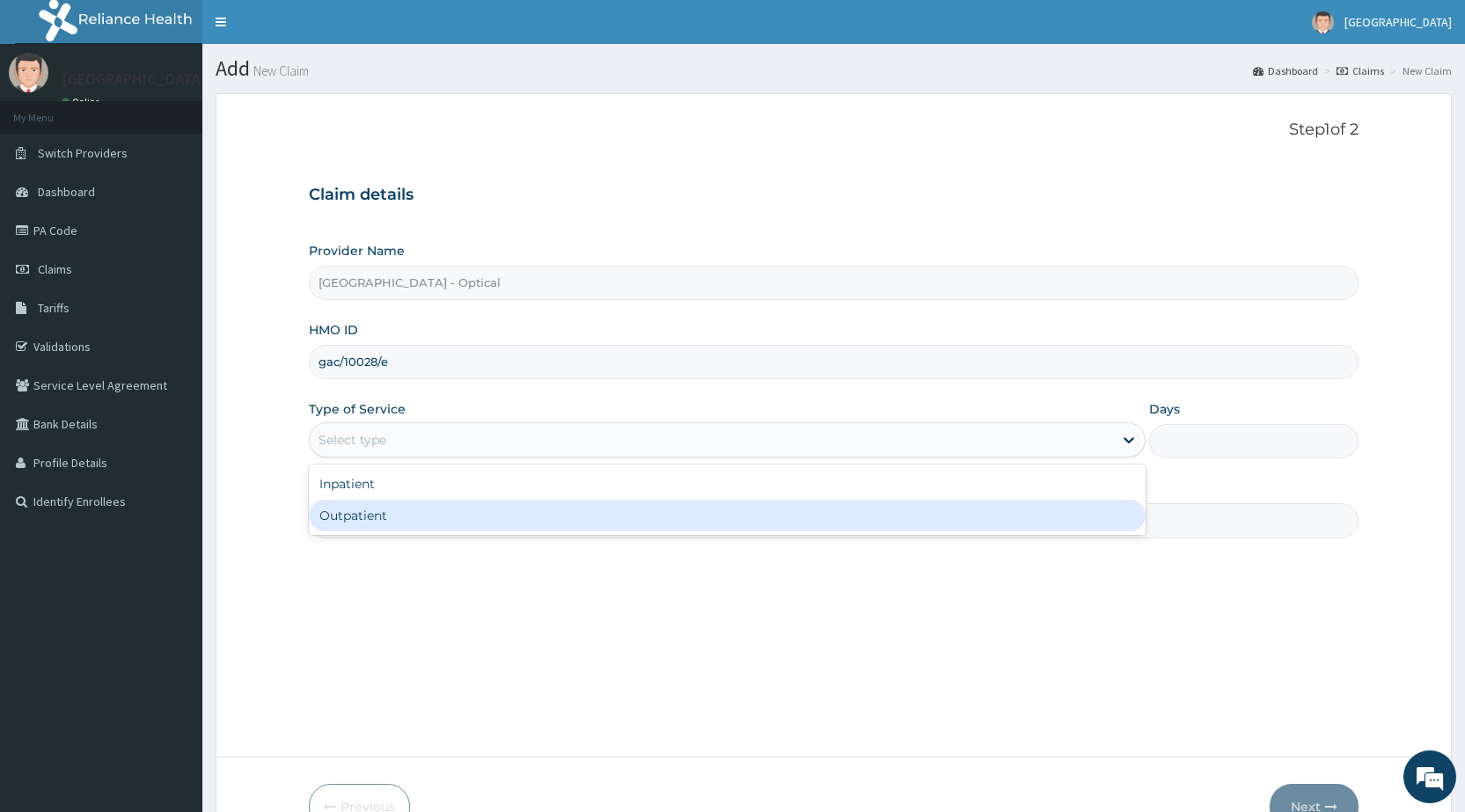
click at [349, 510] on div "Outpatient" at bounding box center [727, 515] width 837 height 32
type input "1"
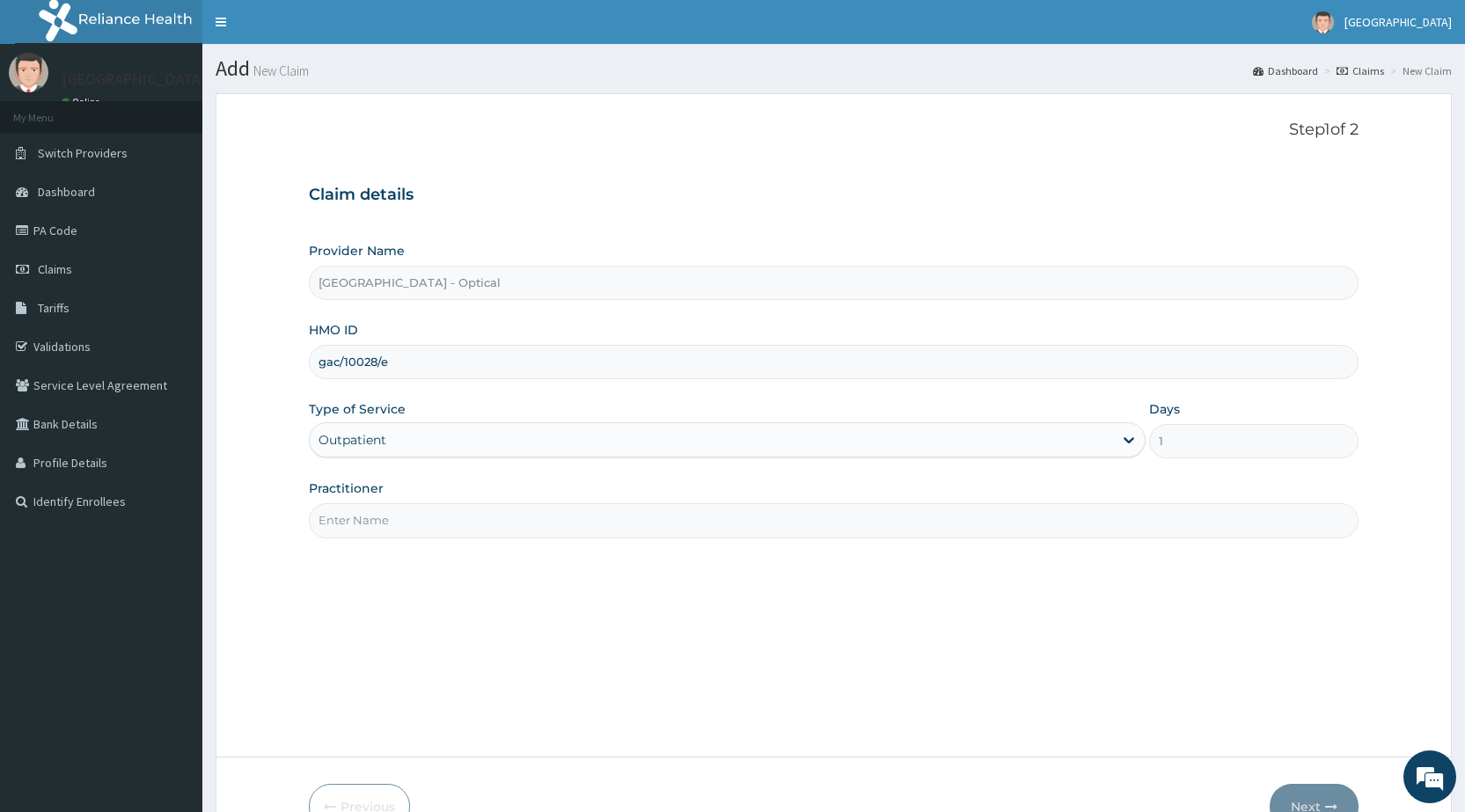
click at [361, 519] on input "Practitioner" at bounding box center [834, 519] width 1050 height 34
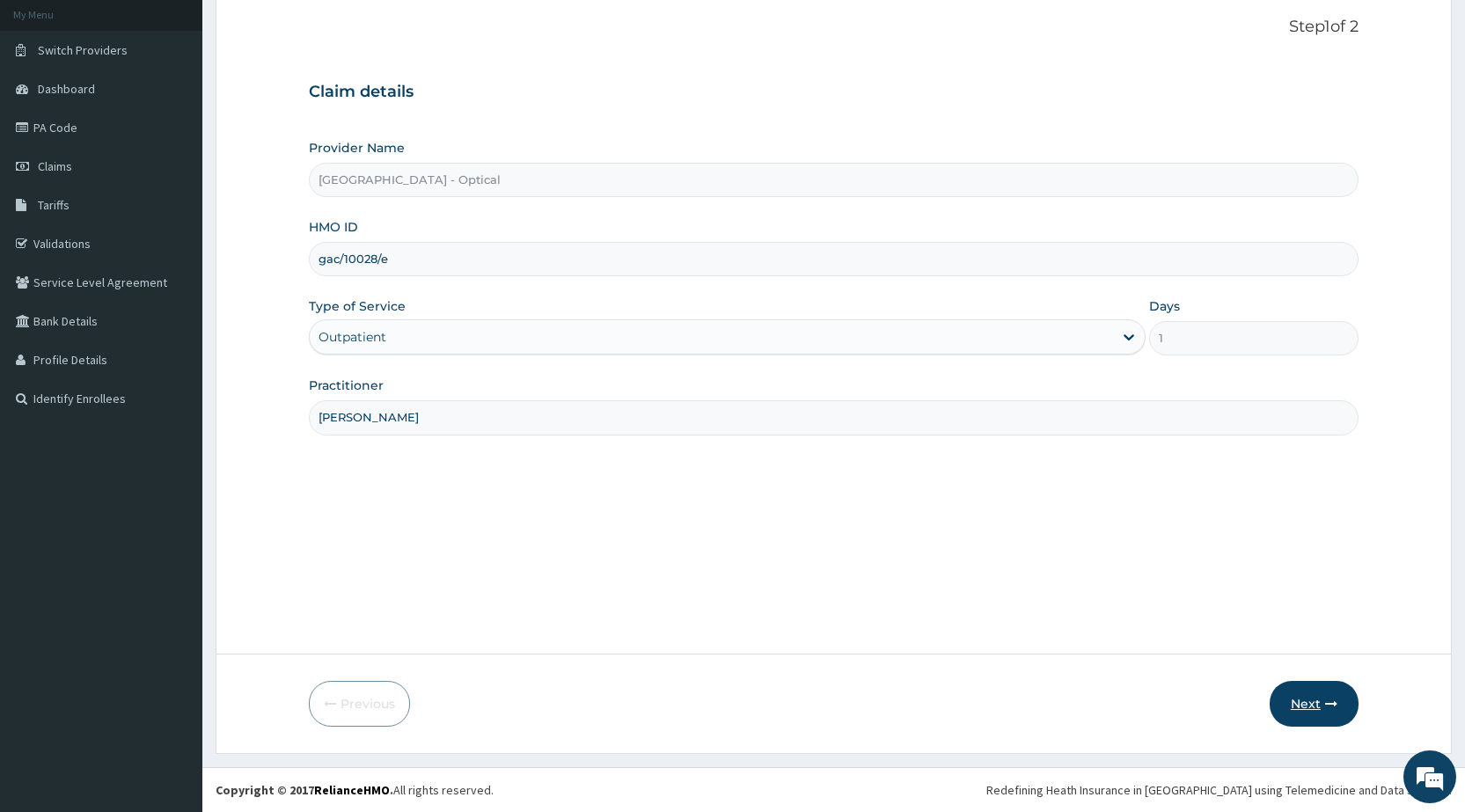
type input "[PERSON_NAME]"
click at [1291, 695] on button "Next" at bounding box center [1315, 703] width 89 height 46
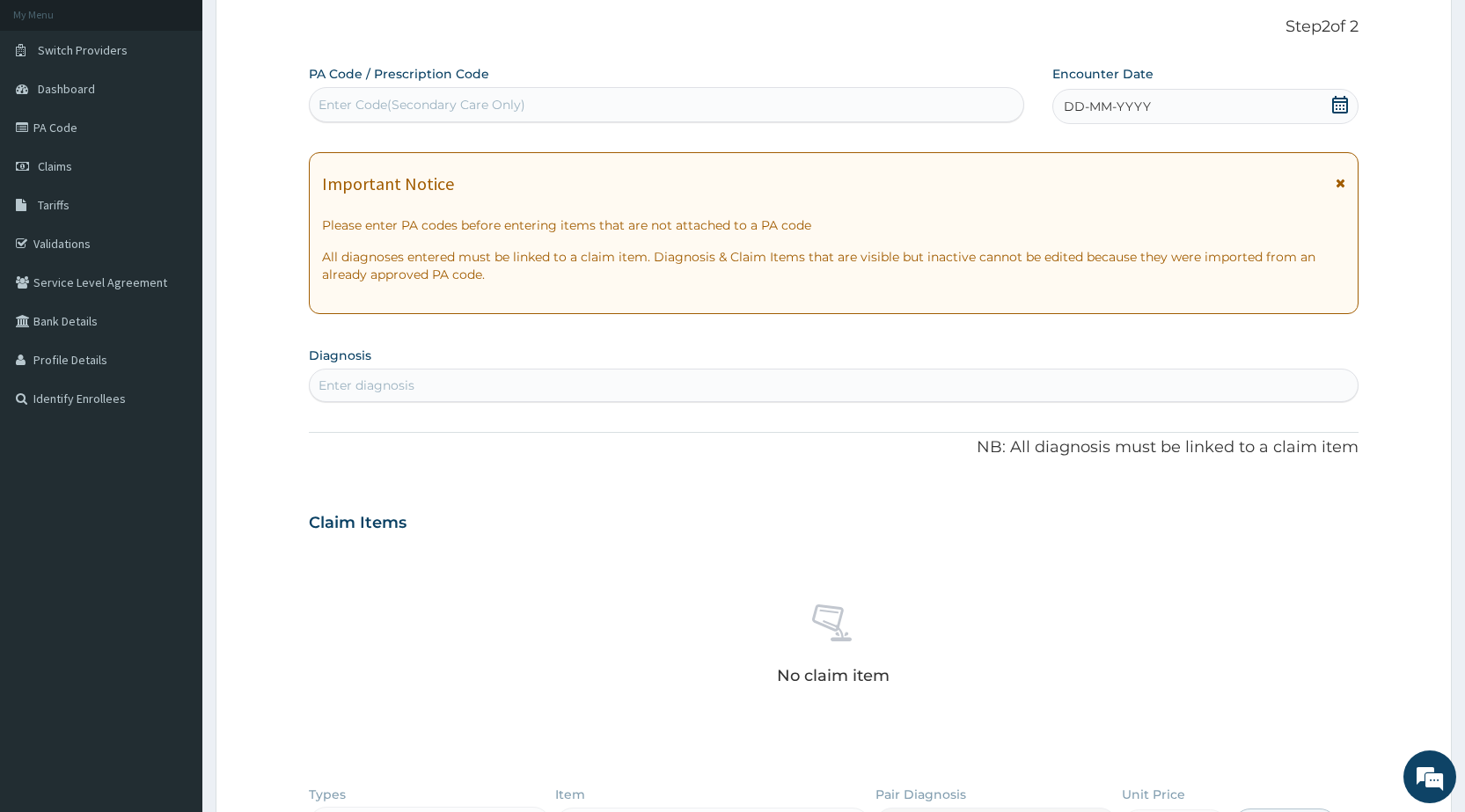
click at [396, 103] on div "Enter Code(Secondary Care Only)" at bounding box center [422, 105] width 207 height 17
type input "PA/0CA174"
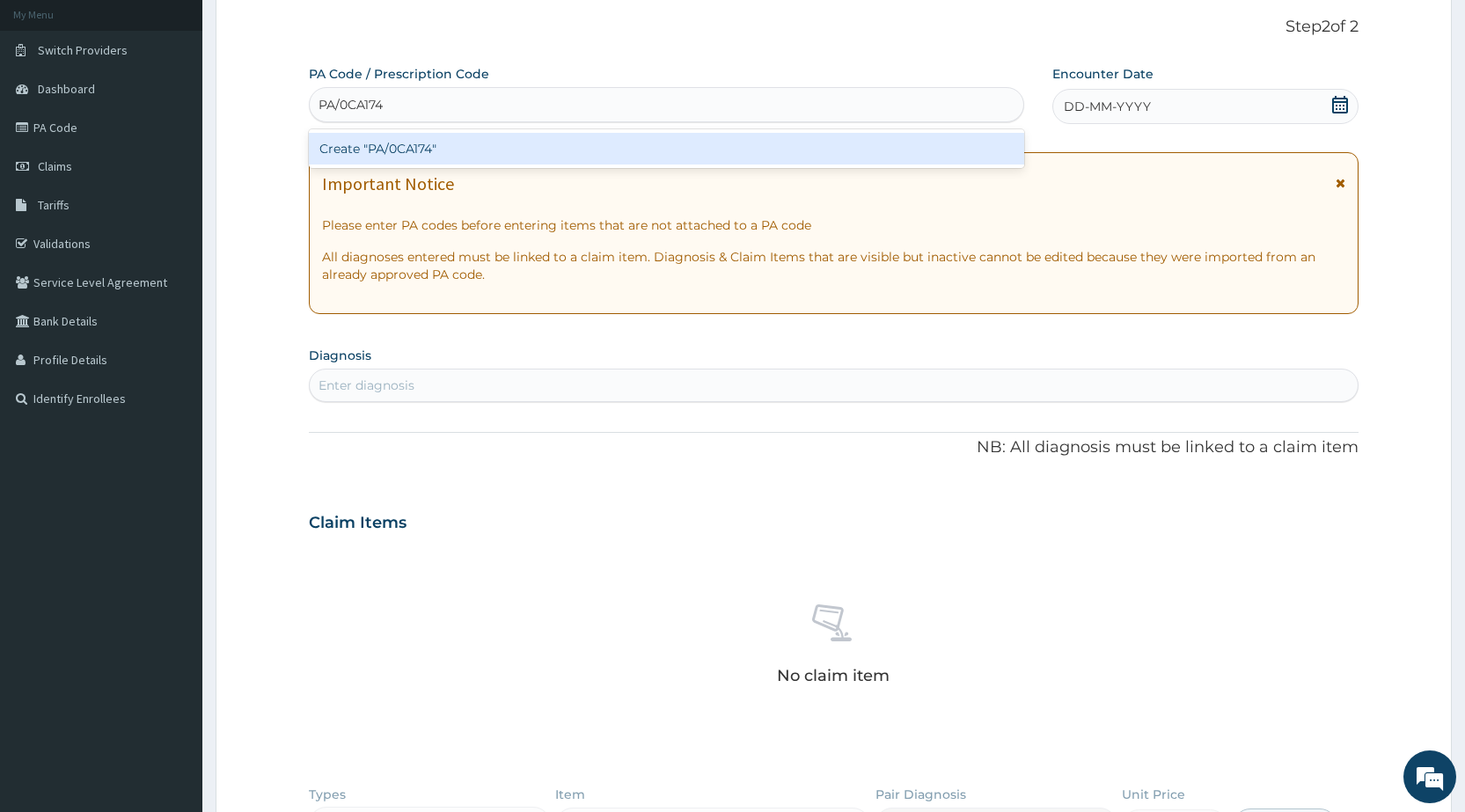
click at [410, 143] on div "Create "PA/0CA174"" at bounding box center [666, 148] width 715 height 32
